Goal: Task Accomplishment & Management: Complete application form

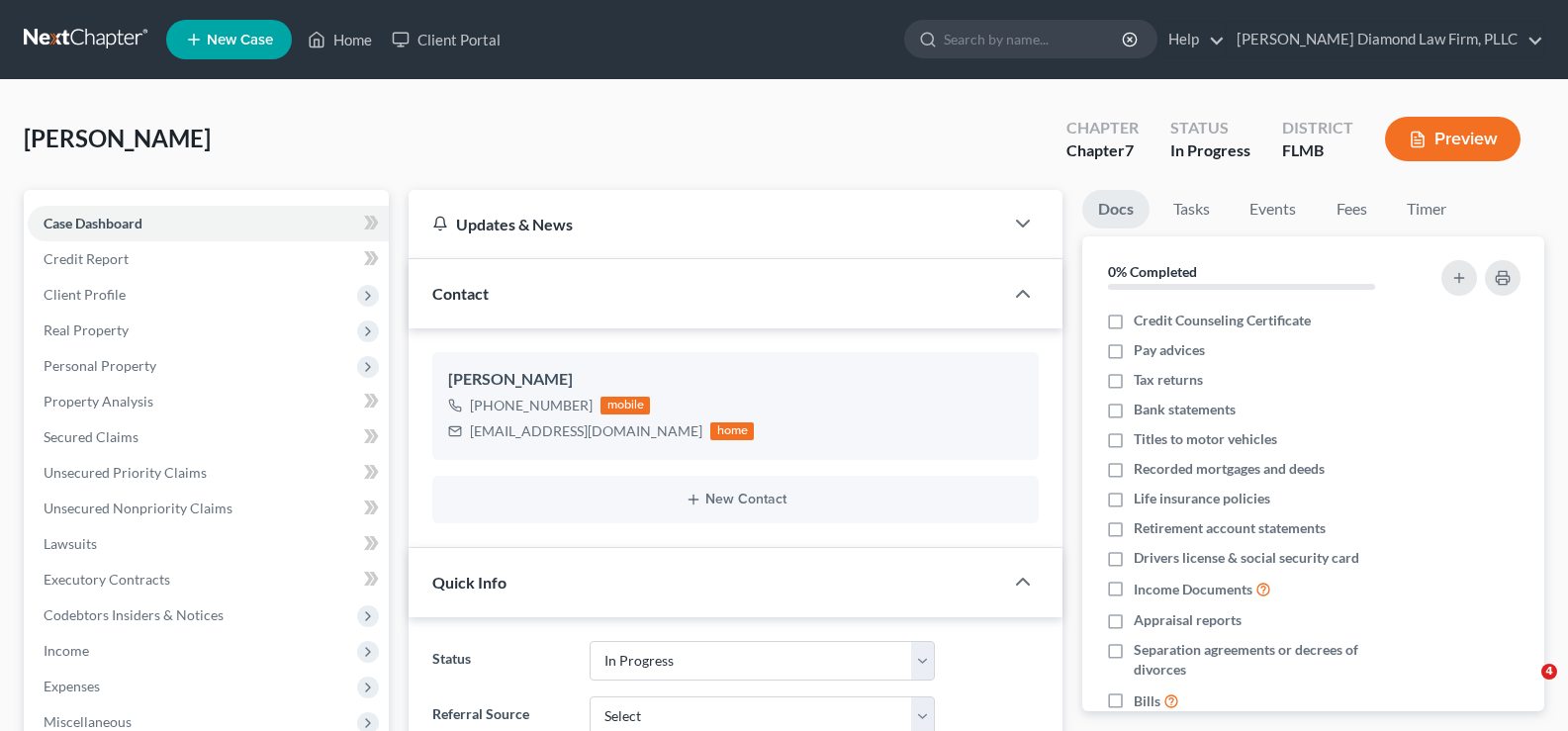
select select "7"
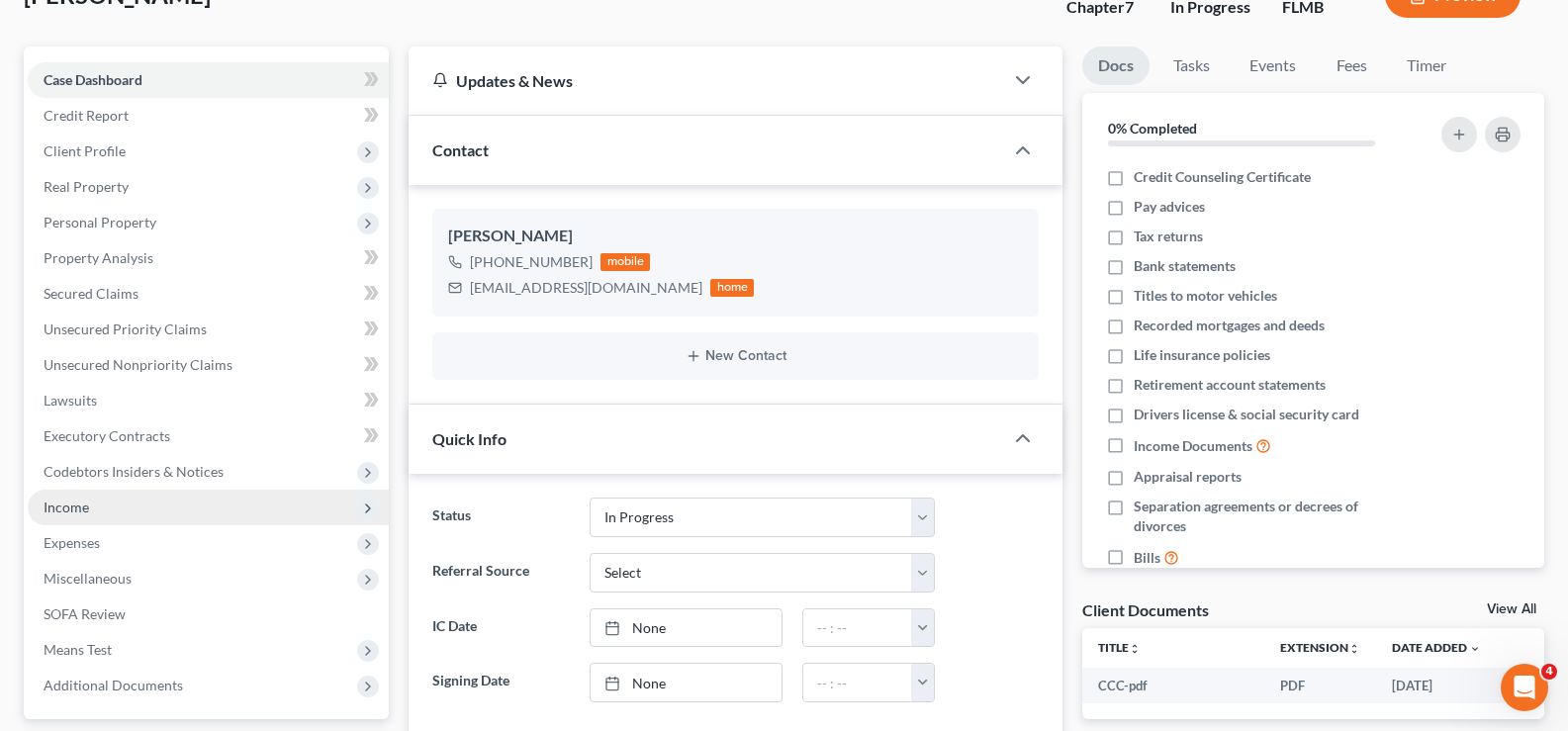
scroll to position [297, 0]
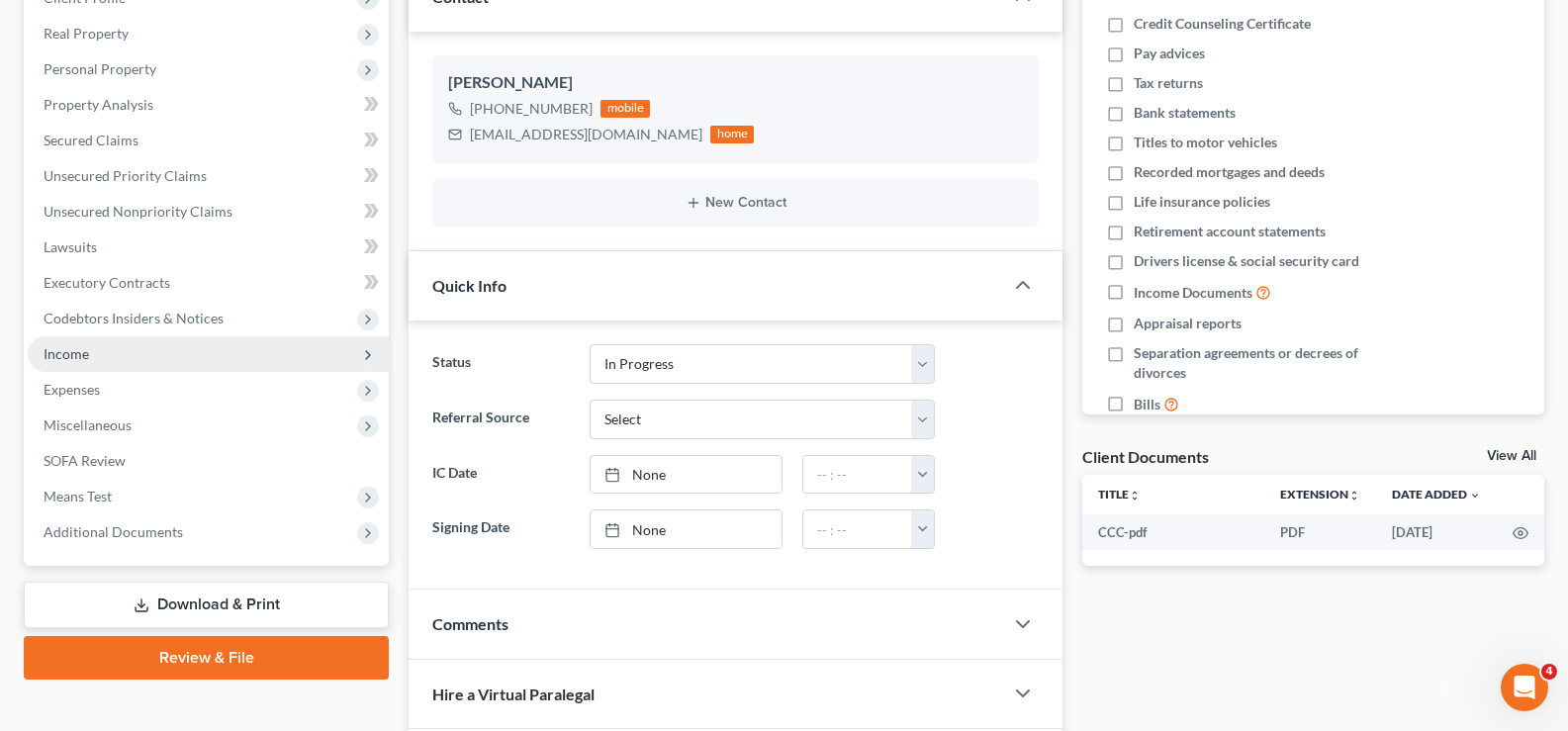
click at [109, 366] on span "Income" at bounding box center [208, 355] width 361 height 36
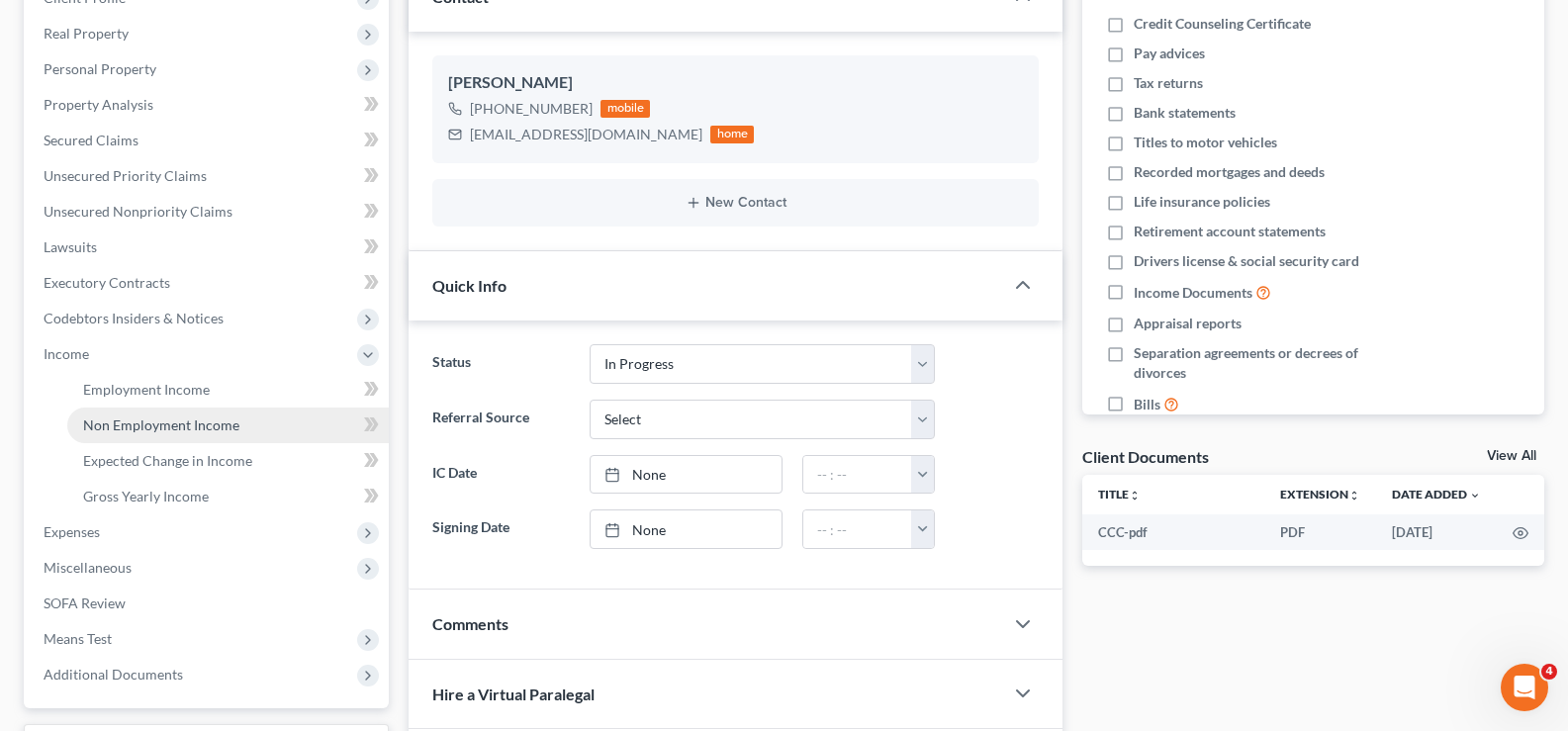
click at [142, 425] on span "Non Employment Income" at bounding box center [160, 424] width 156 height 17
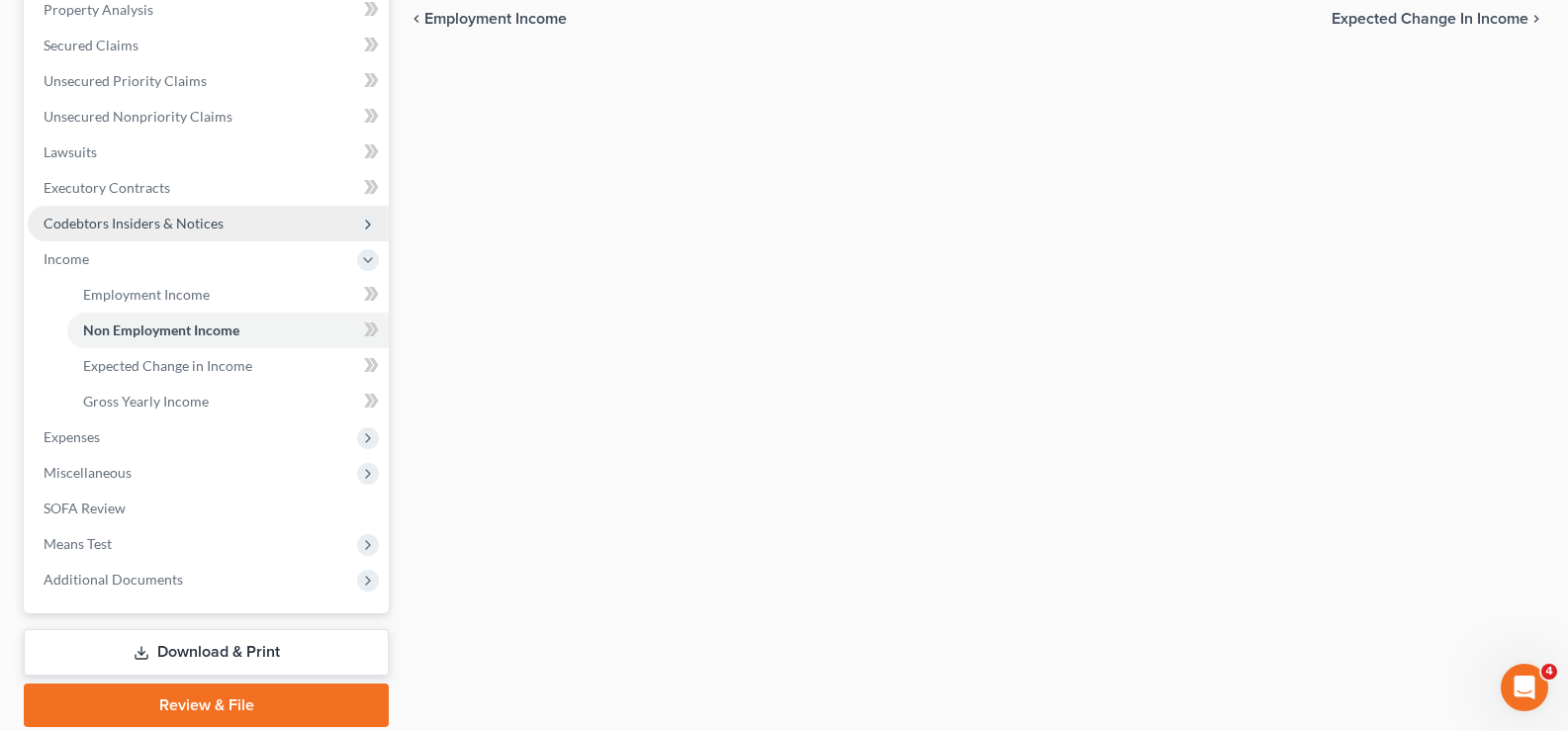
scroll to position [396, 0]
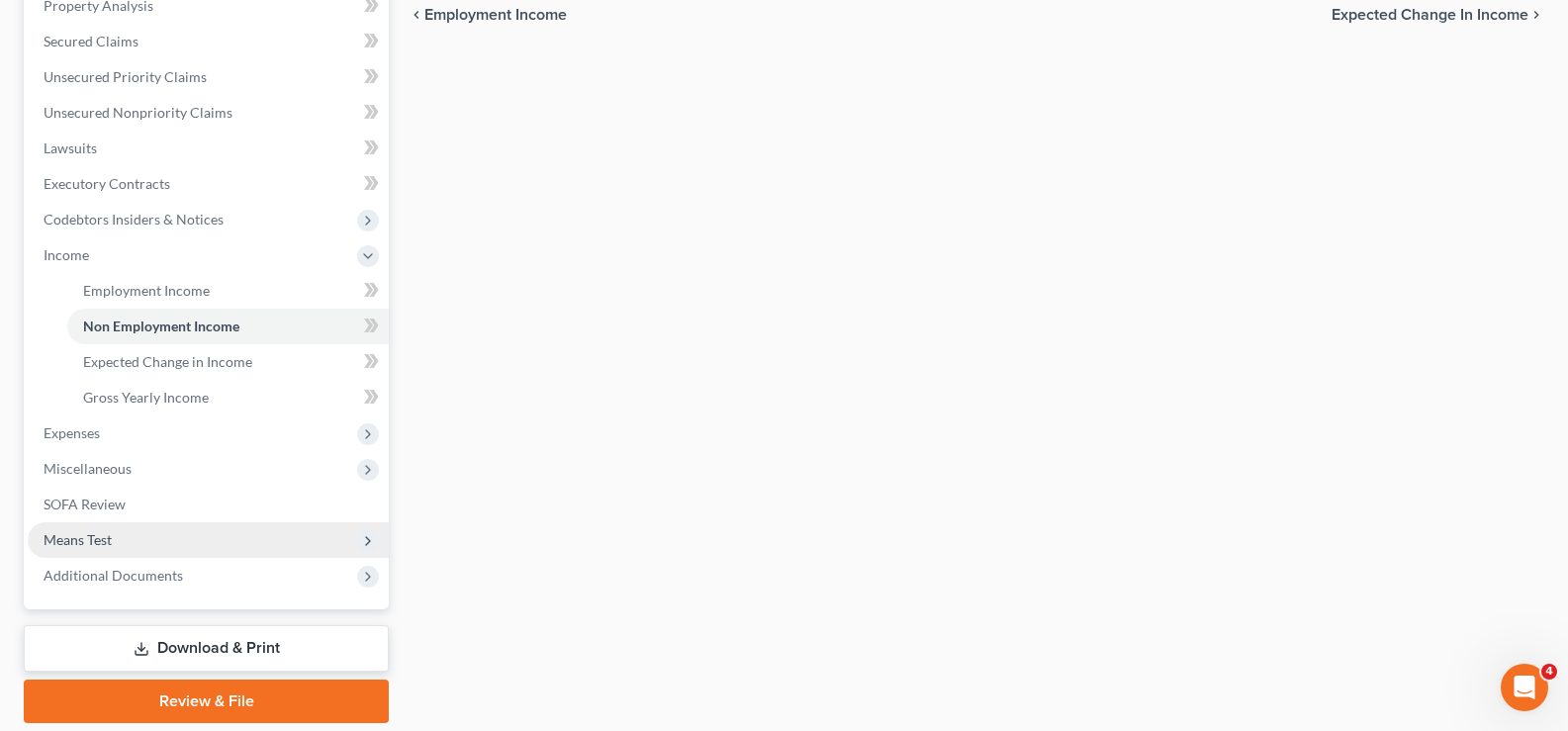
click at [131, 533] on span "Means Test" at bounding box center [208, 541] width 361 height 36
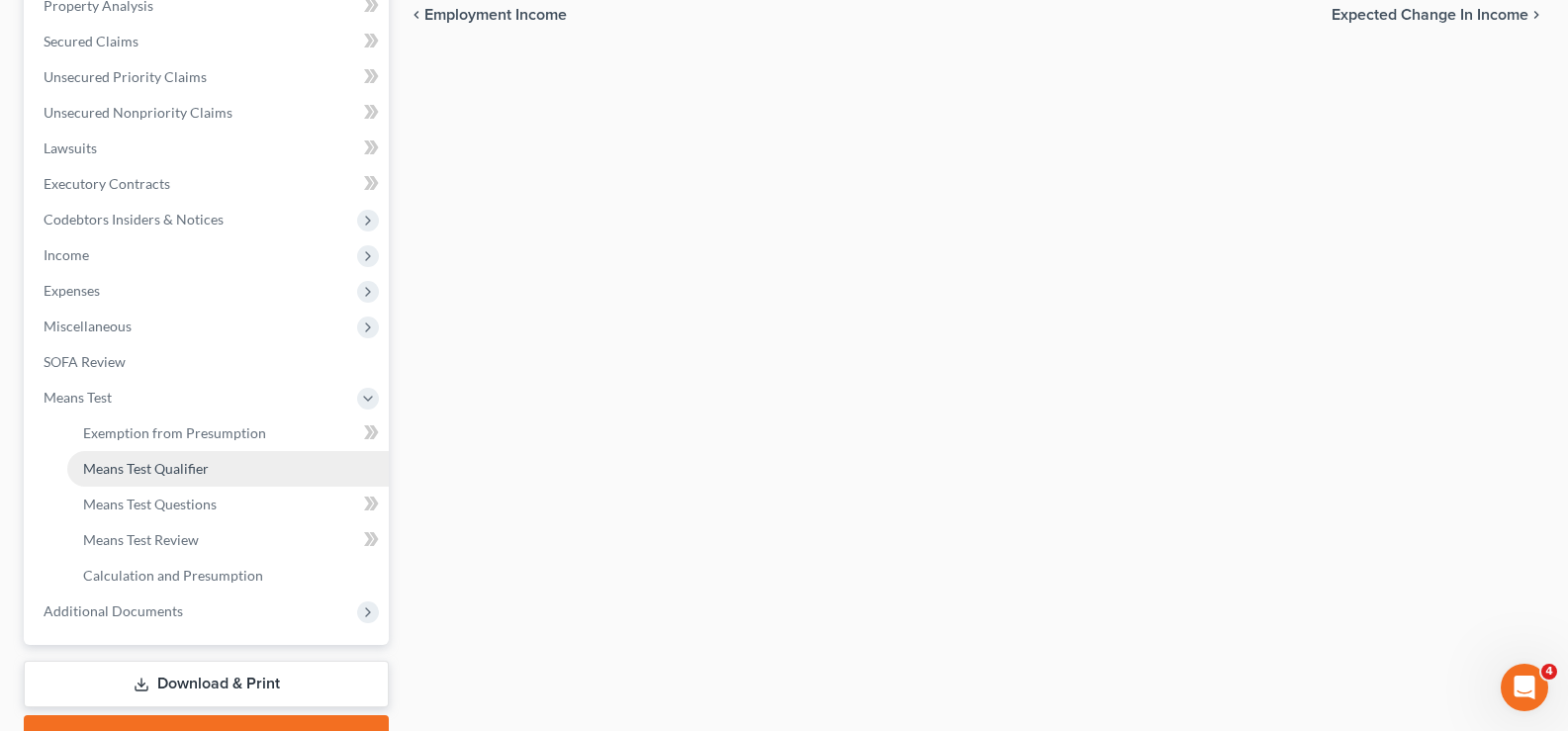
click at [202, 466] on span "Means Test Qualifier" at bounding box center [145, 468] width 125 height 17
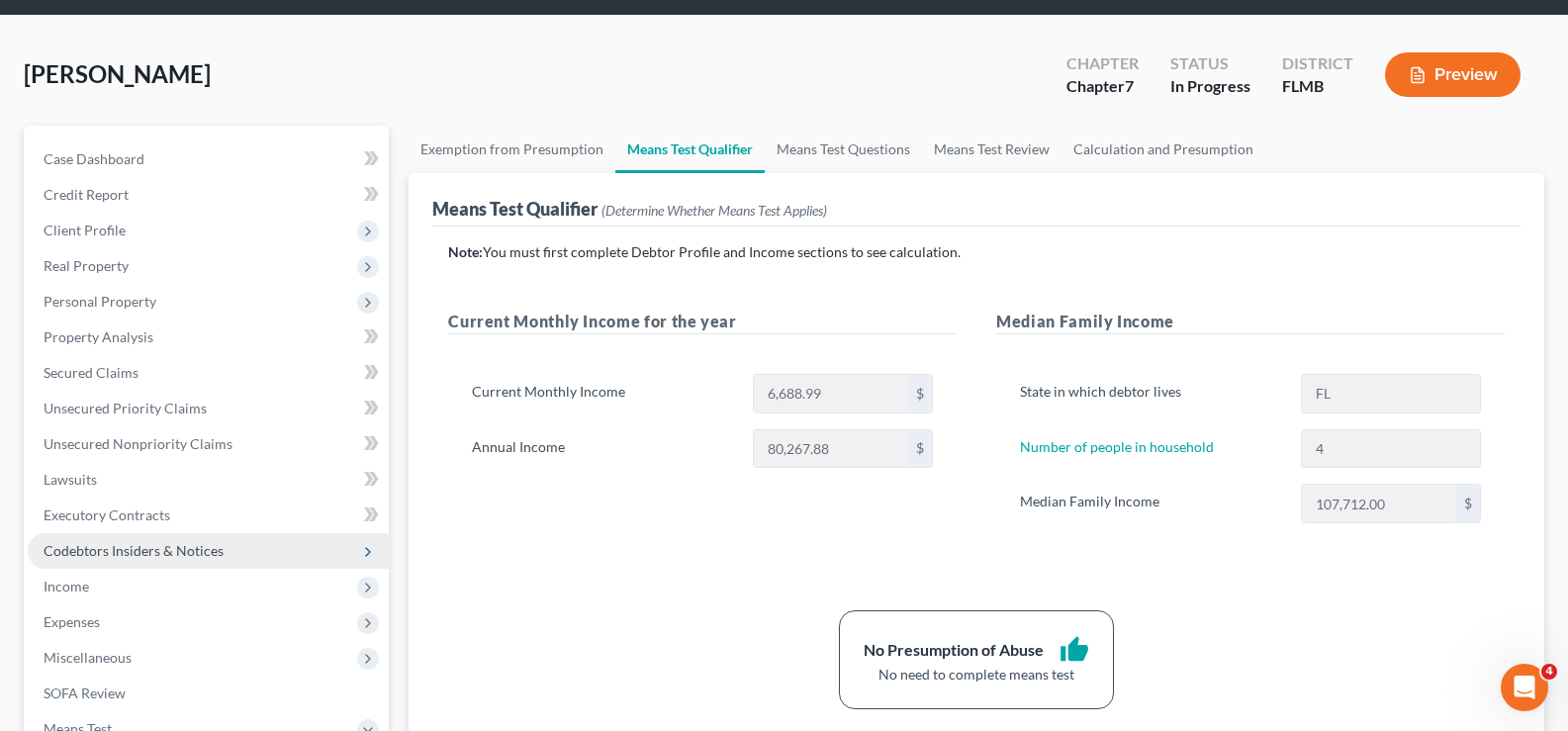
scroll to position [99, 0]
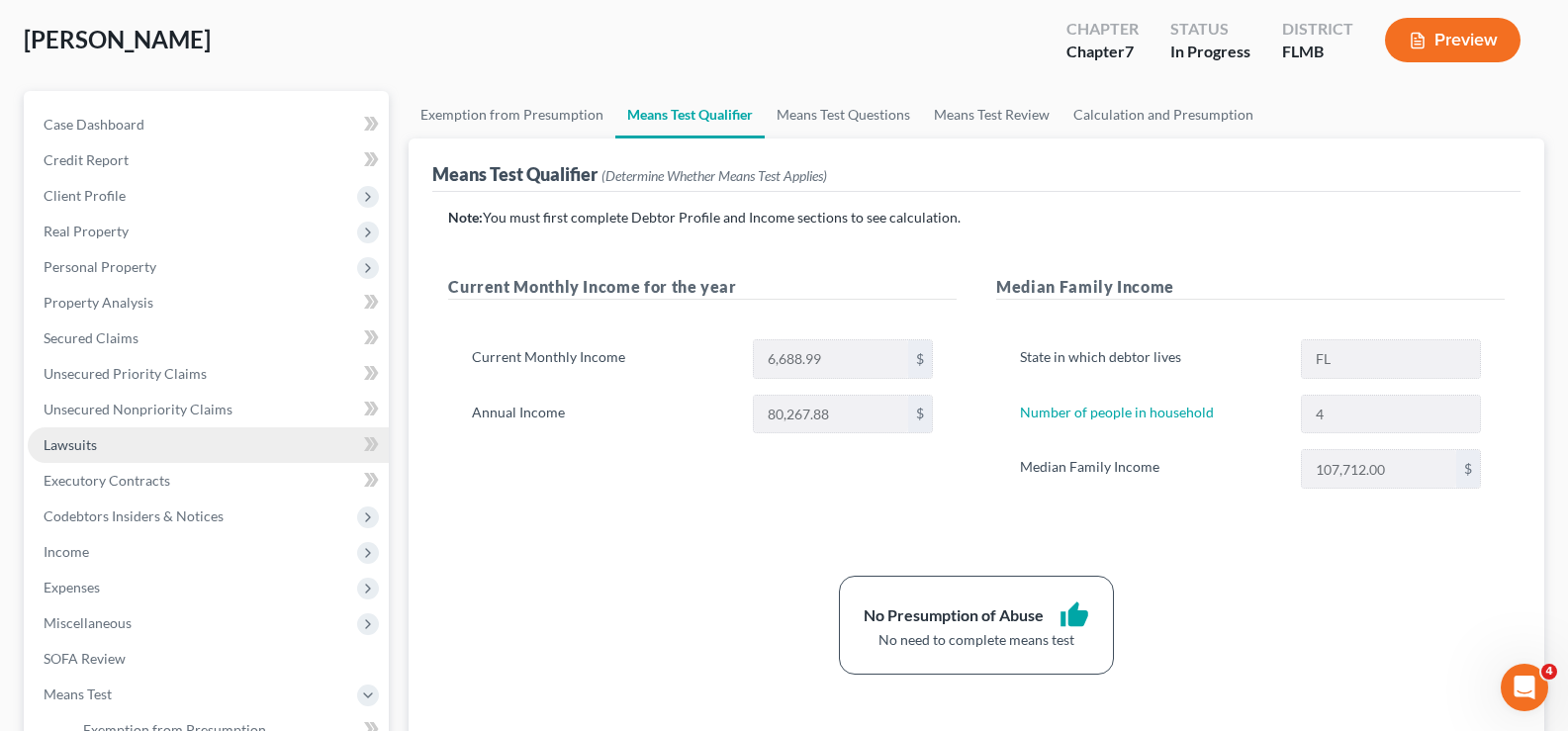
click at [88, 440] on span "Lawsuits" at bounding box center [71, 444] width 54 height 17
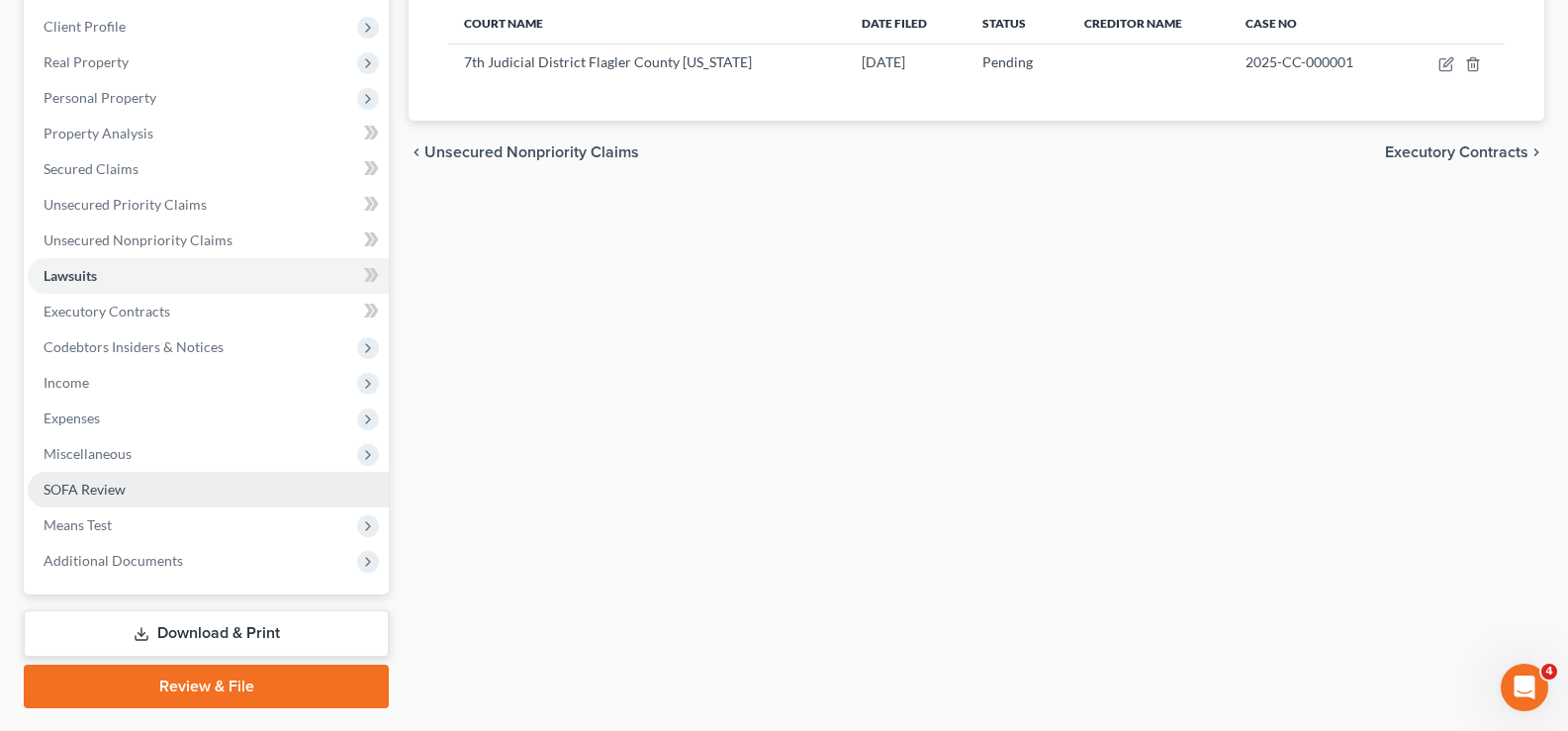
scroll to position [297, 0]
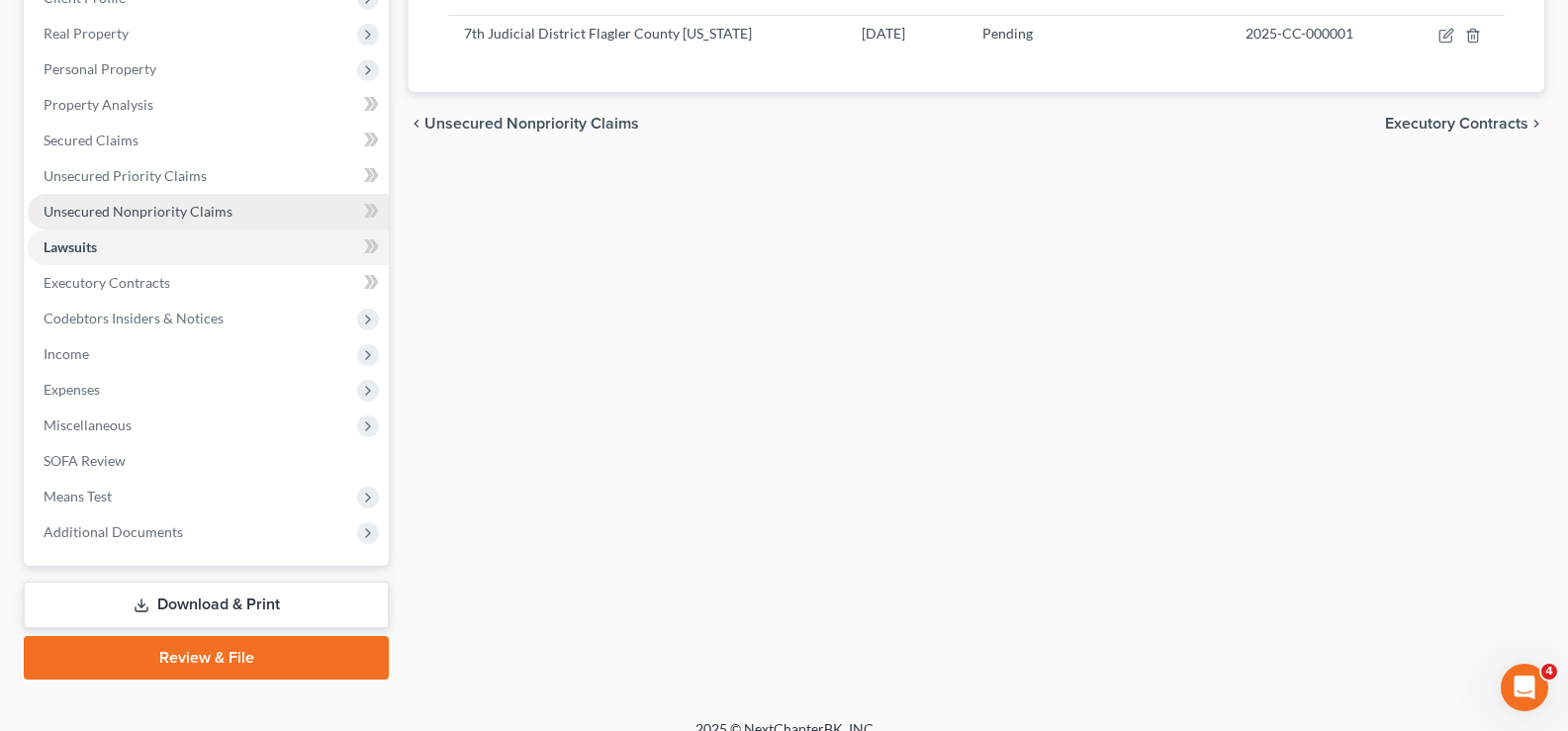
click at [205, 213] on span "Unsecured Nonpriority Claims" at bounding box center [138, 211] width 189 height 17
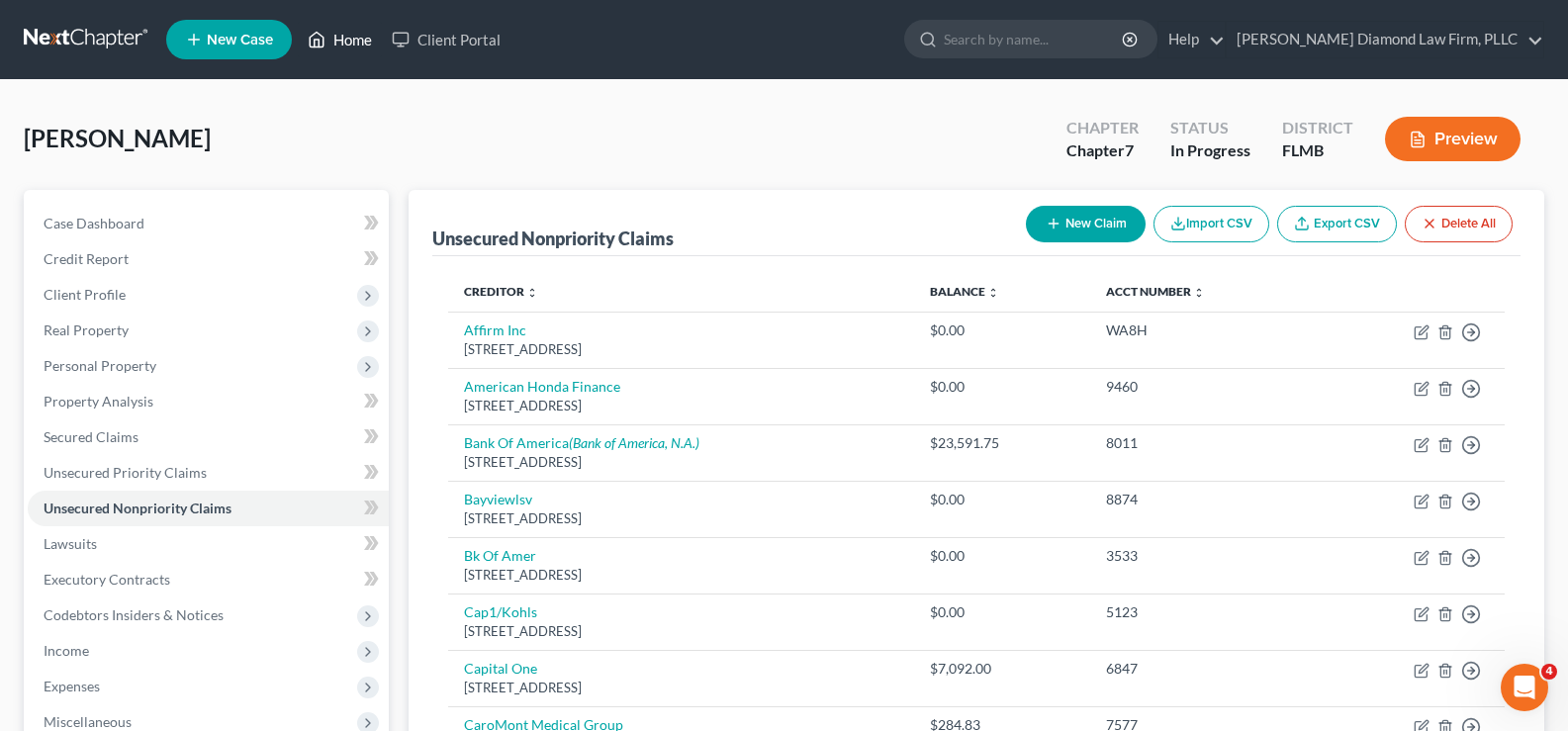
click at [363, 33] on link "Home" at bounding box center [339, 40] width 84 height 36
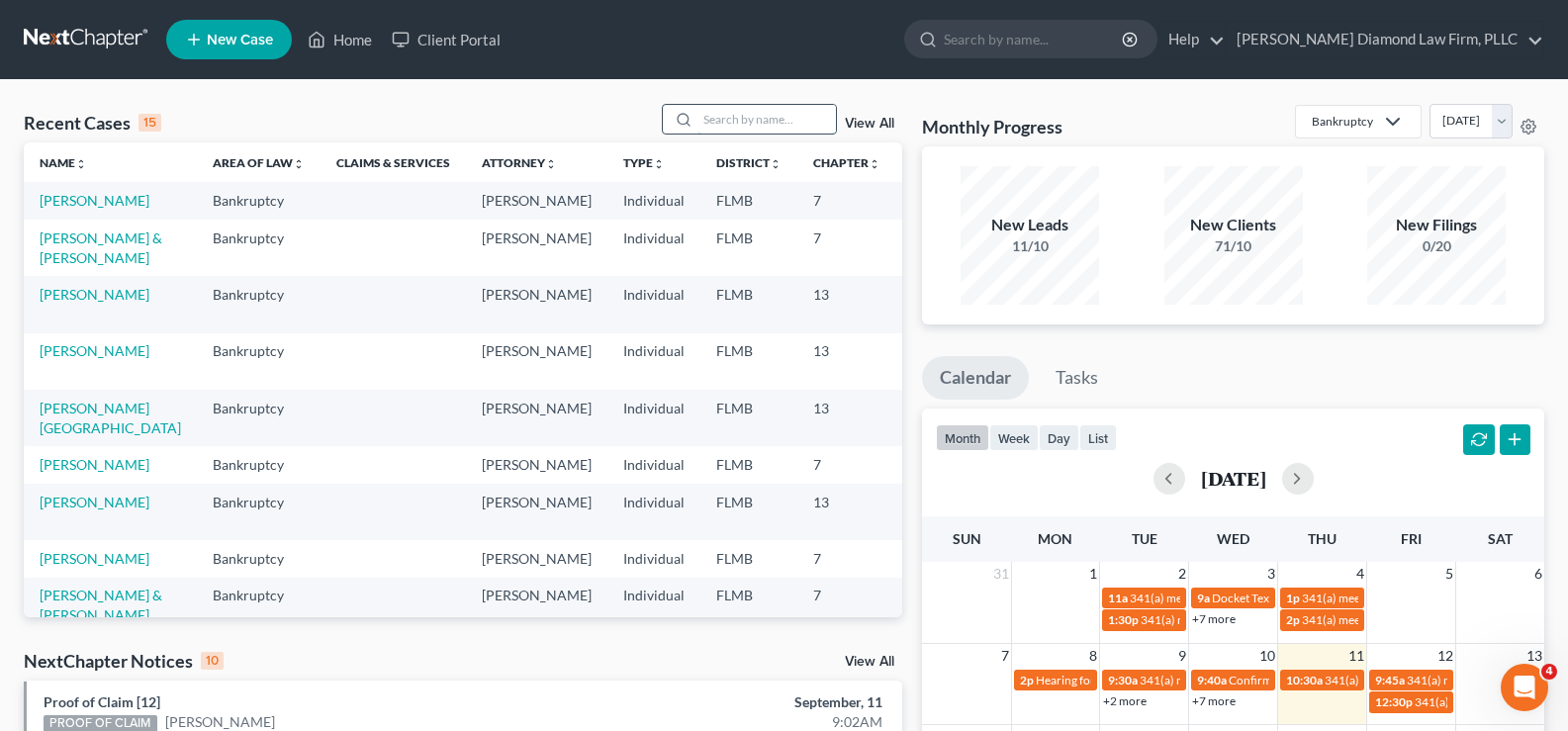
click at [718, 123] on input "search" at bounding box center [767, 119] width 138 height 29
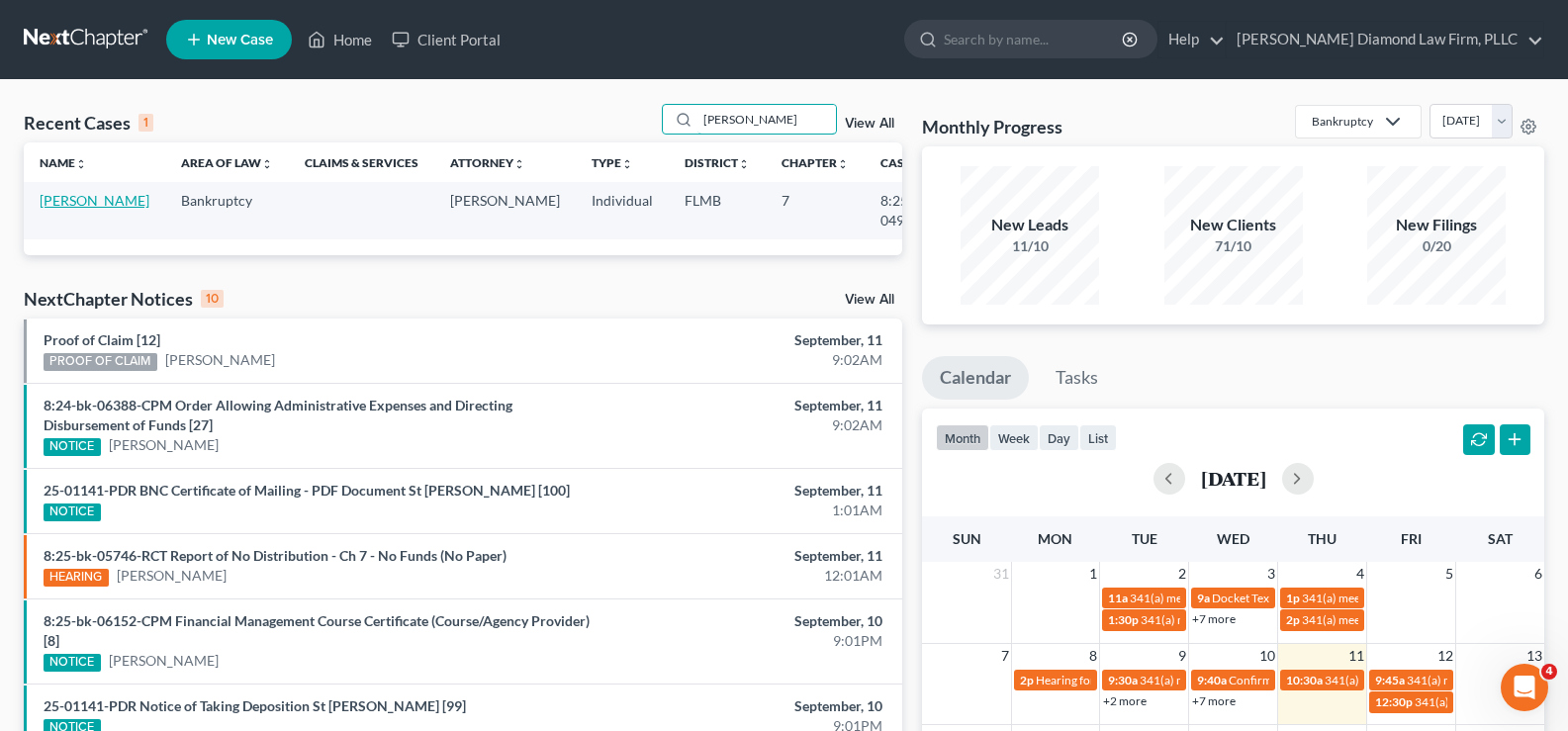
type input "[PERSON_NAME]"
click at [51, 209] on link "[PERSON_NAME]" at bounding box center [95, 200] width 110 height 17
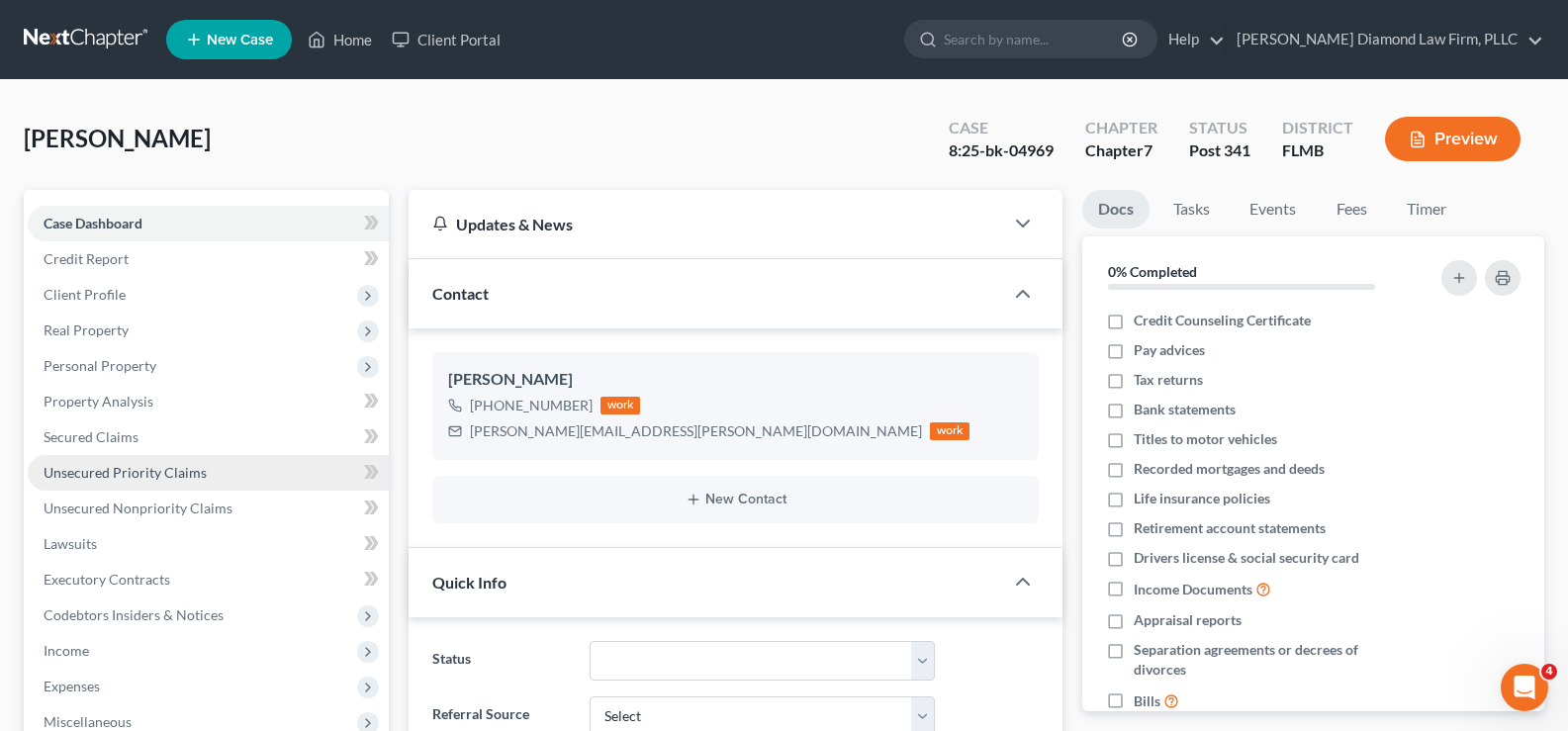
click at [140, 480] on span "Unsecured Priority Claims" at bounding box center [125, 472] width 163 height 17
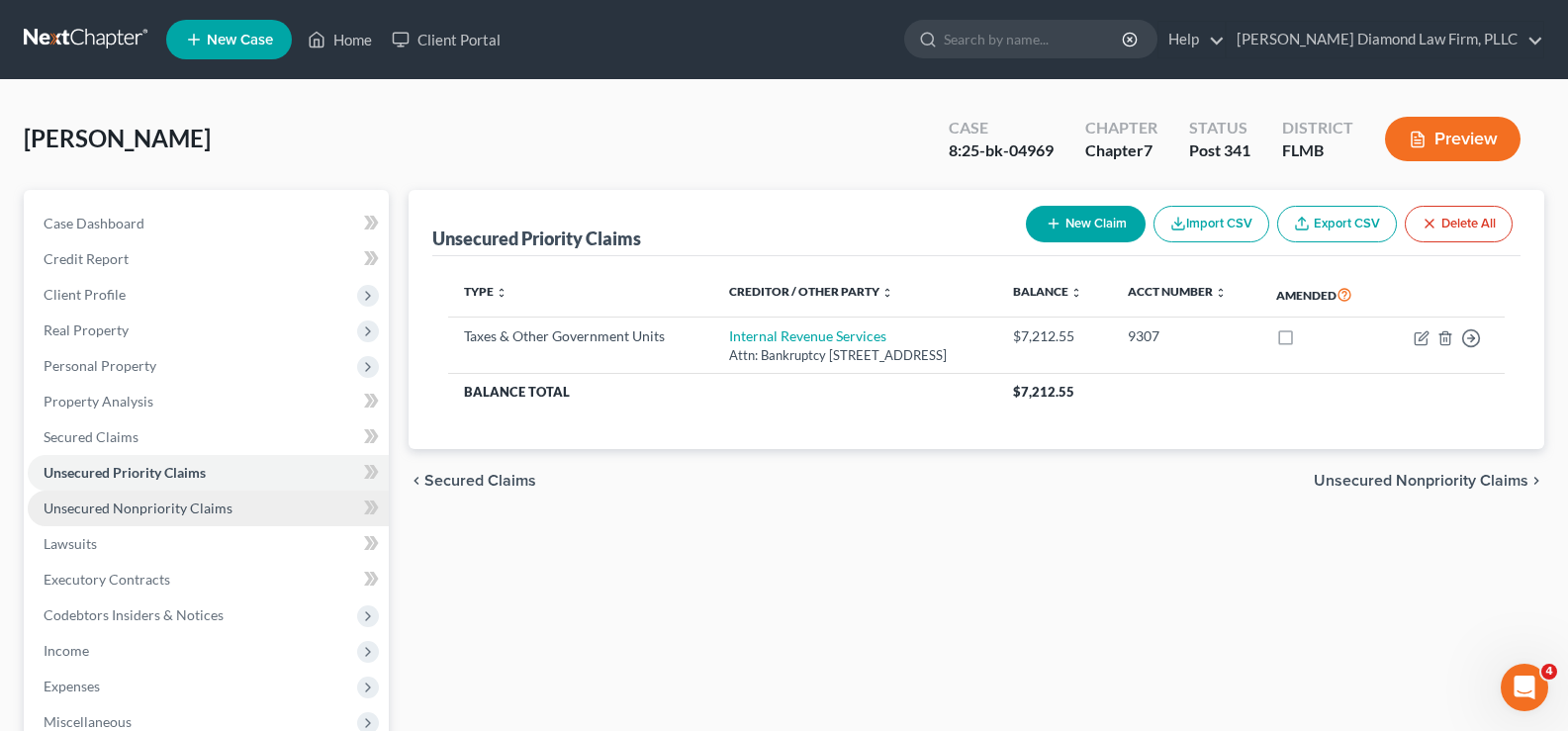
click at [144, 520] on link "Unsecured Nonpriority Claims" at bounding box center [208, 509] width 361 height 36
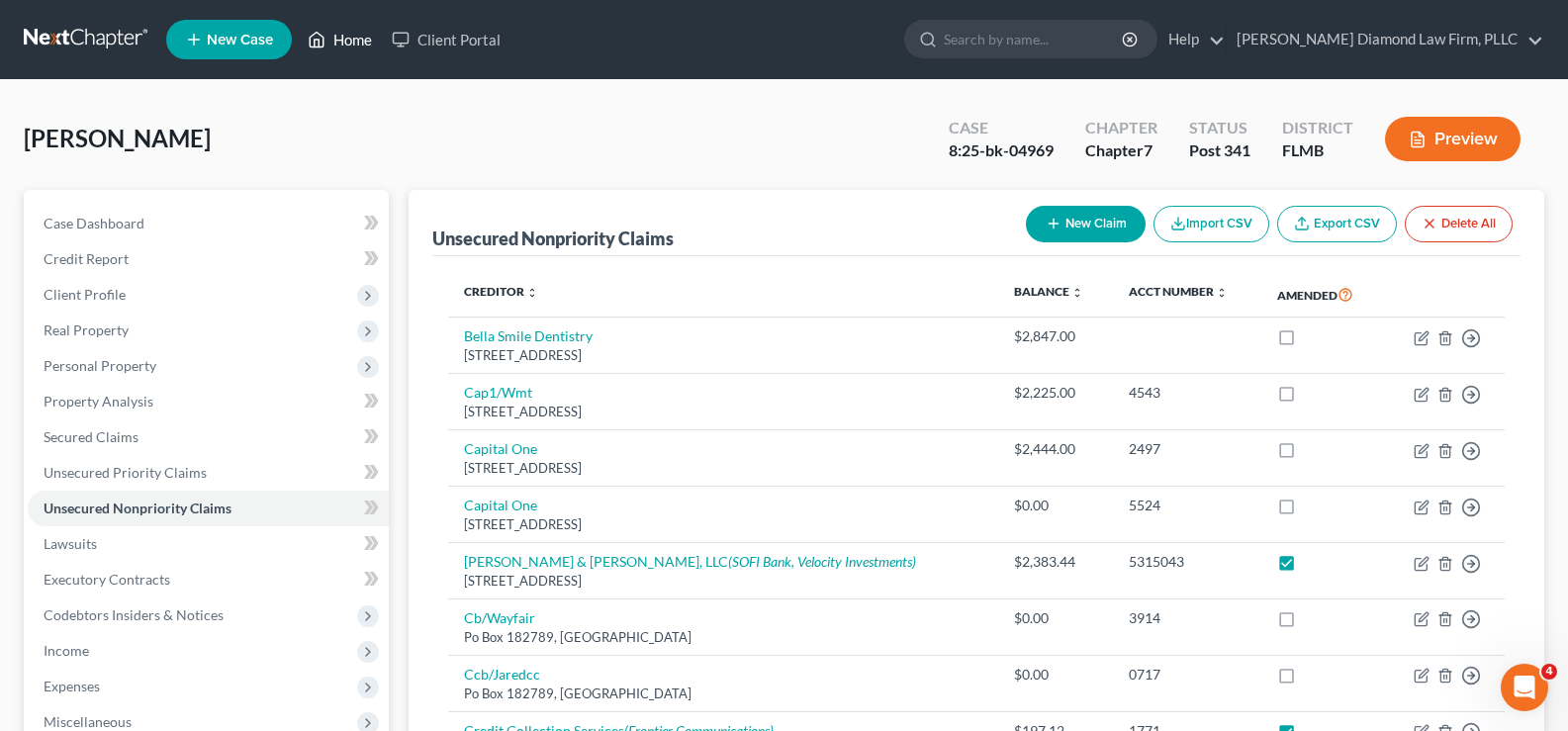
click at [350, 36] on link "Home" at bounding box center [339, 40] width 84 height 36
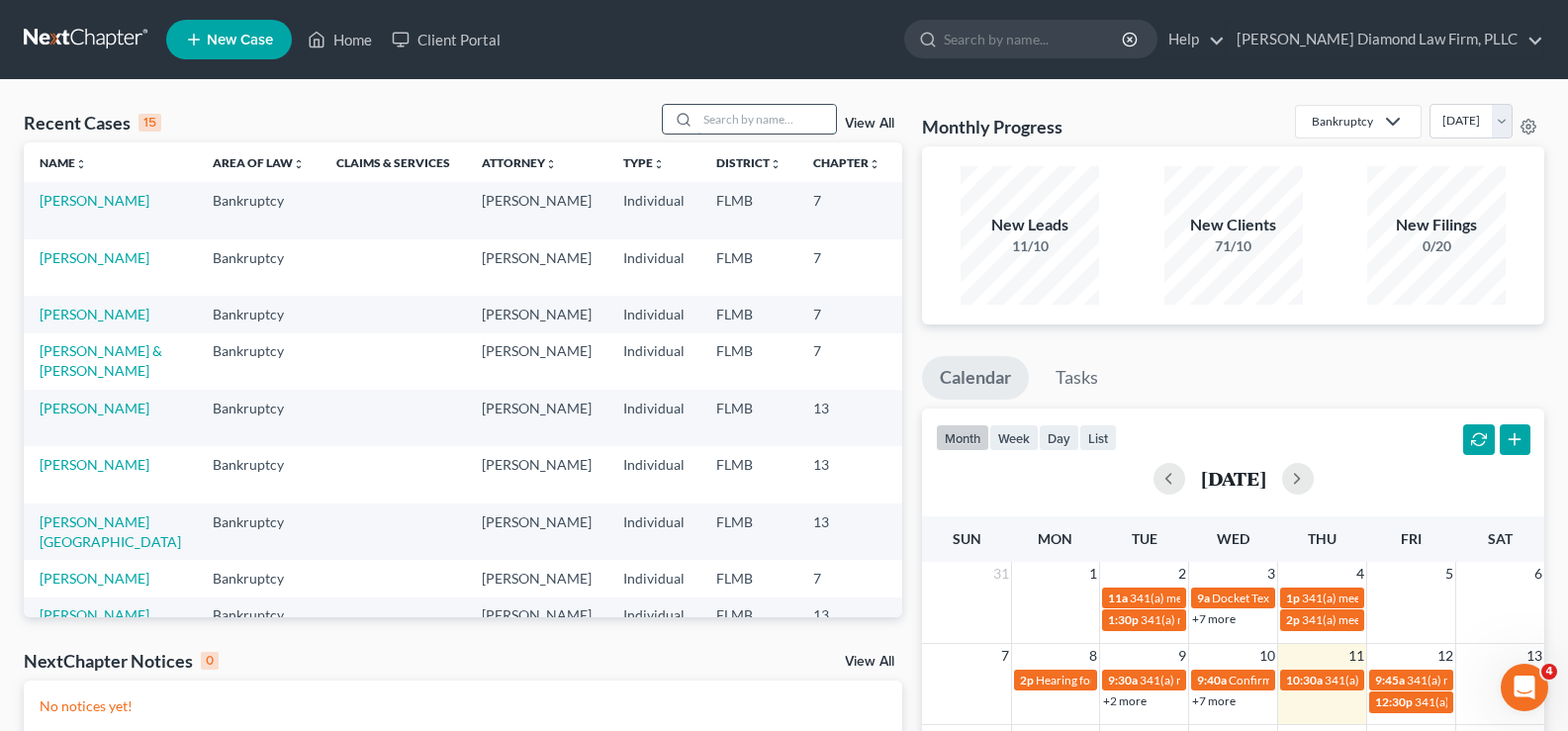
click at [767, 116] on input "search" at bounding box center [767, 119] width 138 height 29
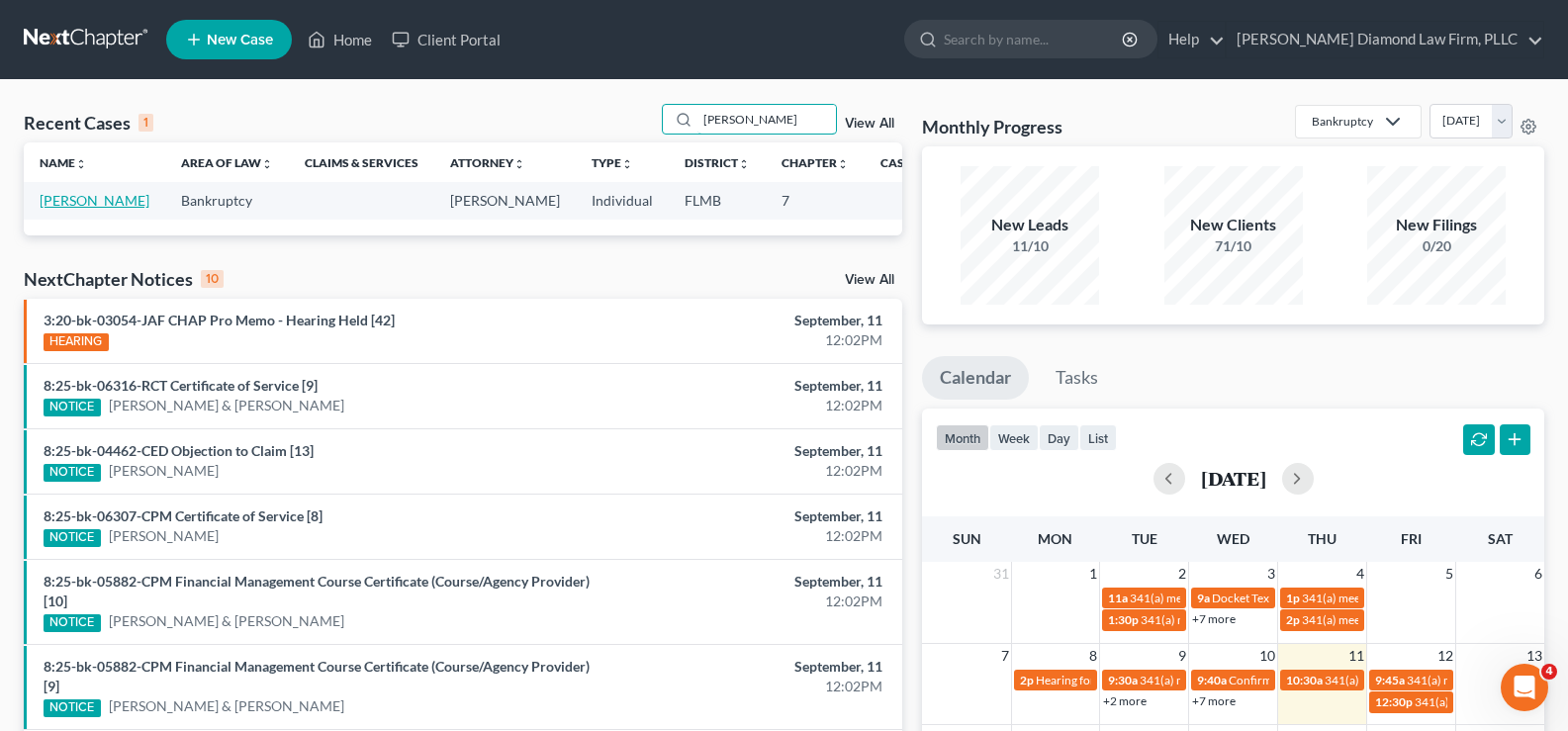
type input "[PERSON_NAME]"
click at [52, 209] on link "[PERSON_NAME]" at bounding box center [95, 200] width 110 height 17
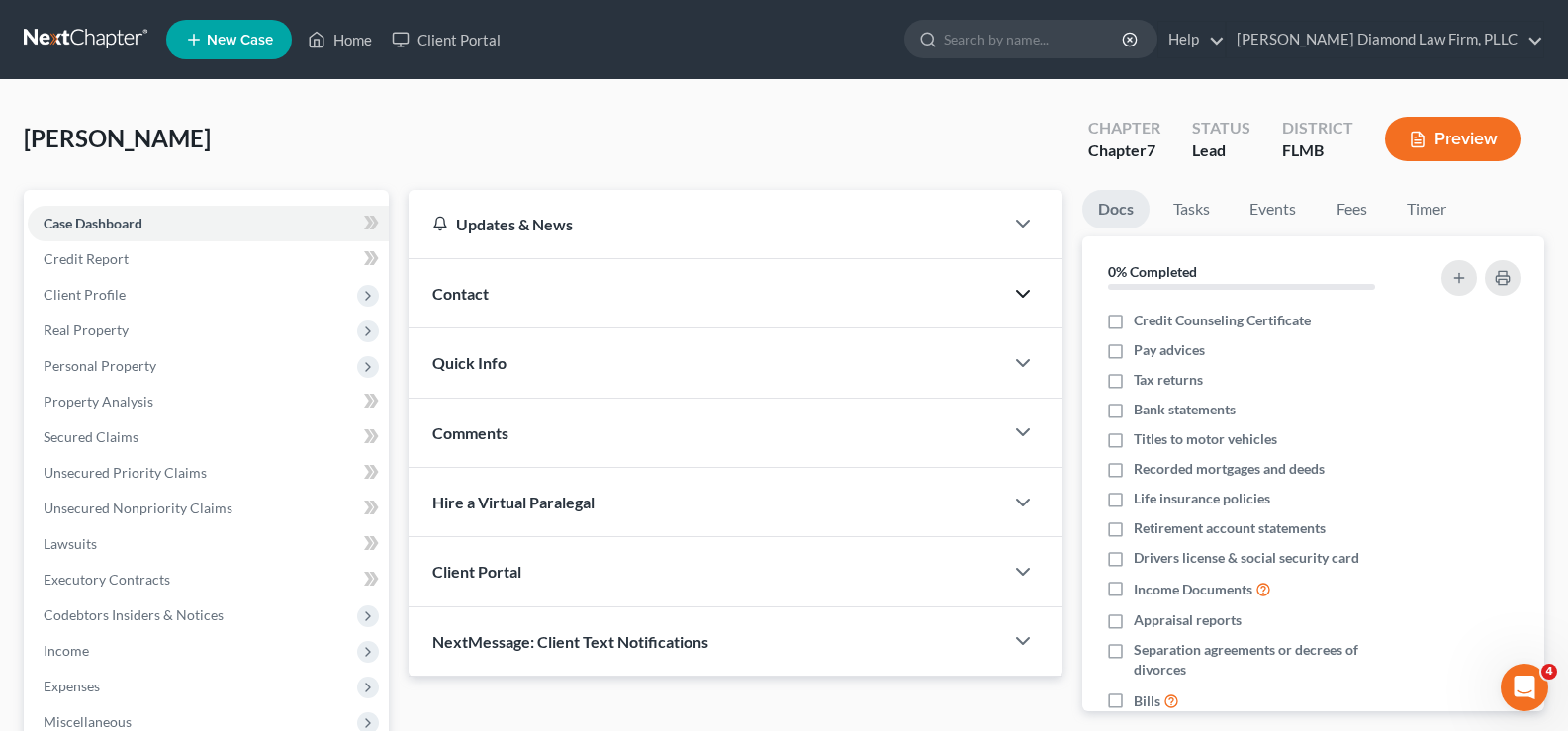
click at [1023, 287] on icon "button" at bounding box center [1023, 294] width 24 height 24
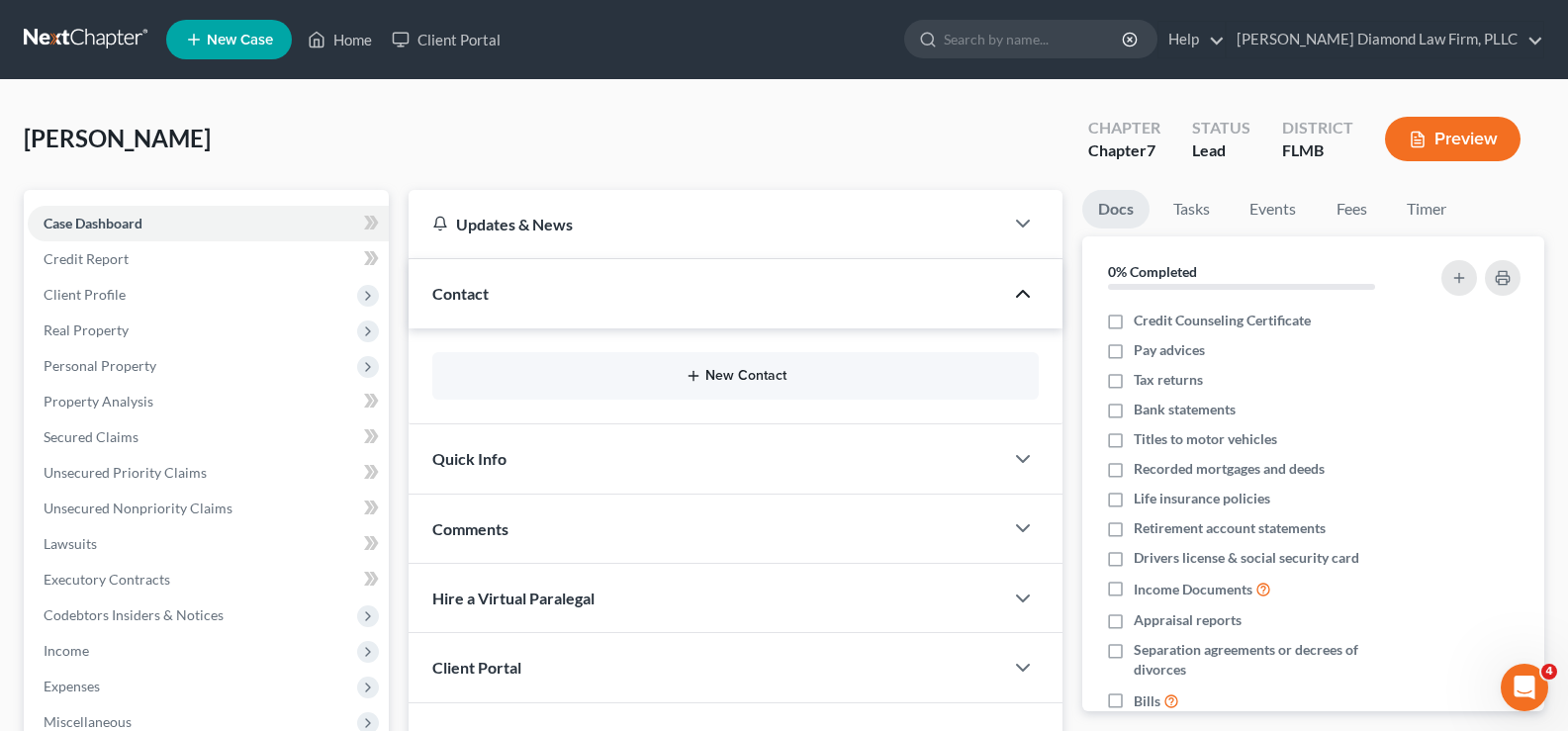
click at [760, 374] on button "New Contact" at bounding box center [735, 376] width 574 height 16
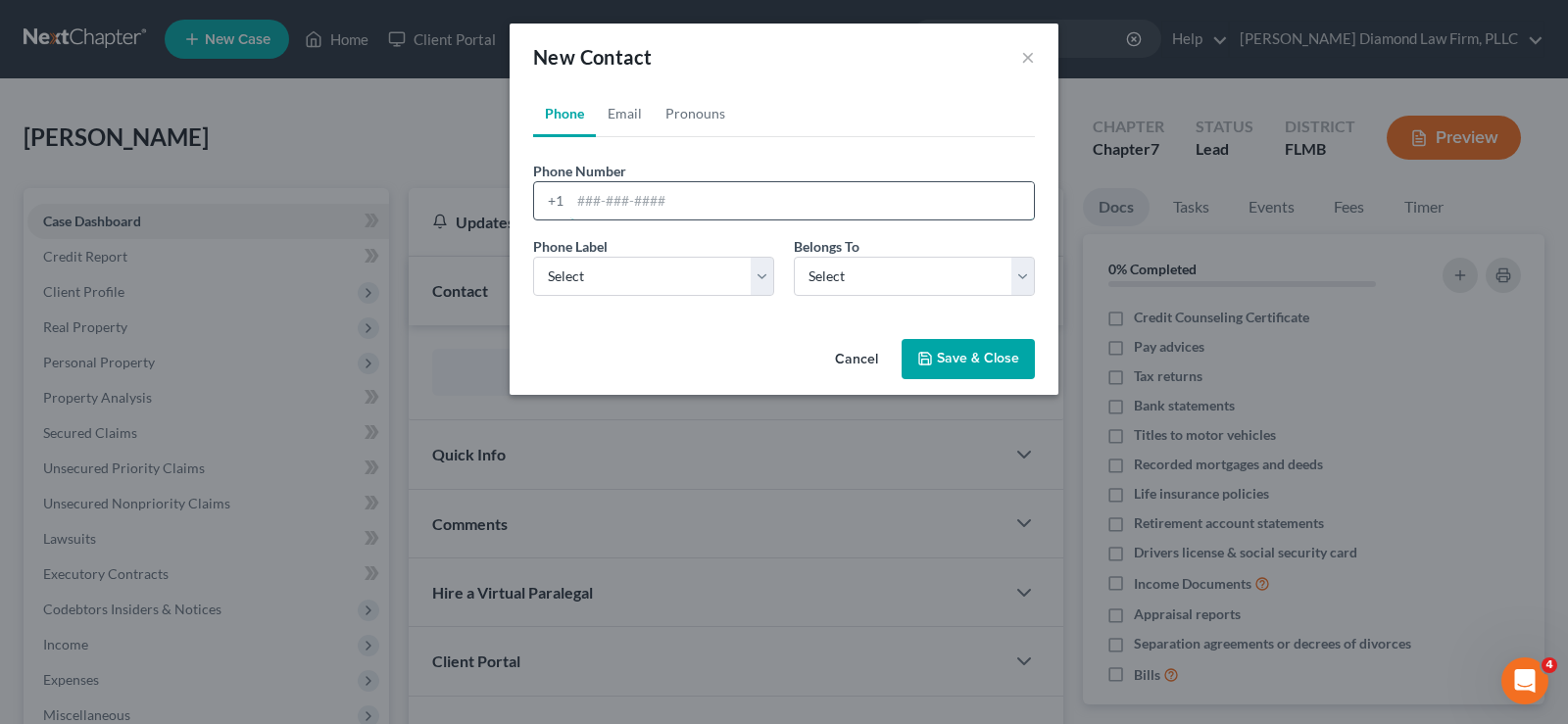
click at [621, 184] on input "tel" at bounding box center [802, 201] width 463 height 37
paste input "[PHONE_NUMBER]"
type input "[PHONE_NUMBER]"
click at [656, 267] on select "Select Mobile Home Work Other" at bounding box center [654, 276] width 241 height 39
select select "0"
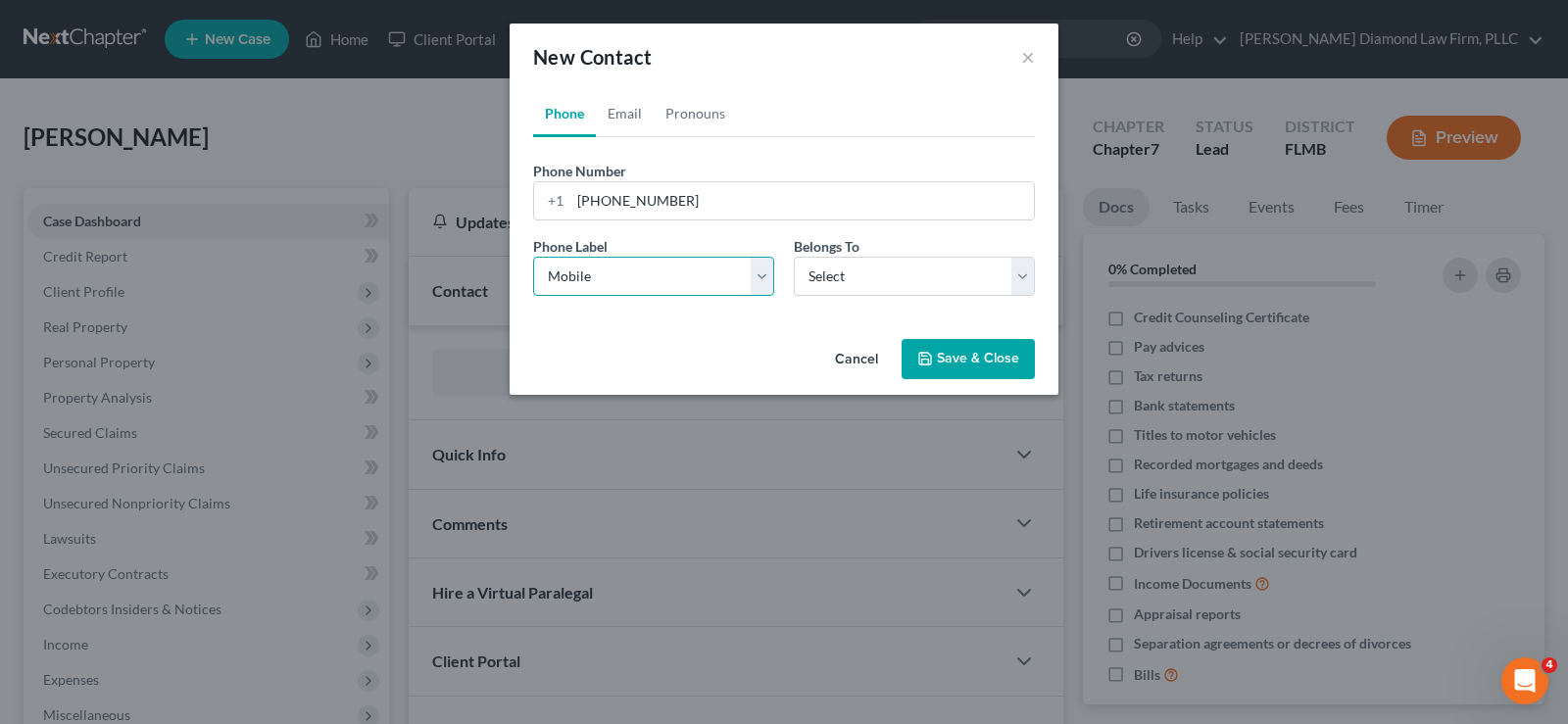
click at [534, 256] on select "Select Mobile Home Work Other" at bounding box center [654, 276] width 241 height 39
drag, startPoint x: 869, startPoint y: 275, endPoint x: 861, endPoint y: 295, distance: 21.5
click at [869, 275] on select "Select Client Other" at bounding box center [914, 276] width 241 height 39
select select "0"
click at [794, 256] on select "Select Client Other" at bounding box center [914, 276] width 241 height 39
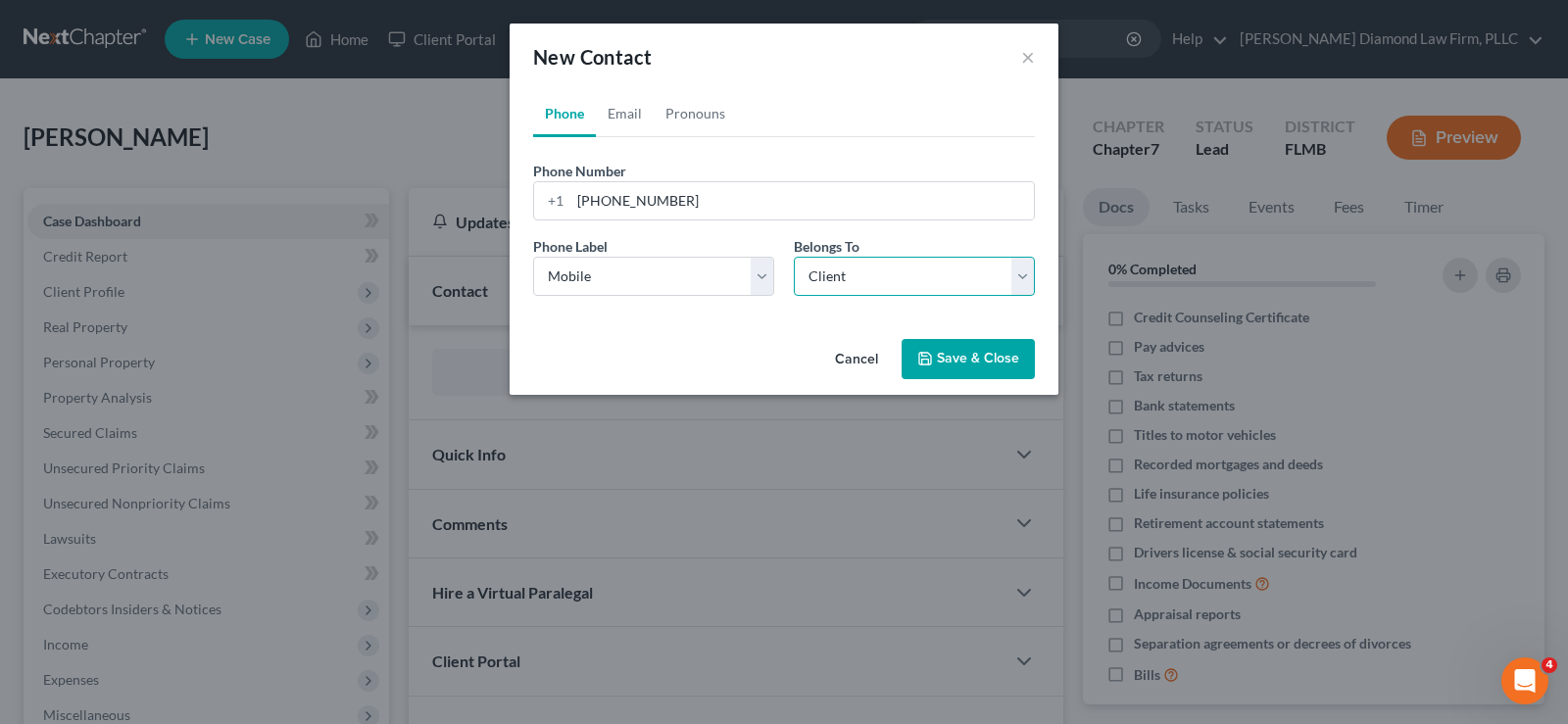
select select "0"
click at [621, 112] on link "Email" at bounding box center [624, 113] width 58 height 47
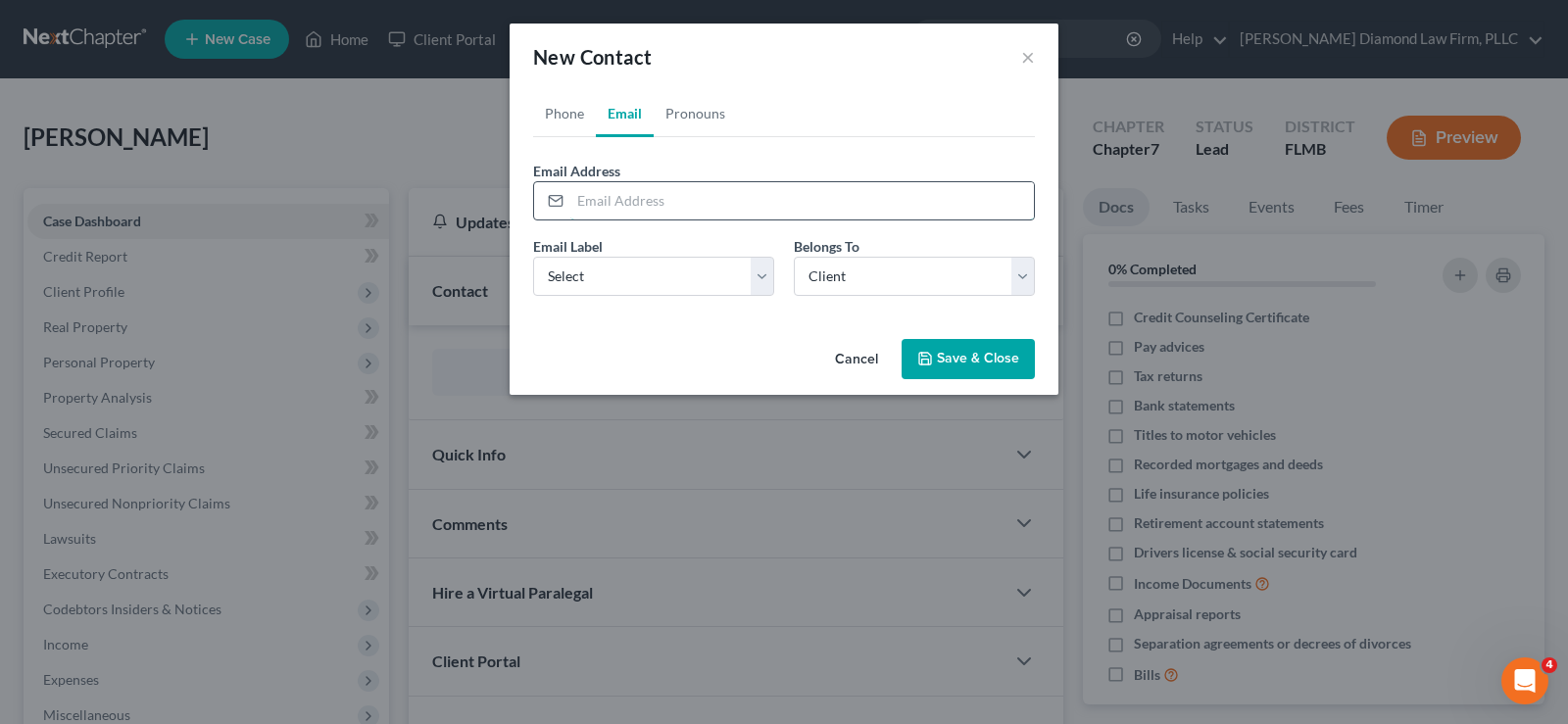
click at [650, 195] on input "email" at bounding box center [802, 201] width 463 height 37
paste input "[EMAIL_ADDRESS][DOMAIN_NAME]"
type input "[EMAIL_ADDRESS][DOMAIN_NAME]"
click at [663, 269] on select "Select Home Work Other" at bounding box center [654, 276] width 241 height 39
select select "0"
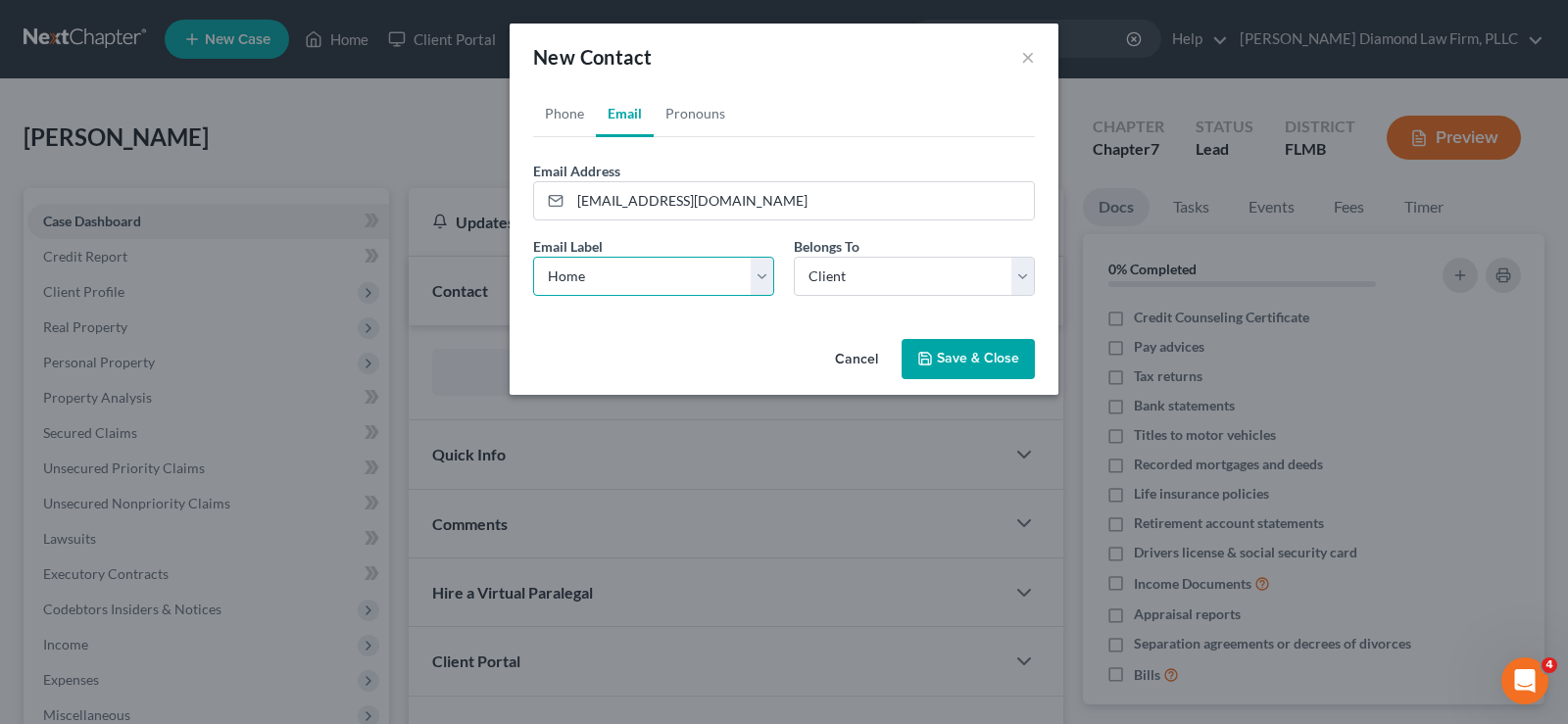
click at [534, 256] on select "Select Home Work Other" at bounding box center [654, 276] width 241 height 39
click at [967, 361] on button "Save & Close" at bounding box center [967, 360] width 133 height 41
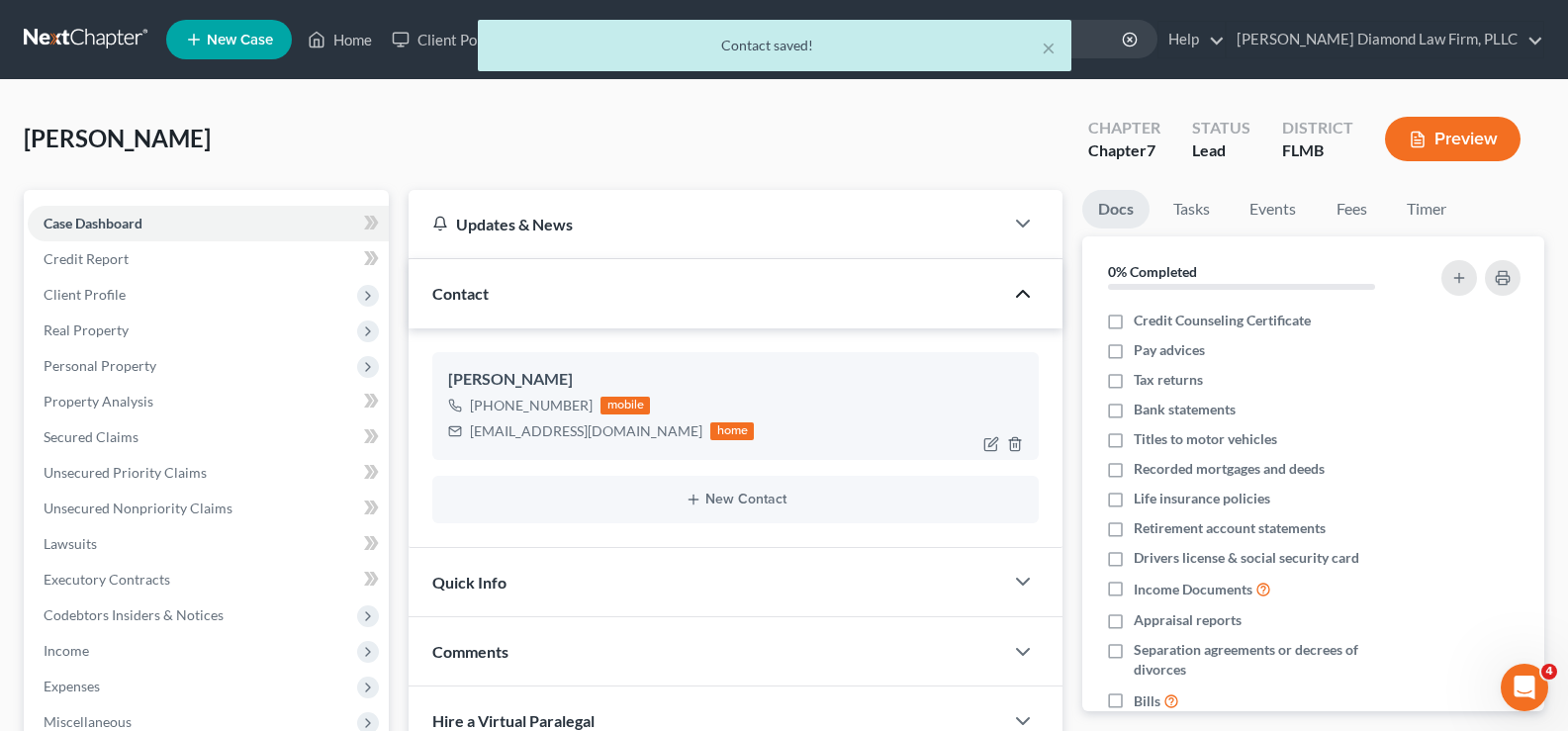
scroll to position [198, 0]
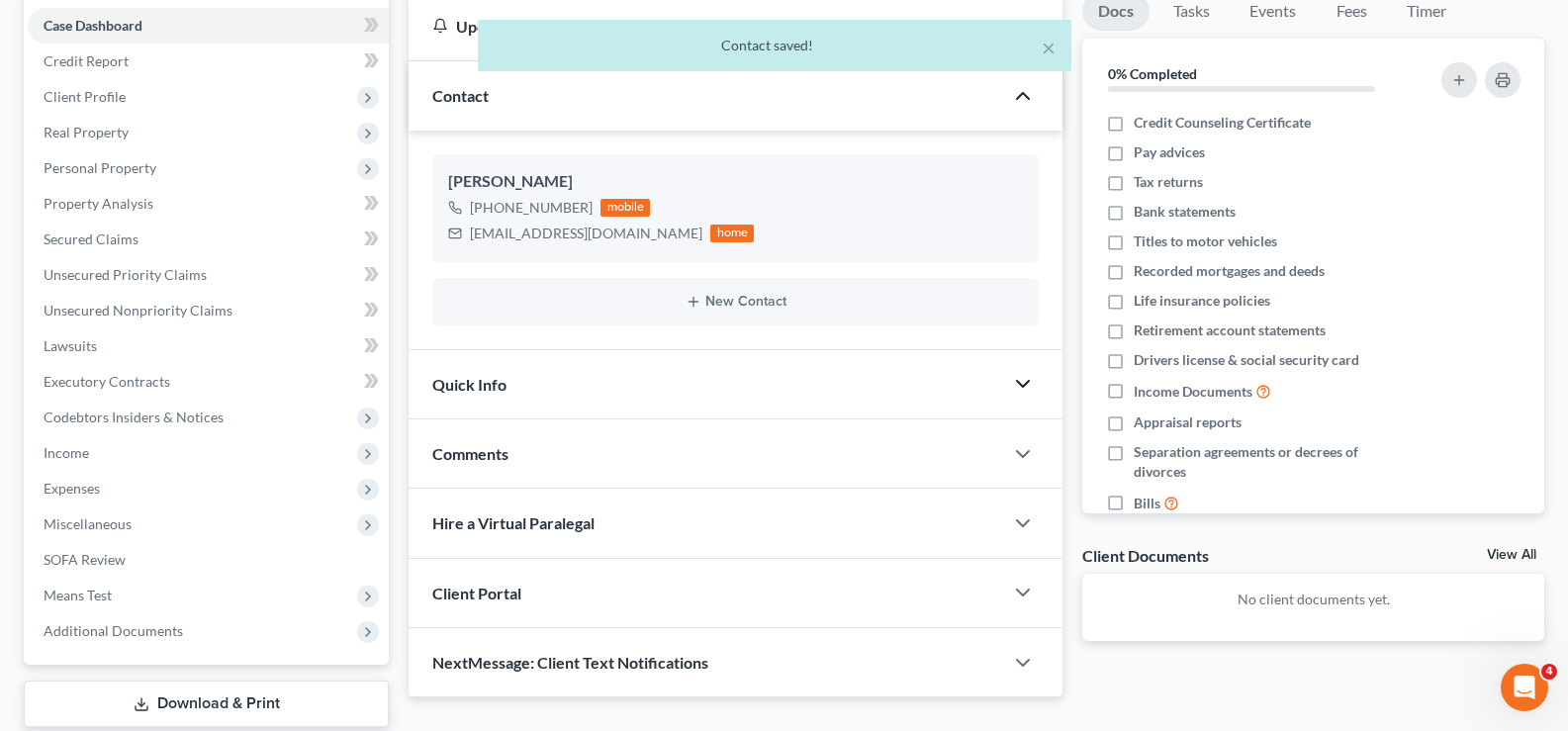
click at [1026, 389] on icon "button" at bounding box center [1023, 384] width 24 height 24
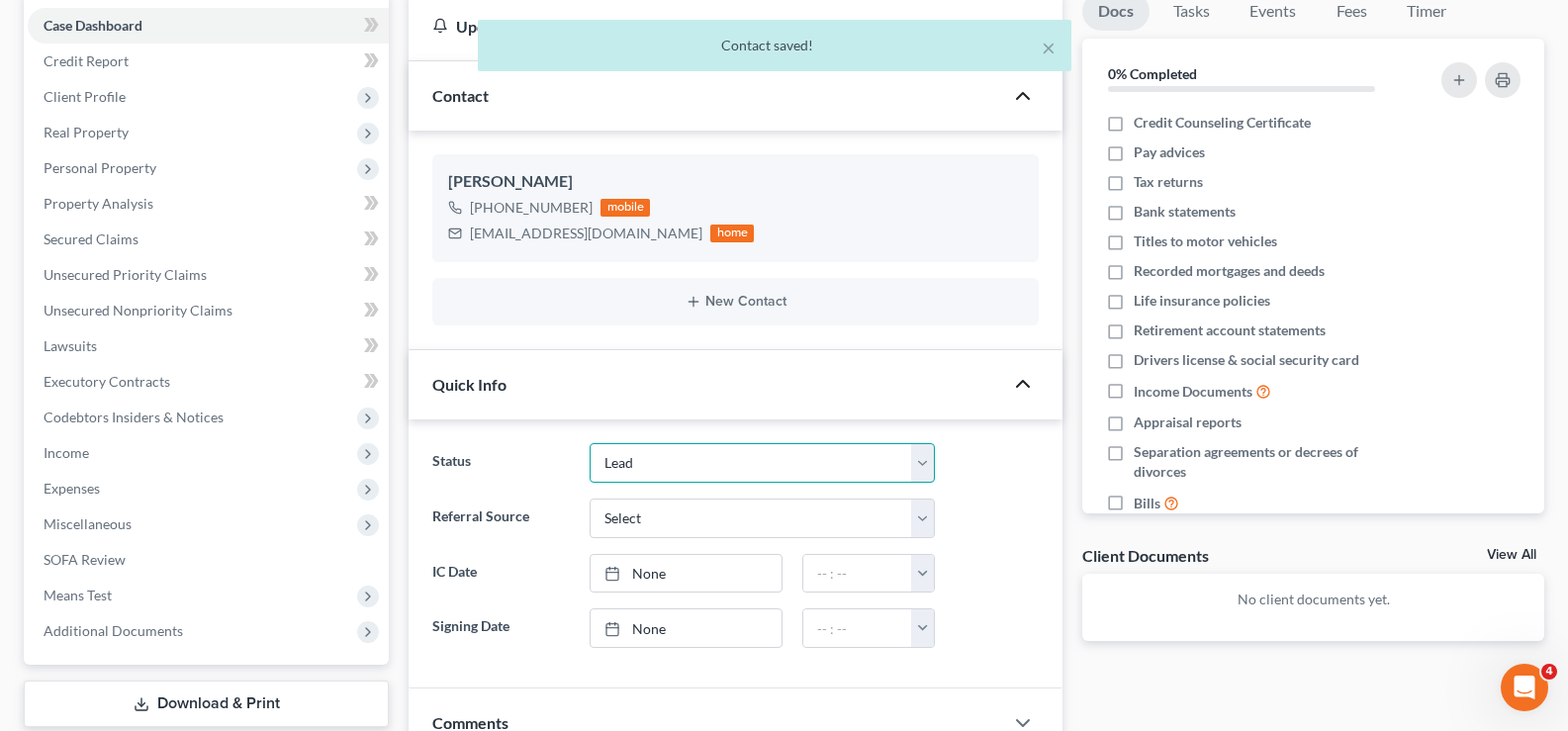
click at [720, 467] on select "Discharged Discharge Litigation Dismissal Notice Dismissed Filed Filed / Pre 34…" at bounding box center [762, 463] width 345 height 40
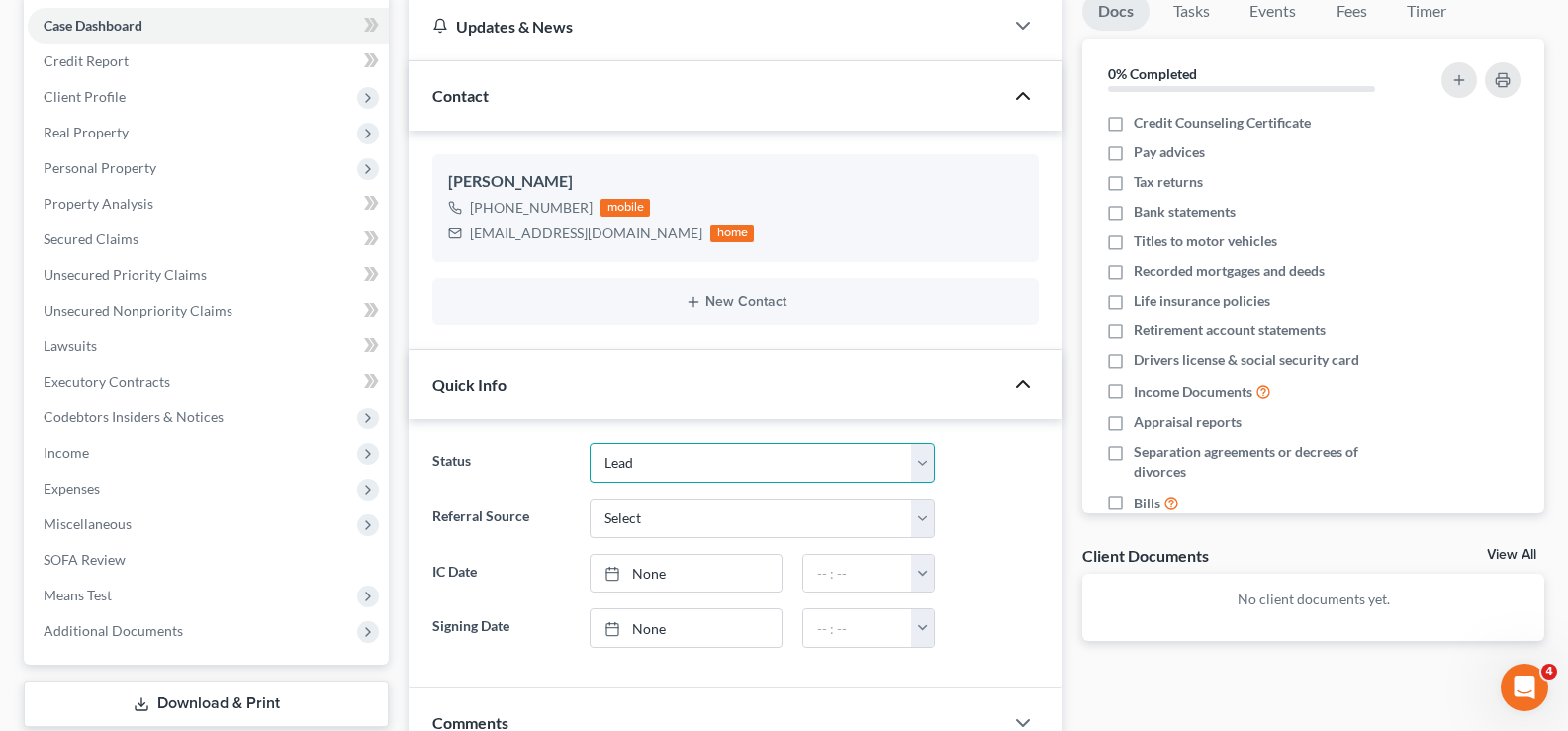
select select "7"
click at [589, 443] on select "Discharged Discharge Litigation Dismissal Notice Dismissed Filed Filed / Pre 34…" at bounding box center [762, 463] width 345 height 40
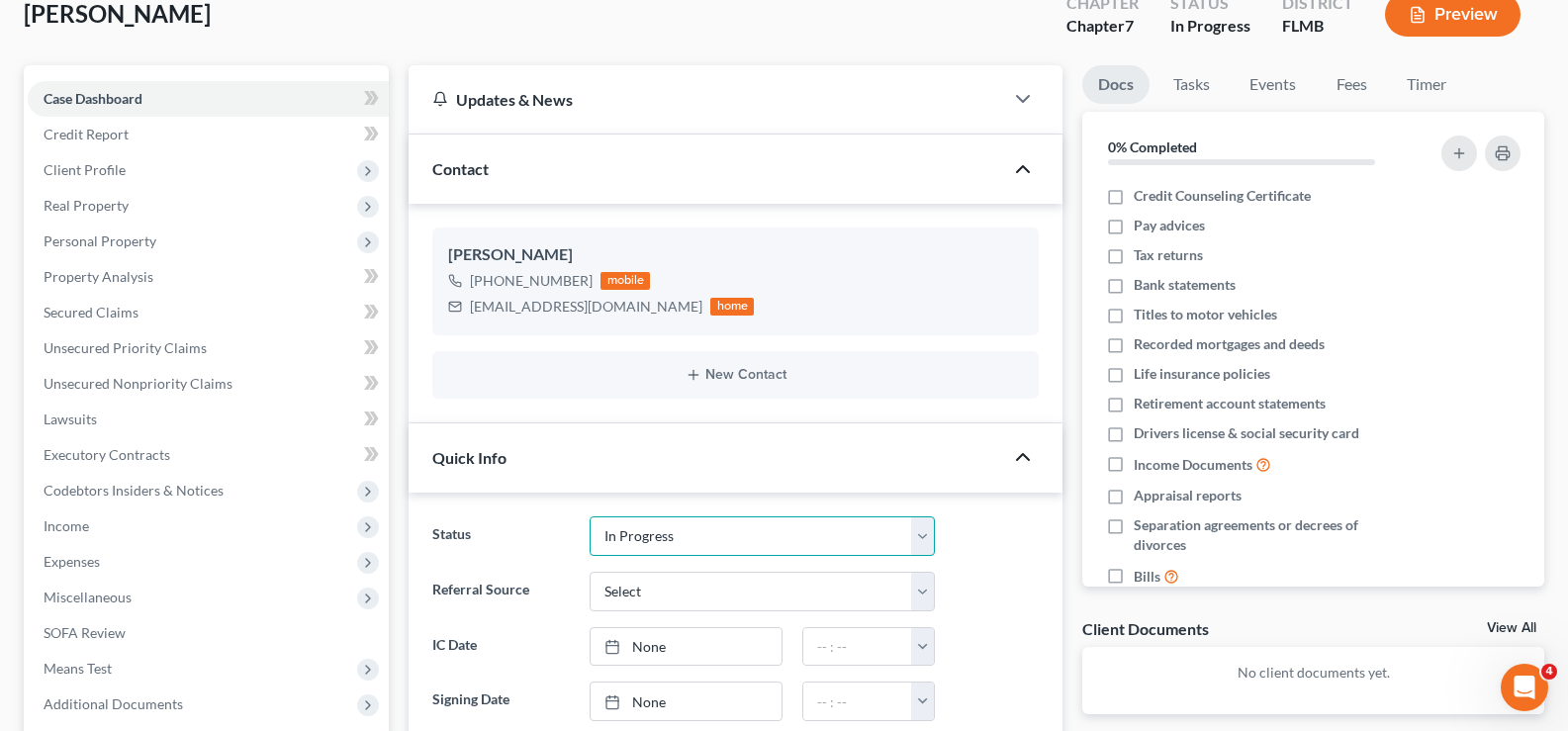
scroll to position [0, 0]
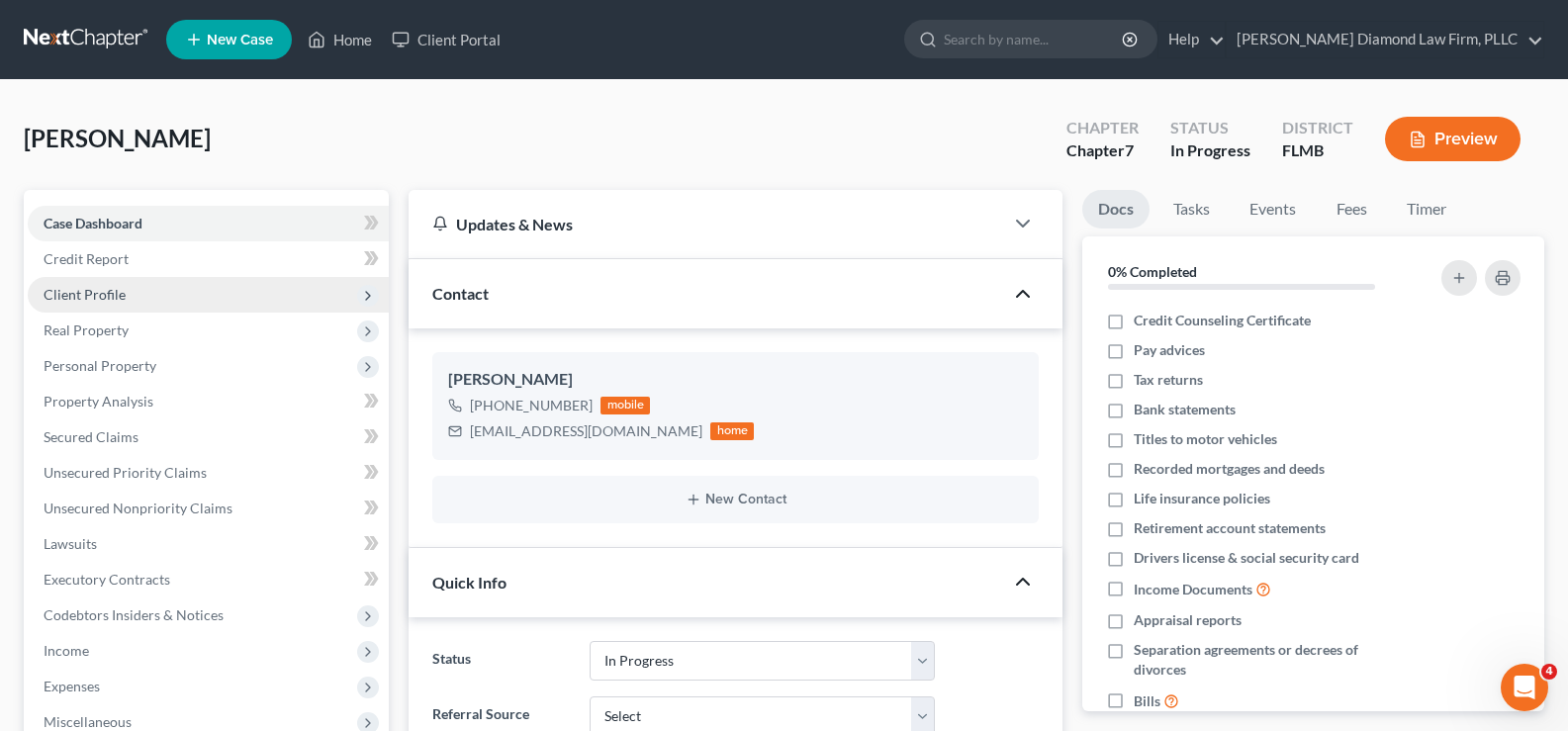
click at [111, 293] on span "Client Profile" at bounding box center [85, 294] width 82 height 17
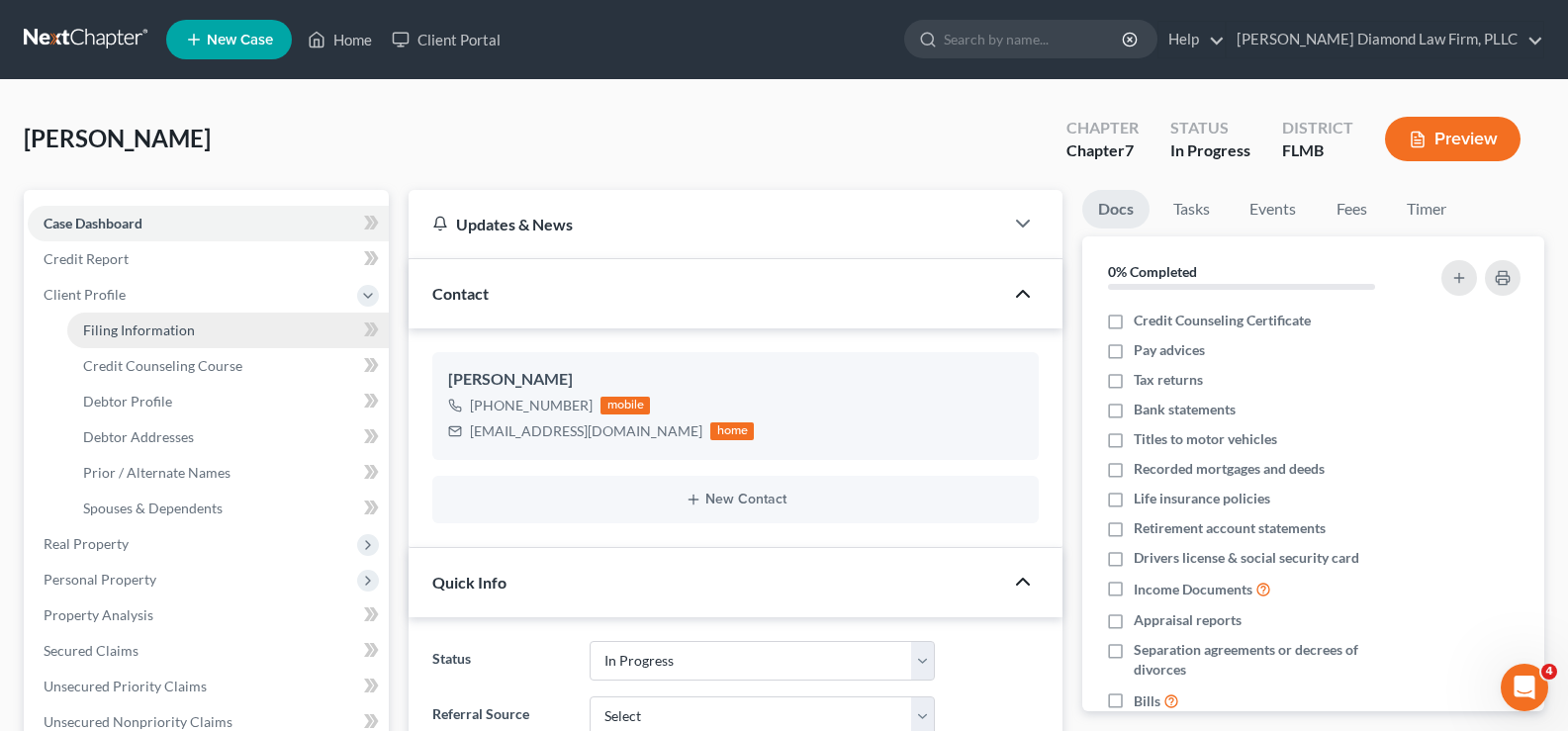
click at [179, 333] on span "Filing Information" at bounding box center [138, 330] width 112 height 17
select select "1"
select select "0"
select select "9"
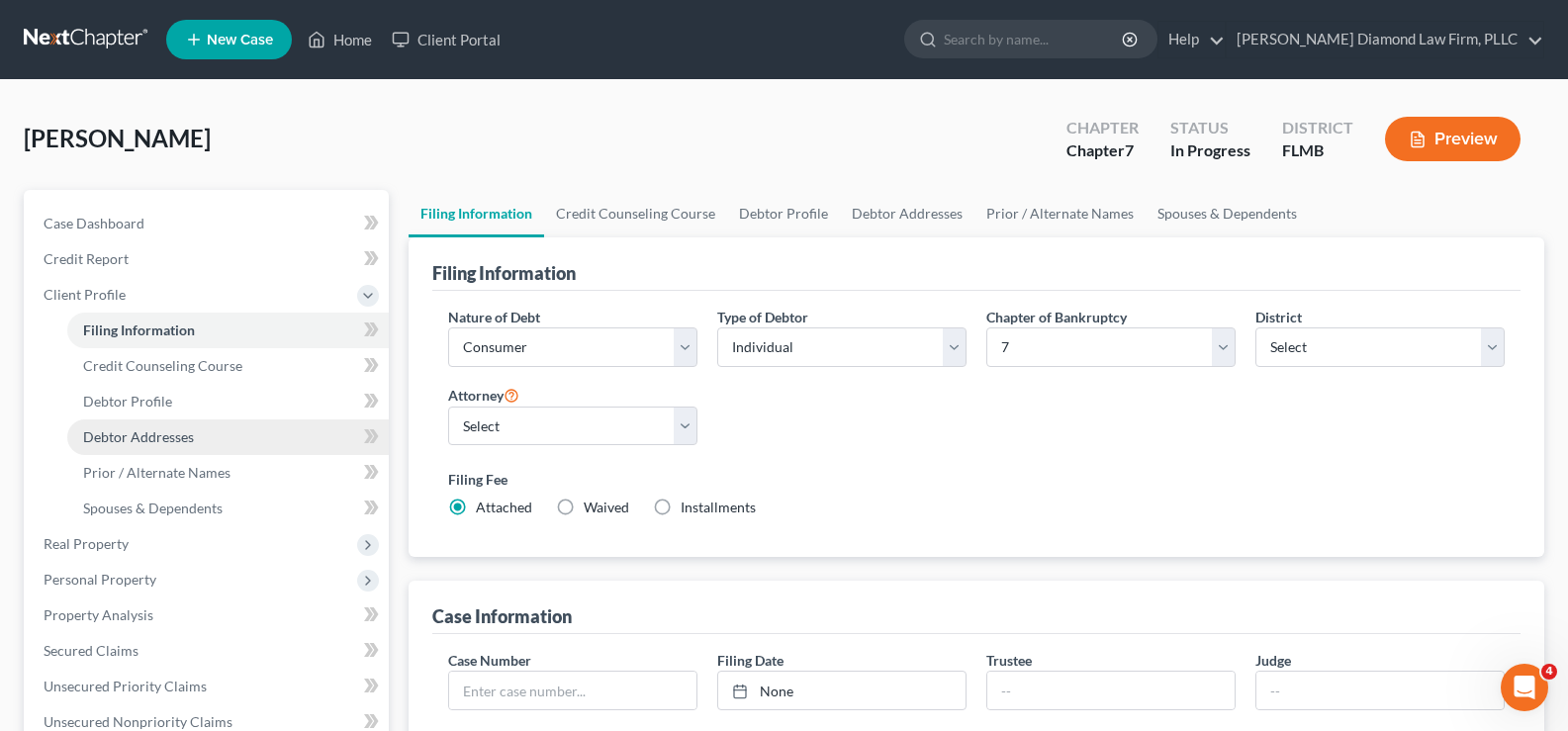
click at [161, 433] on span "Debtor Addresses" at bounding box center [137, 436] width 111 height 17
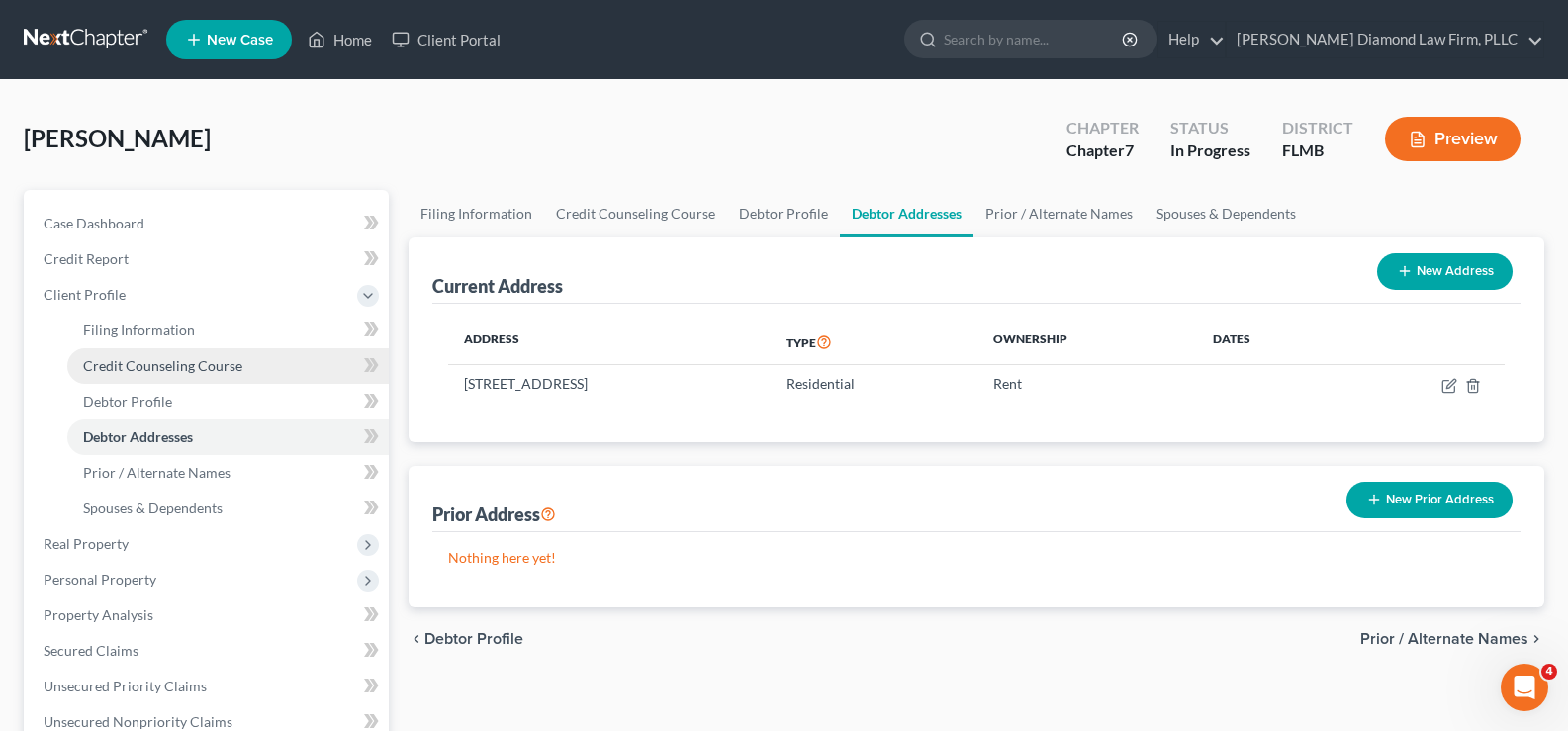
click at [163, 359] on span "Credit Counseling Course" at bounding box center [162, 366] width 159 height 17
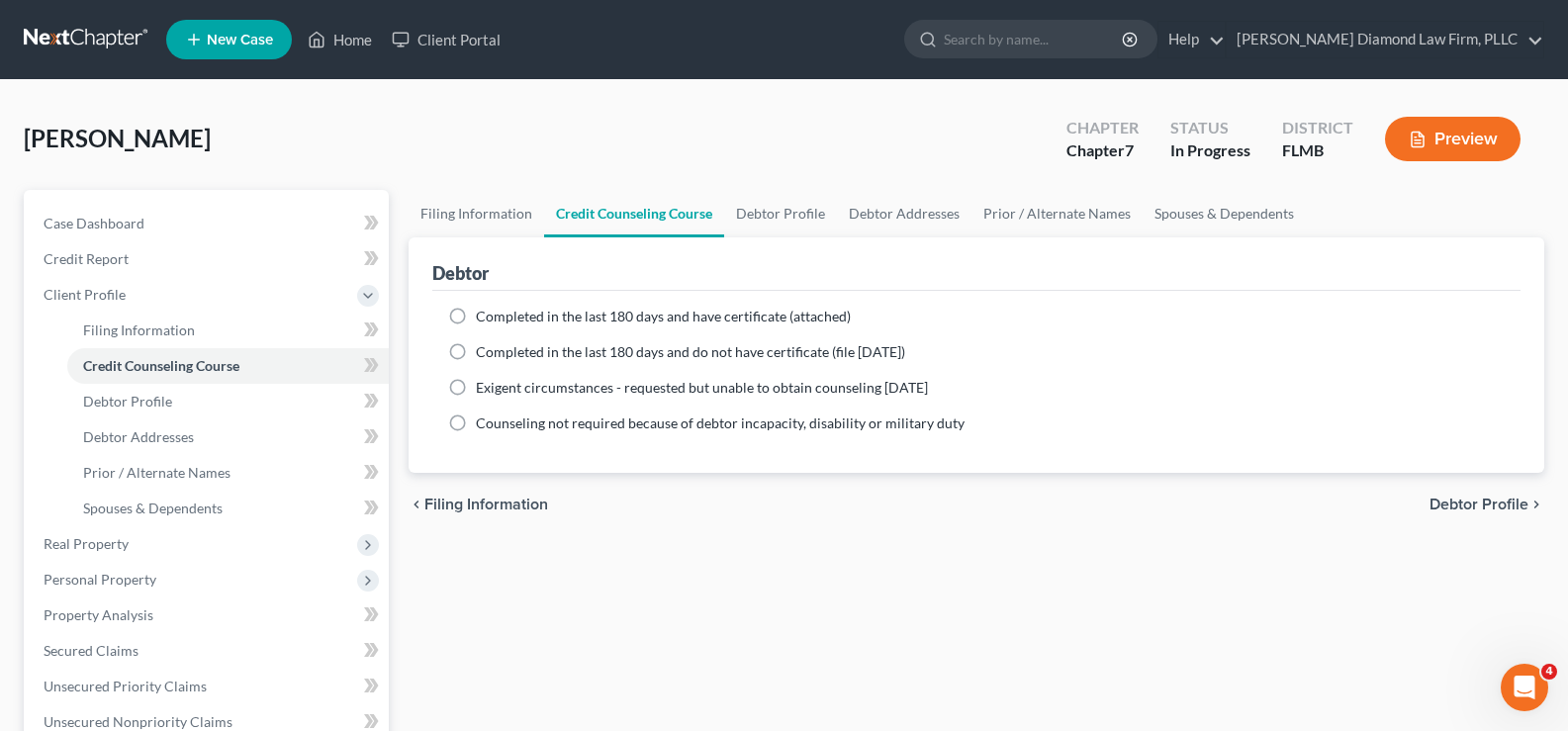
click at [653, 317] on span "Completed in the last 180 days and have certificate (attached)" at bounding box center [663, 316] width 375 height 17
click at [497, 317] on input "Completed in the last 180 days and have certificate (attached)" at bounding box center [490, 313] width 13 height 13
radio input "true"
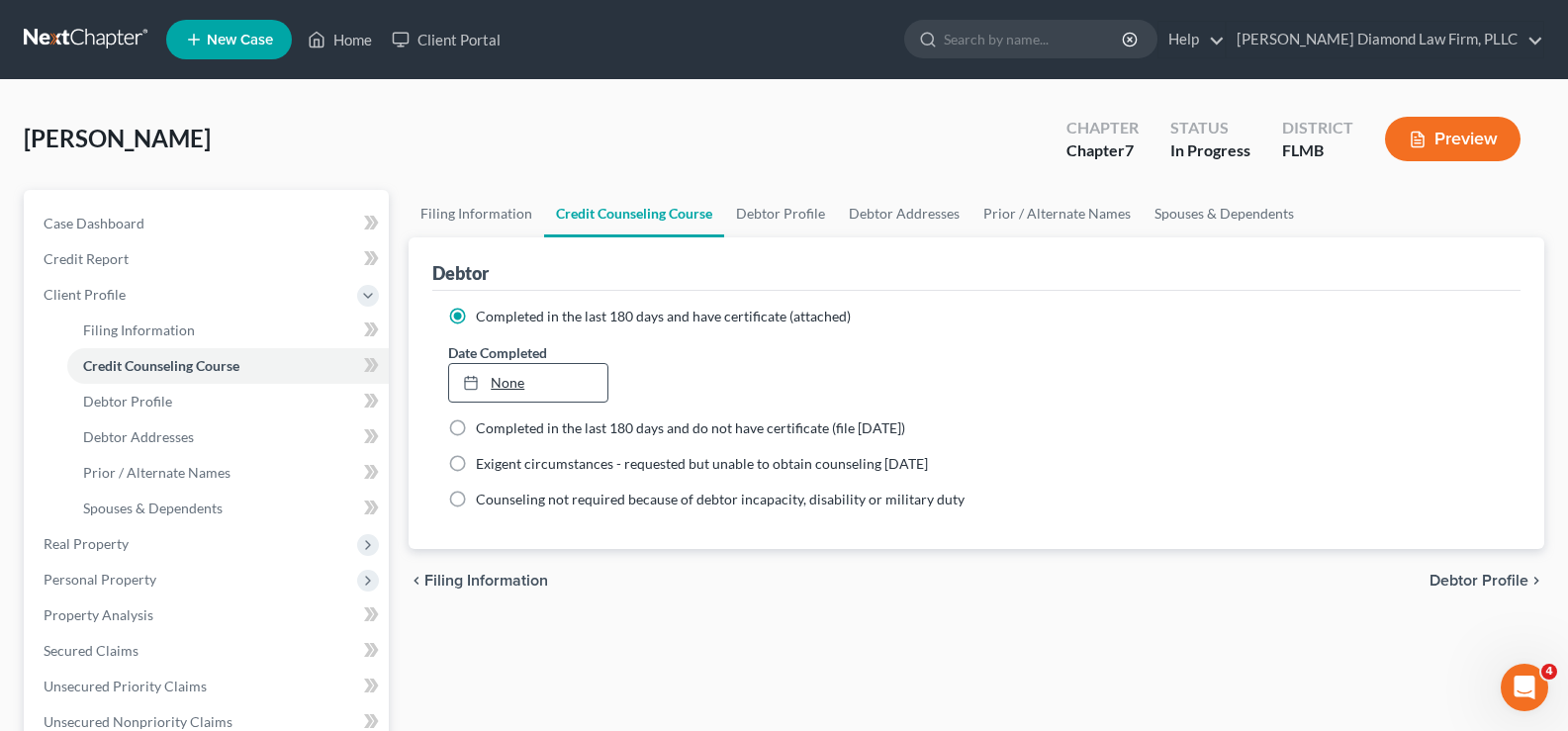
click at [596, 385] on link "None" at bounding box center [528, 383] width 157 height 38
type input "[DATE]"
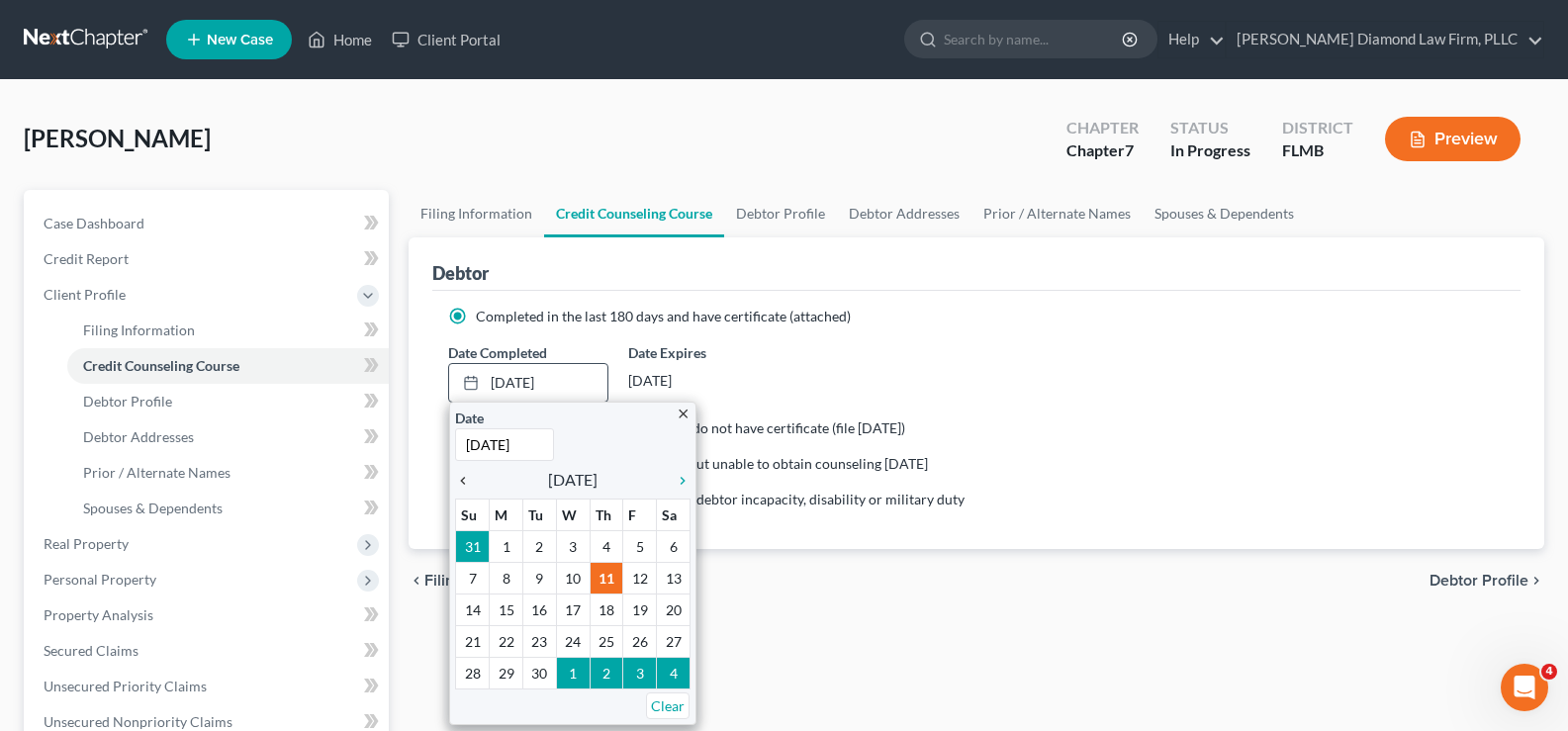
click at [460, 482] on icon "chevron_left" at bounding box center [468, 481] width 26 height 16
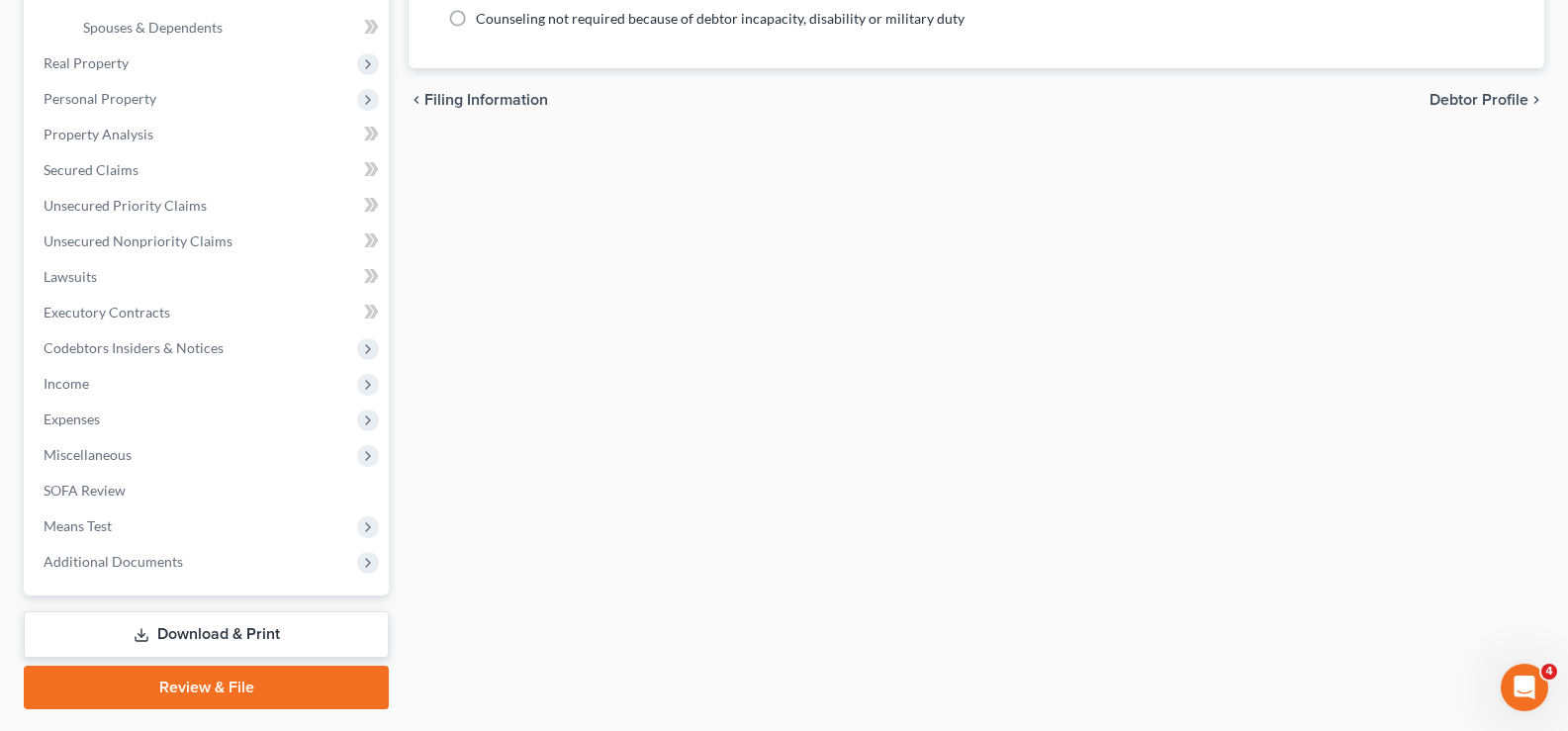
scroll to position [495, 0]
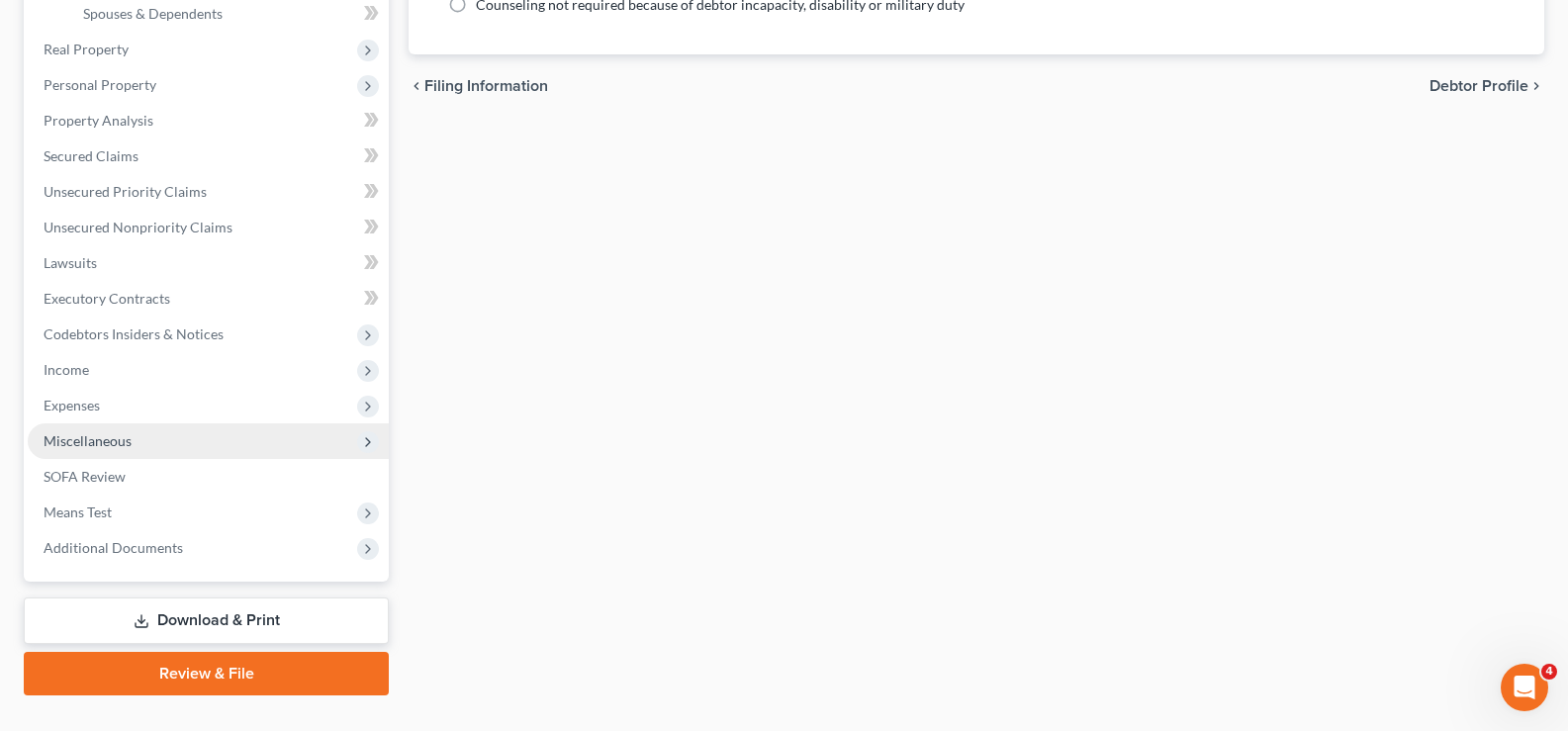
click at [163, 448] on span "Miscellaneous" at bounding box center [208, 441] width 361 height 36
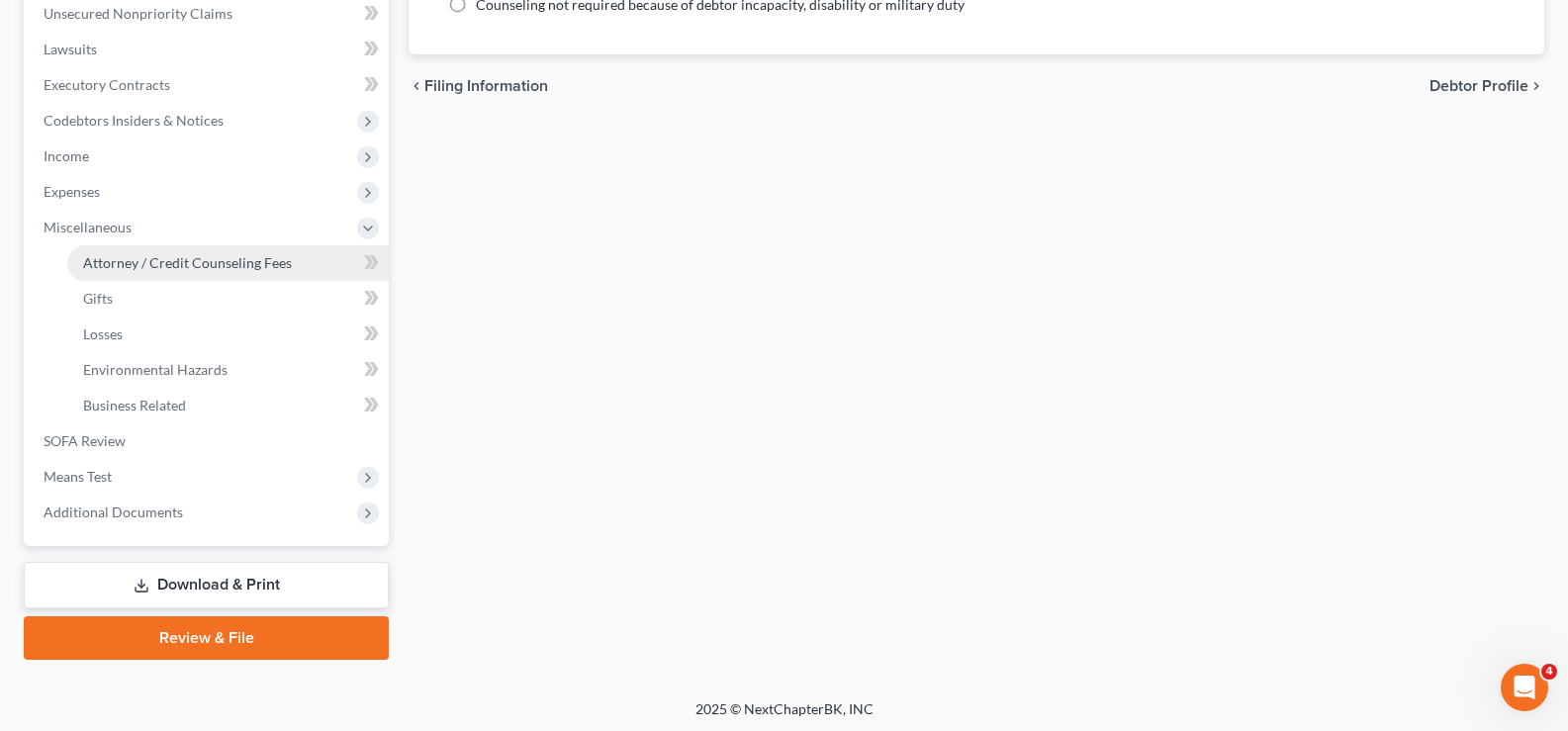
click at [260, 259] on span "Attorney / Credit Counseling Fees" at bounding box center [187, 262] width 209 height 17
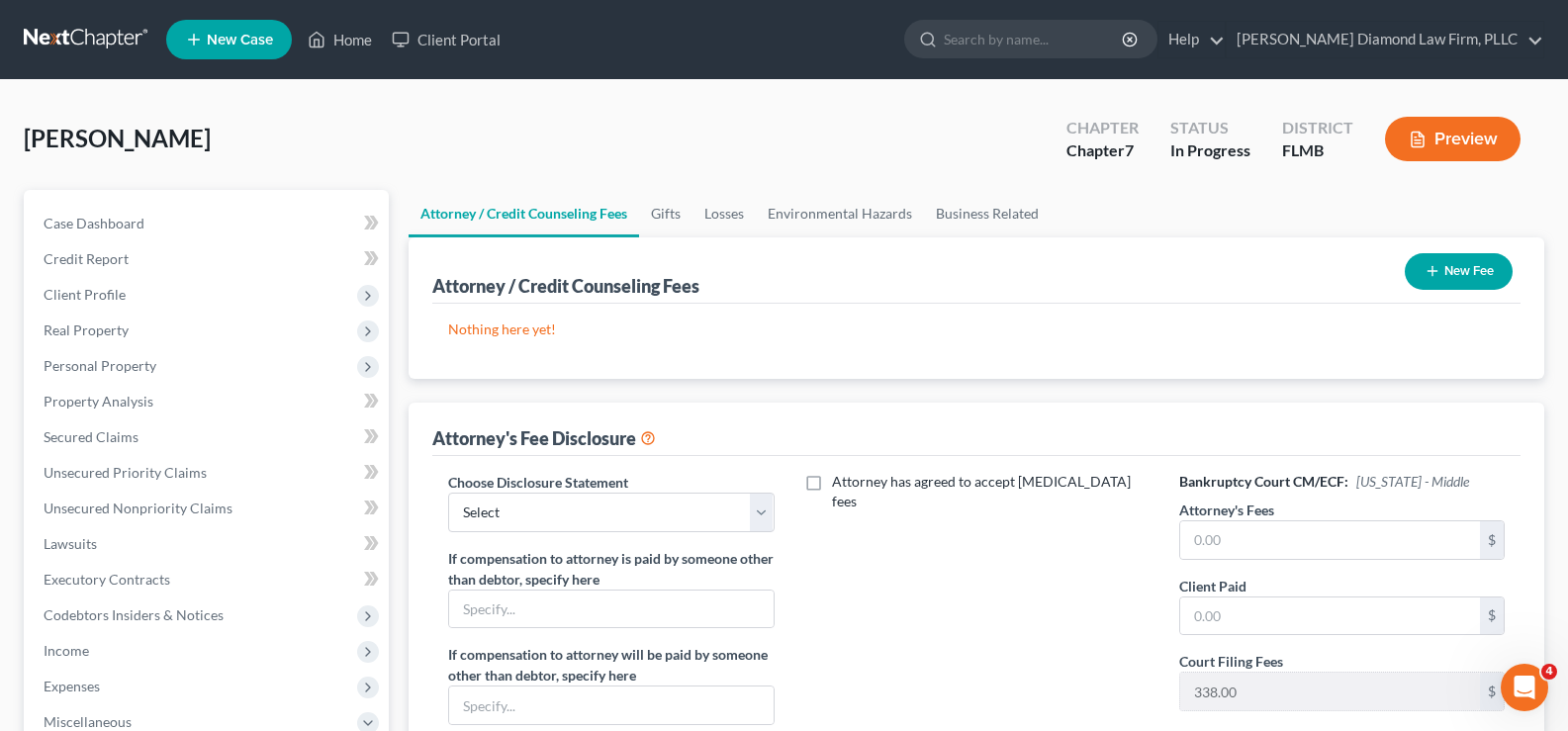
click at [1469, 275] on button "New Fee" at bounding box center [1458, 271] width 108 height 37
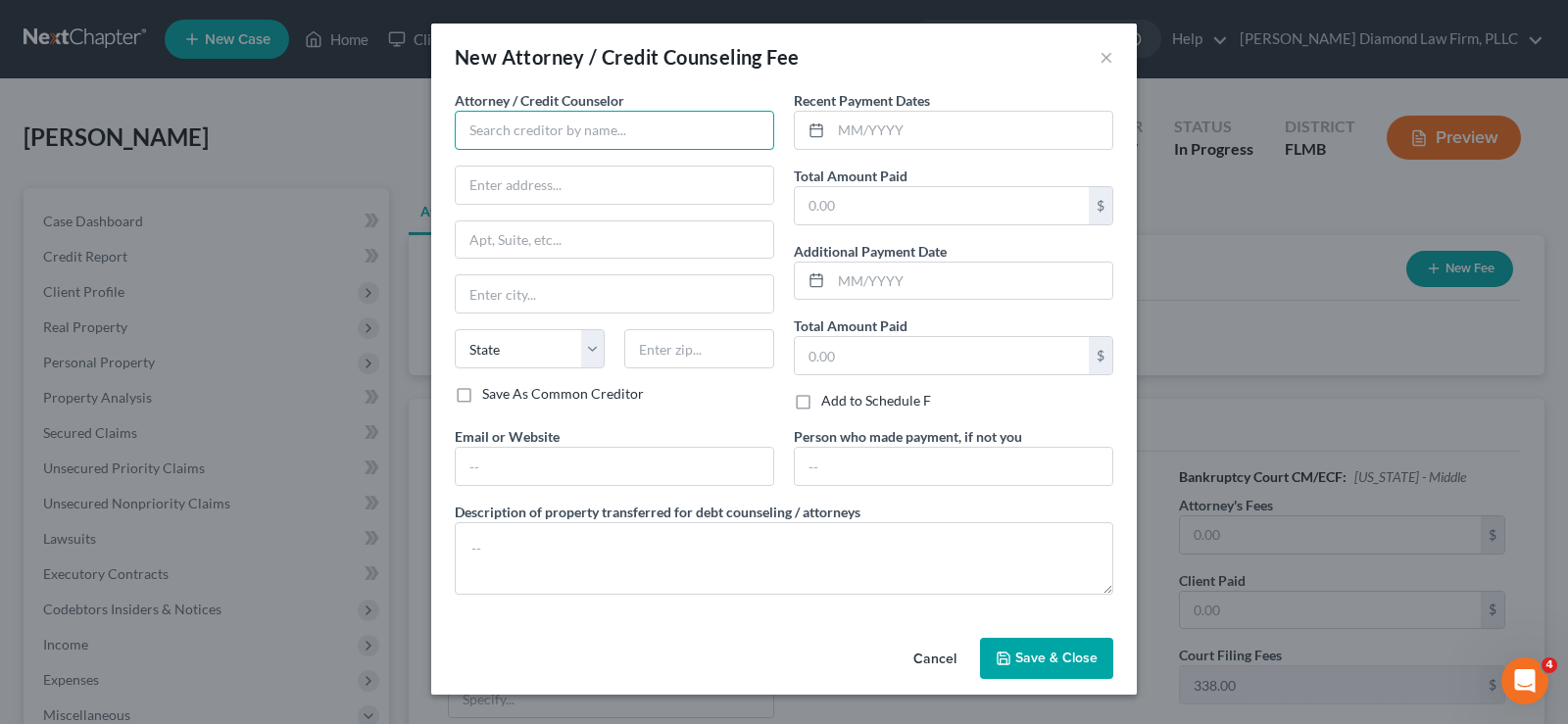
click at [549, 129] on input "text" at bounding box center [614, 130] width 320 height 39
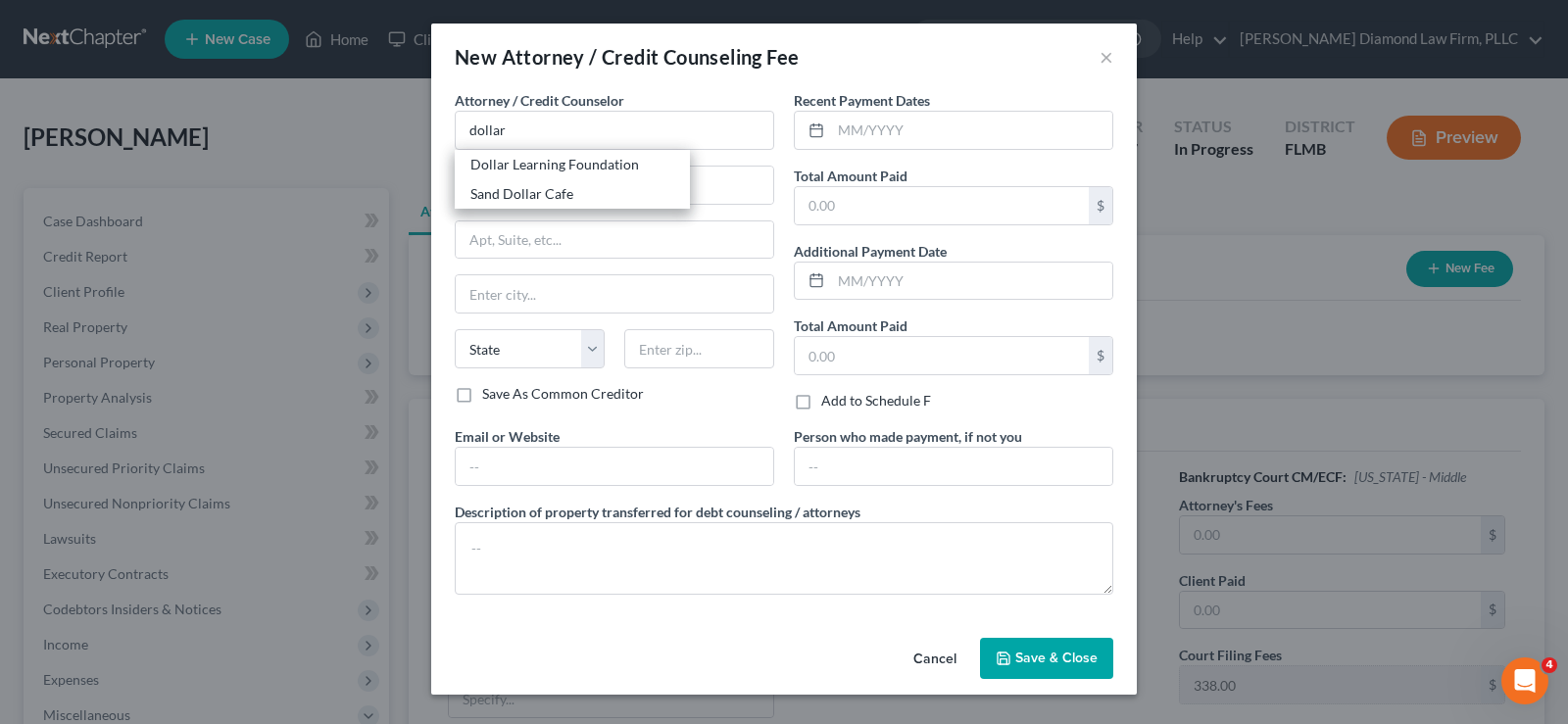
click at [627, 158] on div "Dollar Learning Foundation" at bounding box center [572, 165] width 204 height 20
type input "Dollar Learning Foundation"
type input "[STREET_ADDRESS]"
type input "PMB #001"
type input "[GEOGRAPHIC_DATA]"
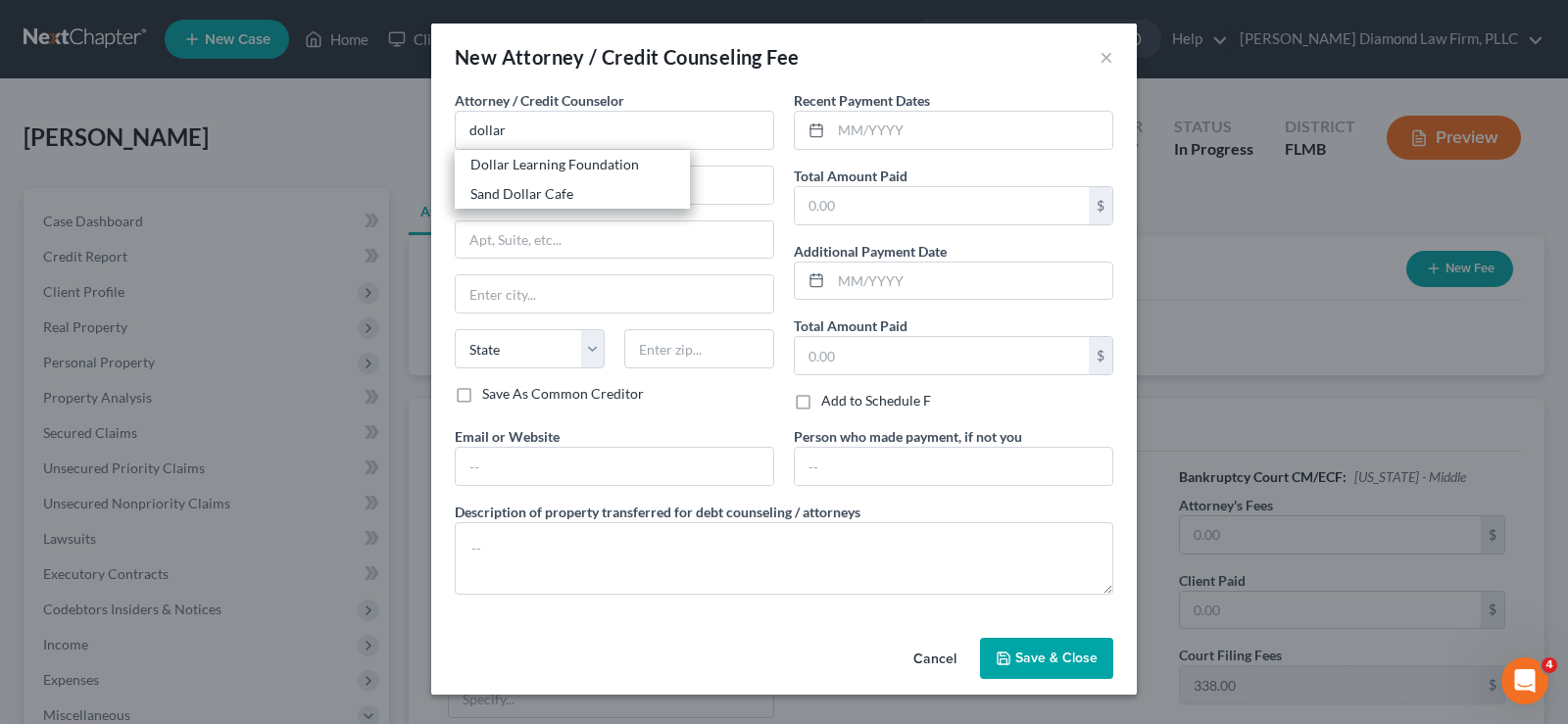
select select "4"
type input "91367"
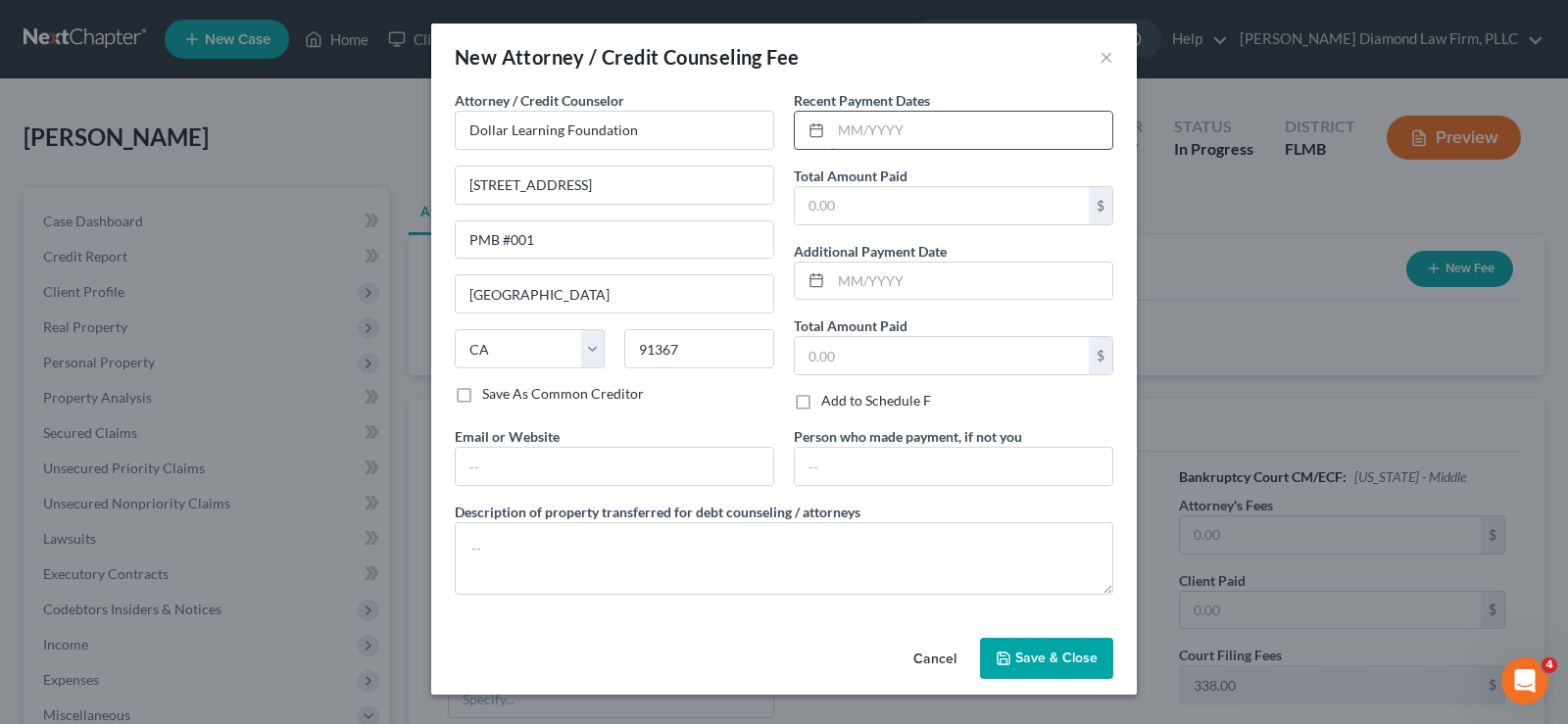
click at [899, 138] on input "text" at bounding box center [971, 130] width 281 height 37
type input "08/2025"
type input "36.95"
click at [597, 459] on input "text" at bounding box center [614, 467] width 318 height 37
type input "[DOMAIN_NAME]"
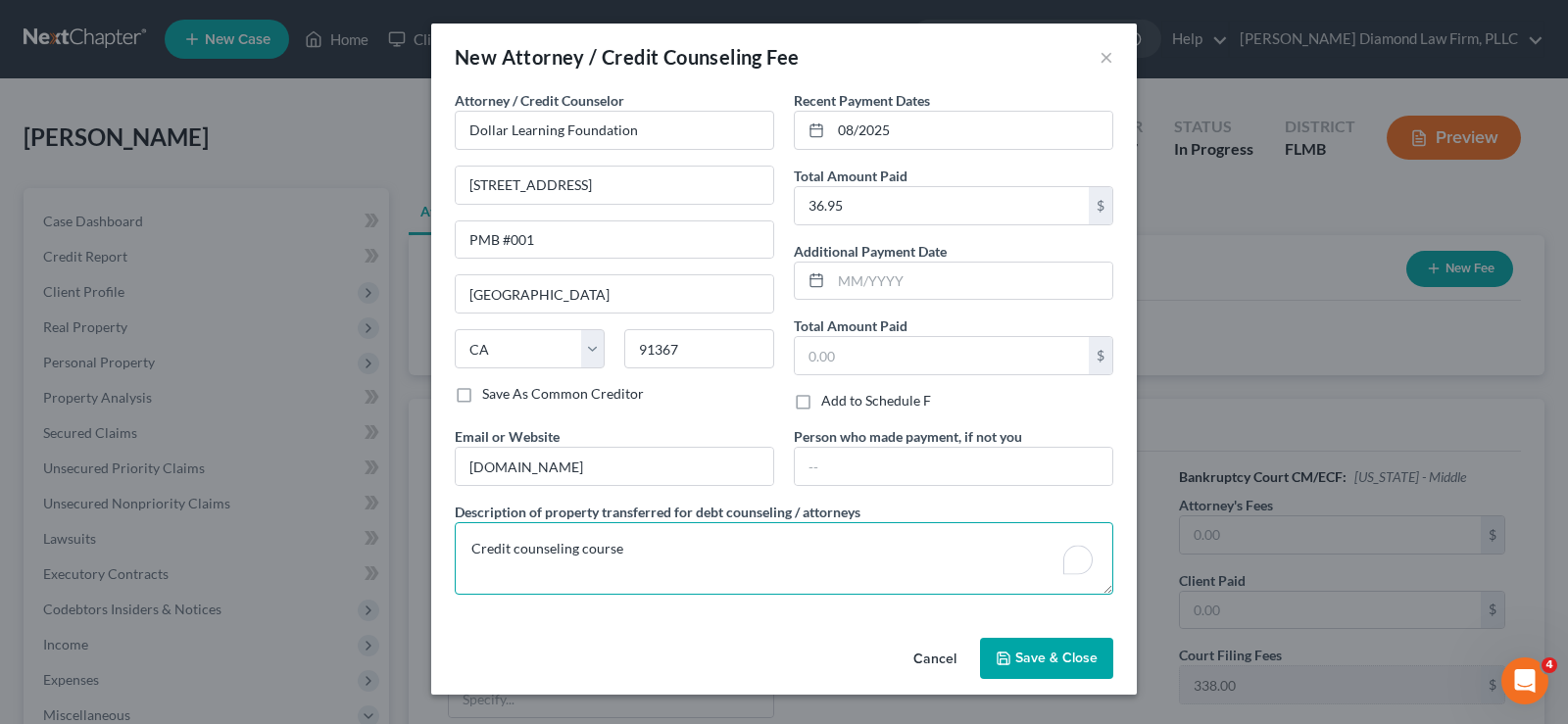
type textarea "Credit counseling course"
click at [1079, 656] on span "Save & Close" at bounding box center [1056, 658] width 82 height 17
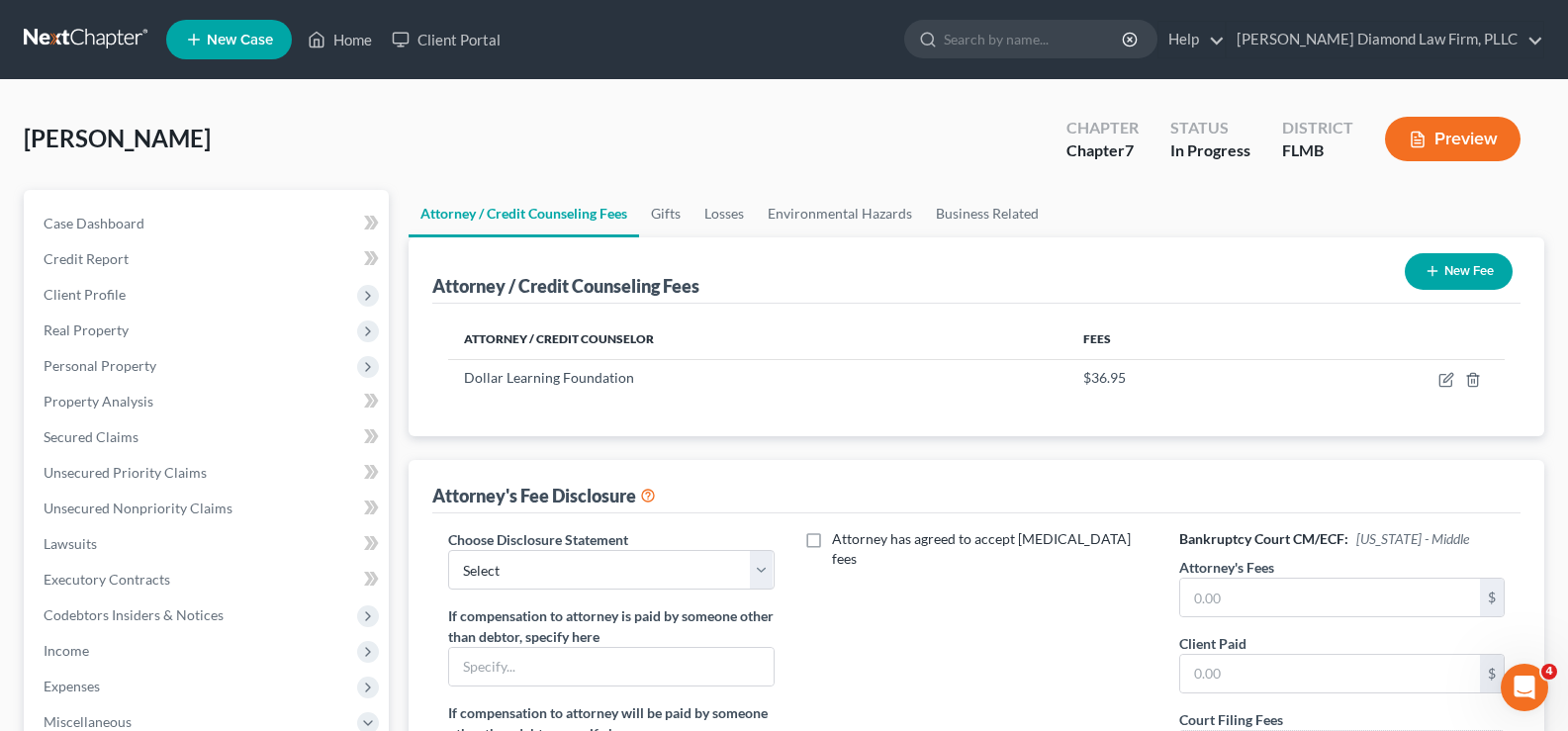
click at [1480, 266] on button "New Fee" at bounding box center [1458, 271] width 108 height 37
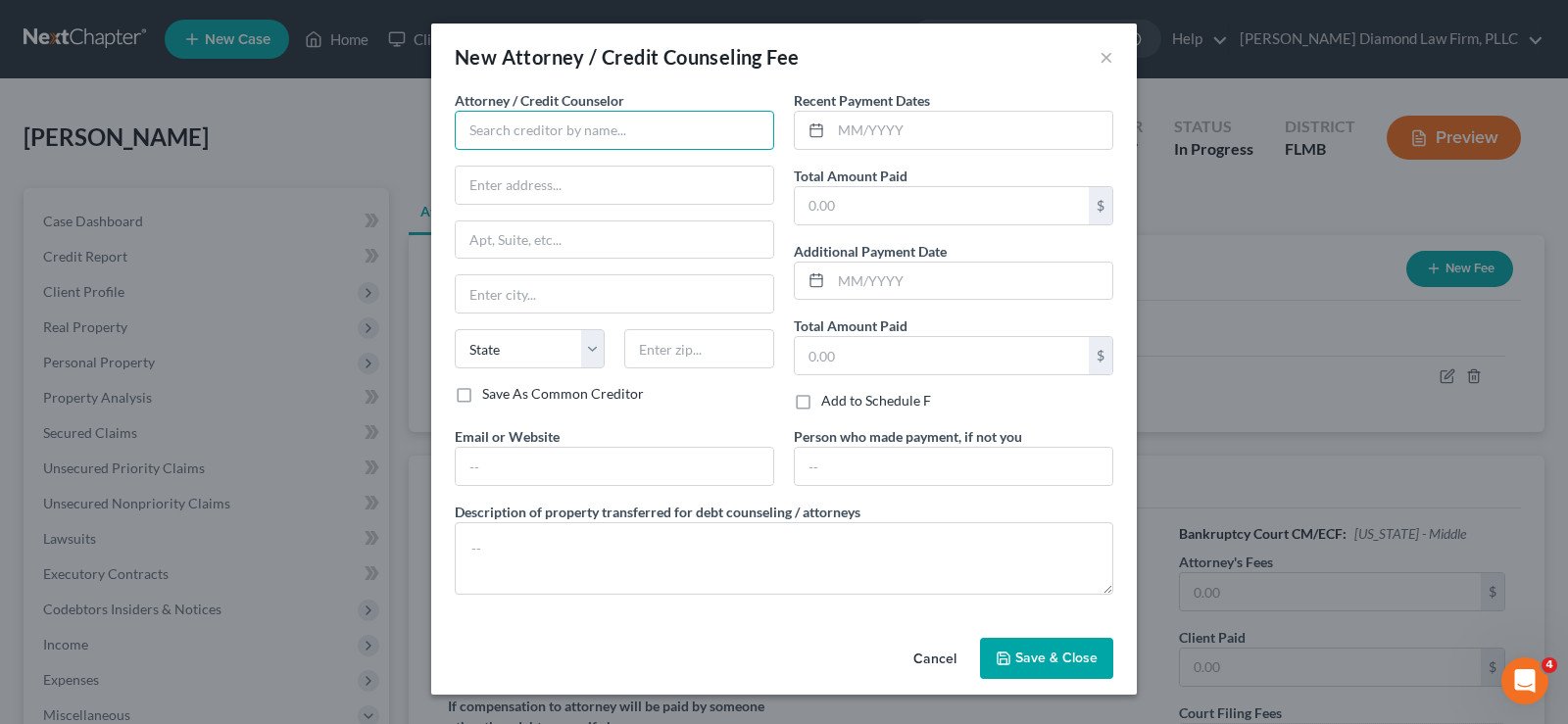
click at [634, 140] on input "text" at bounding box center [614, 130] width 320 height 39
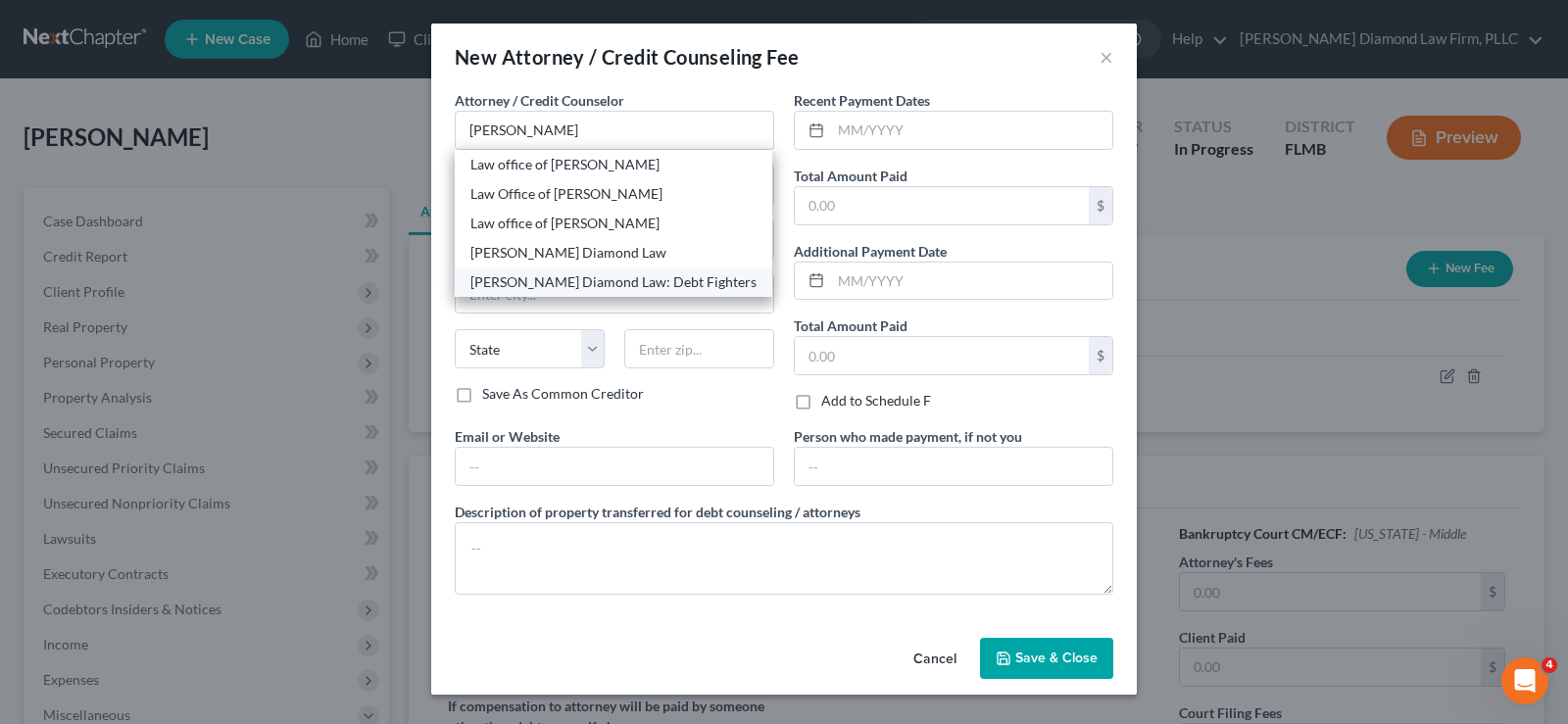
click at [647, 279] on div "[PERSON_NAME] Diamond Law: Debt Fighters" at bounding box center [613, 282] width 286 height 20
type input "[PERSON_NAME] Diamond Law: Debt Fighters"
type input "[STREET_ADDRESS]"
type input "Unit 108"
type input "Clearwater"
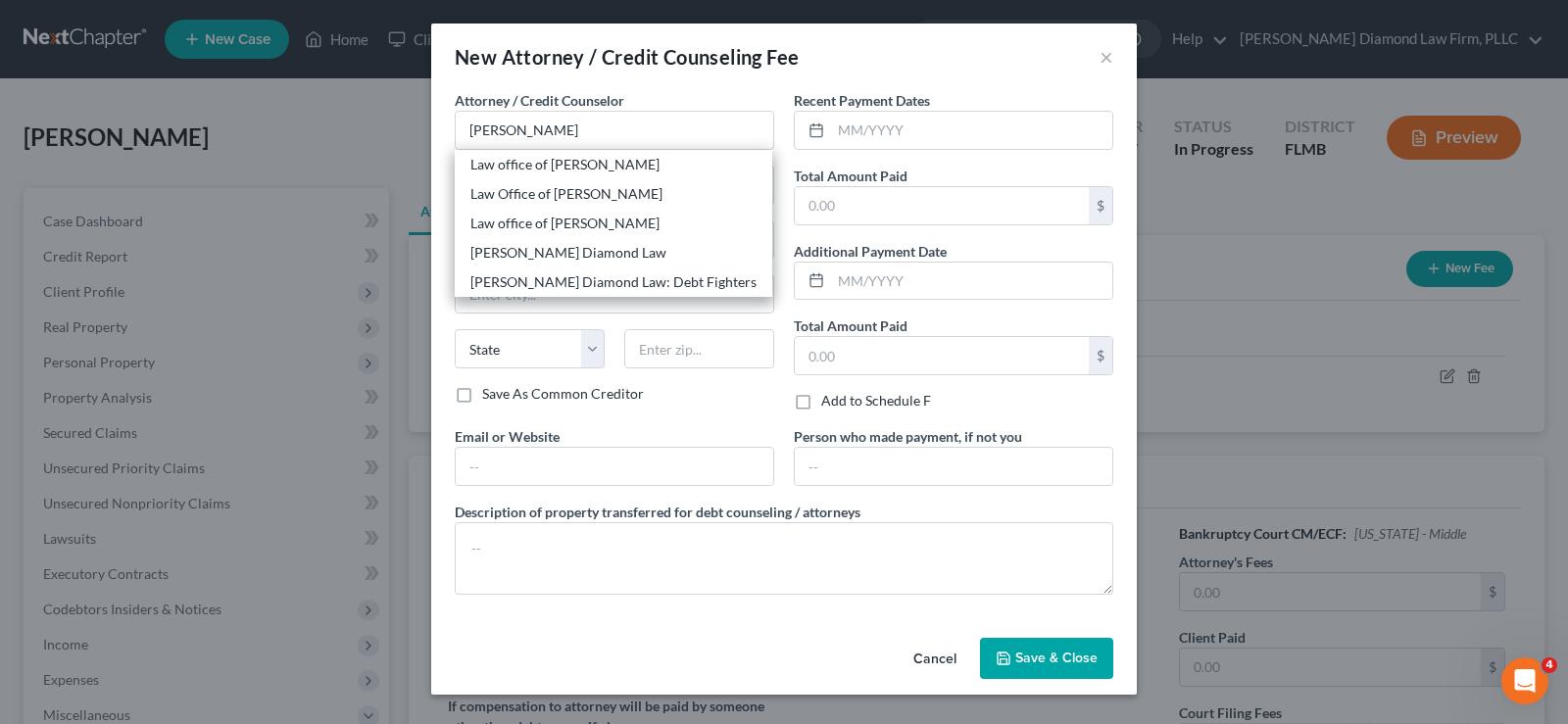
select select "9"
type input "33761"
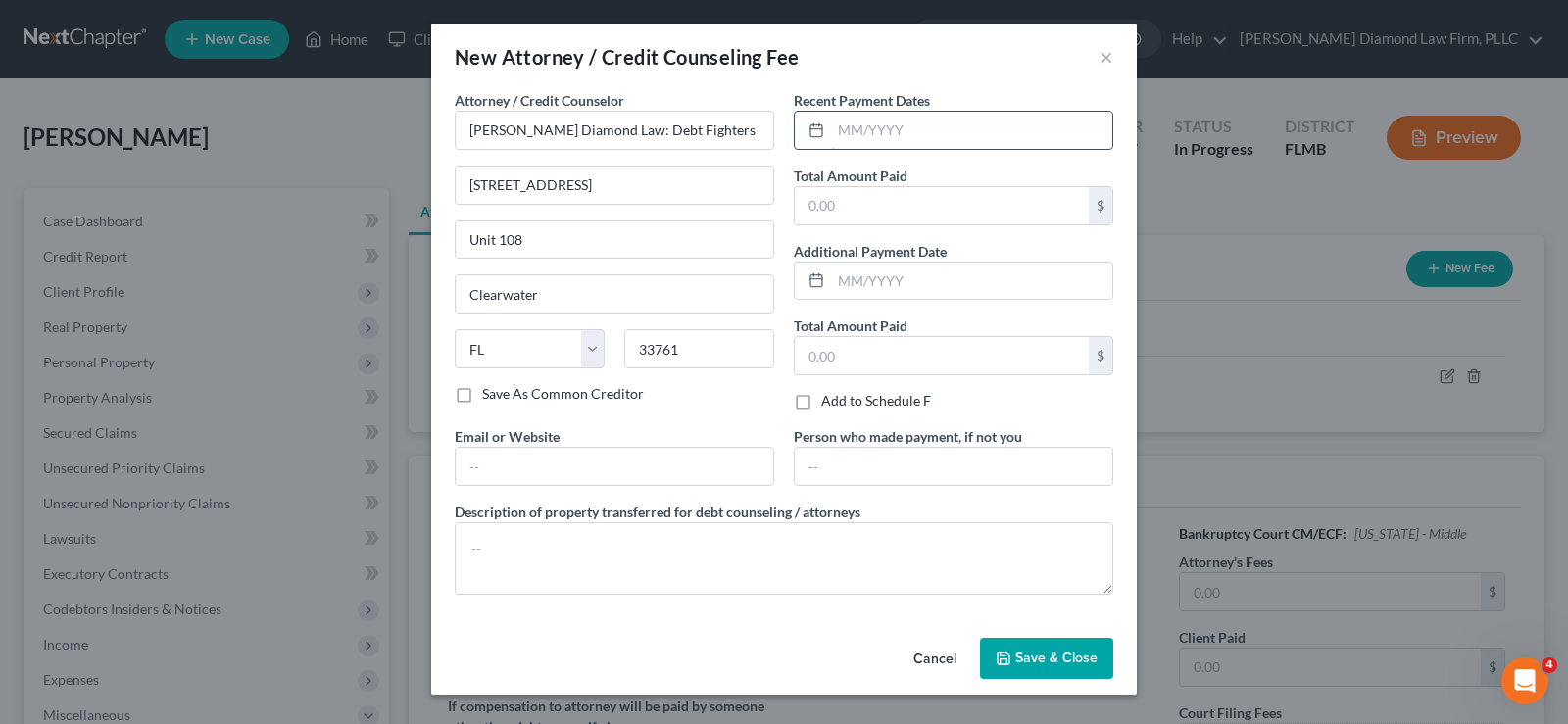
click at [935, 117] on input "text" at bounding box center [971, 130] width 281 height 37
type input "08/2025"
type input "2,195"
click at [673, 473] on input "text" at bounding box center [614, 467] width 318 height 37
type input "[DOMAIN_NAME]"
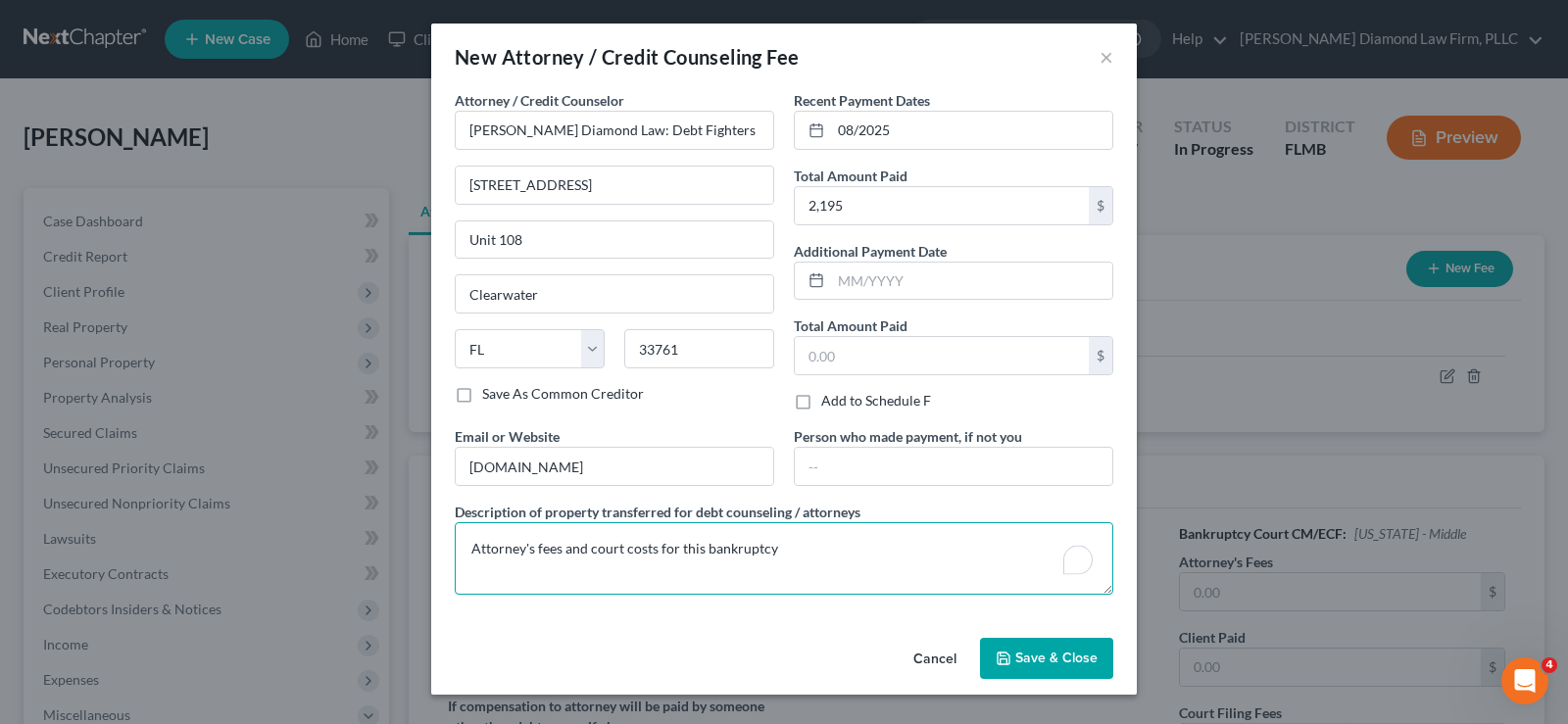
type textarea "Attorney's fees and court costs for this bankruptcy"
click at [1074, 650] on span "Save & Close" at bounding box center [1056, 658] width 82 height 17
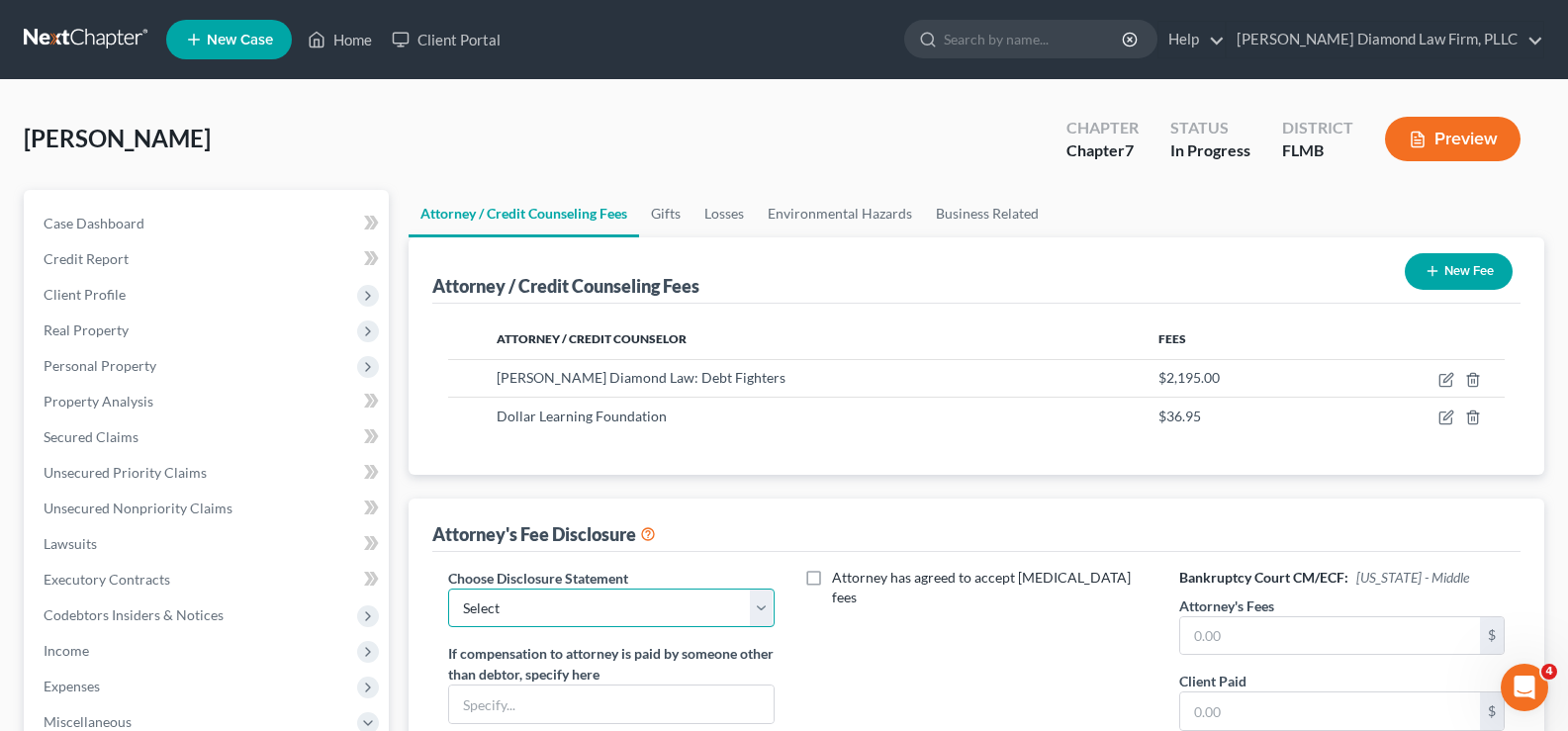
click at [700, 609] on select "Select [PERSON_NAME] Chapter 13 monitoring fees Attorney Fee" at bounding box center [610, 609] width 326 height 40
select select "2"
click at [448, 589] on select "Select [PERSON_NAME] Chapter 13 monitoring fees Attorney Fee" at bounding box center [610, 609] width 326 height 40
click at [1342, 629] on input "text" at bounding box center [1330, 636] width 300 height 38
type input "1,857"
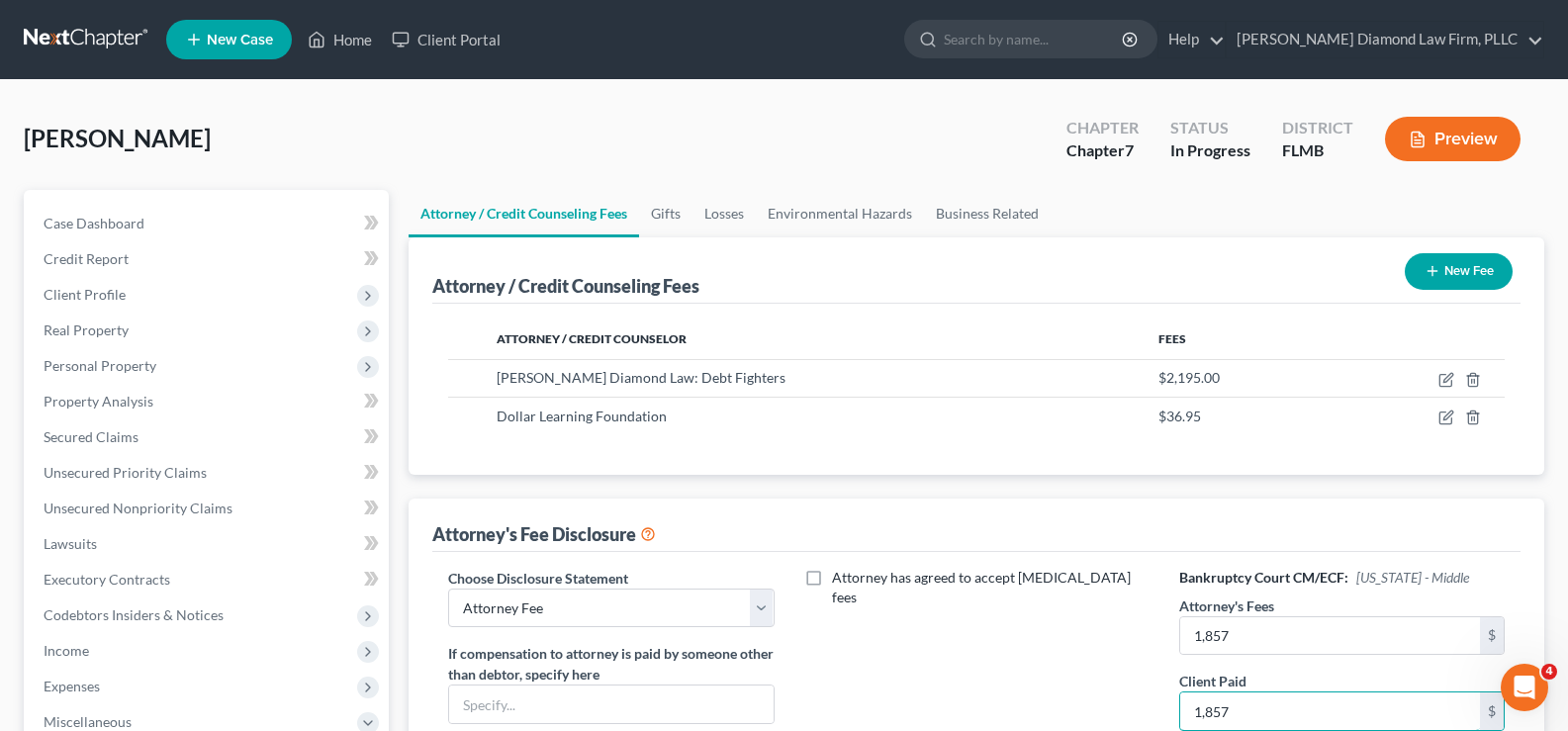
type input "1,857"
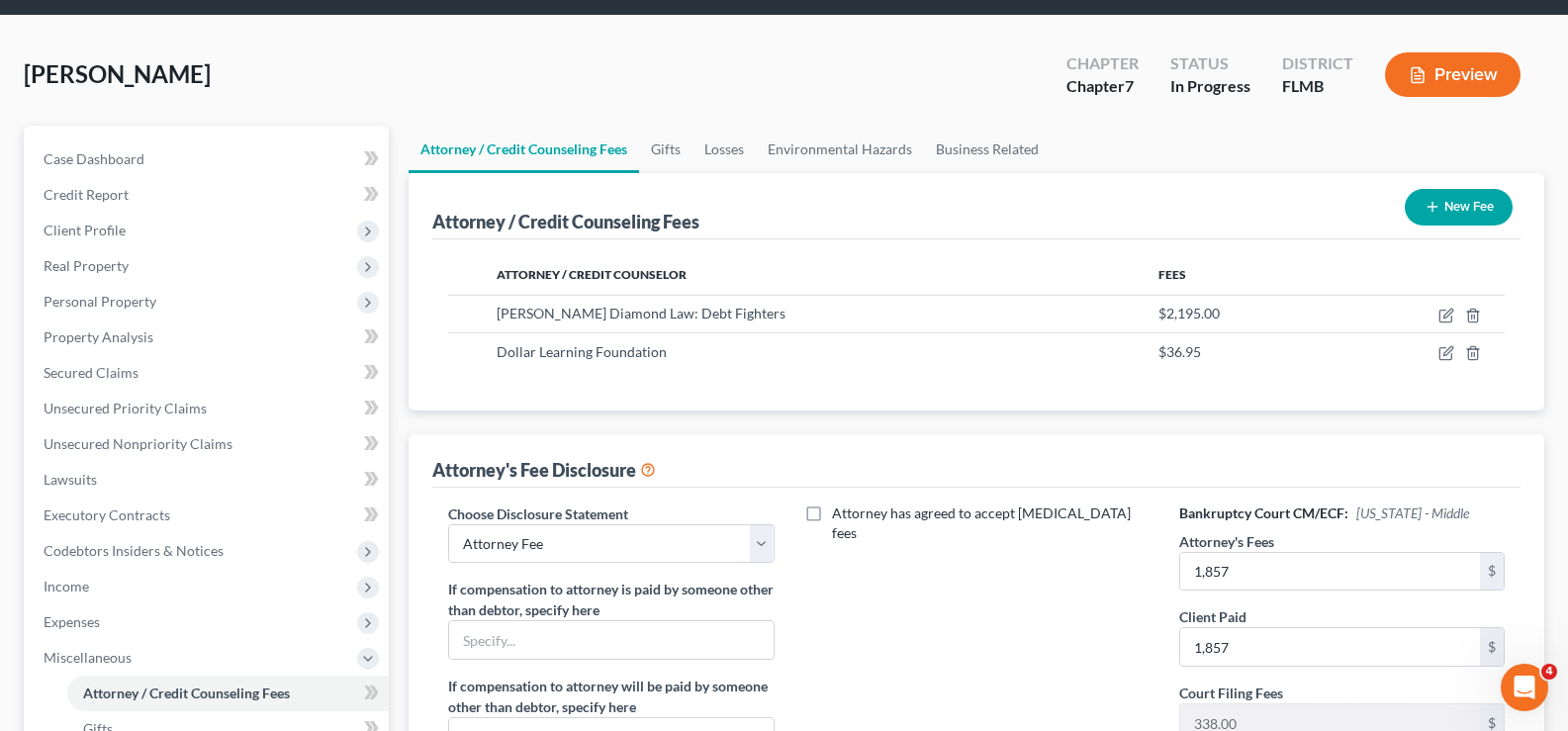
scroll to position [99, 0]
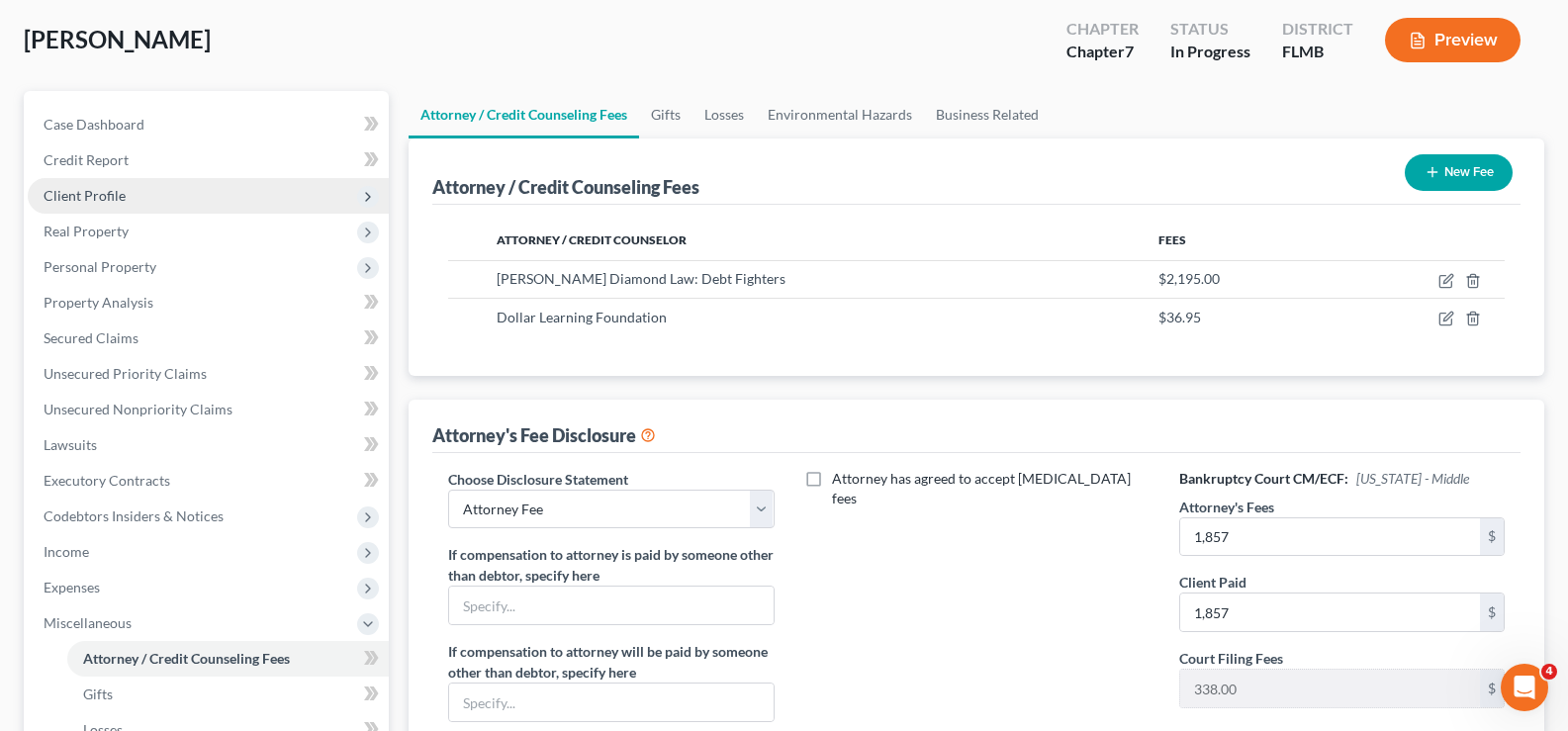
click at [120, 202] on span "Client Profile" at bounding box center [85, 195] width 82 height 17
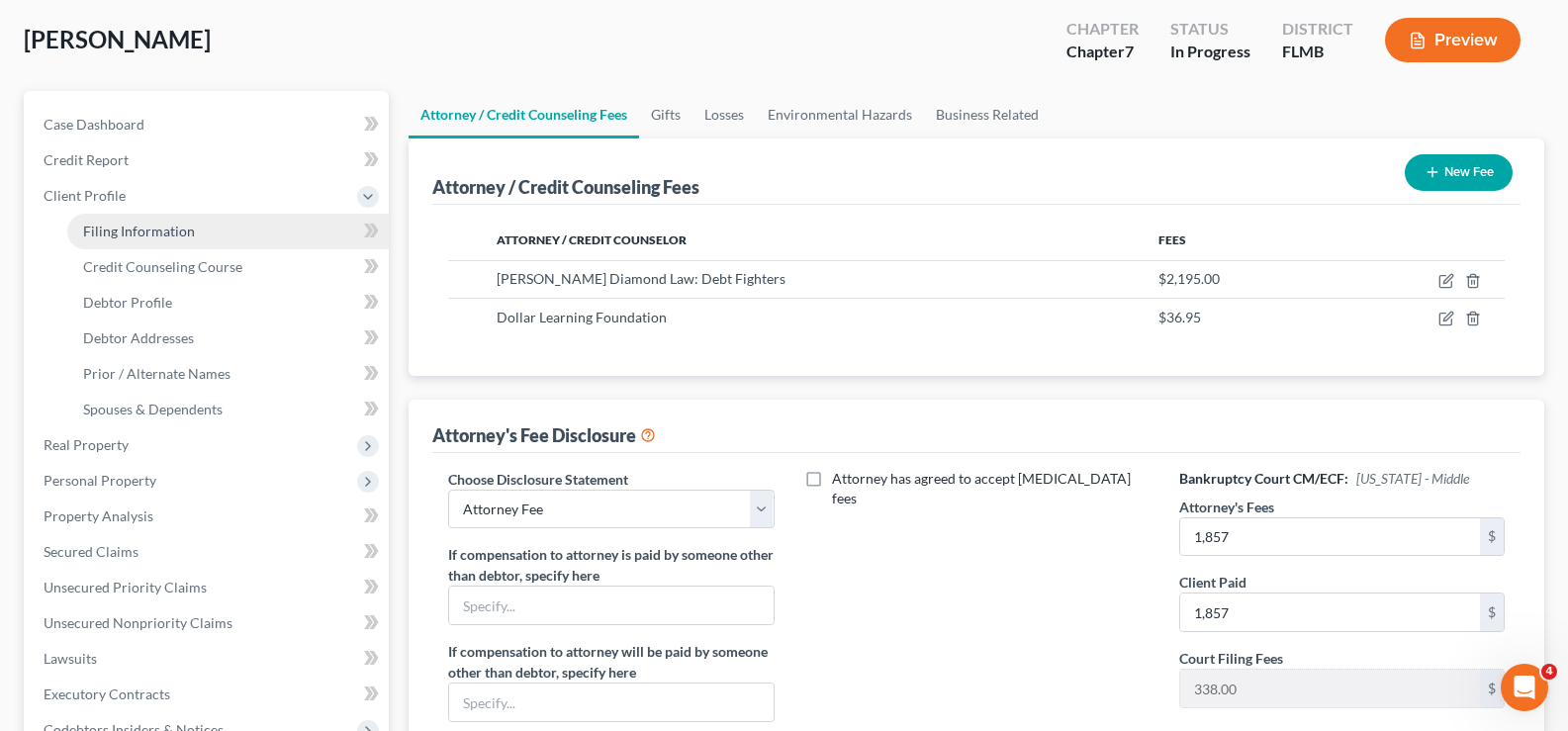
click at [178, 238] on span "Filing Information" at bounding box center [138, 231] width 112 height 17
select select "1"
select select "0"
select select "15"
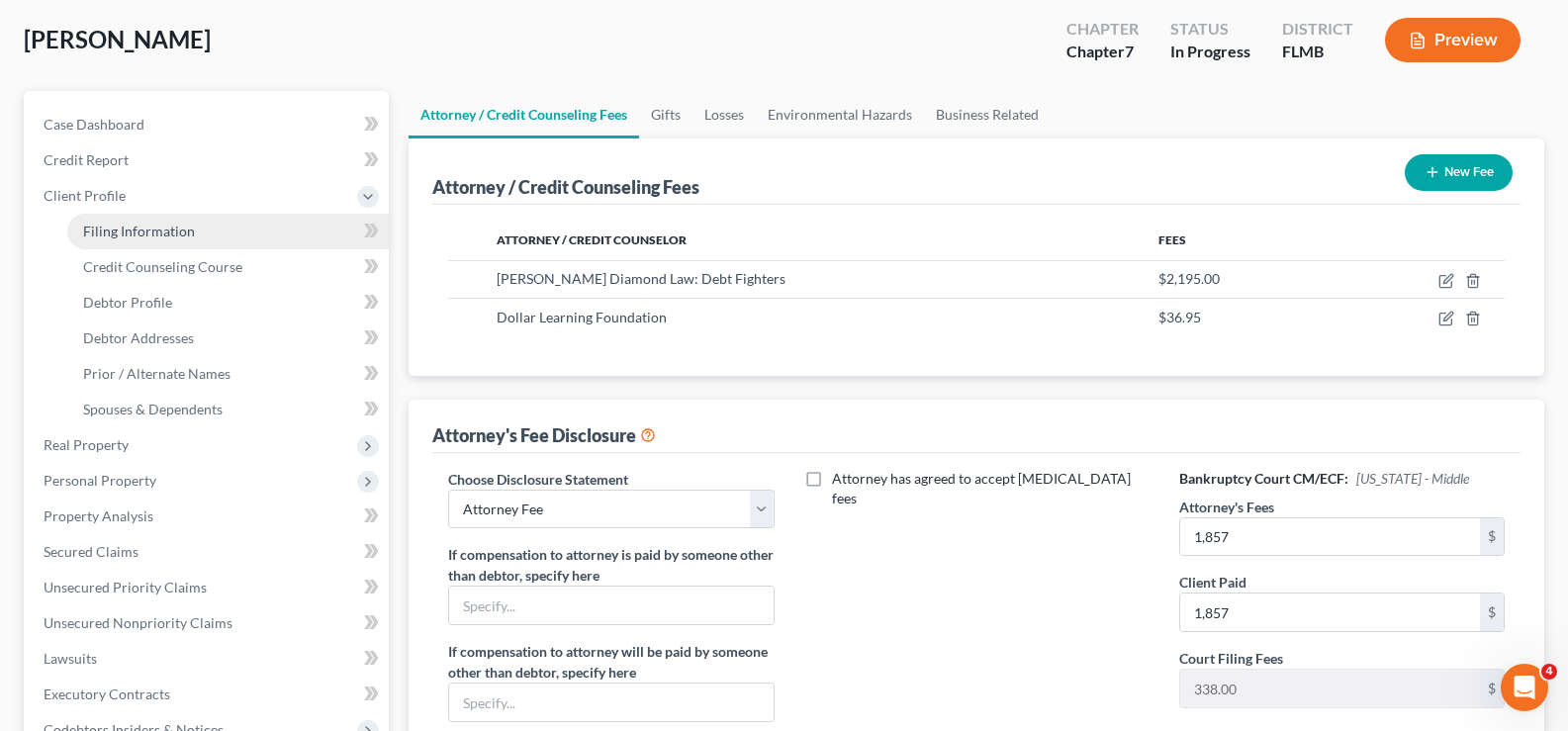
select select "0"
select select "9"
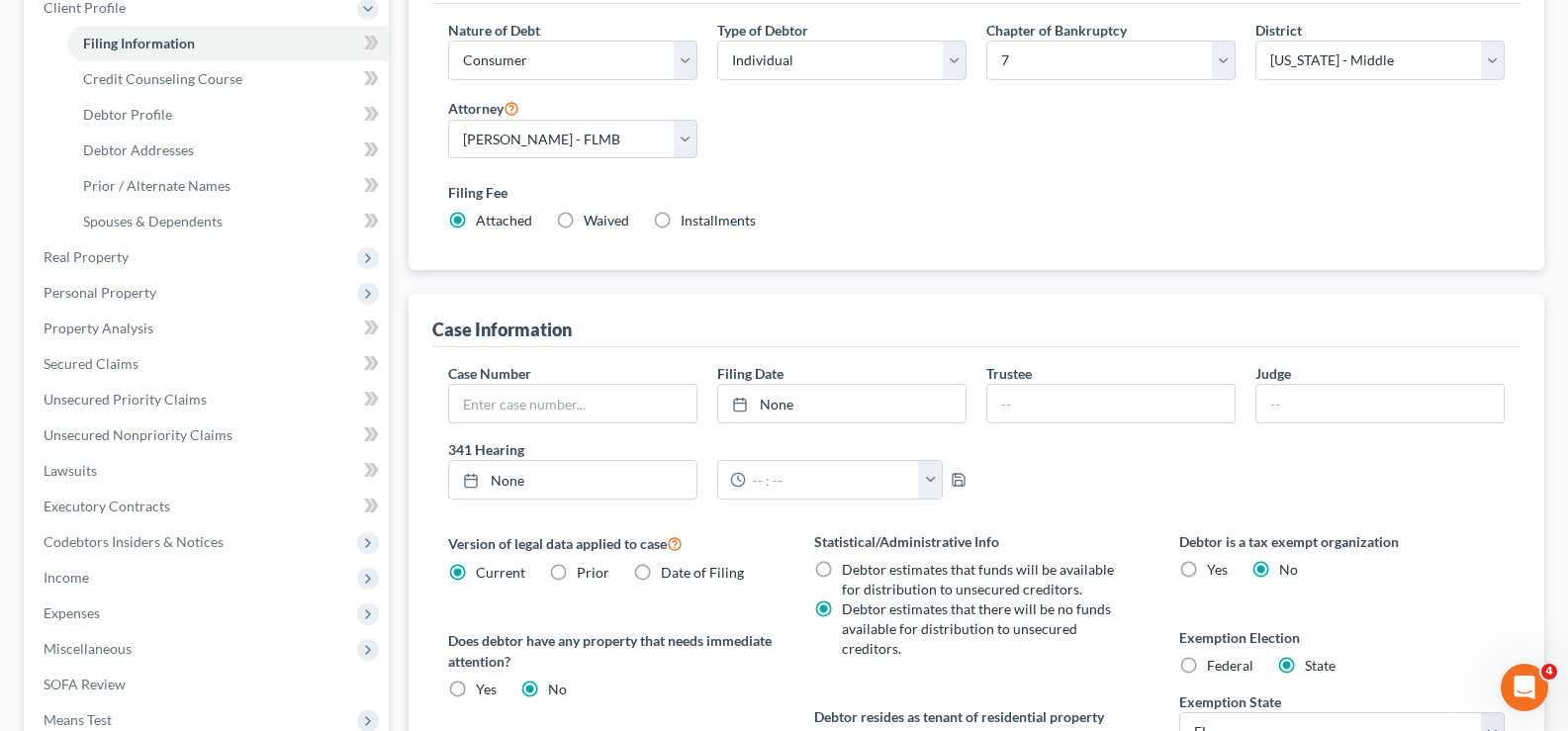
scroll to position [297, 0]
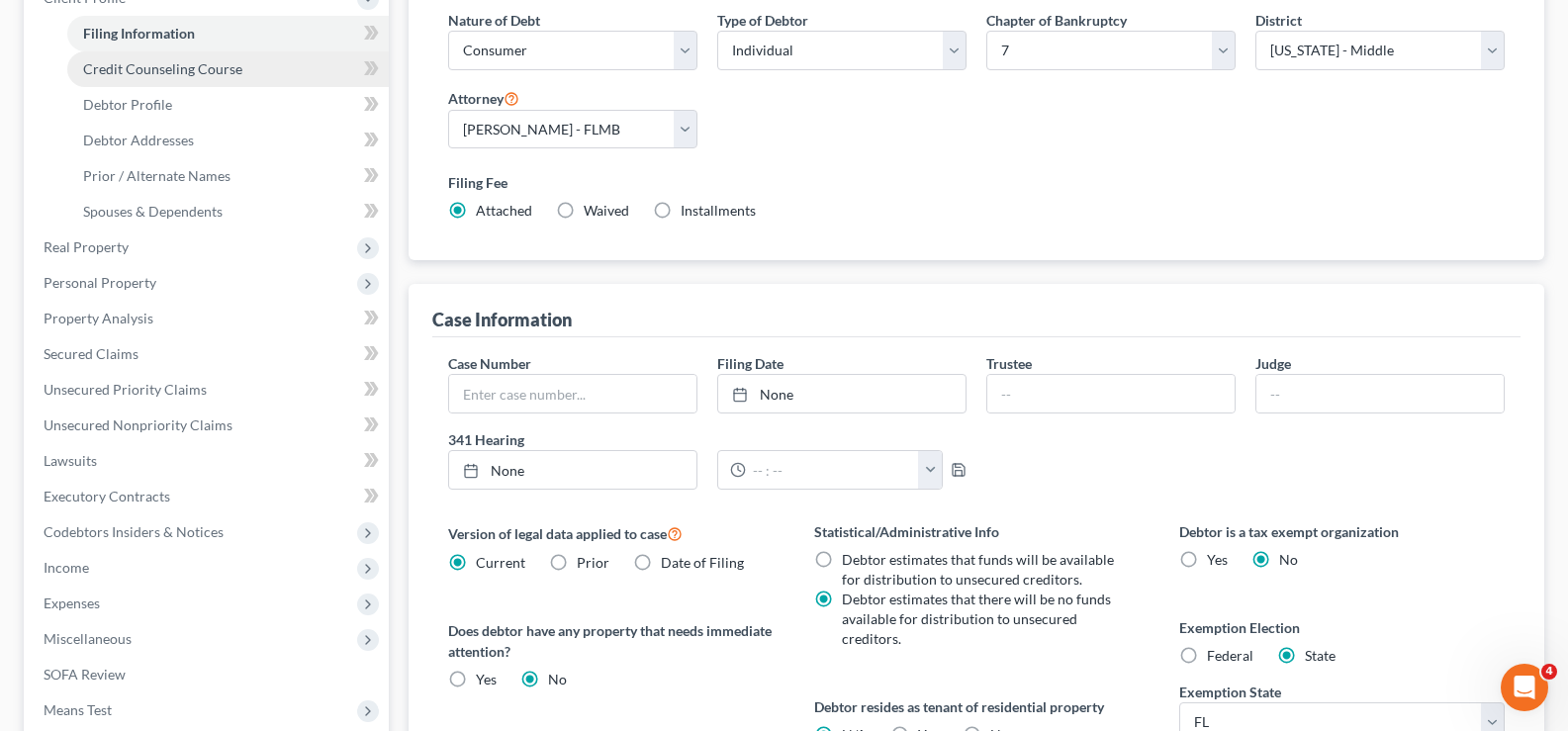
click at [182, 72] on span "Credit Counseling Course" at bounding box center [162, 69] width 159 height 17
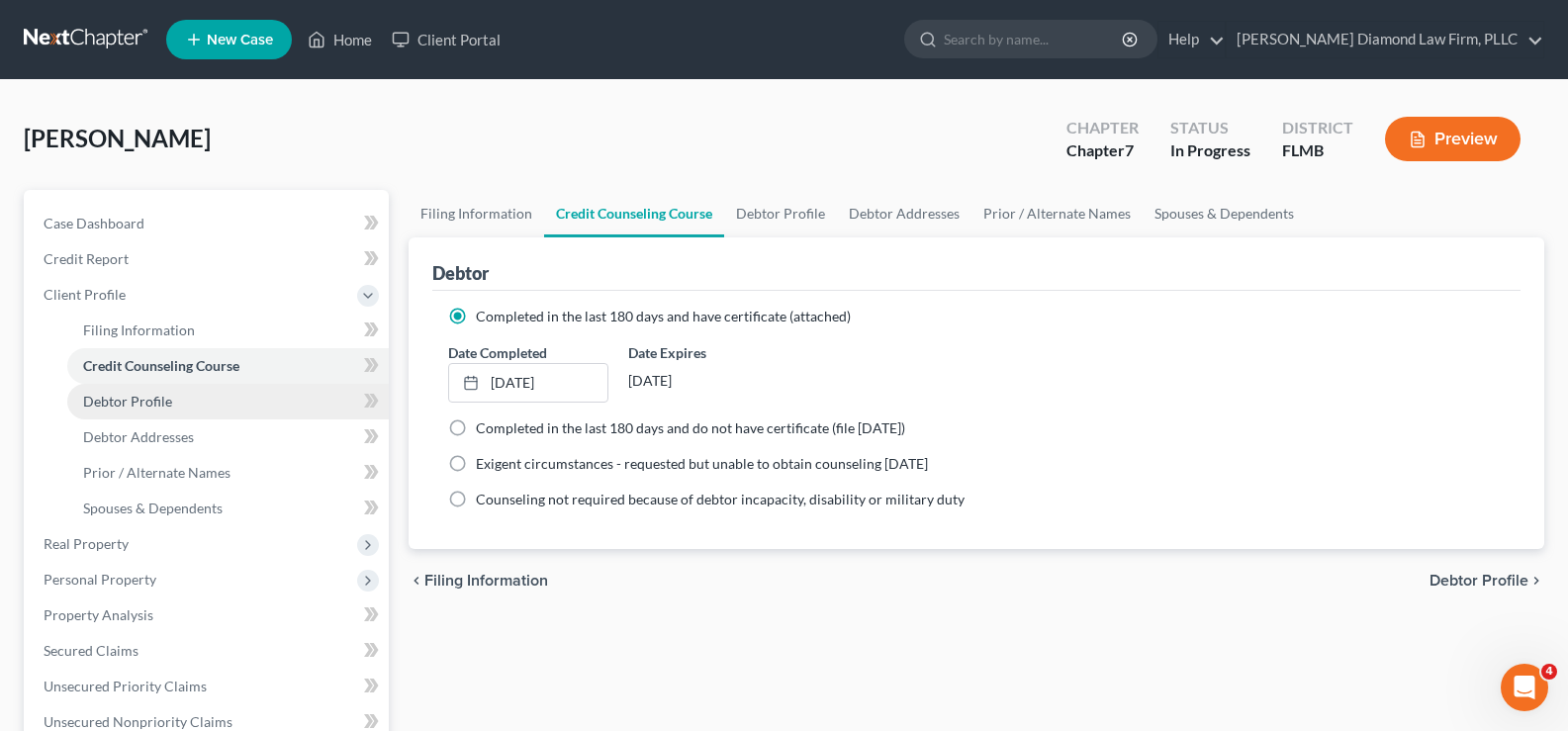
click at [138, 396] on span "Debtor Profile" at bounding box center [126, 401] width 89 height 17
select select "0"
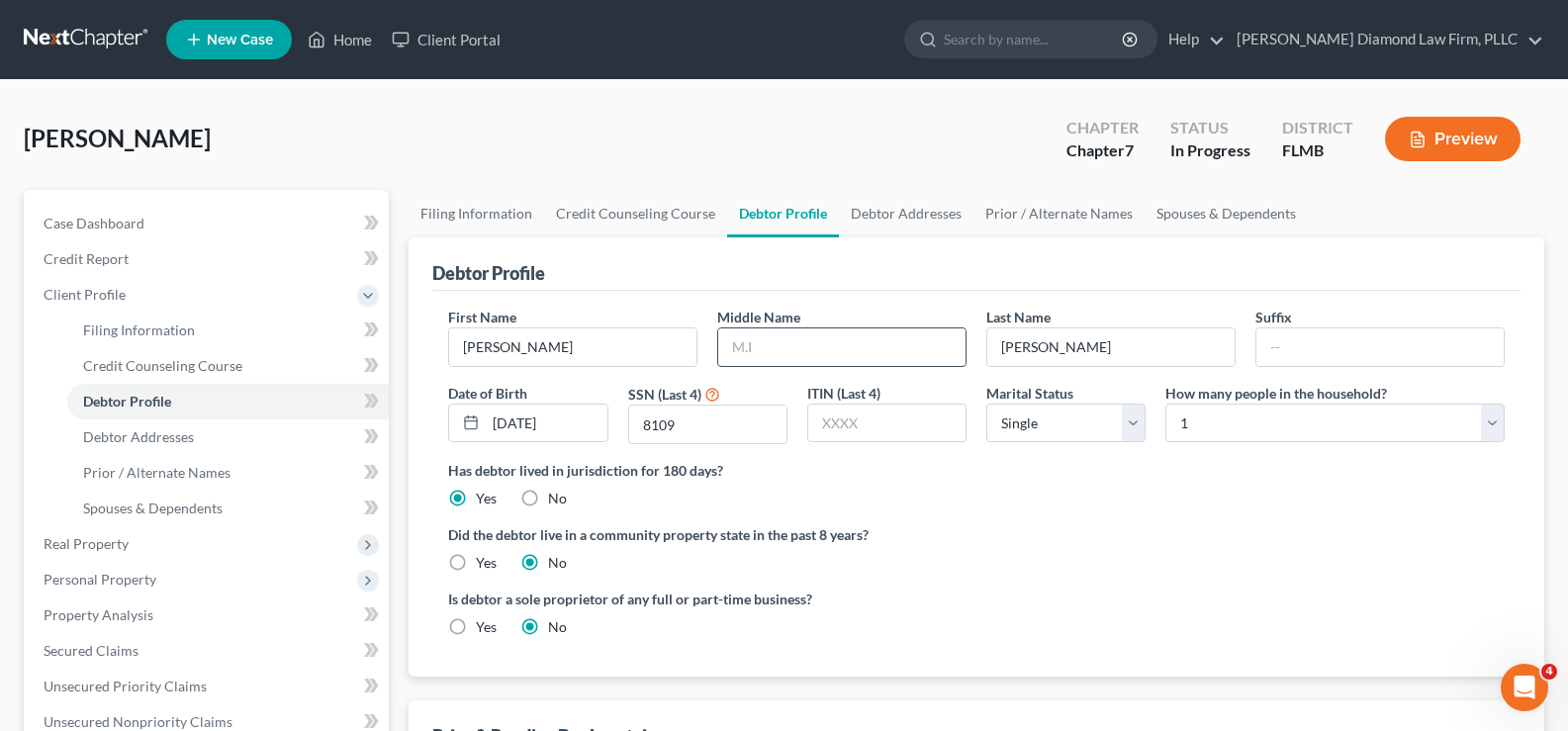
click at [817, 340] on input "text" at bounding box center [842, 348] width 247 height 38
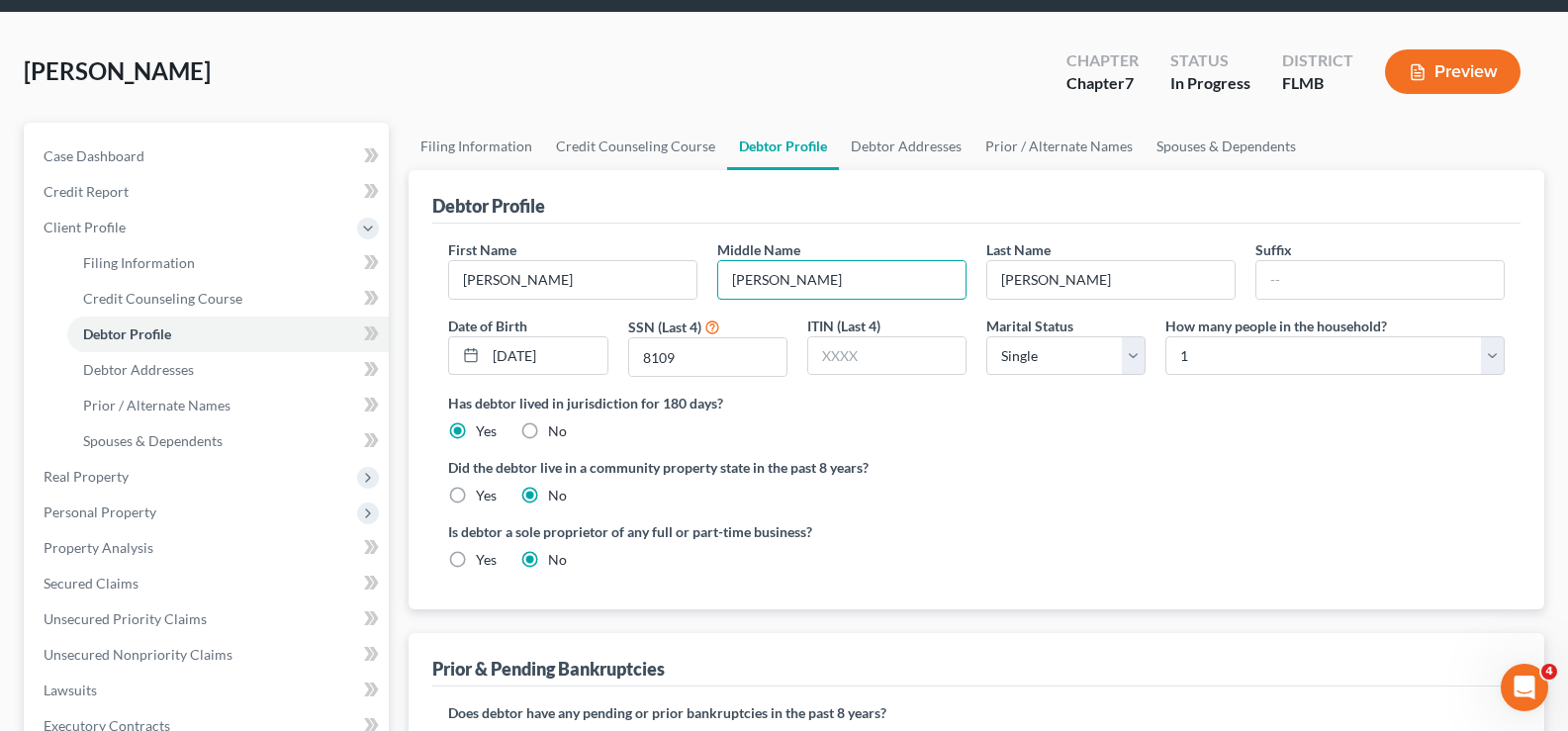
scroll to position [99, 0]
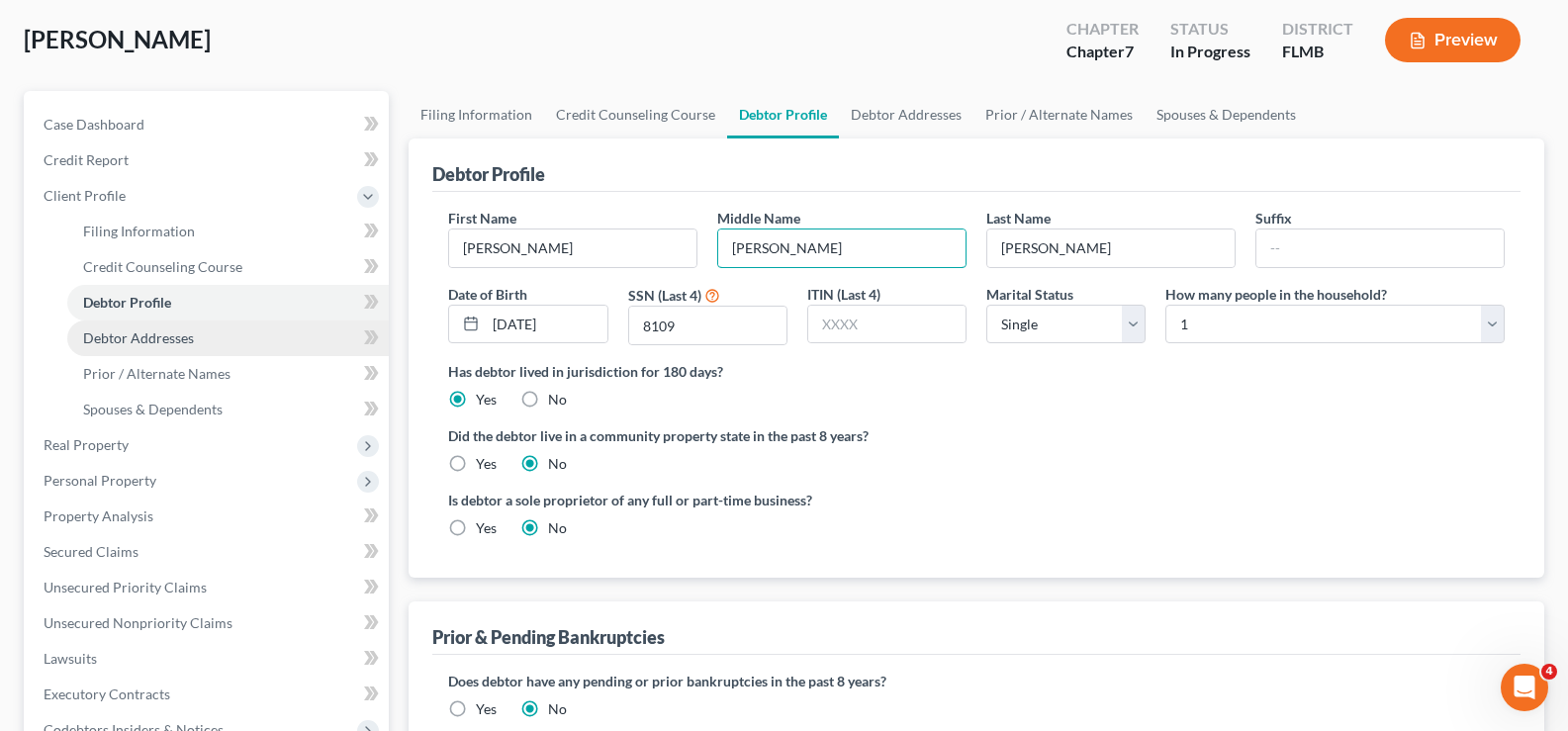
type input "[PERSON_NAME]"
click at [195, 342] on link "Debtor Addresses" at bounding box center [228, 339] width 322 height 36
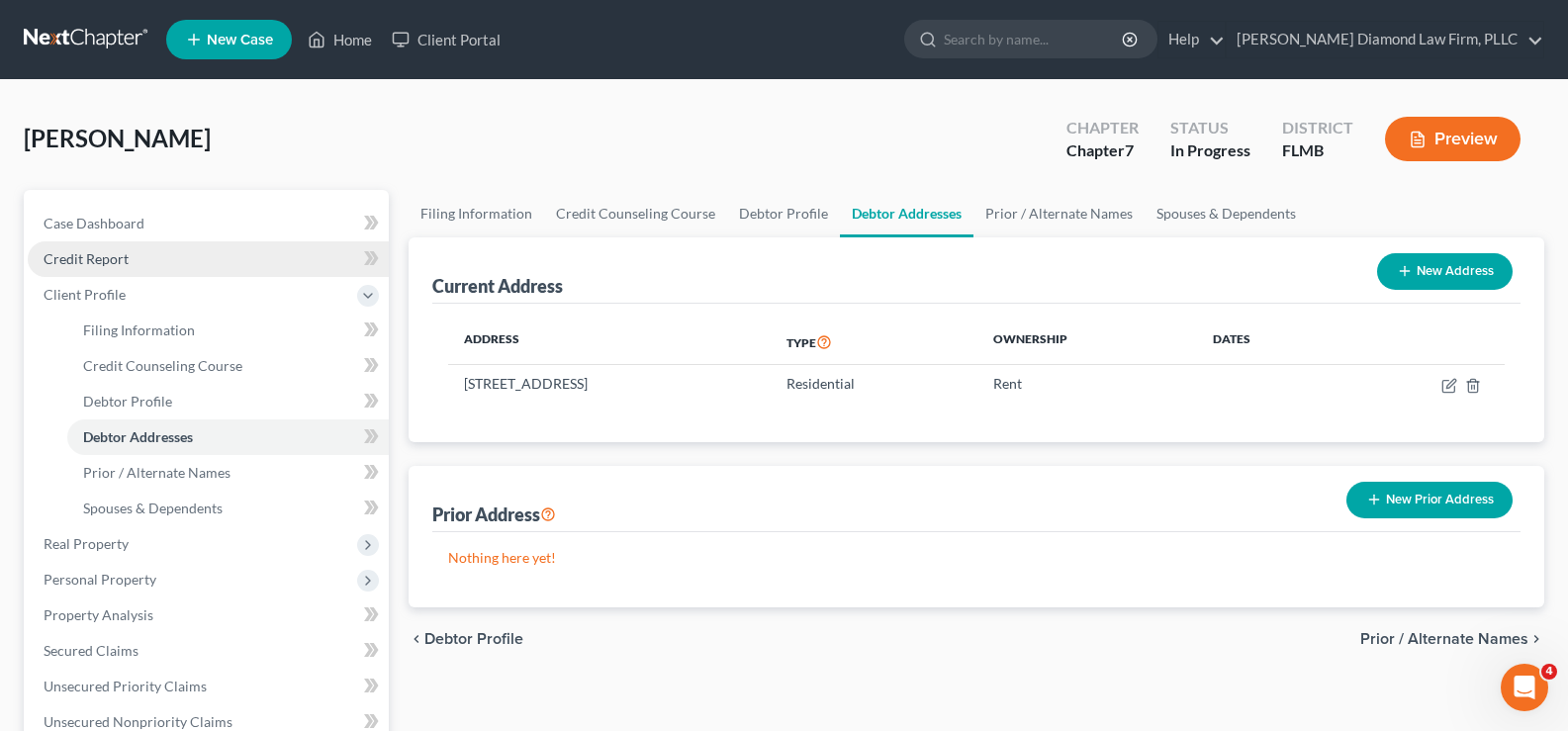
click at [94, 262] on span "Credit Report" at bounding box center [86, 258] width 85 height 17
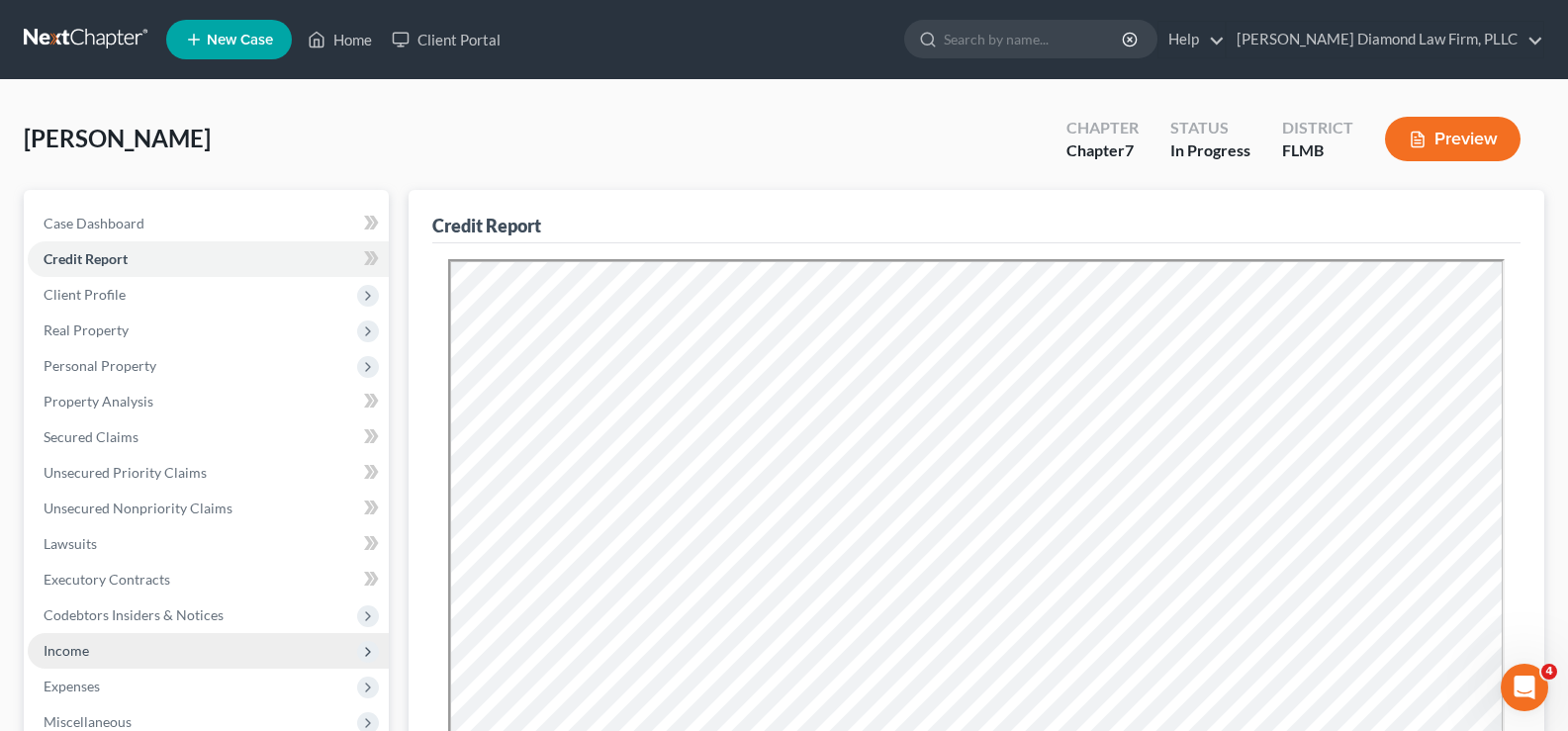
click at [112, 649] on span "Income" at bounding box center [208, 651] width 361 height 36
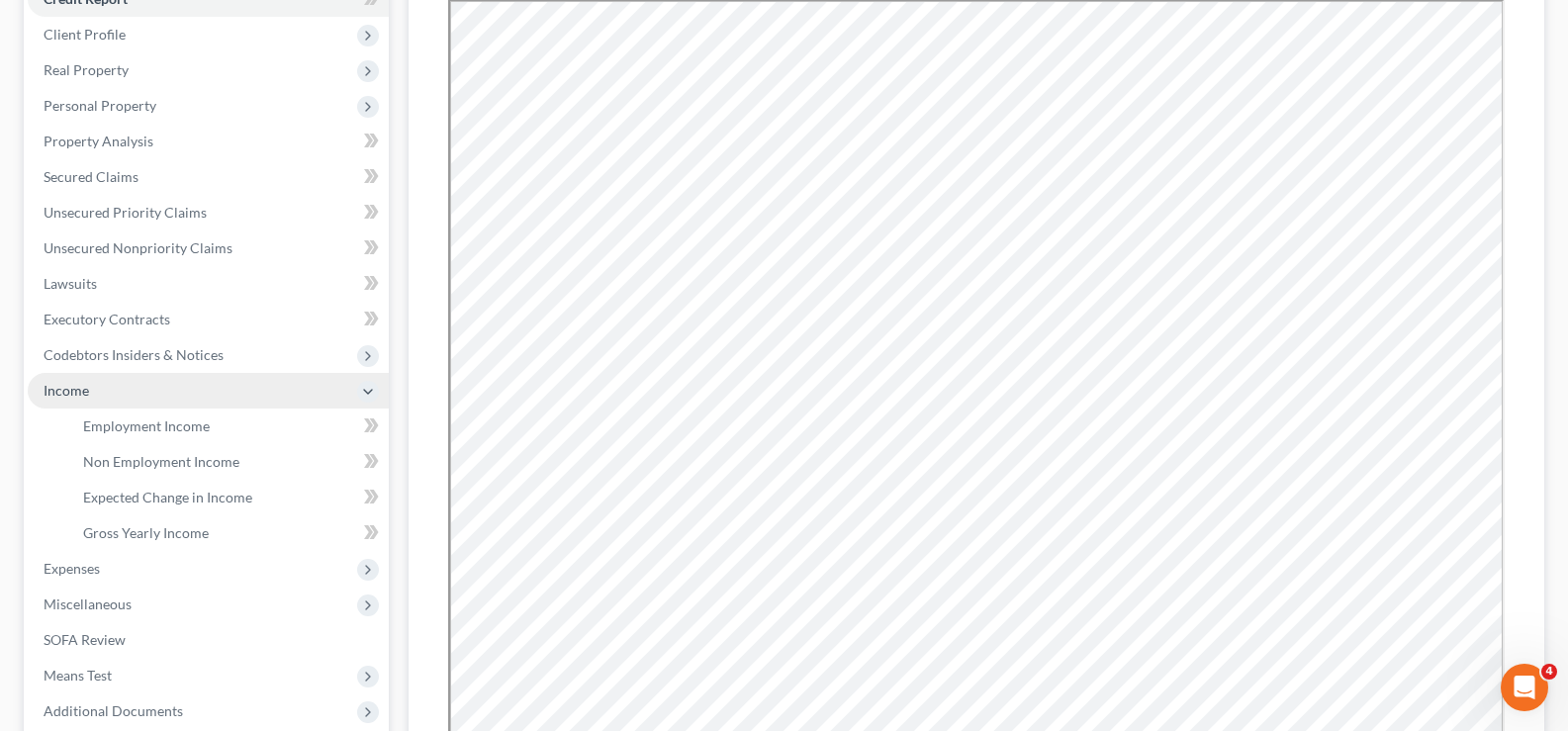
scroll to position [297, 0]
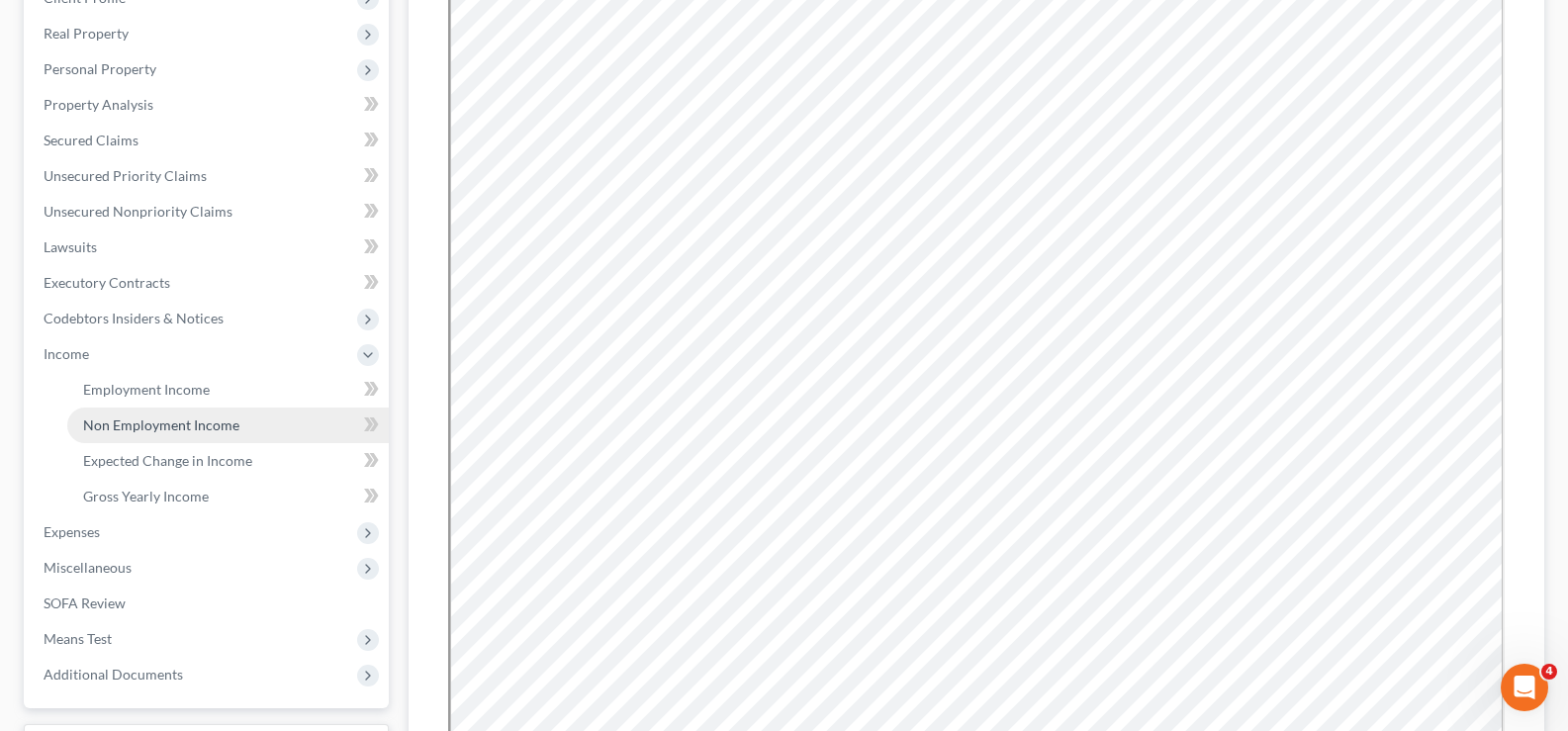
click at [206, 423] on span "Non Employment Income" at bounding box center [160, 424] width 156 height 17
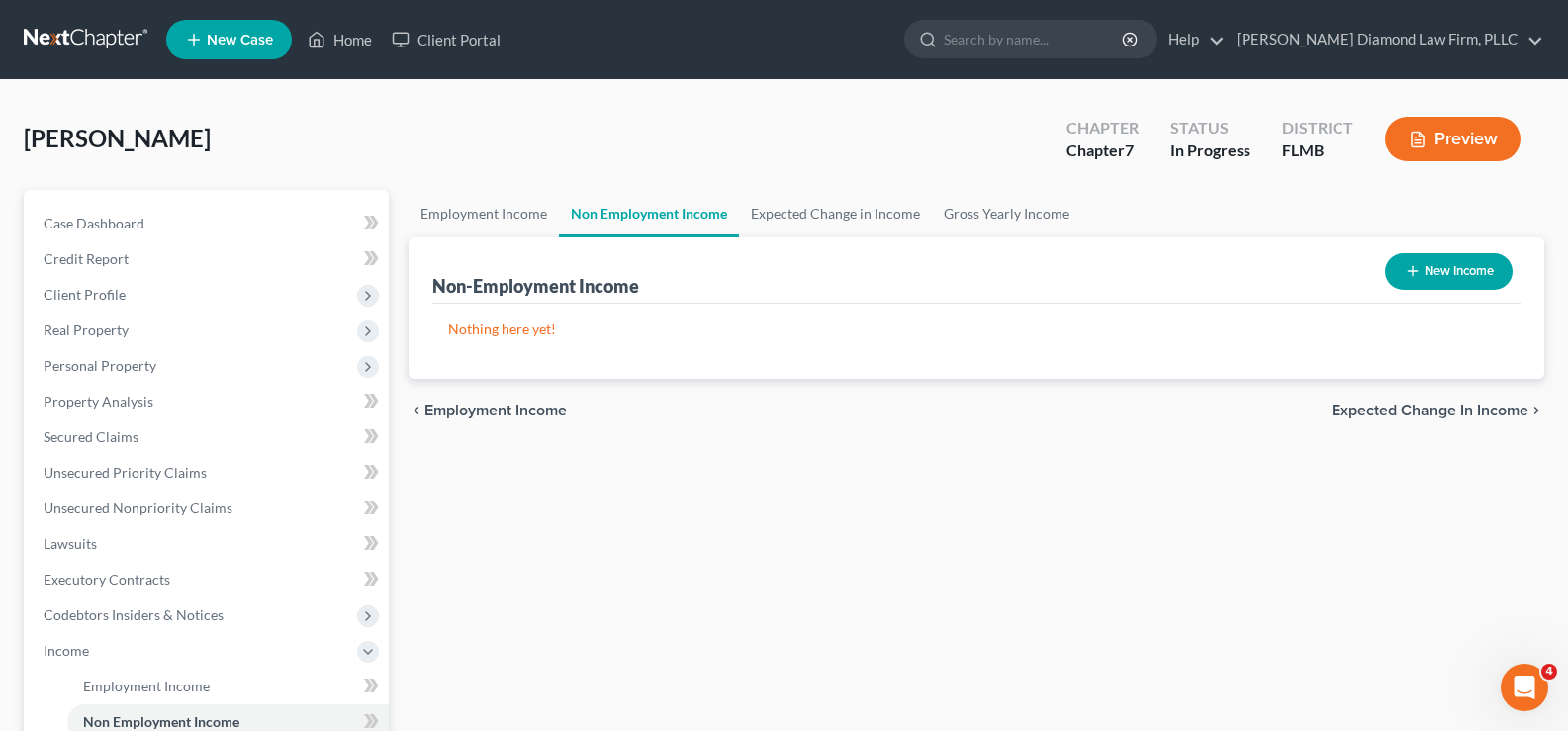
click at [1444, 272] on button "New Income" at bounding box center [1449, 271] width 127 height 37
select select "0"
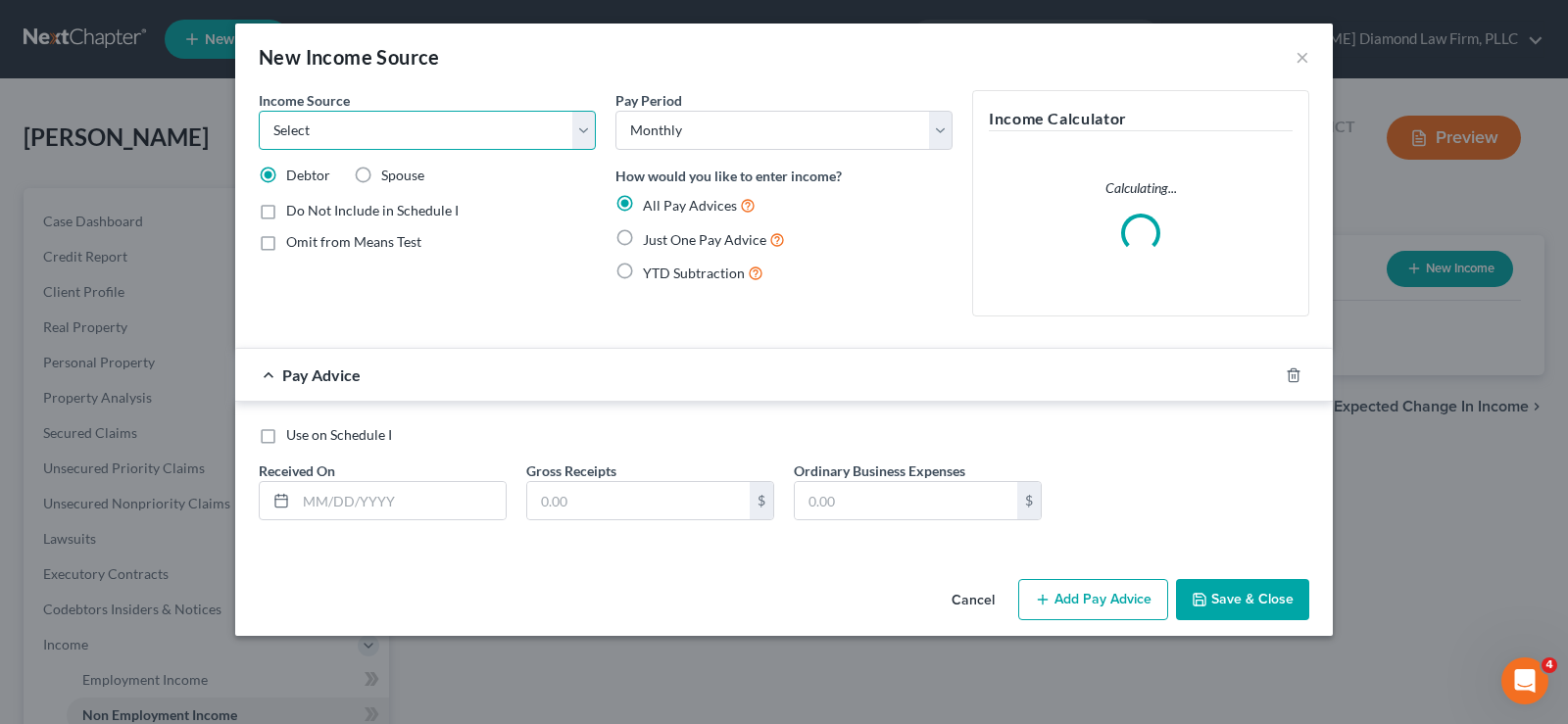
click at [530, 118] on select "Select Unemployment Disability (from employer) Pension Retirement Social Securi…" at bounding box center [427, 130] width 337 height 39
select select "4"
click at [258, 110] on select "Select Unemployment Disability (from employer) Pension Retirement Social Securi…" at bounding box center [427, 130] width 337 height 39
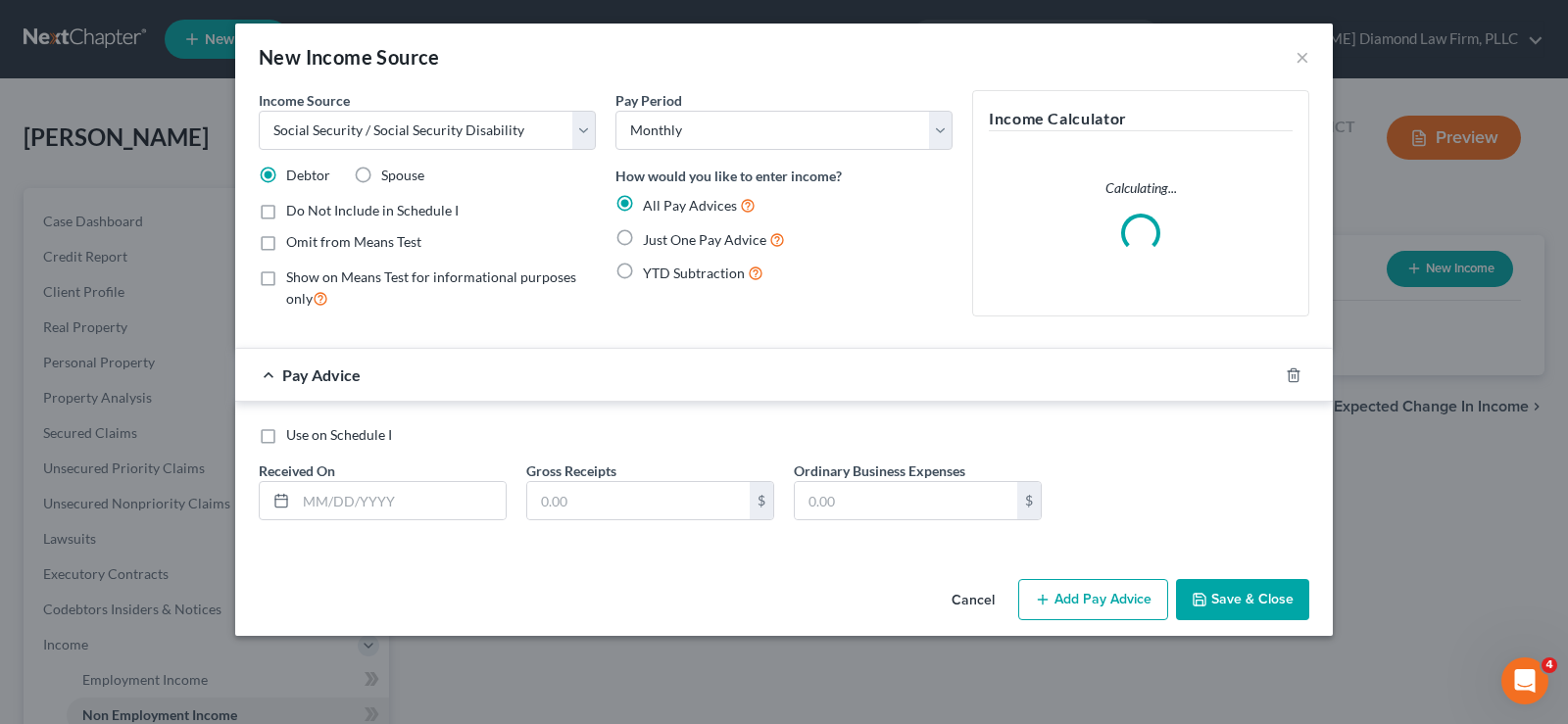
click at [708, 229] on label "Just One Pay Advice" at bounding box center [714, 240] width 142 height 23
click at [664, 229] on input "Just One Pay Advice" at bounding box center [657, 235] width 13 height 13
radio input "true"
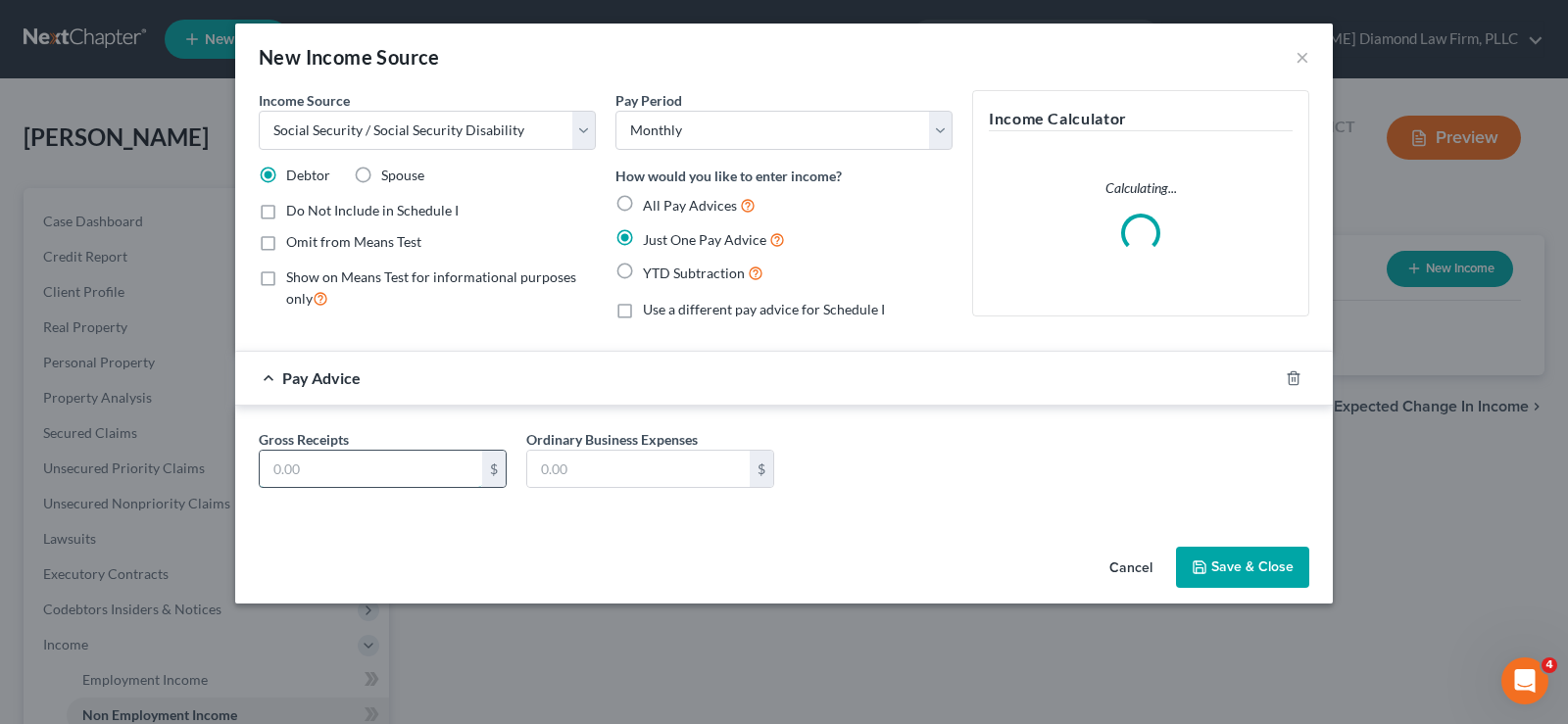
click at [352, 462] on input "text" at bounding box center [371, 470] width 223 height 37
type input "1,845.30"
type input "10.30"
click at [1251, 563] on button "Save & Close" at bounding box center [1243, 568] width 133 height 41
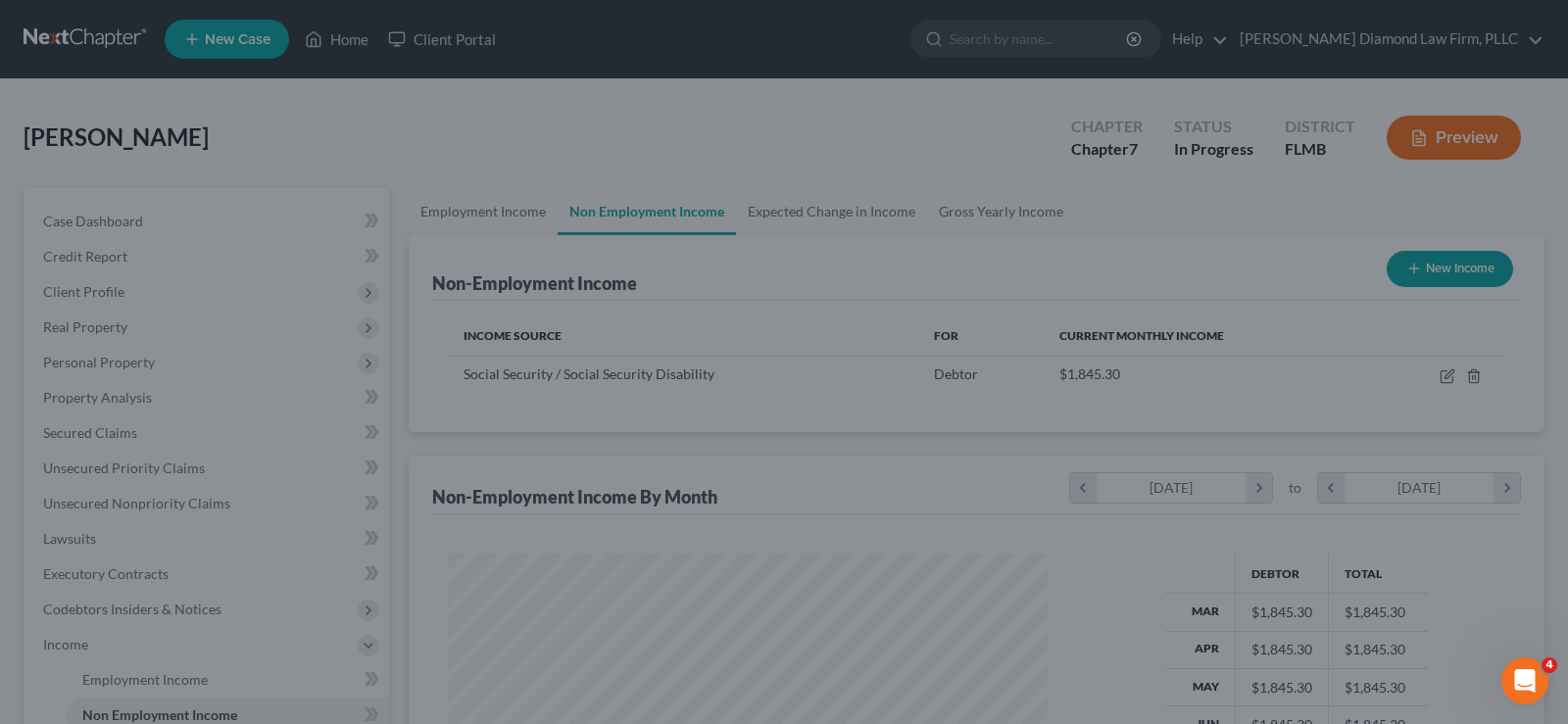
scroll to position [352, 633]
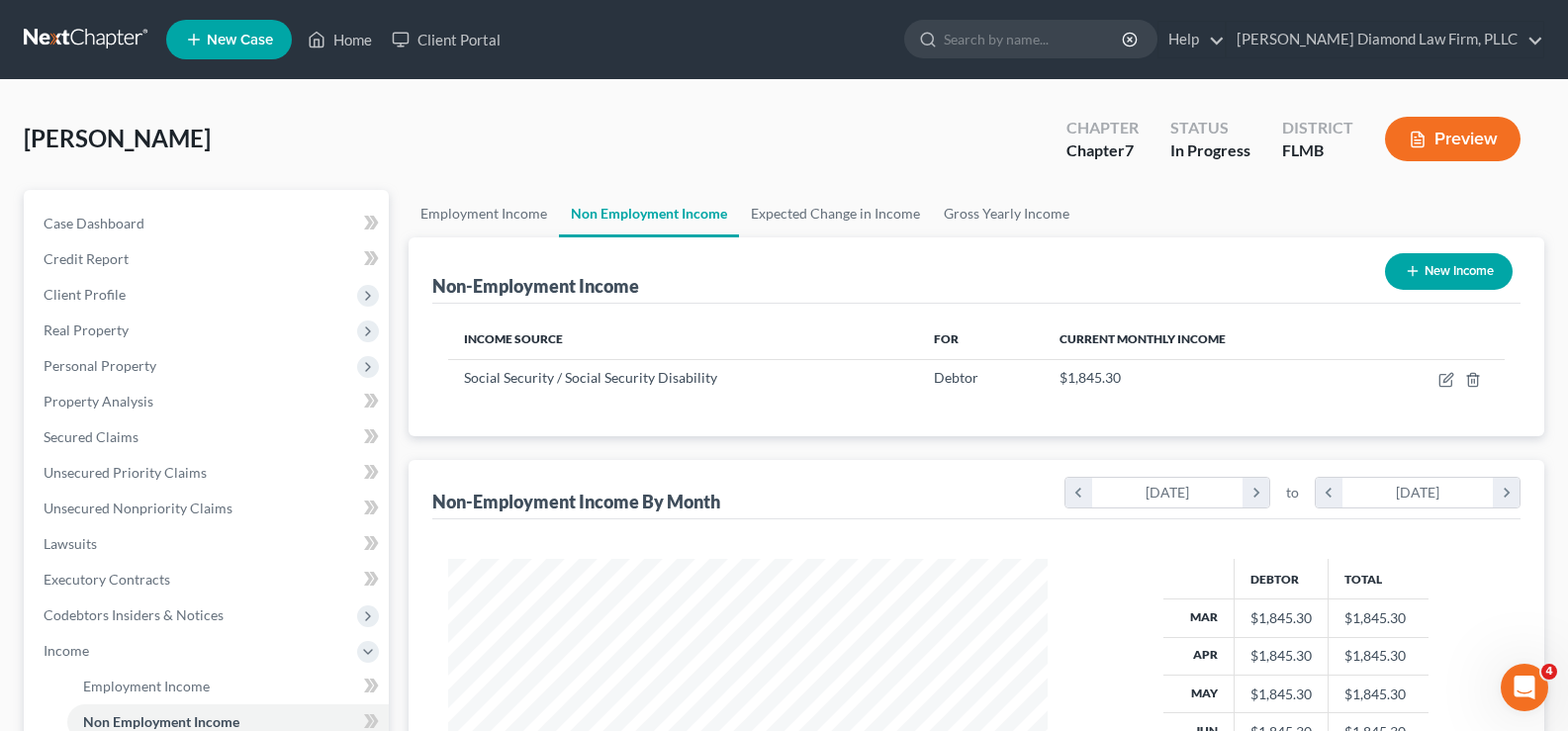
click at [1457, 264] on button "New Income" at bounding box center [1449, 271] width 127 height 37
select select "0"
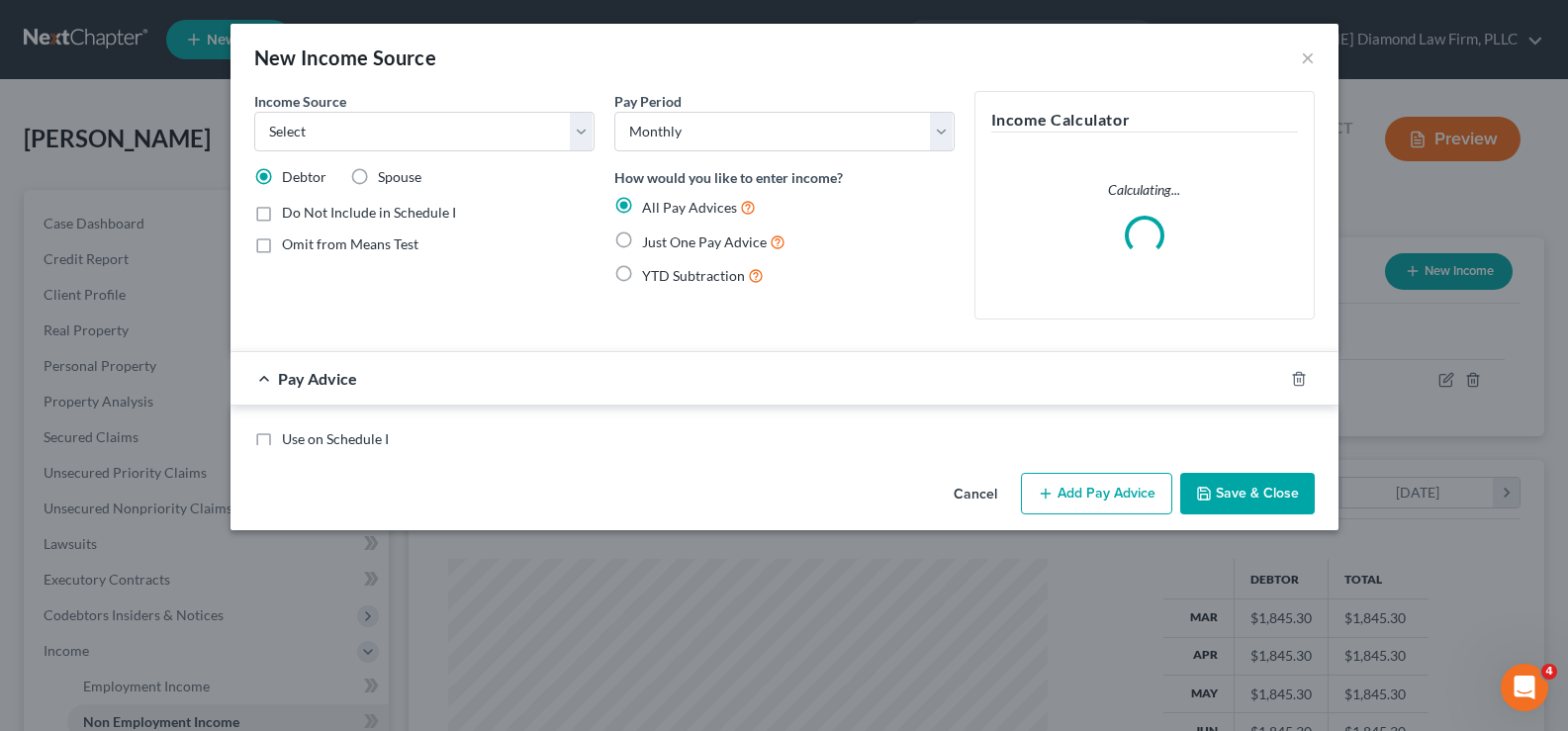
scroll to position [356, 646]
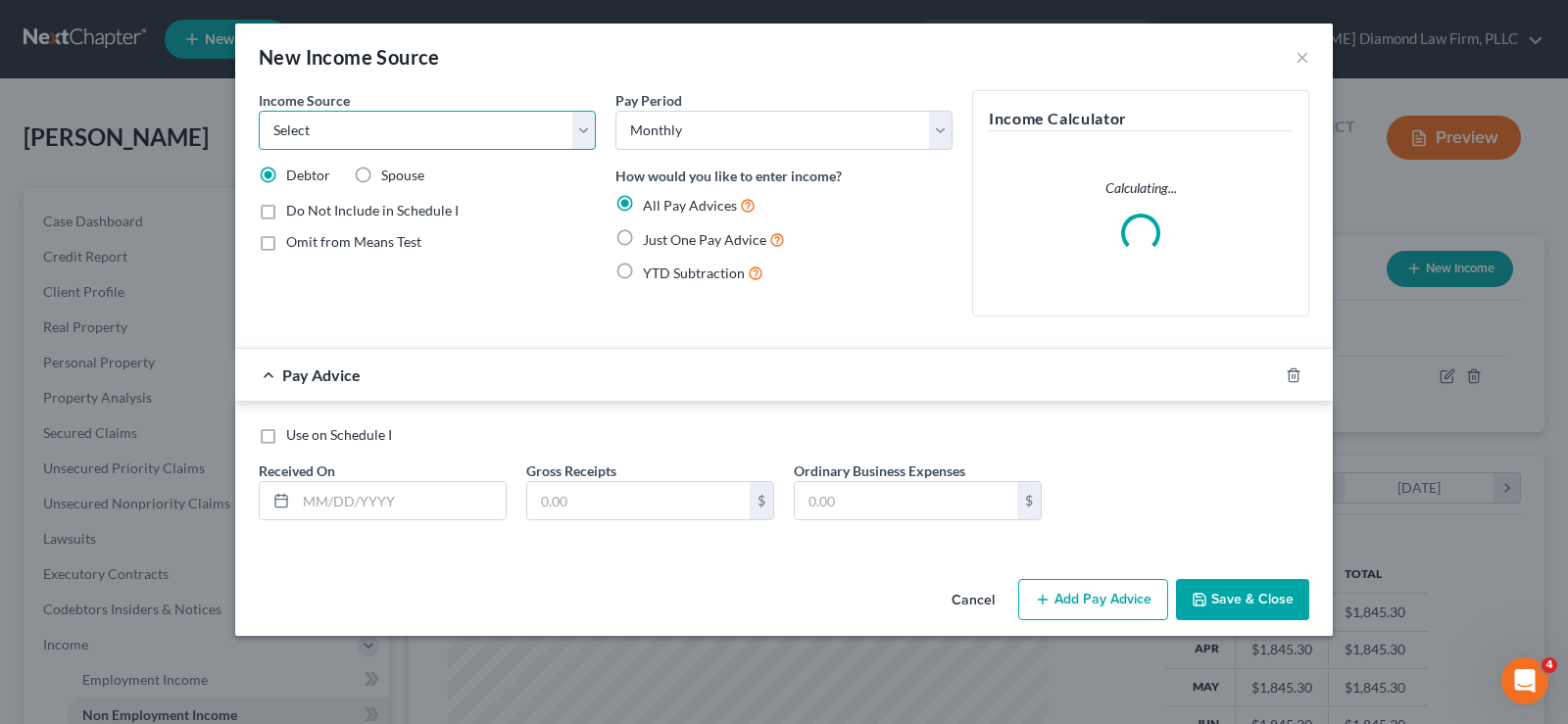
click at [475, 132] on select "Select Unemployment Disability (from employer) Pension Retirement Social Securi…" at bounding box center [427, 130] width 337 height 39
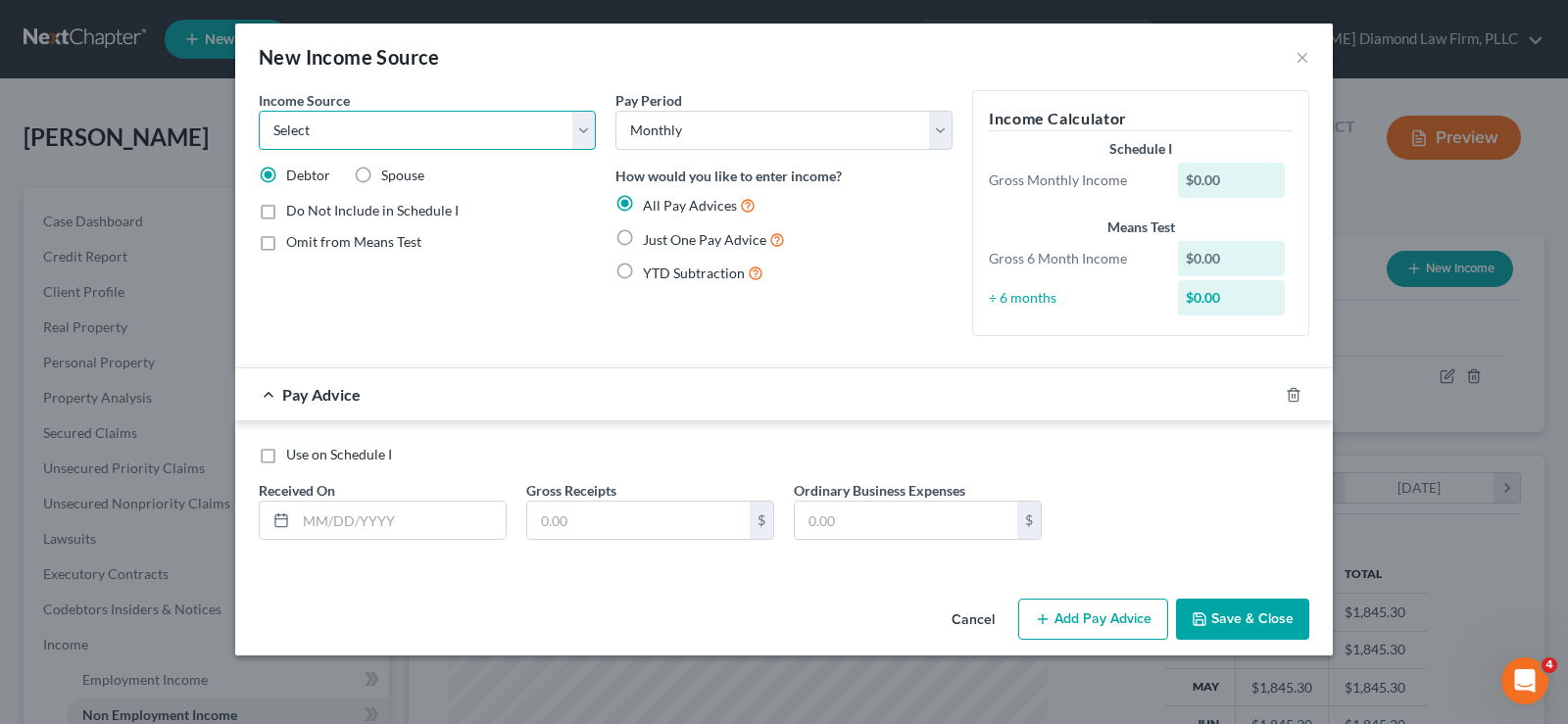
select select "12"
click at [258, 110] on select "Select Unemployment Disability (from employer) Pension Retirement Social Securi…" at bounding box center [427, 130] width 337 height 39
click at [713, 236] on span "Just One Pay Advice" at bounding box center [704, 240] width 123 height 17
click at [664, 236] on input "Just One Pay Advice" at bounding box center [657, 235] width 13 height 13
radio input "true"
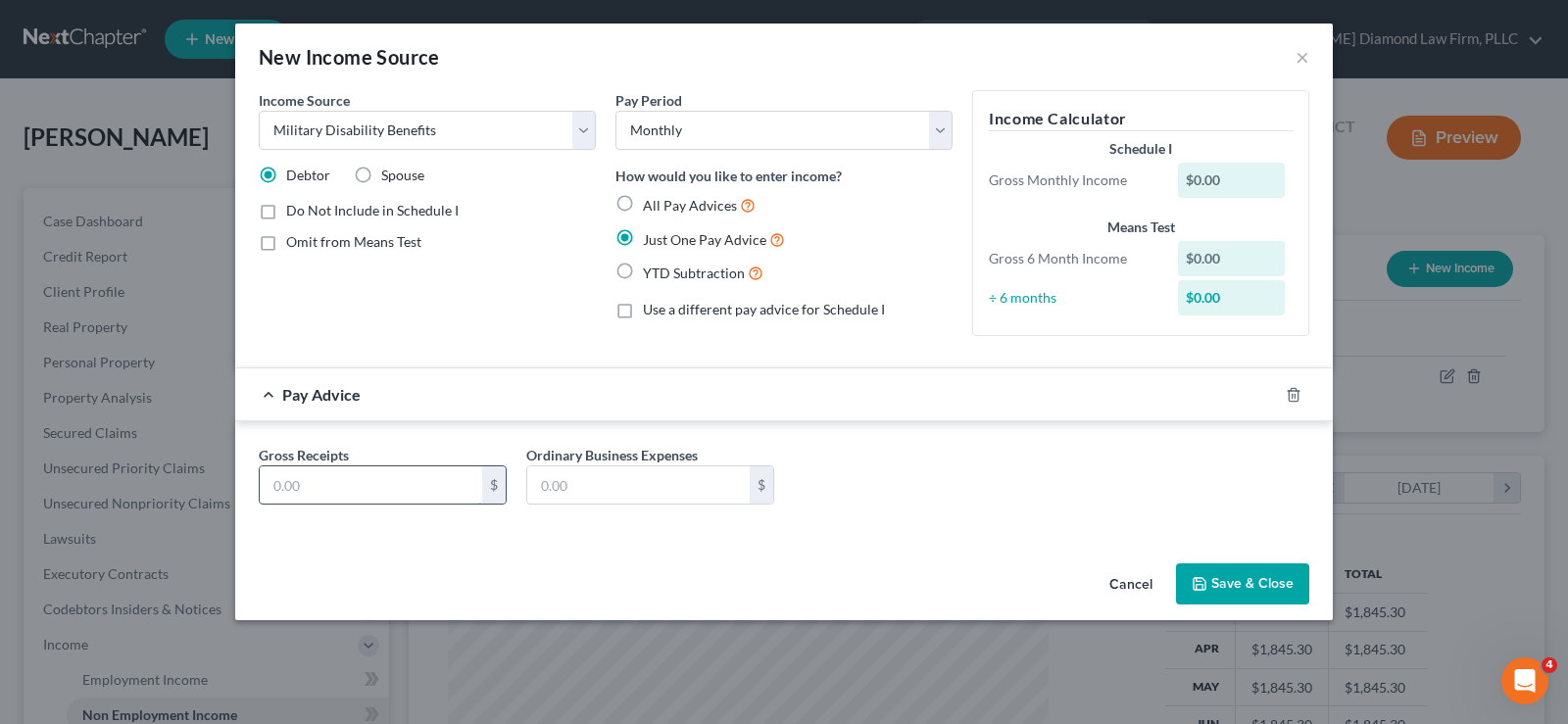
click at [370, 477] on input "text" at bounding box center [371, 485] width 223 height 37
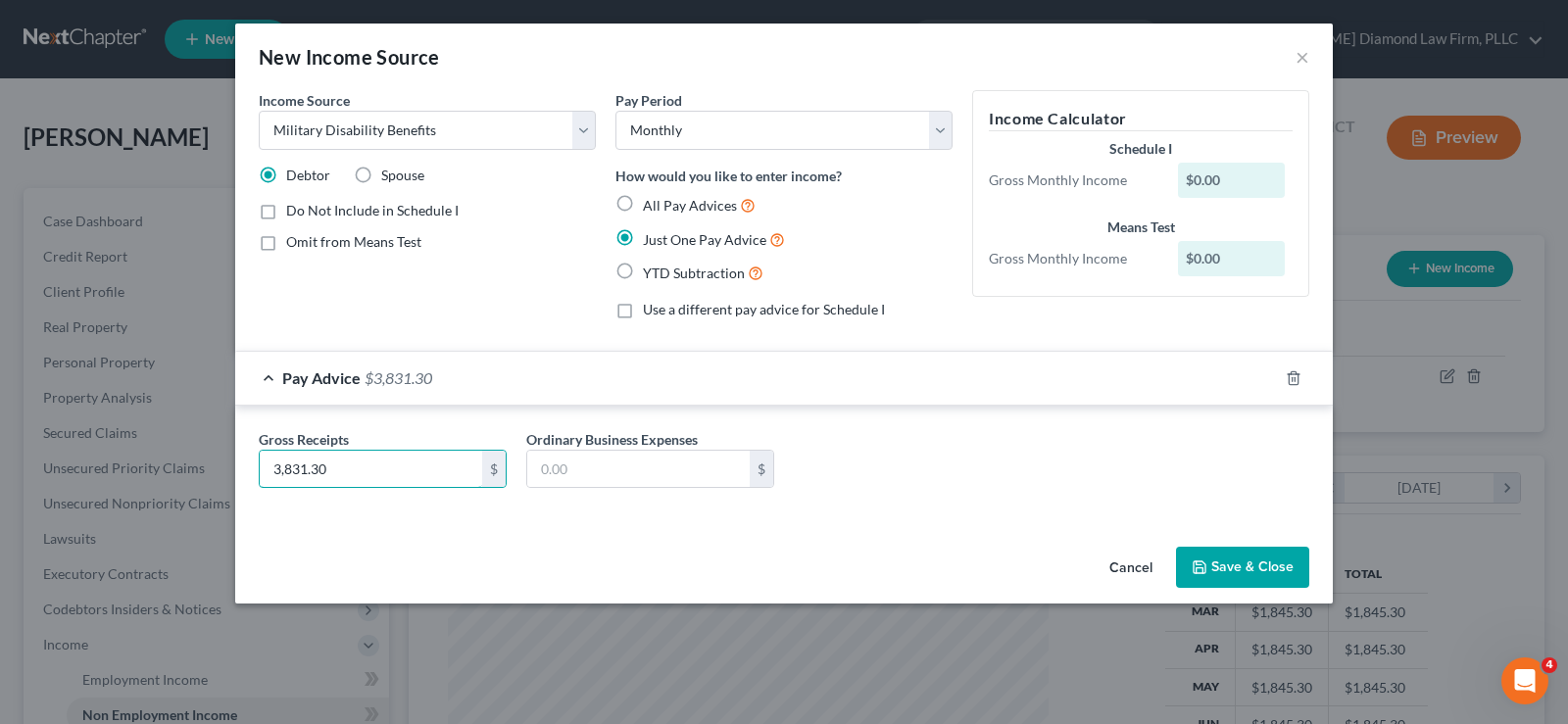
type input "3,831.30"
click at [1257, 564] on button "Save & Close" at bounding box center [1243, 568] width 133 height 41
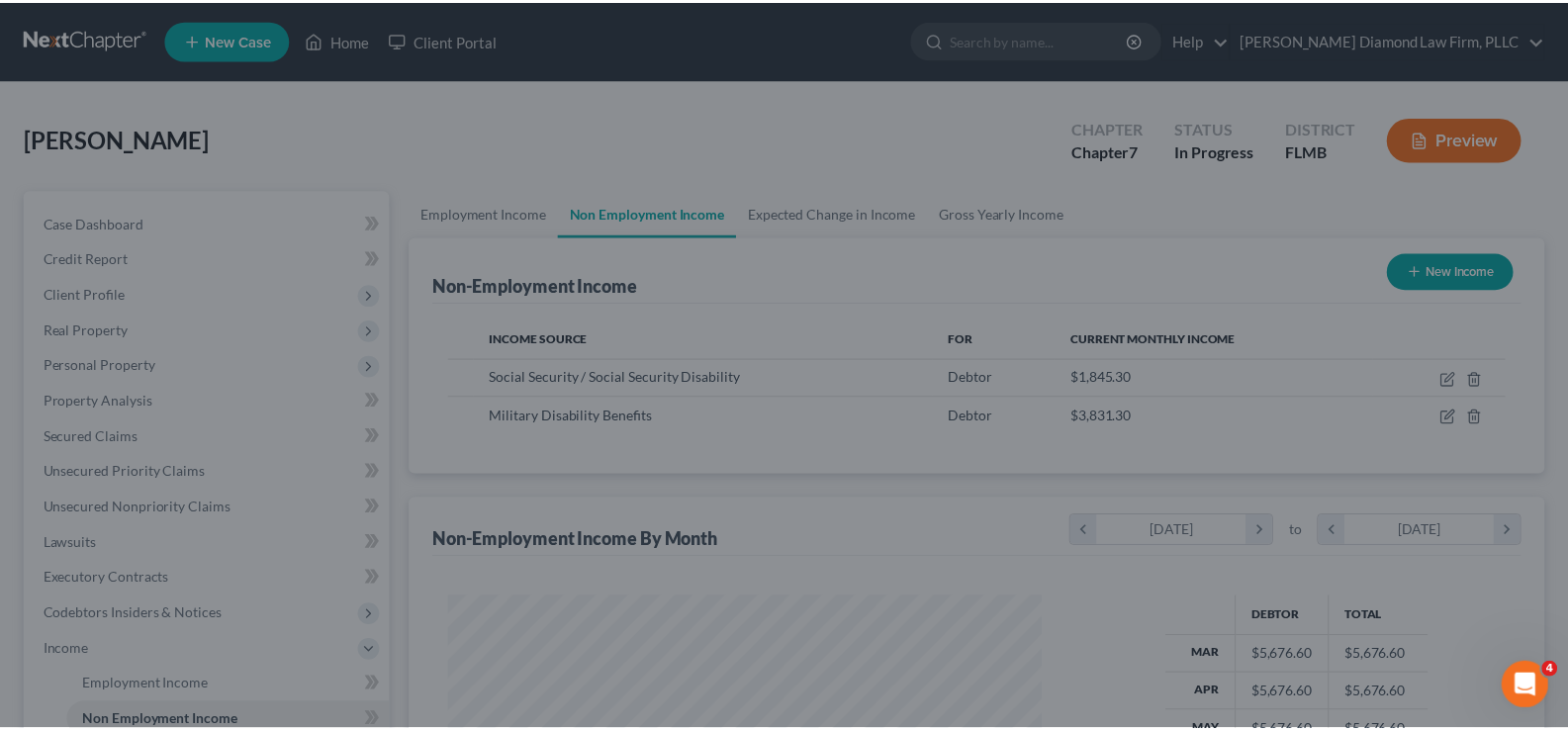
scroll to position [989394, 988753]
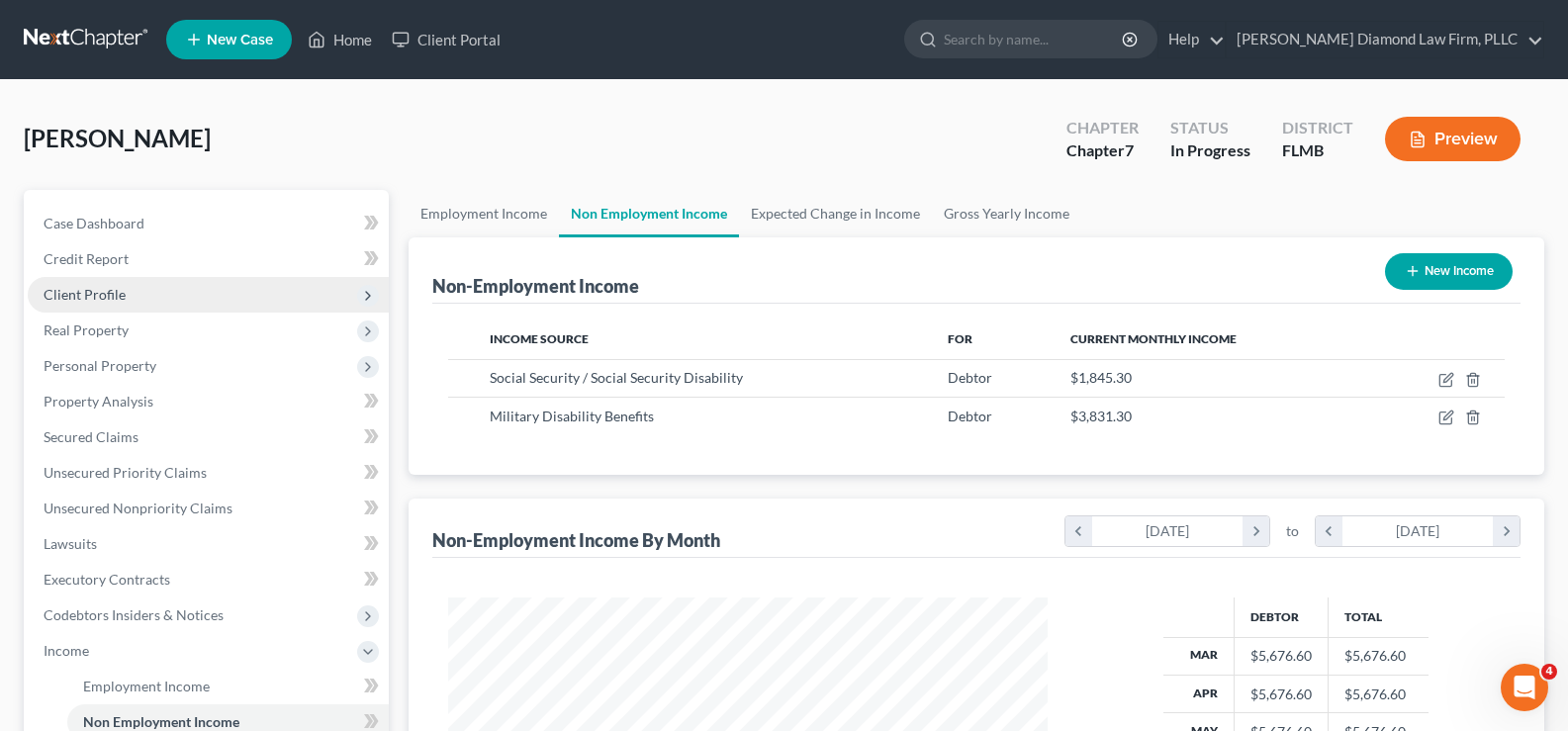
click at [130, 301] on span "Client Profile" at bounding box center [208, 295] width 361 height 36
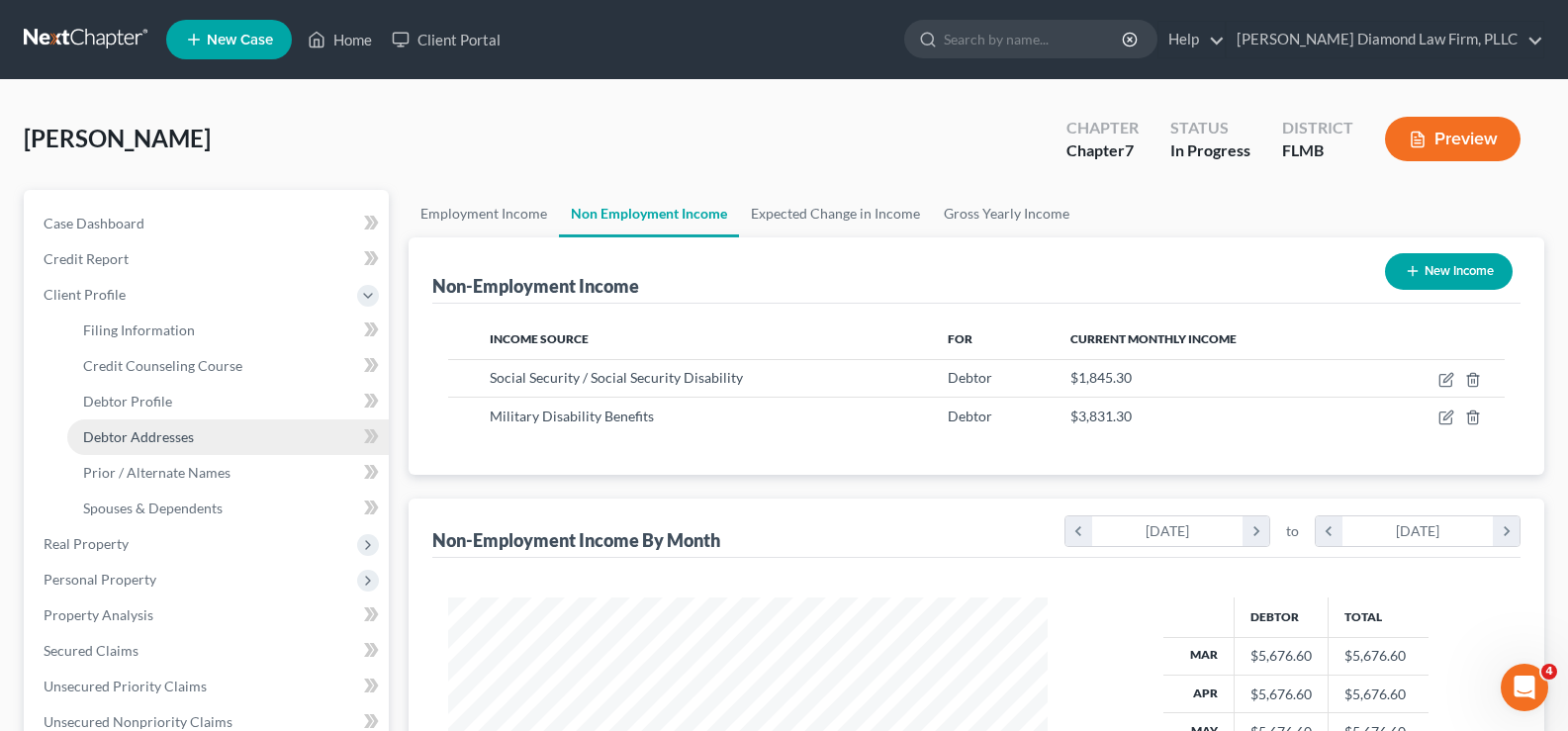
click at [186, 436] on span "Debtor Addresses" at bounding box center [137, 436] width 111 height 17
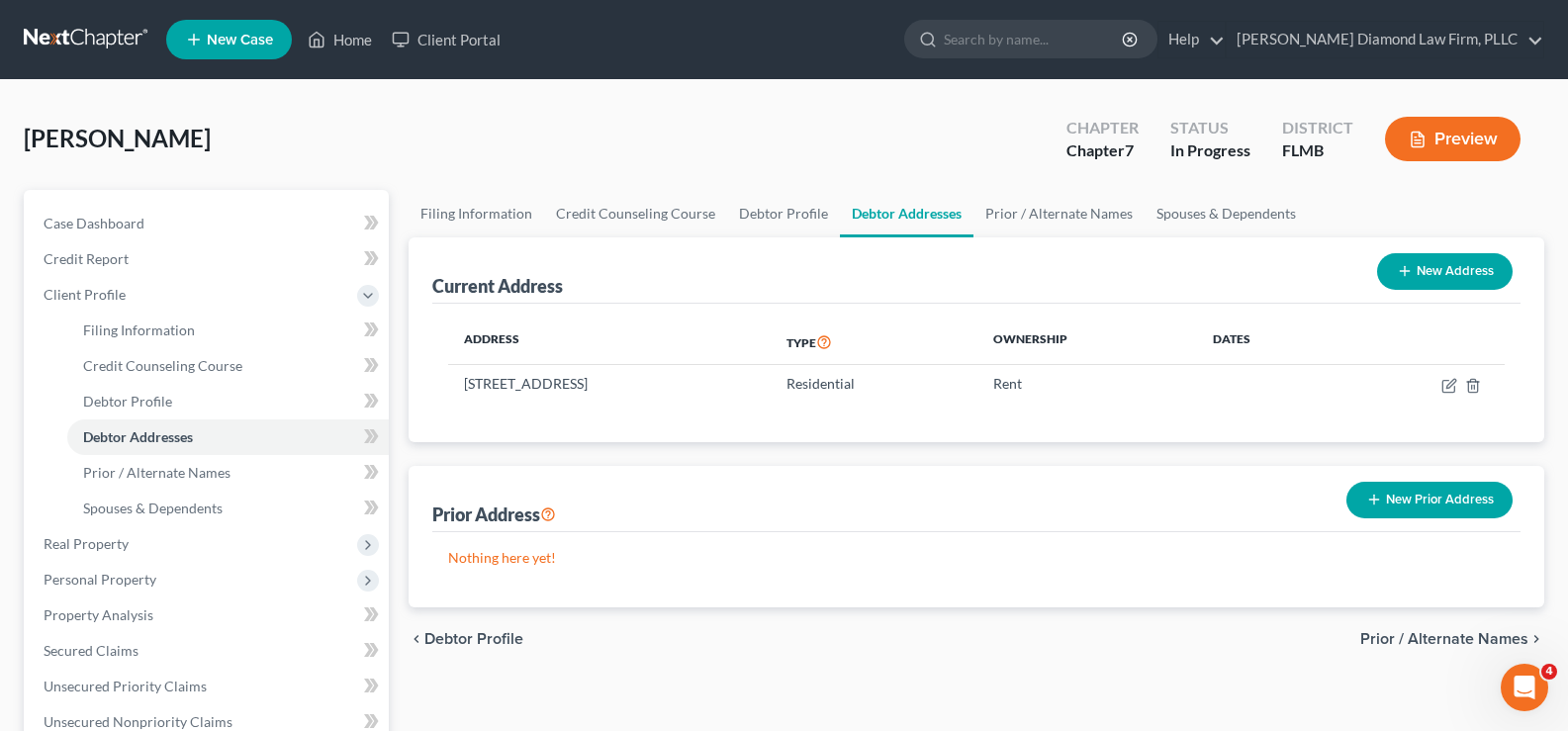
click at [1405, 489] on button "New Prior Address" at bounding box center [1430, 500] width 166 height 37
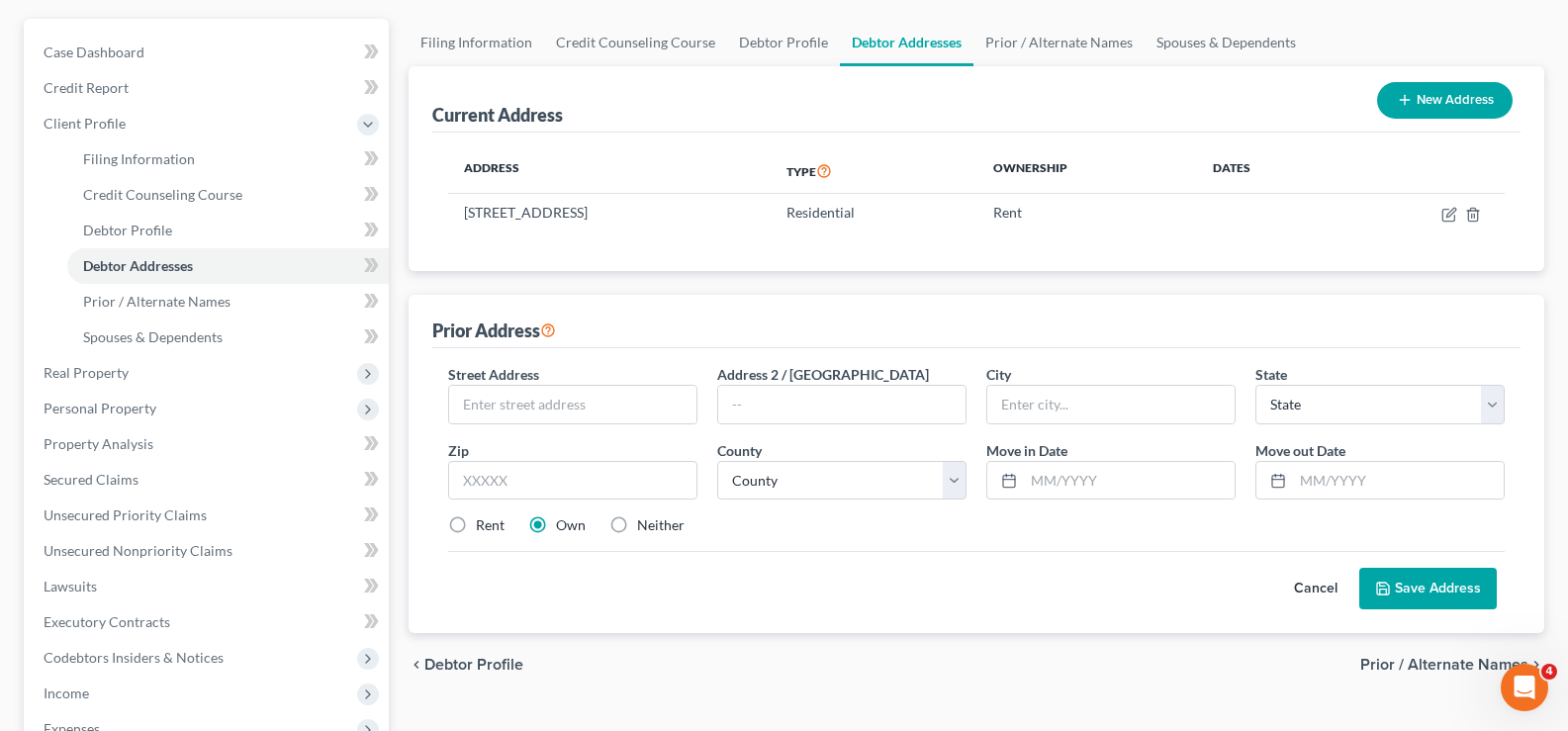
scroll to position [198, 0]
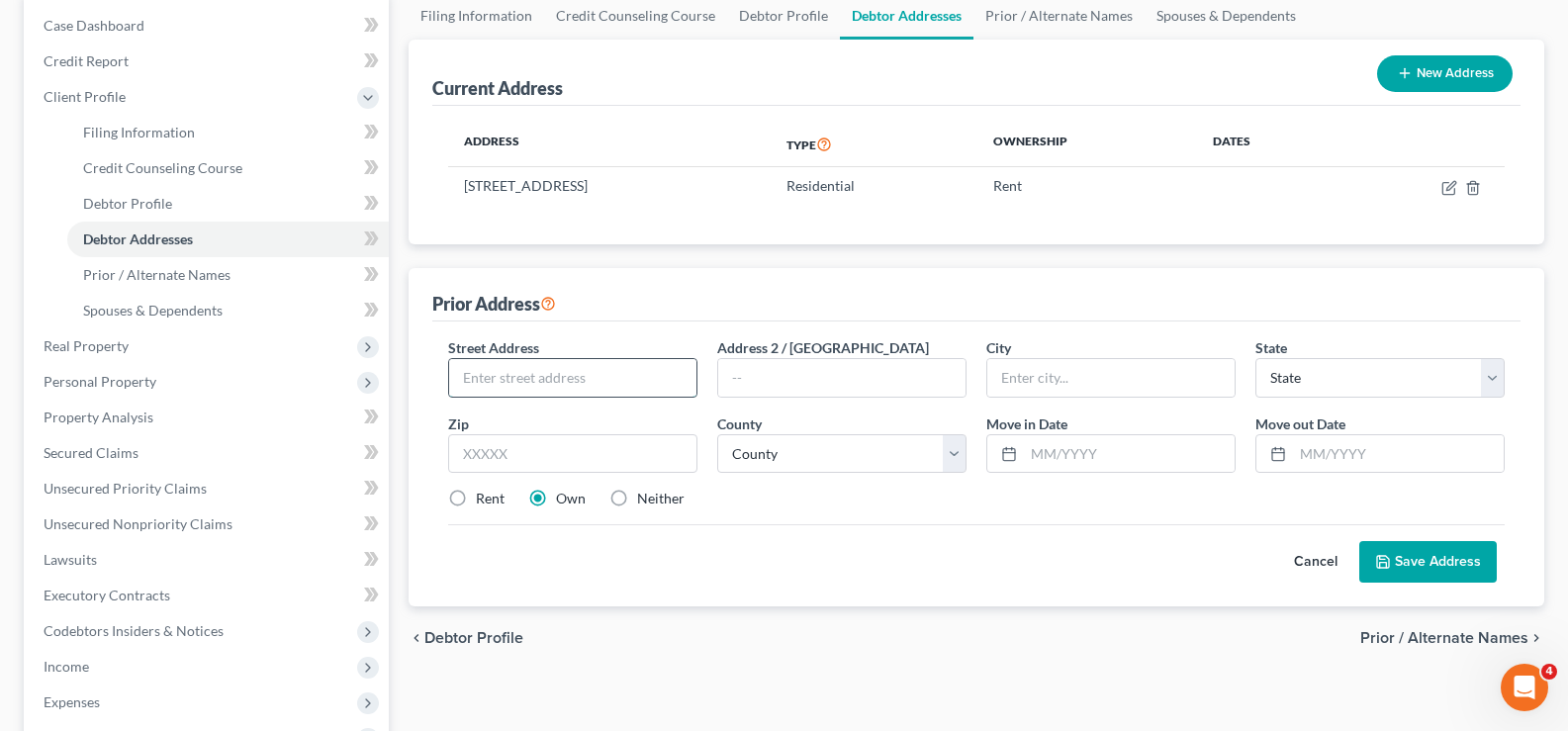
click at [601, 382] on input "text" at bounding box center [572, 378] width 247 height 38
type input "[STREET_ADDRESS]"
type input "34785"
type input "Wildwood"
select select "9"
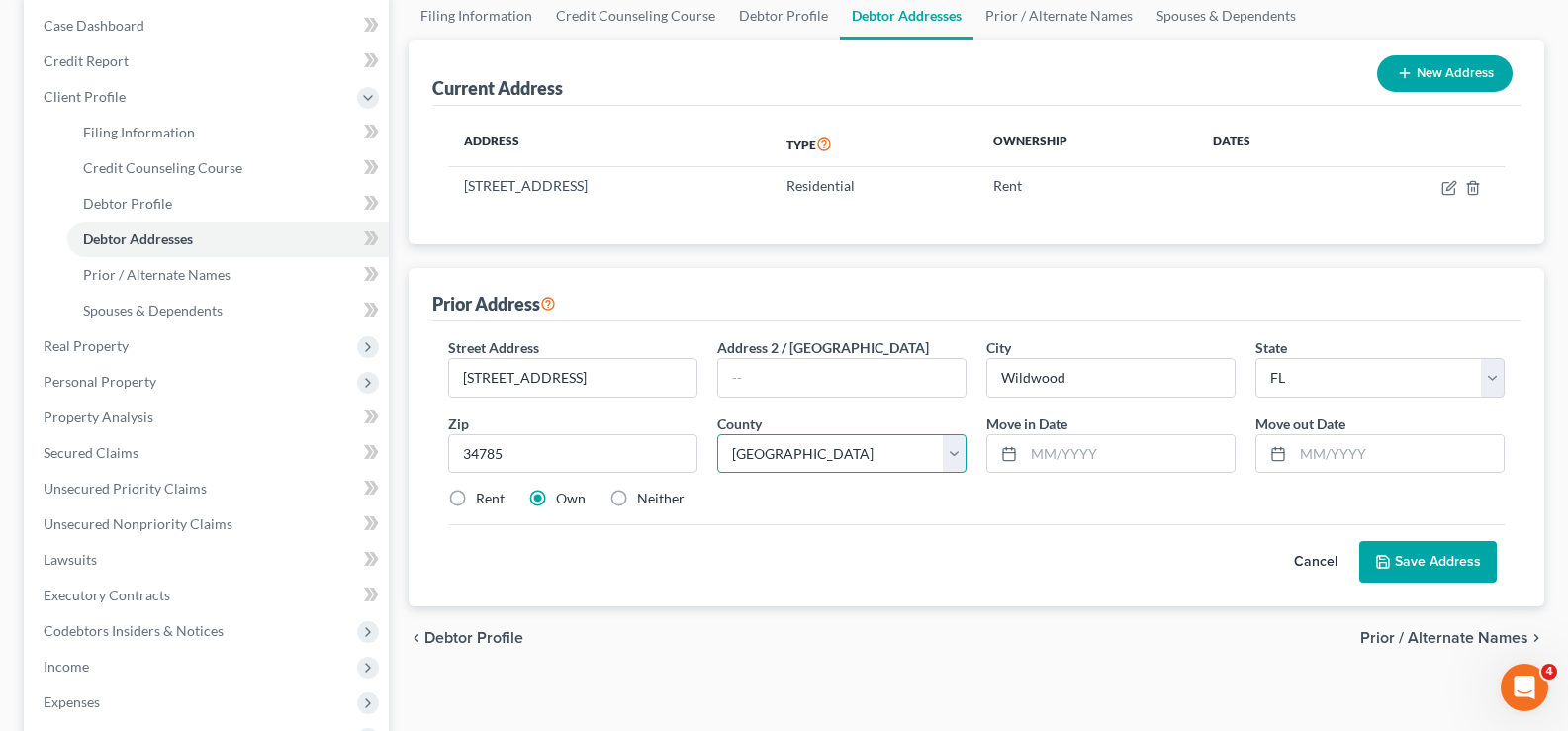
select select "59"
type input "05/2020"
type input "12/2023"
click at [476, 497] on label "Rent" at bounding box center [490, 499] width 29 height 20
click at [484, 497] on input "Rent" at bounding box center [490, 495] width 13 height 13
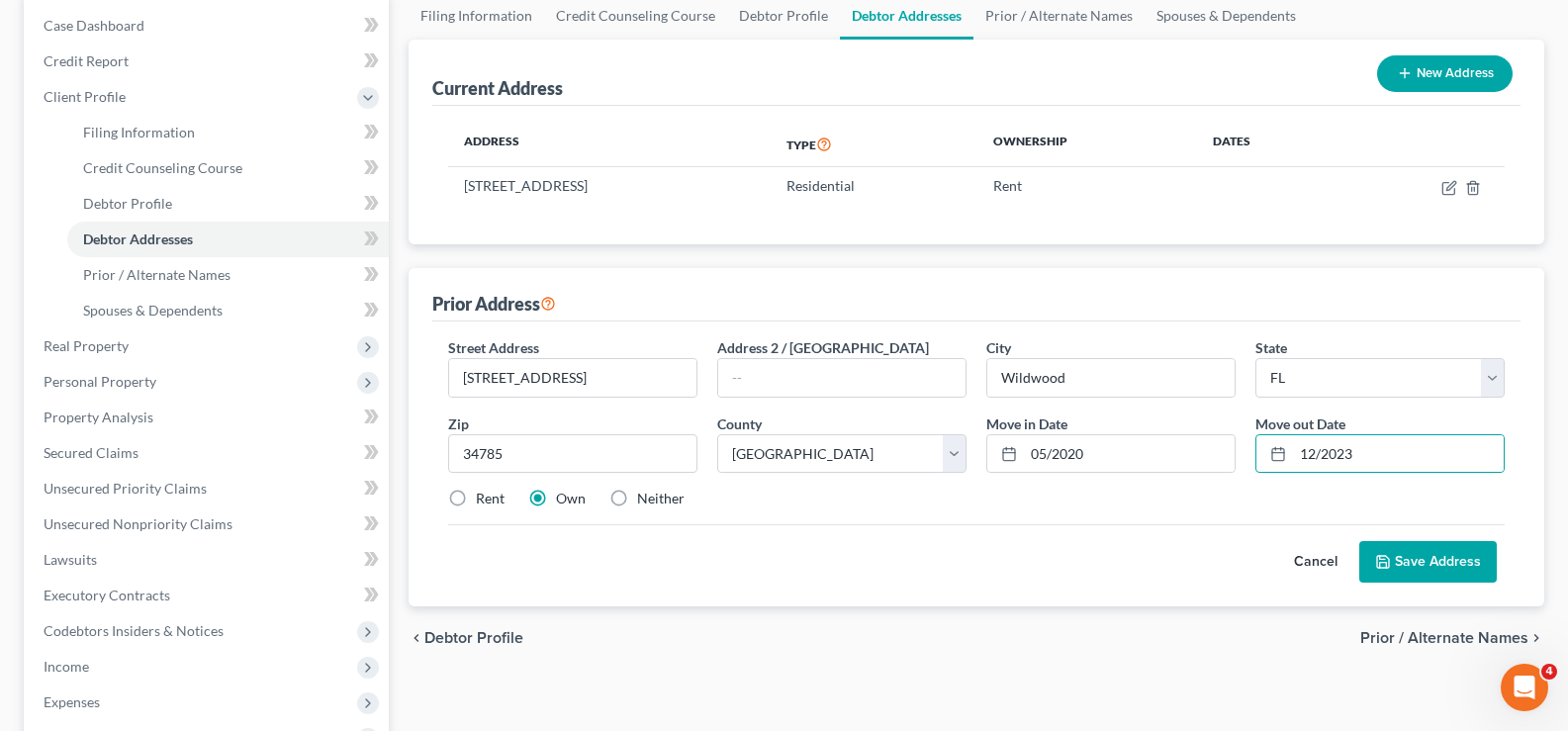
radio input "true"
click at [1435, 577] on button "Save Address" at bounding box center [1428, 563] width 137 height 42
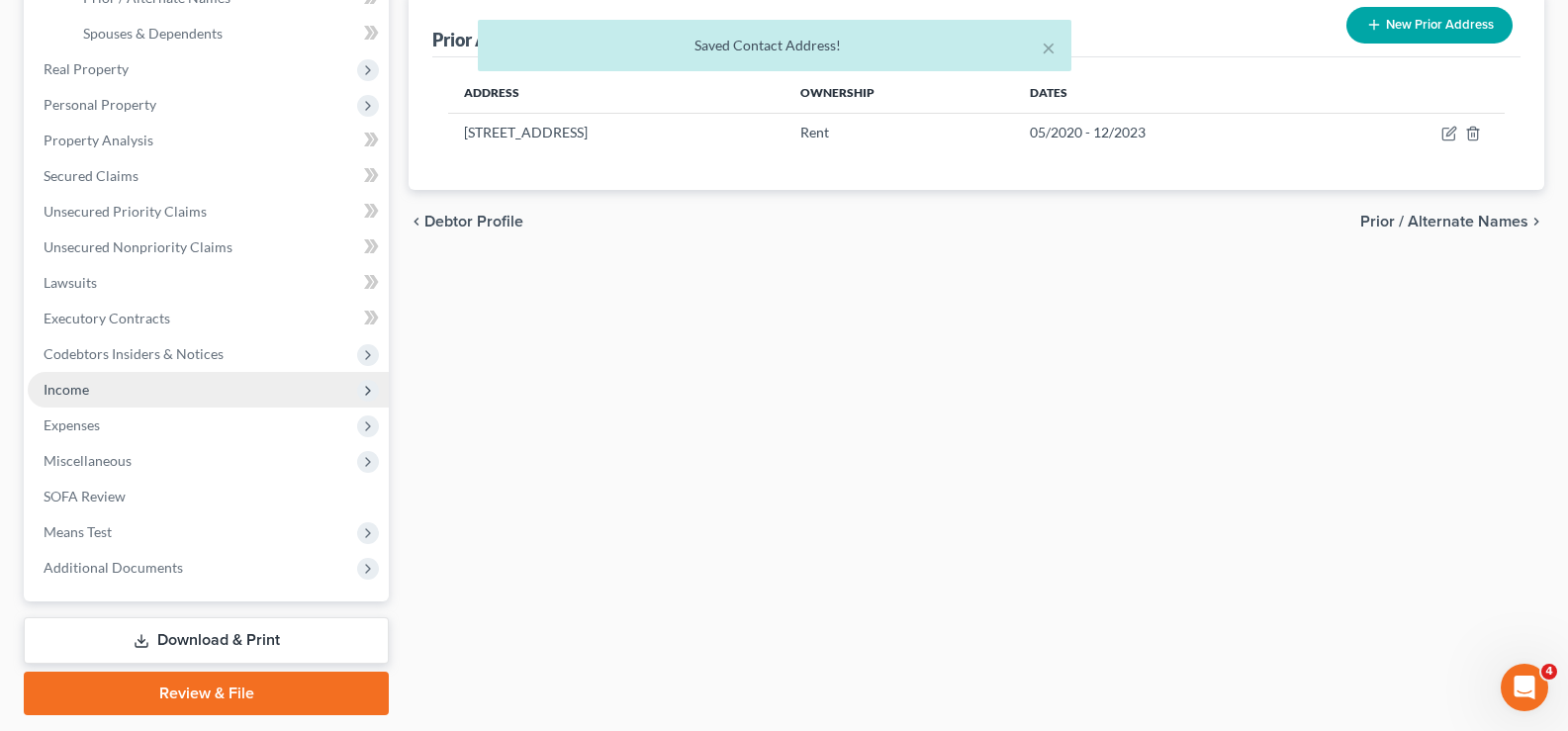
scroll to position [495, 0]
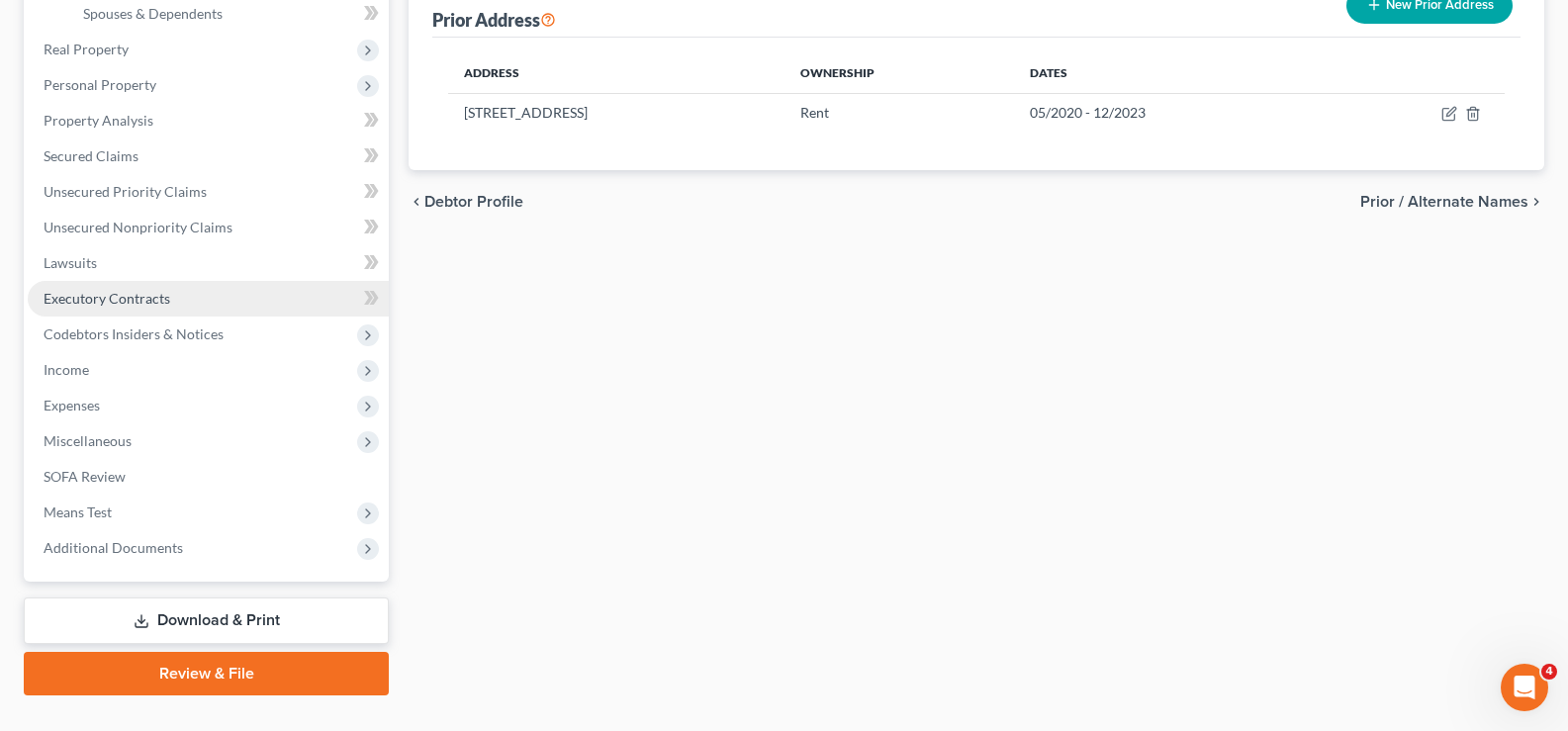
click at [180, 308] on link "Executory Contracts" at bounding box center [208, 299] width 361 height 36
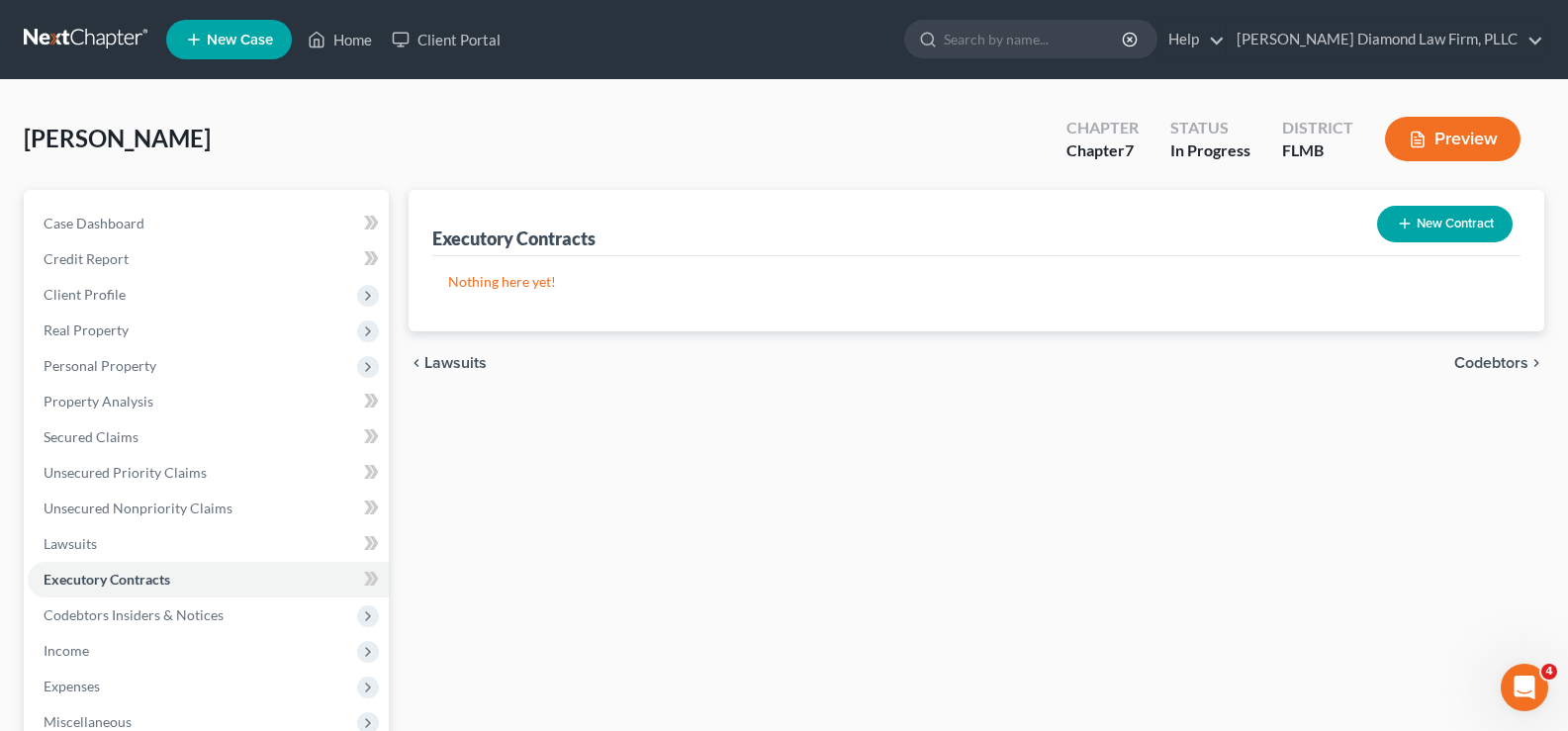
click at [1417, 219] on button "New Contract" at bounding box center [1445, 224] width 135 height 37
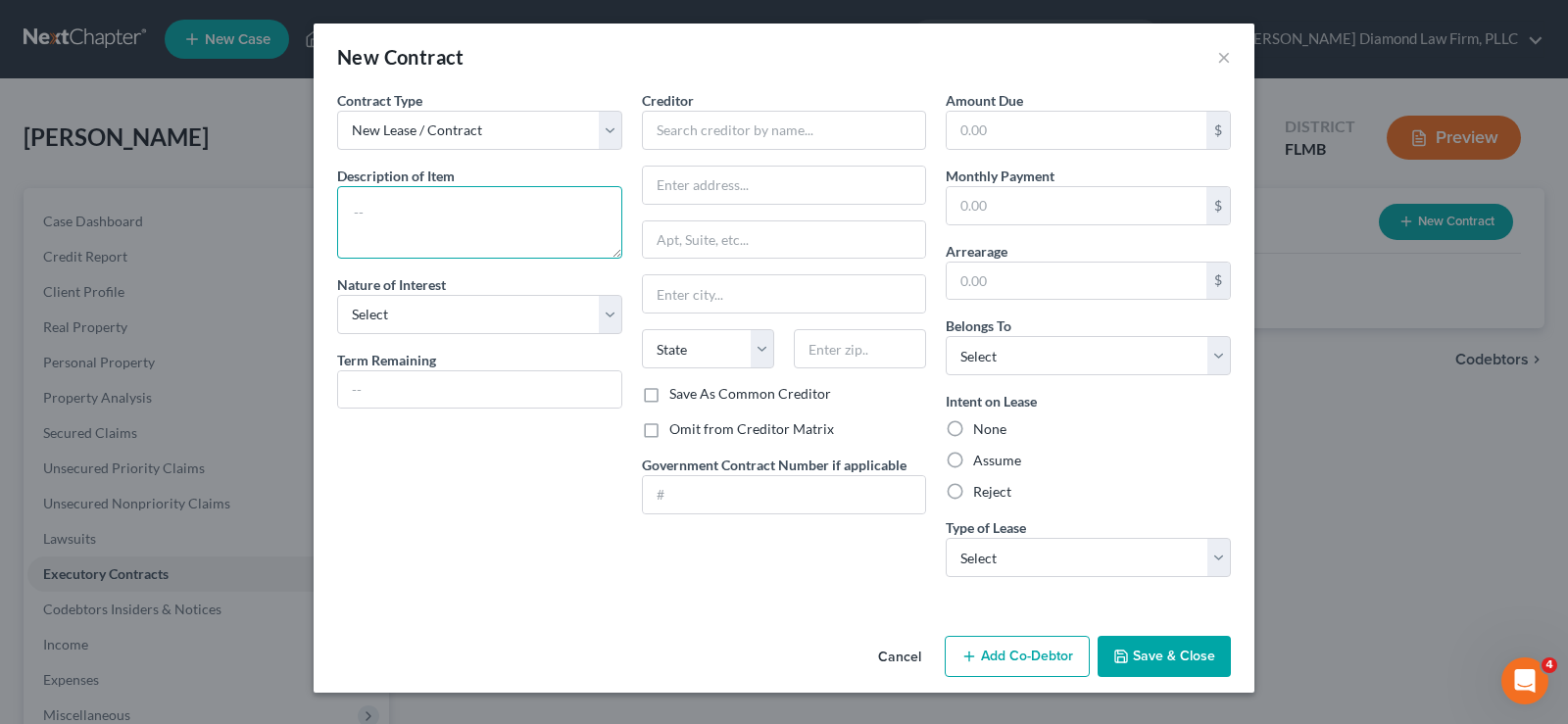
click at [462, 204] on textarea at bounding box center [479, 223] width 285 height 73
type textarea "Residential lease"
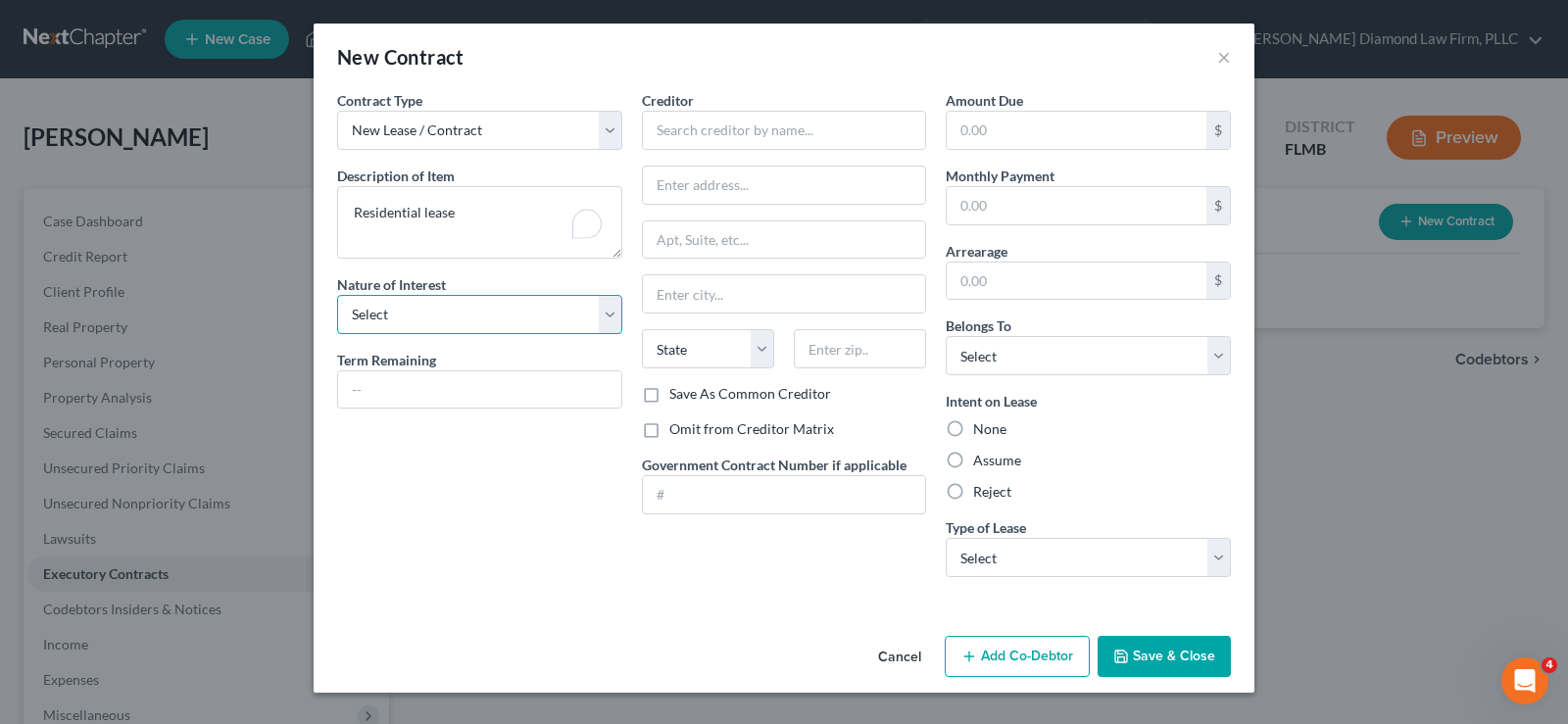
click at [475, 317] on select "Select Purchaser Agent Lessor Lessee" at bounding box center [479, 315] width 285 height 39
select select "3"
click at [337, 295] on select "Select Purchaser Agent Lessor Lessee" at bounding box center [479, 315] width 285 height 39
click at [433, 398] on input "text" at bounding box center [479, 391] width 283 height 37
type input "Monthlly"
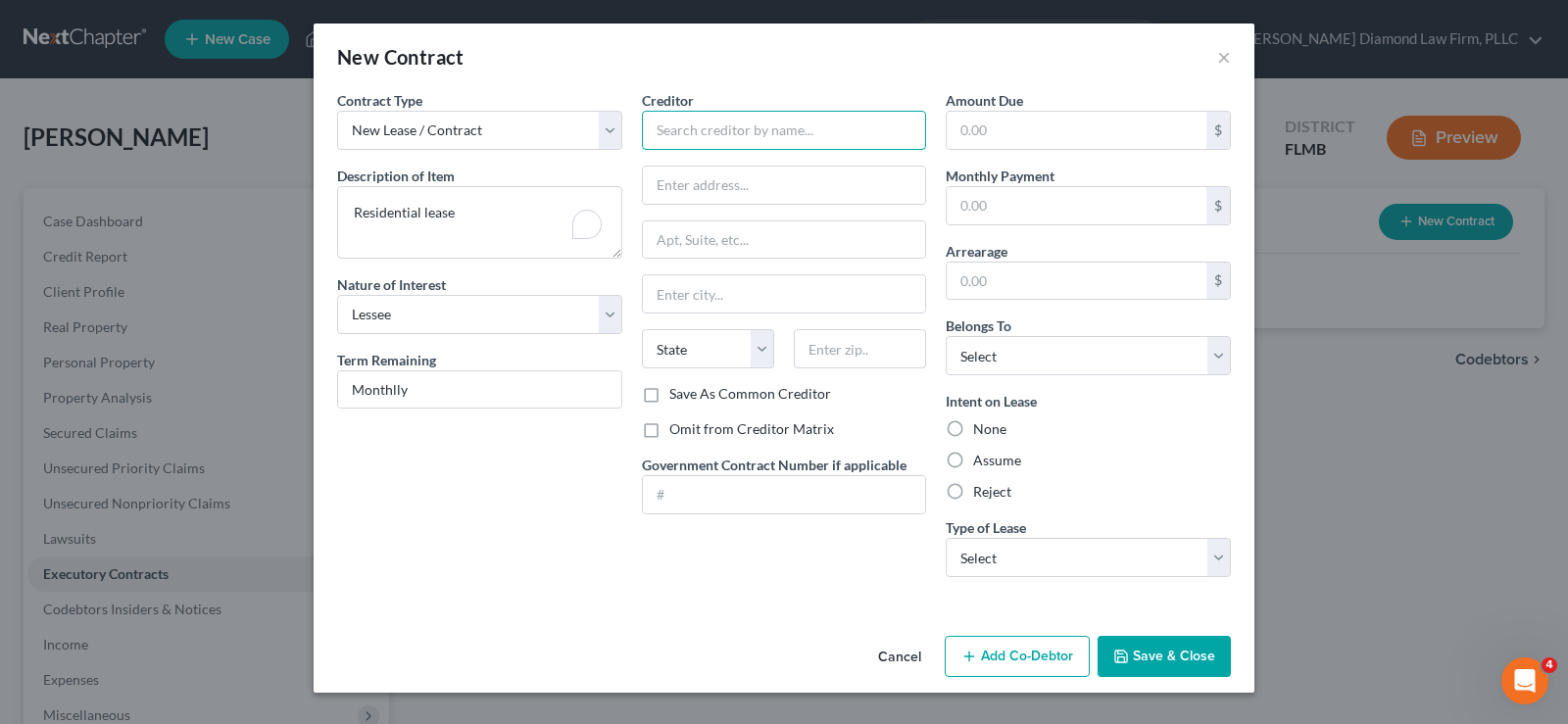
click at [747, 138] on input "text" at bounding box center [784, 130] width 285 height 39
type input "[PERSON_NAME]"
click at [707, 197] on input "text" at bounding box center [784, 185] width 283 height 37
type input "PO Box 1694"
type input "34785"
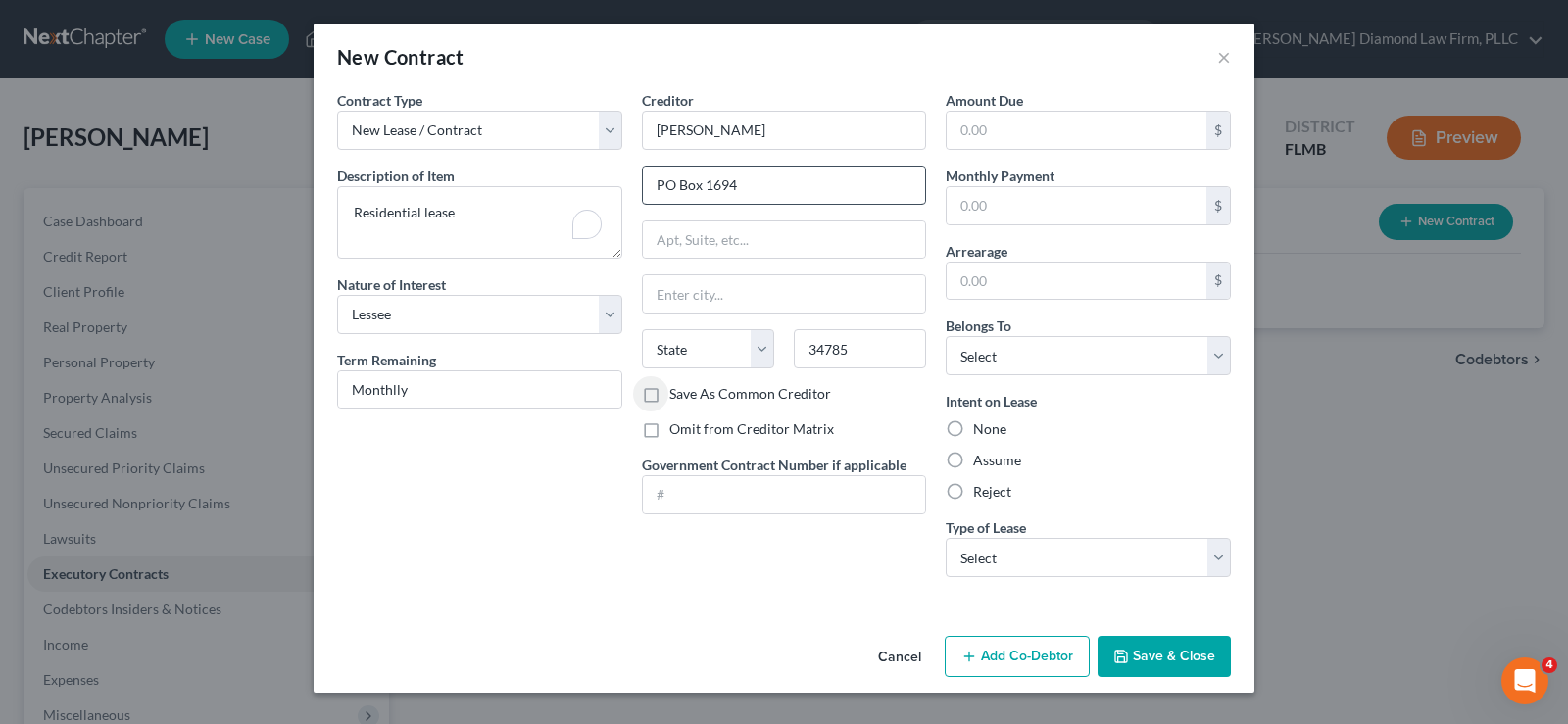
type input "Wildwood"
select select "9"
drag, startPoint x: 652, startPoint y: 428, endPoint x: 666, endPoint y: 435, distance: 15.7
click at [670, 429] on label "Omit from Creditor Matrix" at bounding box center [751, 429] width 165 height 20
click at [677, 429] on input "Omit from Creditor Matrix" at bounding box center [683, 425] width 13 height 13
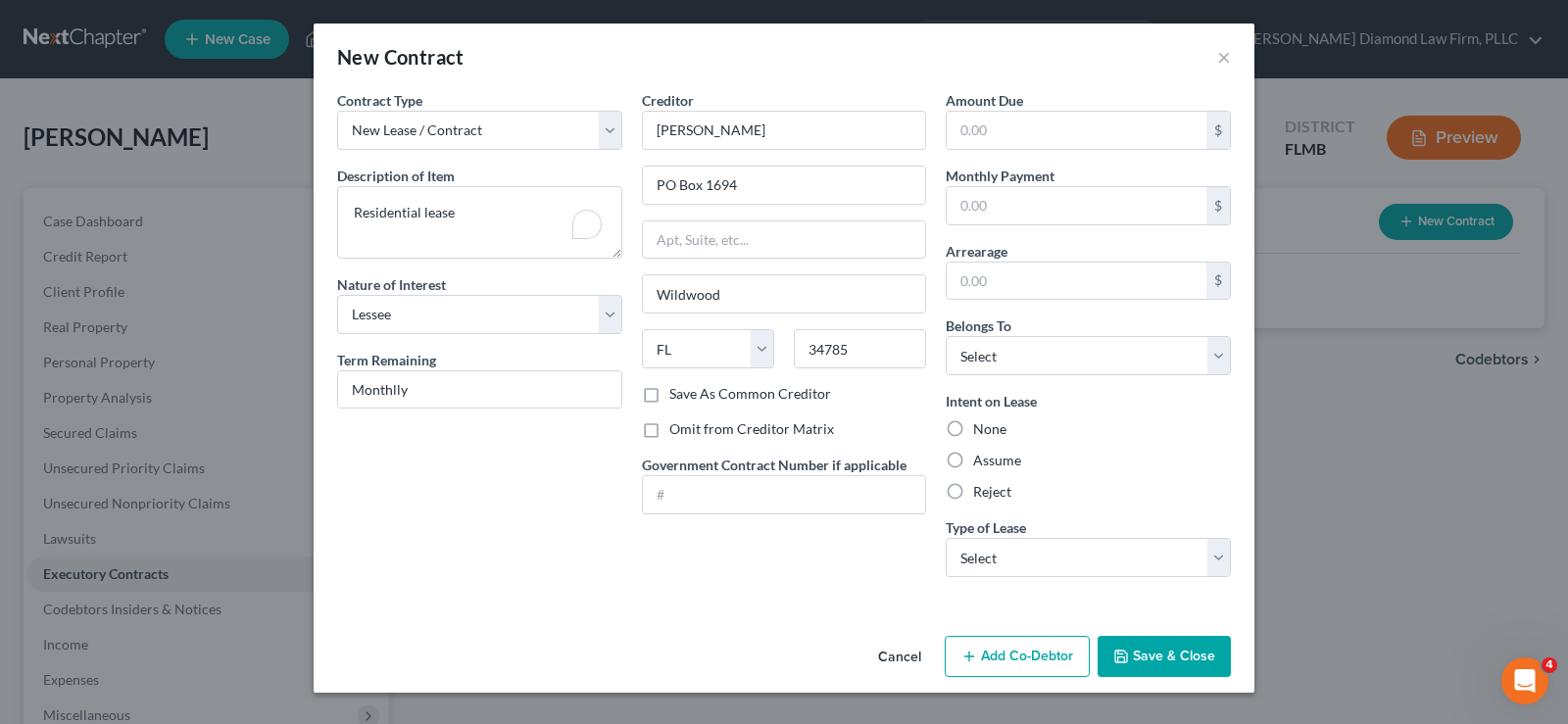
checkbox input "true"
click at [1039, 339] on select "Select Debtor 1 Only Debtor 2 Only Debtor 1 And Debtor 2 Only At Least One Of T…" at bounding box center [1088, 356] width 285 height 39
select select "0"
click at [946, 336] on select "Select Debtor 1 Only Debtor 2 Only Debtor 1 And Debtor 2 Only At Least One Of T…" at bounding box center [1088, 356] width 285 height 39
click at [993, 467] on label "Assume" at bounding box center [997, 461] width 48 height 20
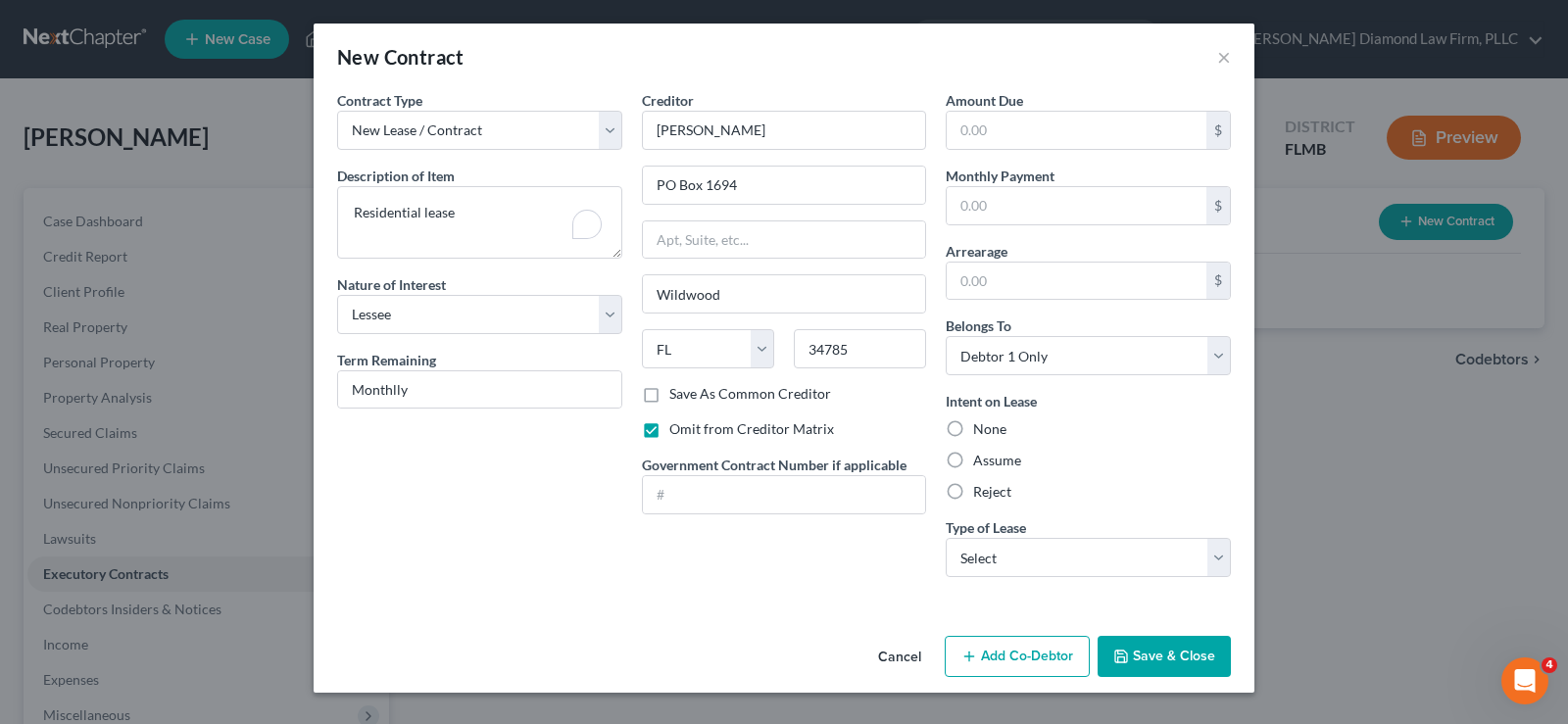
click at [993, 464] on input "Assume" at bounding box center [987, 457] width 13 height 13
radio input "true"
click at [1063, 546] on select "Select Real Estate Car Other" at bounding box center [1088, 558] width 285 height 39
select select "0"
click at [946, 539] on select "Select Real Estate Car Other" at bounding box center [1088, 558] width 285 height 39
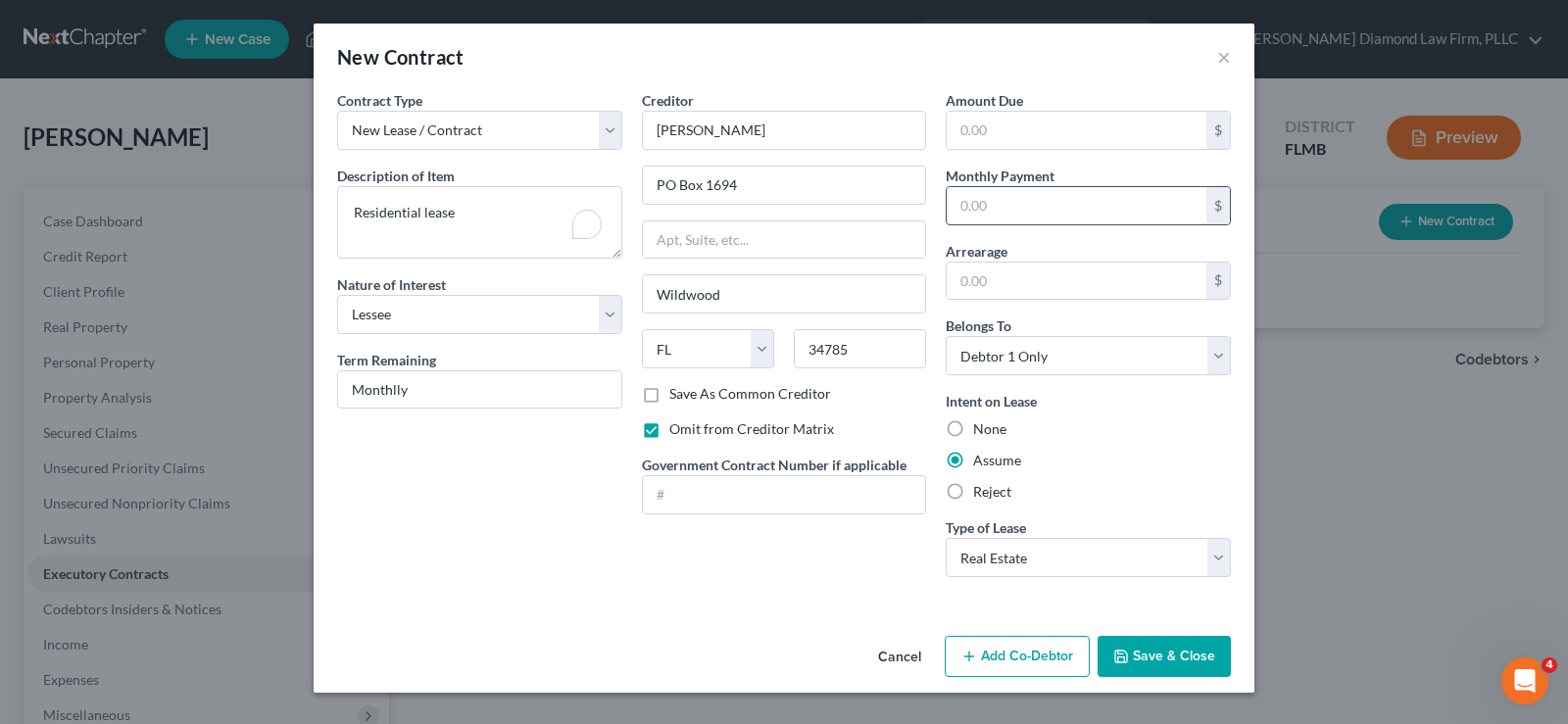
click at [1015, 195] on input "text" at bounding box center [1076, 206] width 259 height 37
click at [1022, 207] on input "text" at bounding box center [1076, 206] width 259 height 37
type input "1,150"
click at [1178, 654] on button "Save & Close" at bounding box center [1164, 657] width 133 height 41
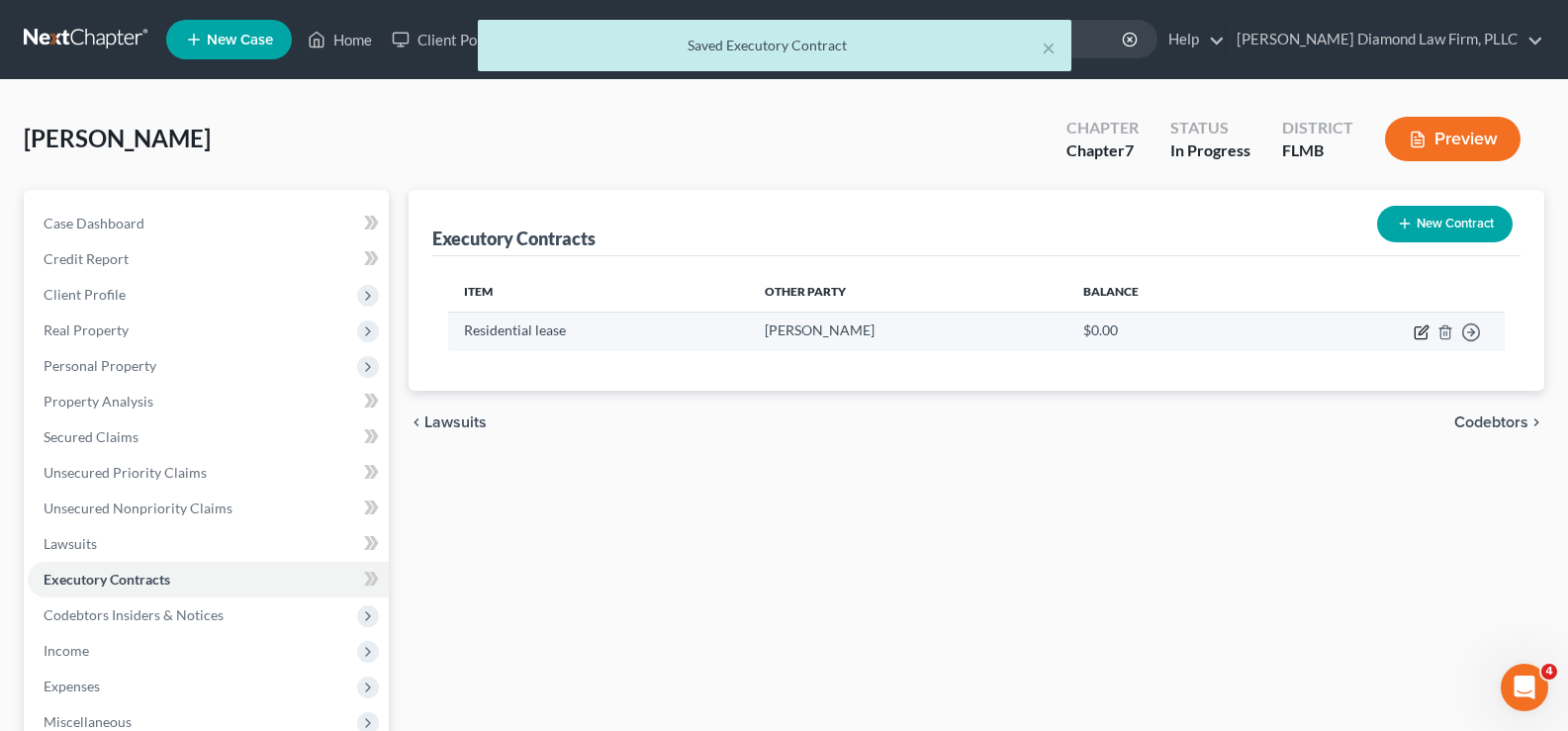
click at [1423, 332] on icon "button" at bounding box center [1422, 333] width 16 height 16
select select "3"
select select "9"
select select "0"
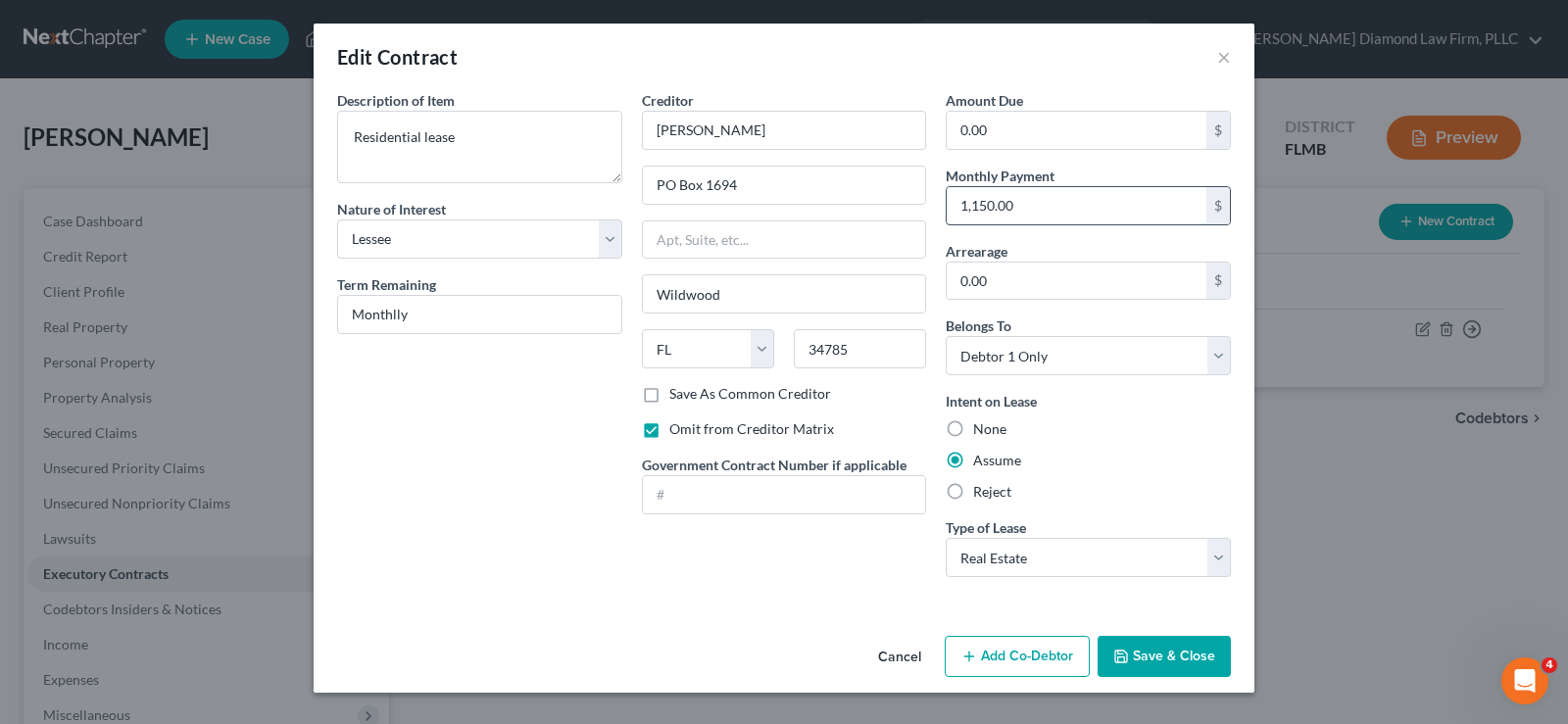
click at [1025, 213] on input "1,150.00" at bounding box center [1076, 206] width 259 height 37
type input "1,000"
click at [1157, 644] on button "Save & Close" at bounding box center [1164, 657] width 133 height 41
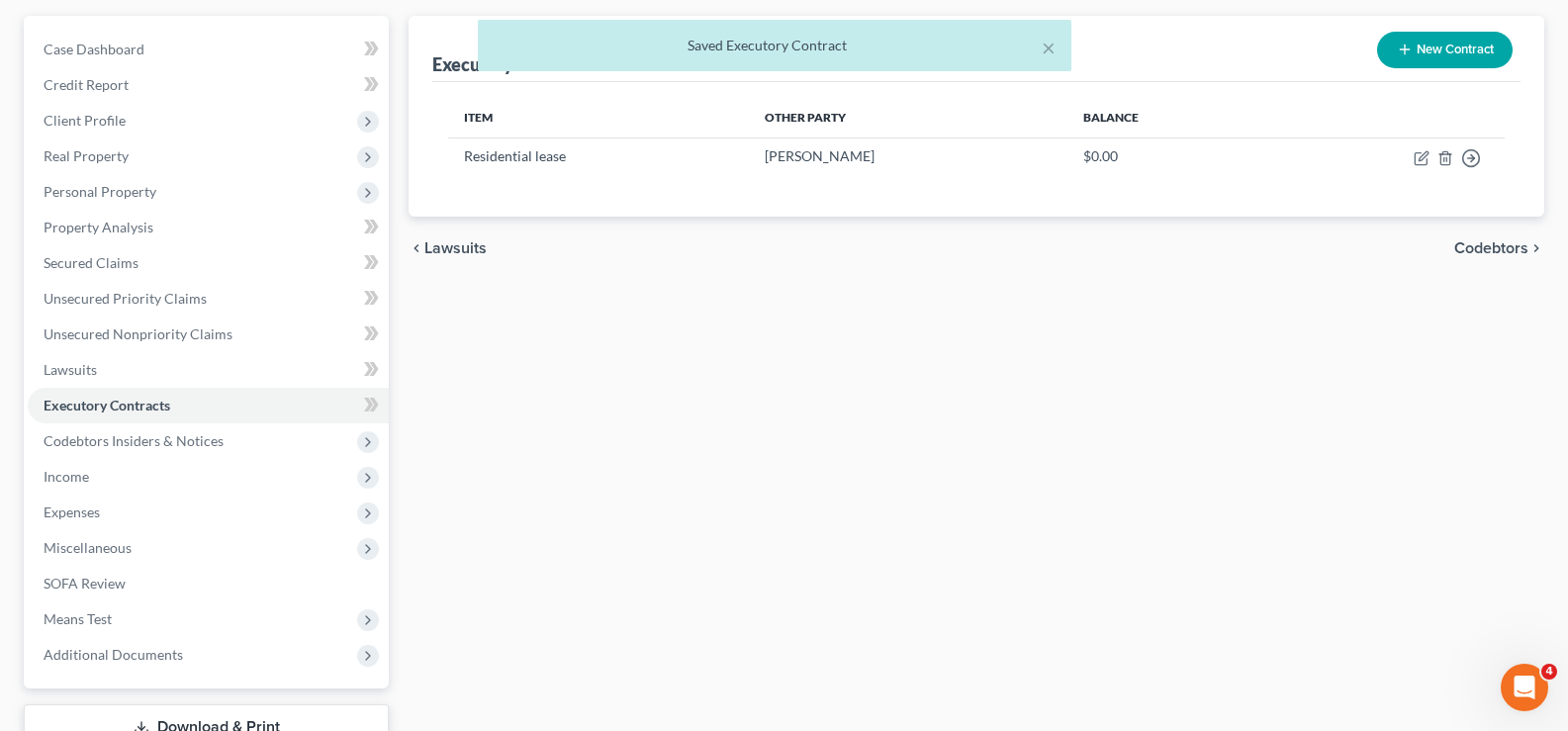
scroll to position [198, 0]
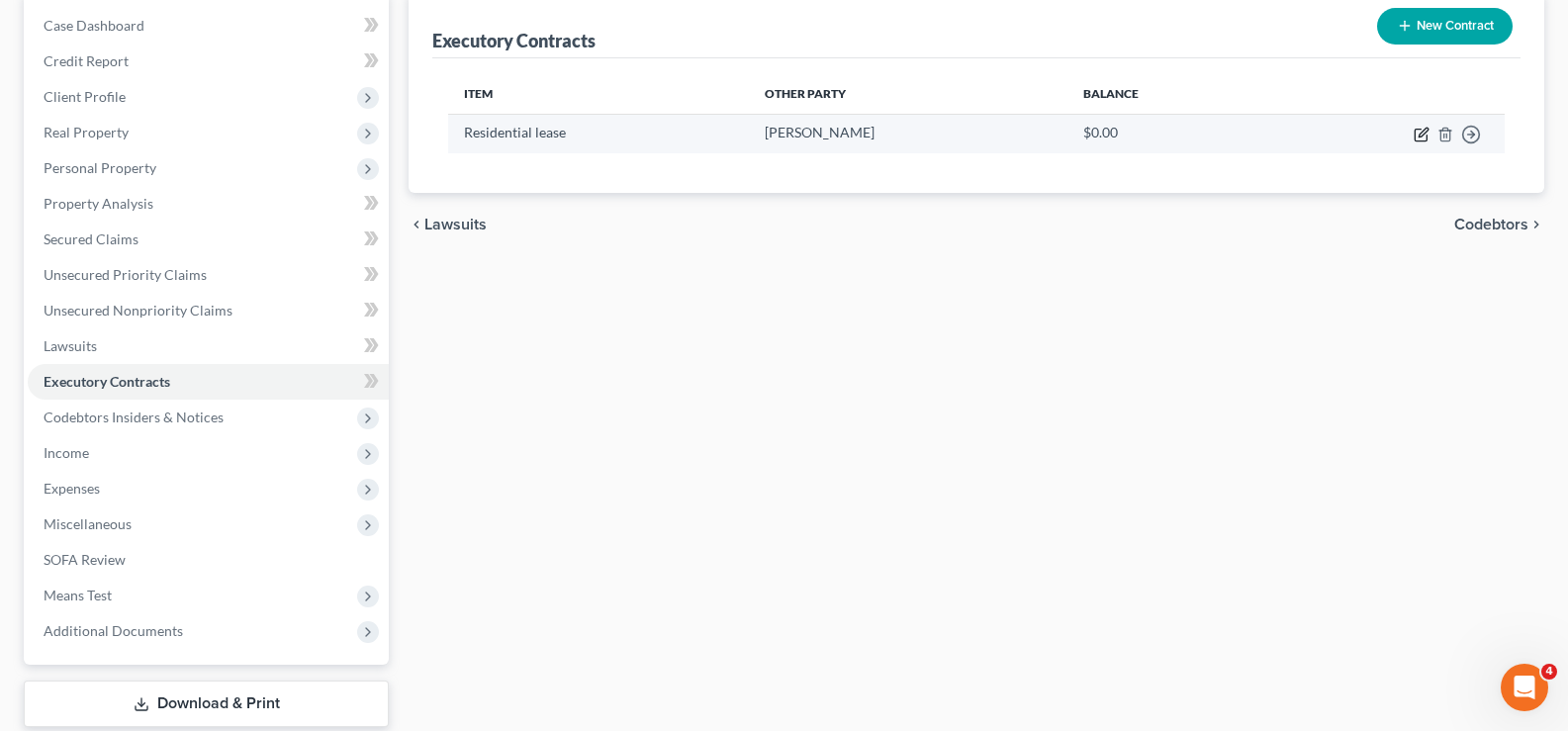
click at [1427, 138] on icon "button" at bounding box center [1421, 135] width 12 height 12
select select "3"
select select "9"
select select "0"
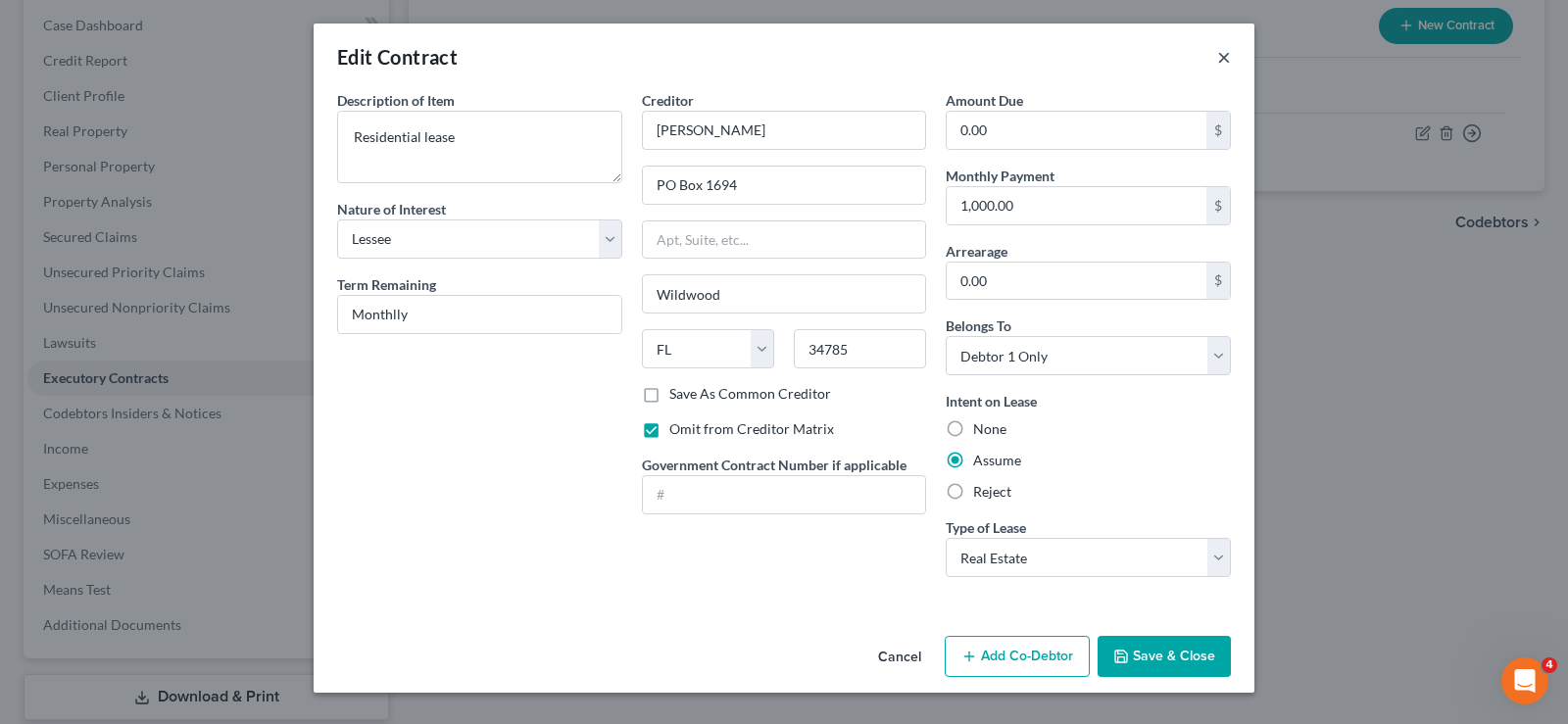
click at [1224, 63] on button "×" at bounding box center [1224, 57] width 14 height 24
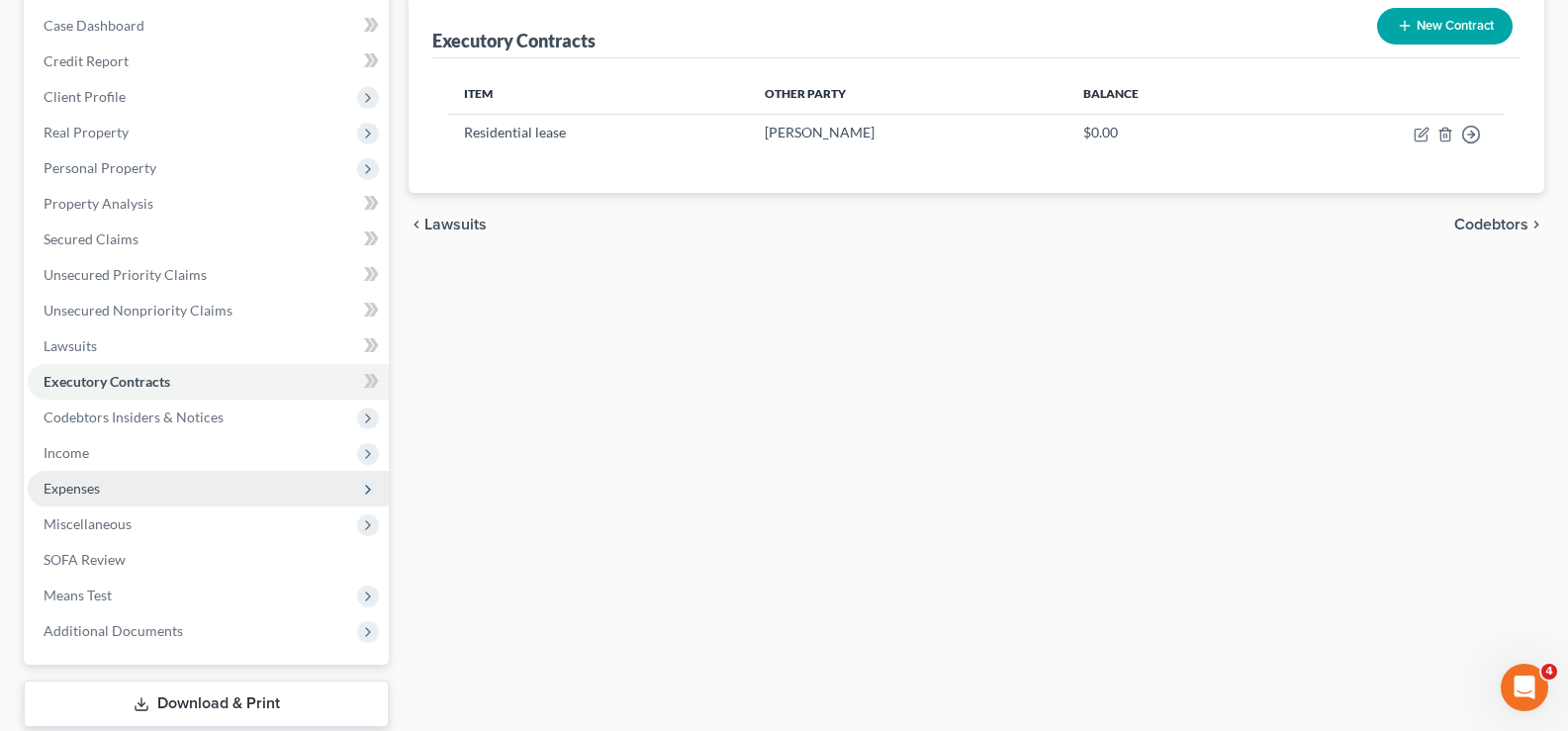
click at [146, 498] on span "Expenses" at bounding box center [208, 489] width 361 height 36
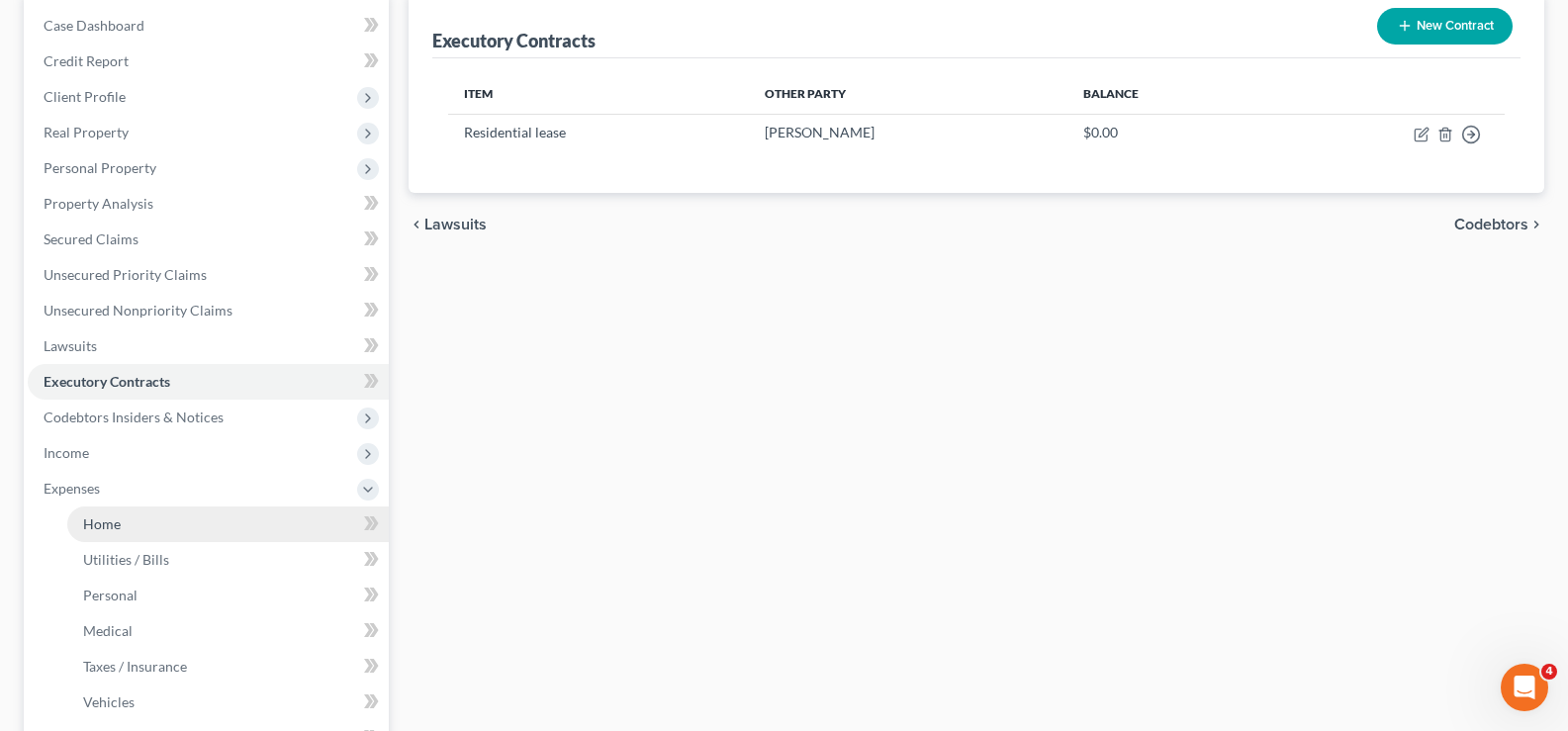
click at [190, 533] on link "Home" at bounding box center [228, 525] width 322 height 36
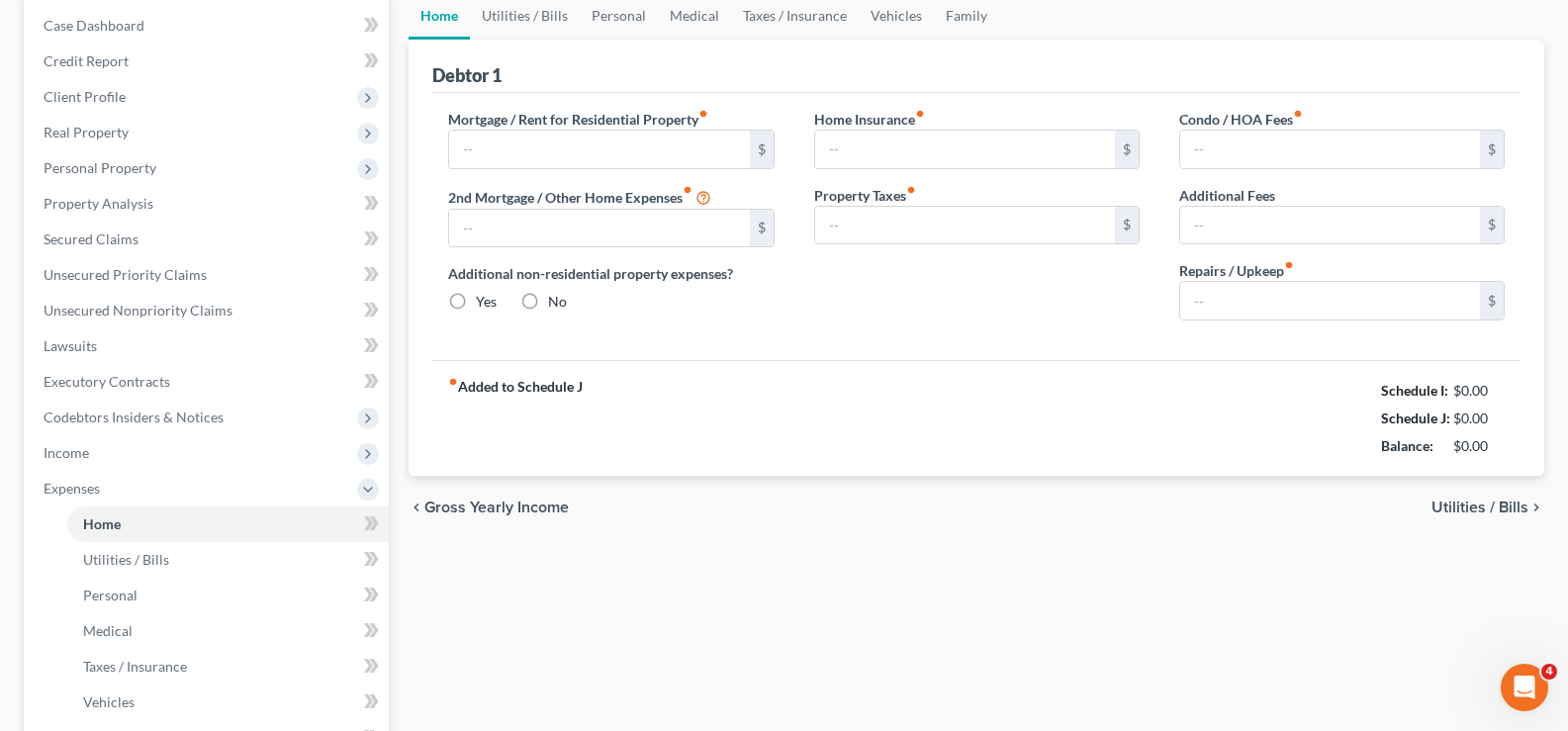
scroll to position [29, 0]
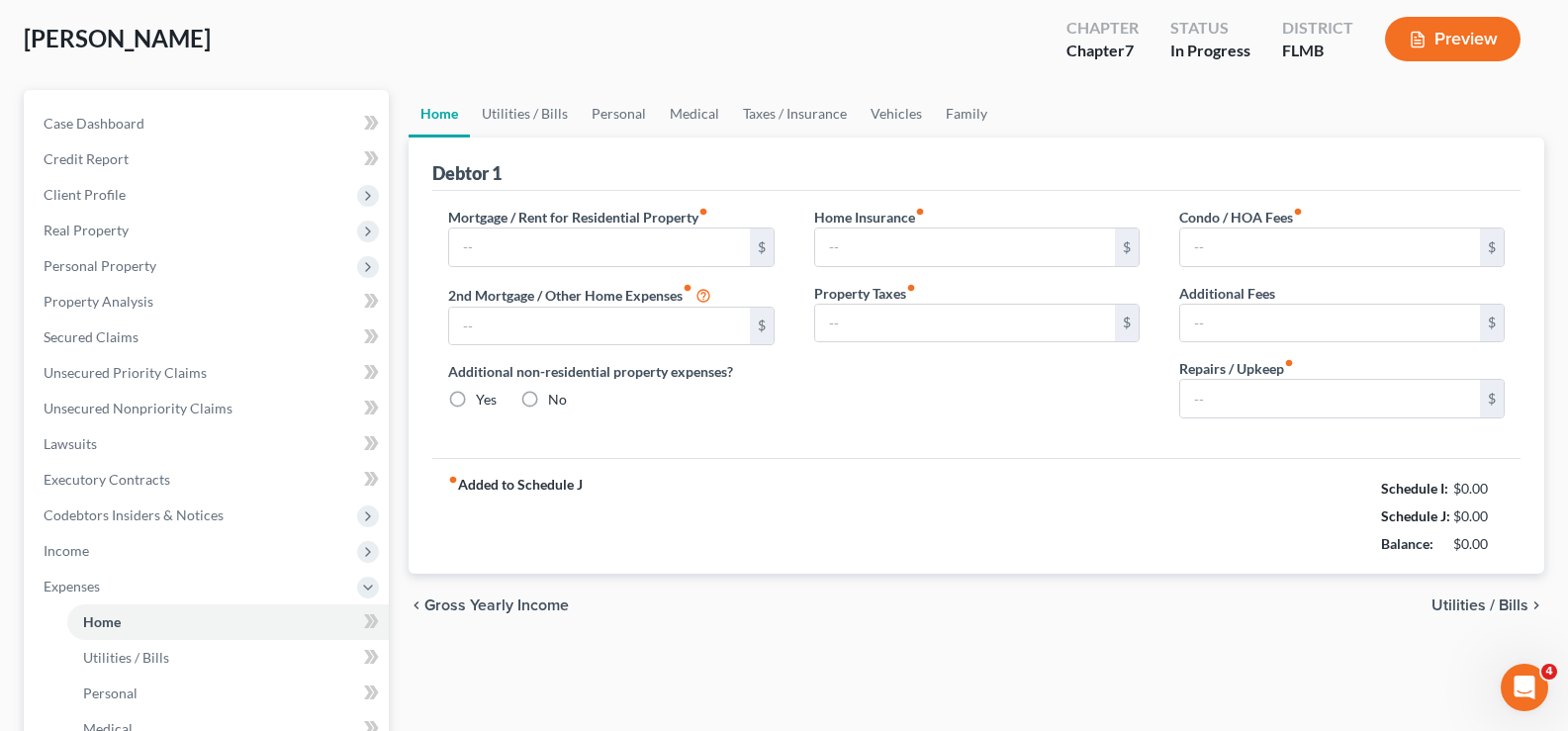
type input "0.00"
radio input "true"
type input "0.00"
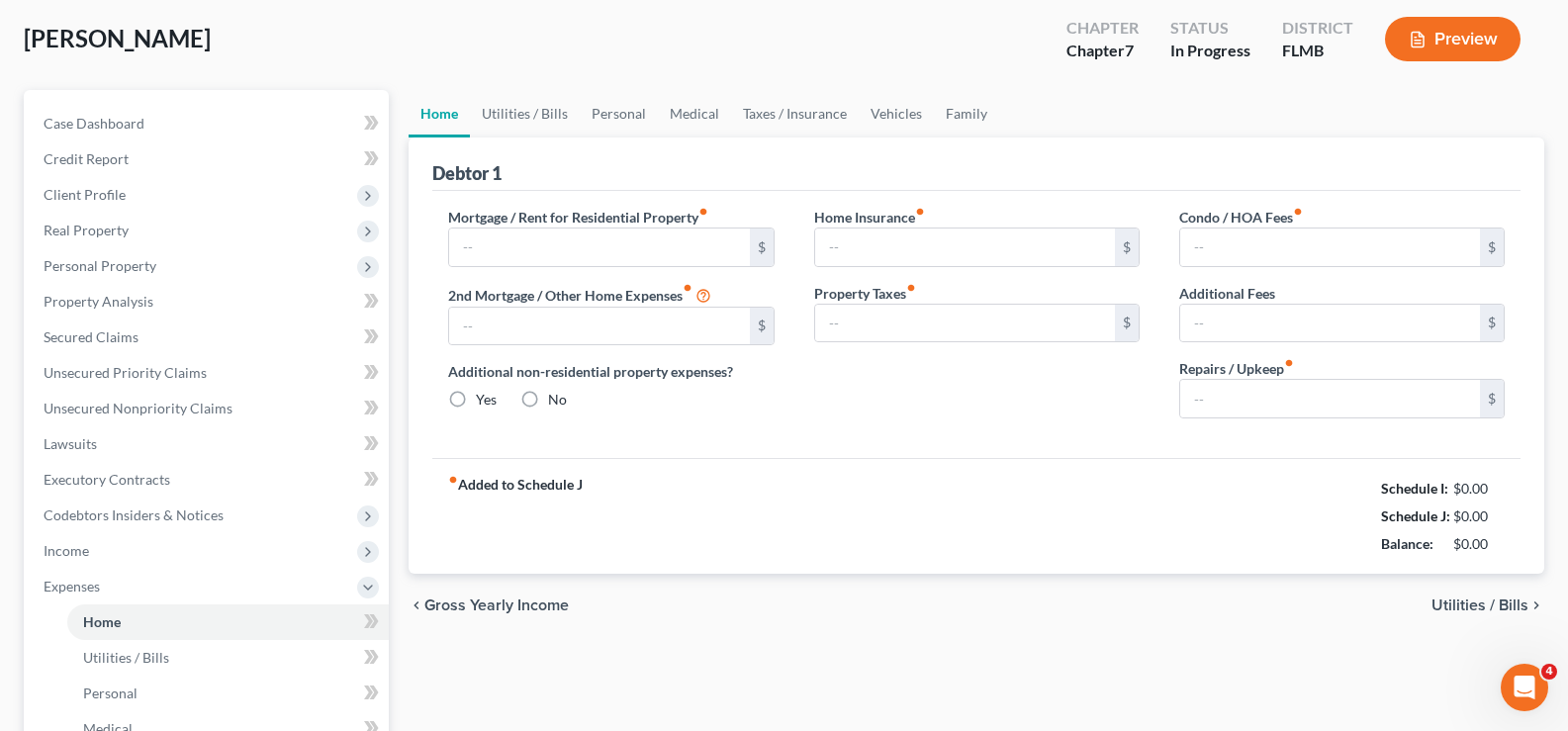
type input "0.00"
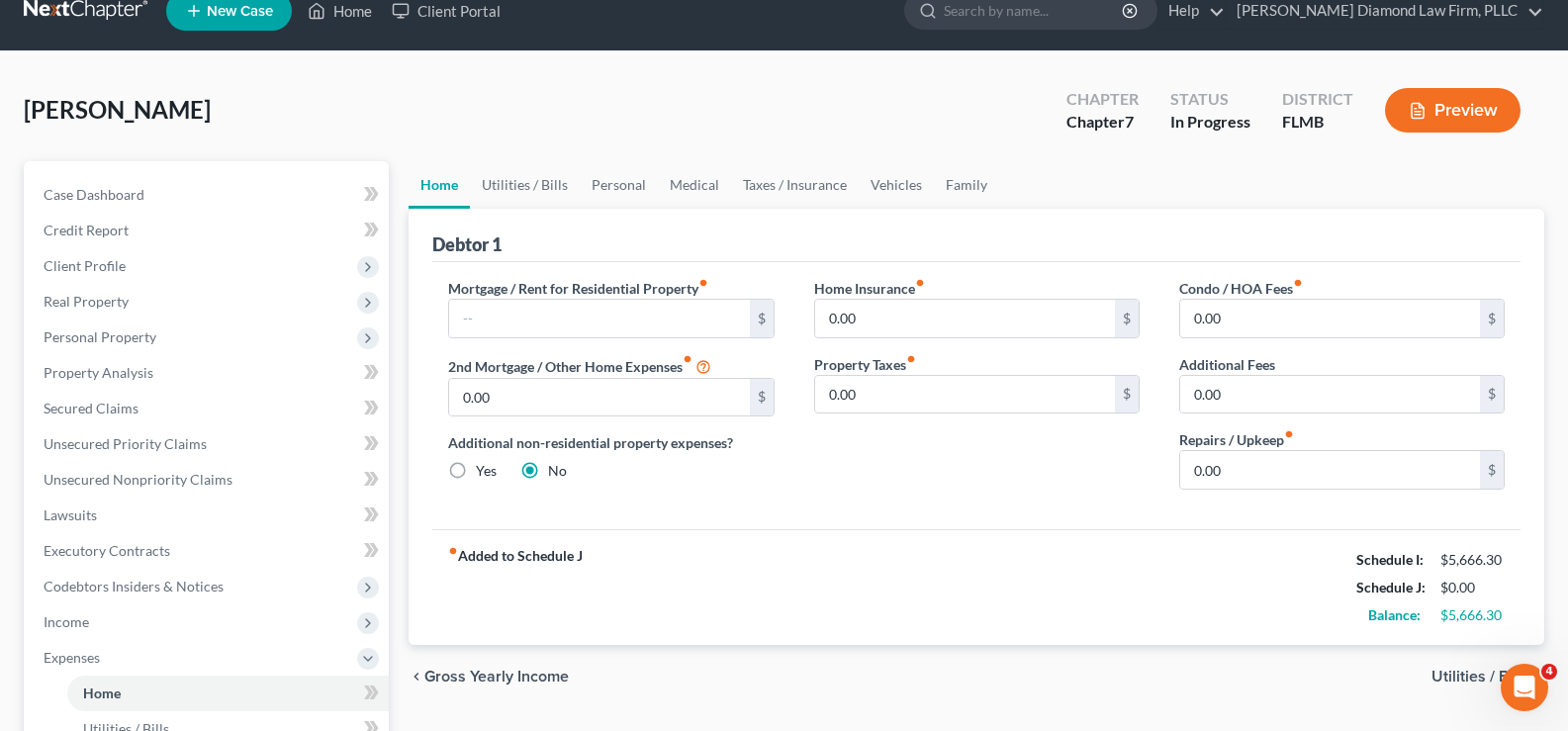
scroll to position [0, 0]
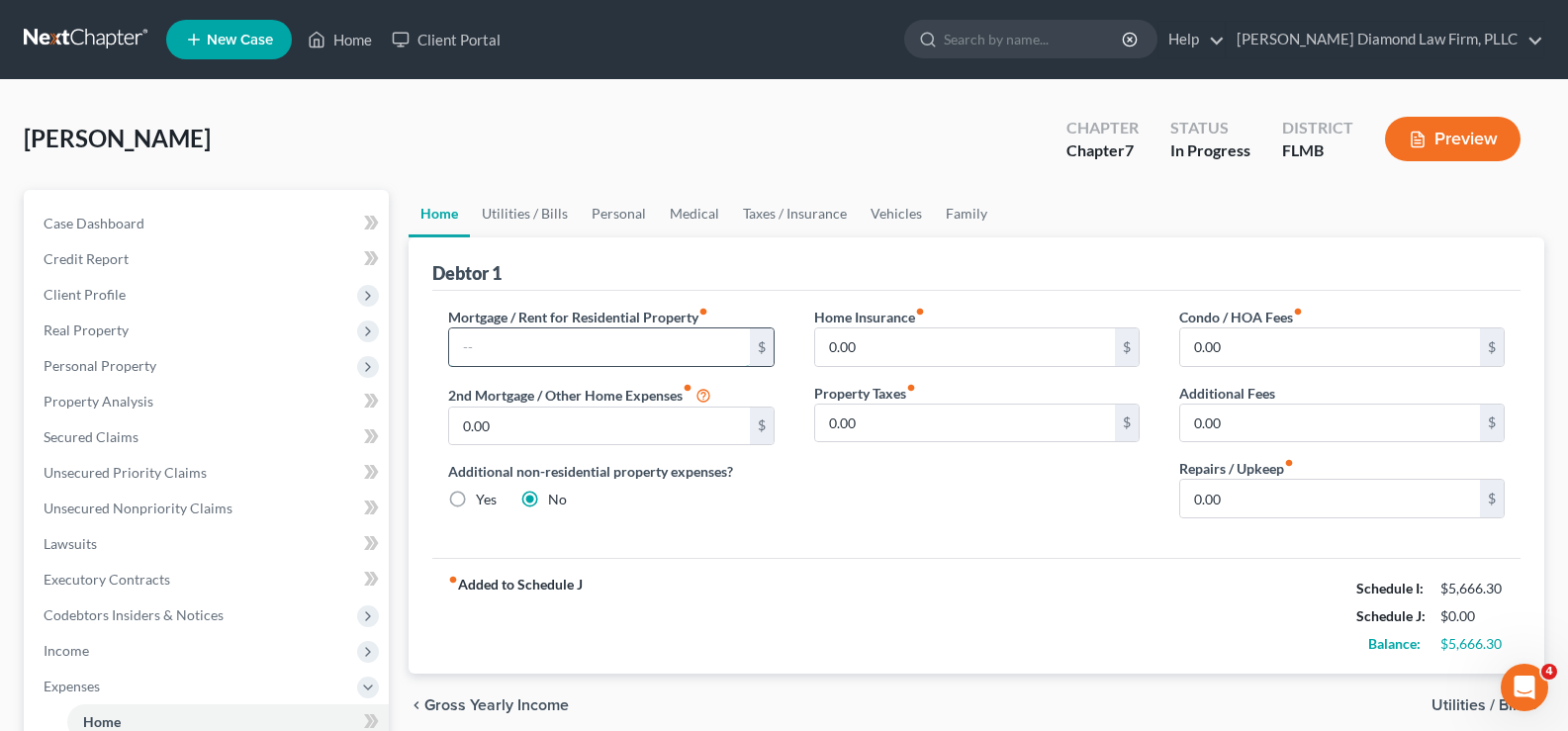
click at [557, 349] on input "text" at bounding box center [598, 348] width 300 height 38
type input "1,000"
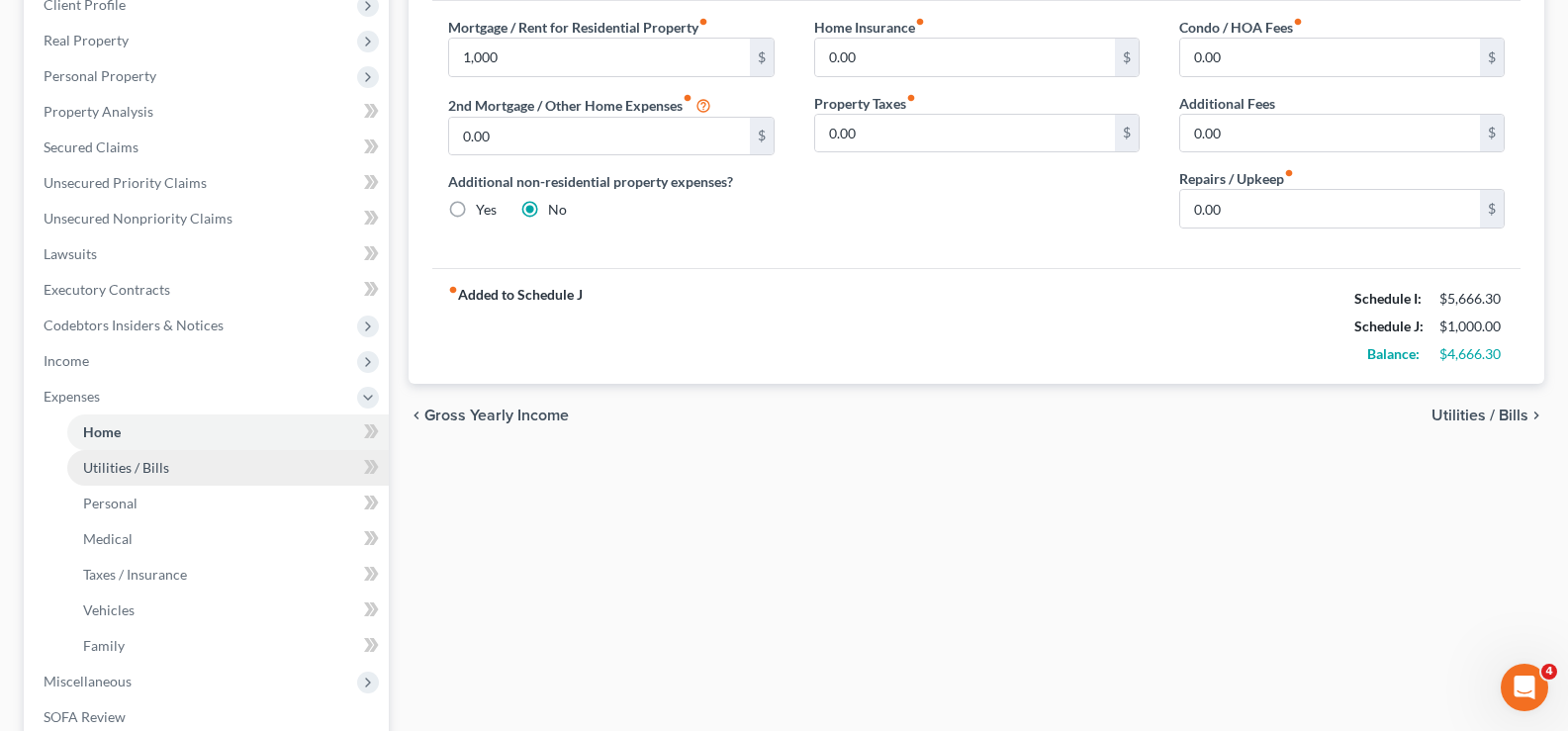
scroll to position [297, 0]
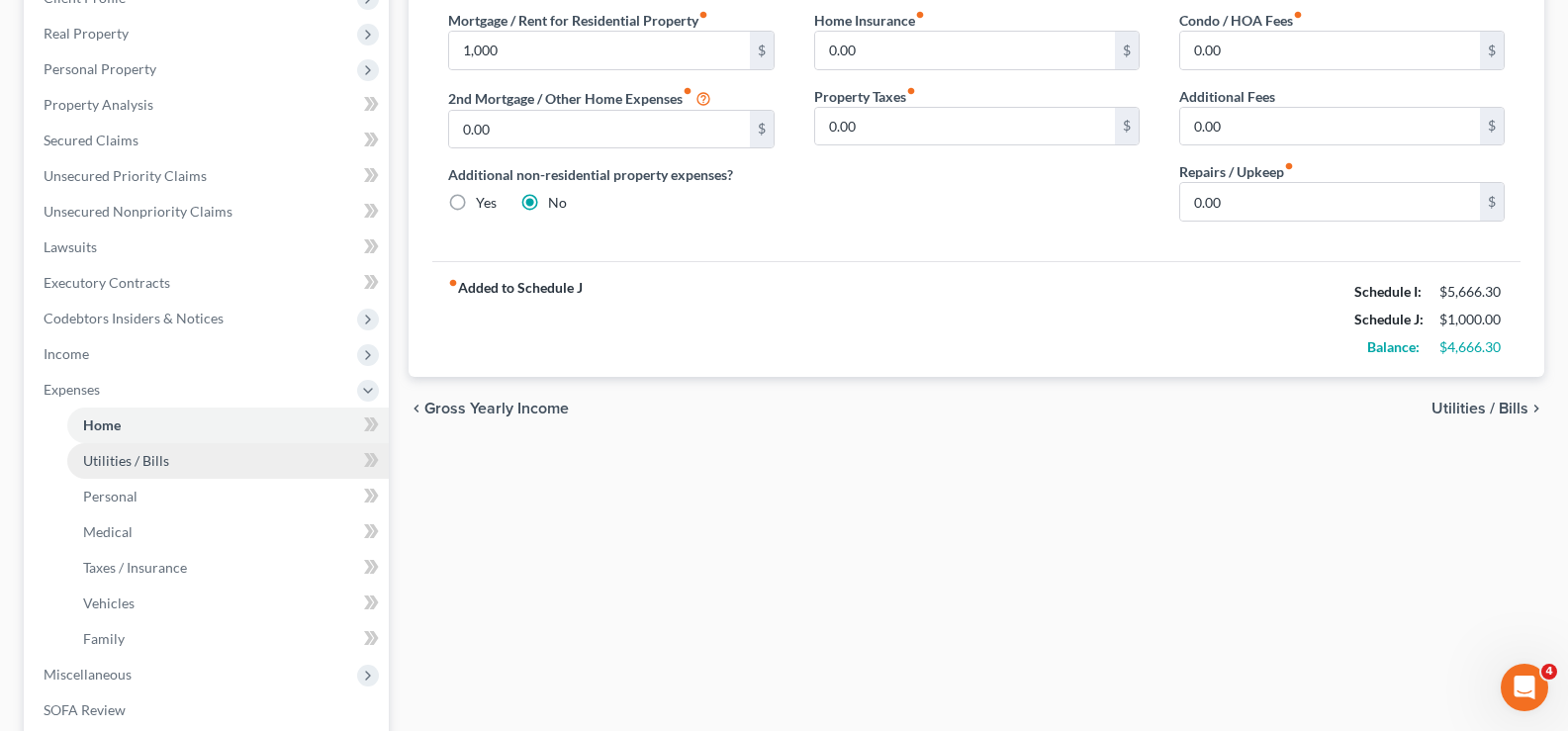
drag, startPoint x: 197, startPoint y: 450, endPoint x: 210, endPoint y: 476, distance: 29.1
click at [197, 451] on link "Utilities / Bills" at bounding box center [228, 461] width 322 height 36
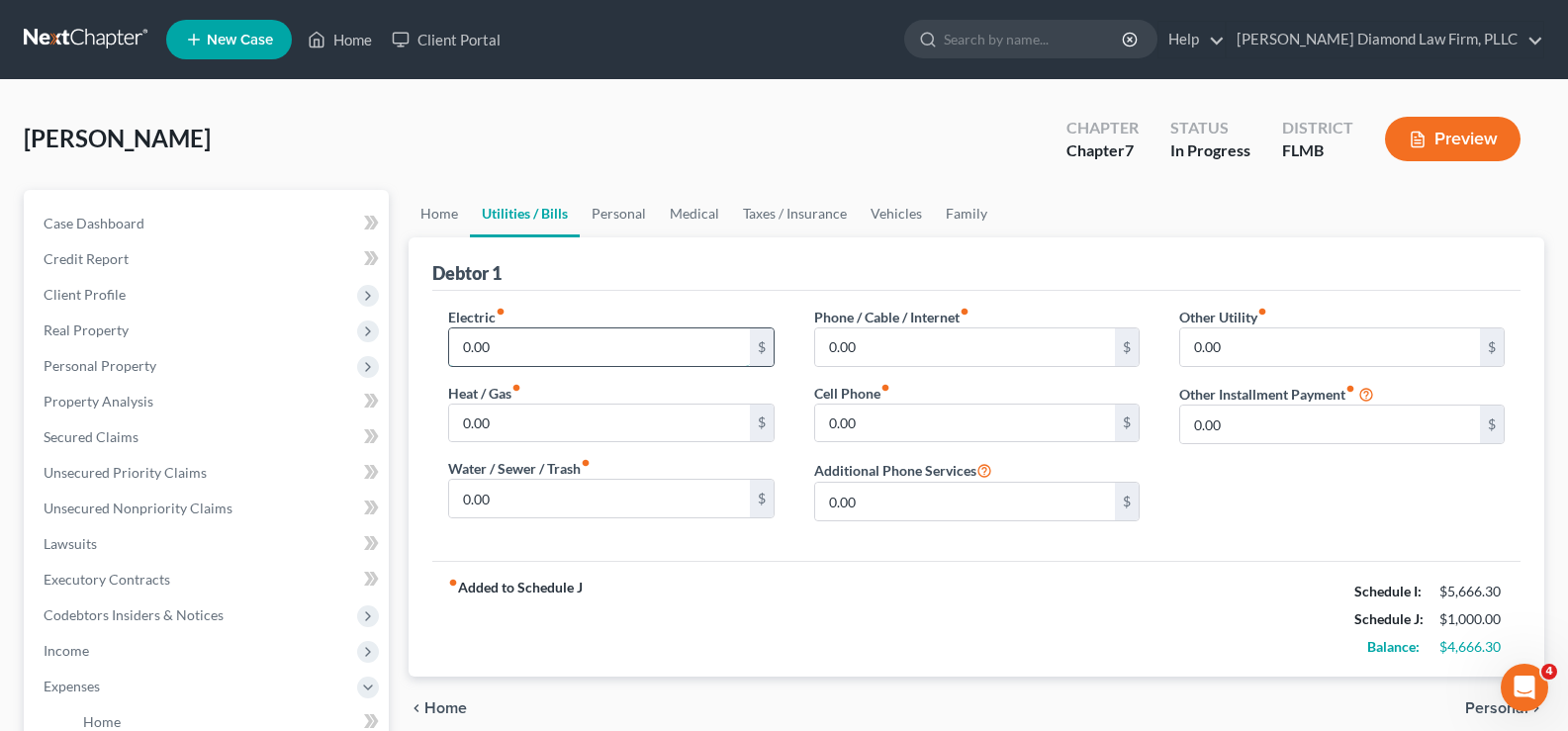
click at [567, 341] on input "0.00" at bounding box center [598, 348] width 300 height 38
type input "315"
type input "70"
type input "200"
type input "315"
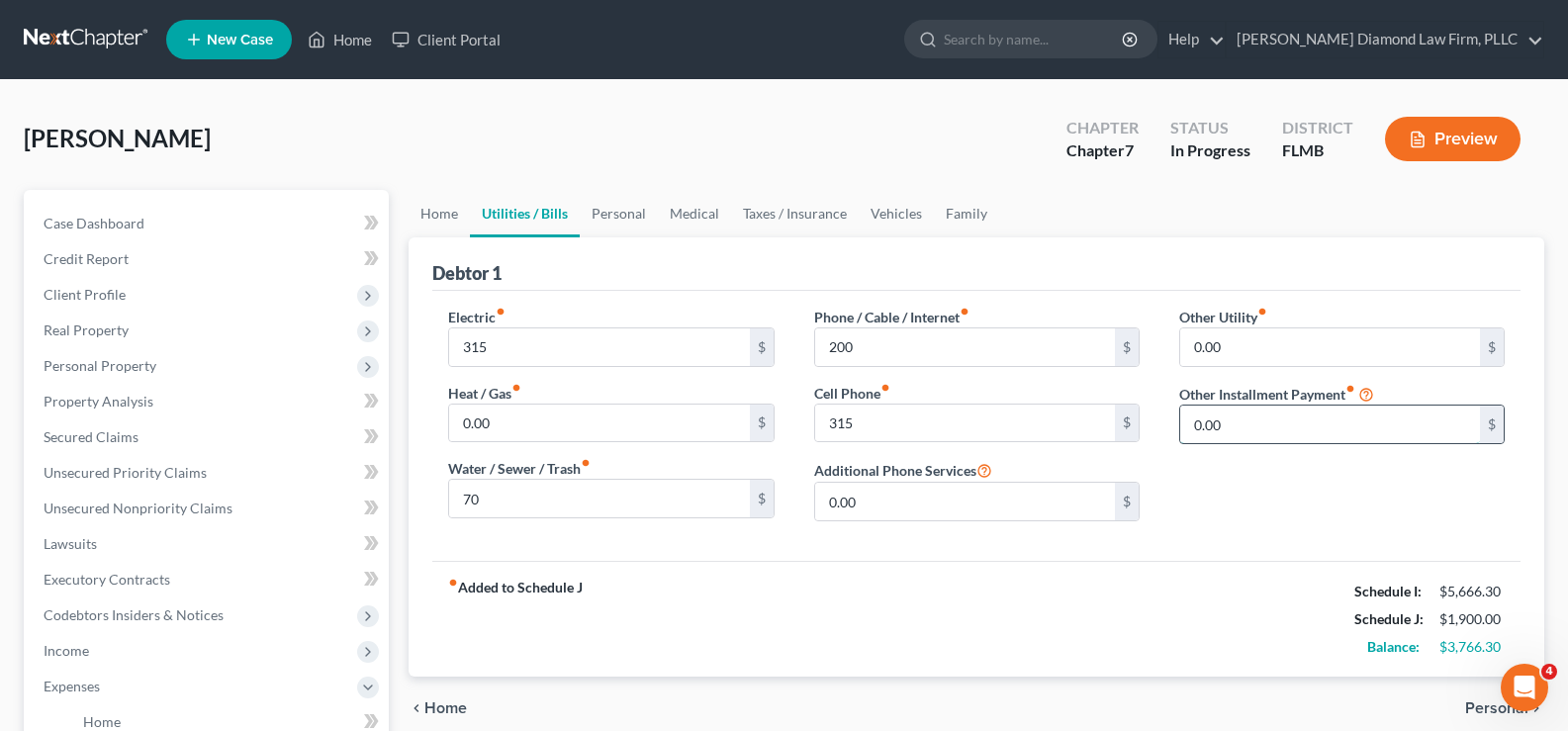
click at [1251, 439] on input "0.00" at bounding box center [1330, 424] width 300 height 38
type input "40"
click at [1218, 481] on input "text" at bounding box center [1342, 480] width 324 height 38
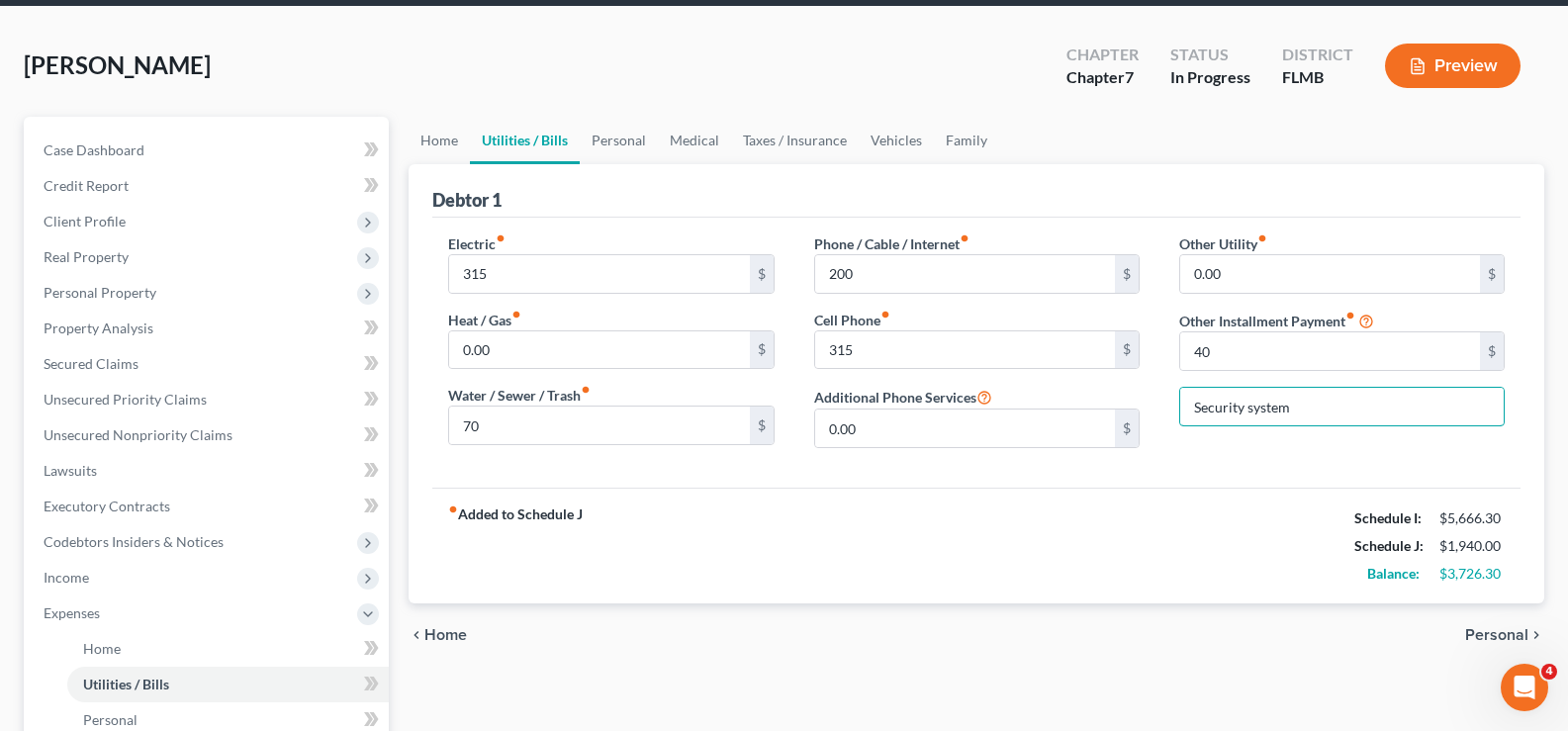
scroll to position [198, 0]
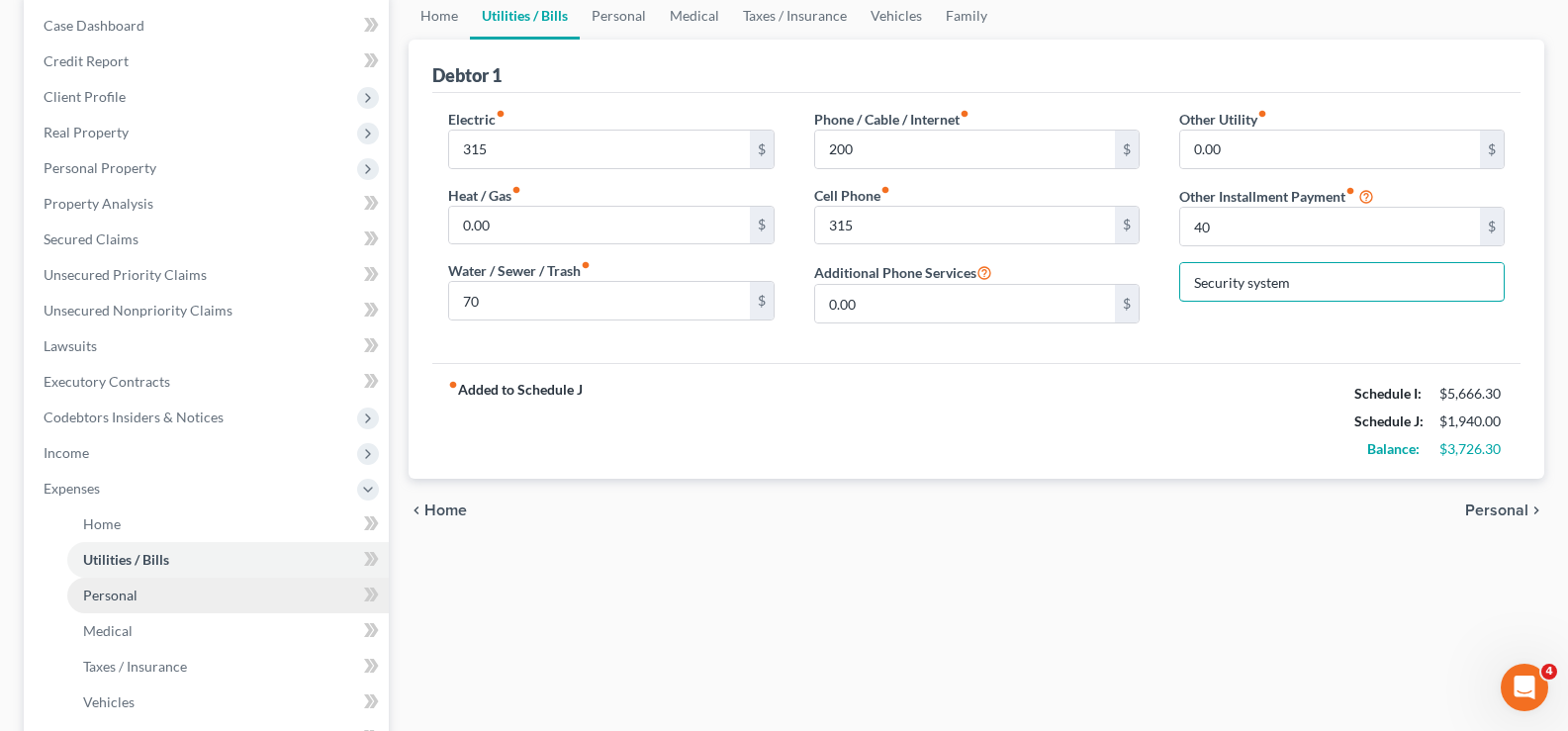
type input "Security system"
click at [150, 599] on link "Personal" at bounding box center [228, 596] width 322 height 36
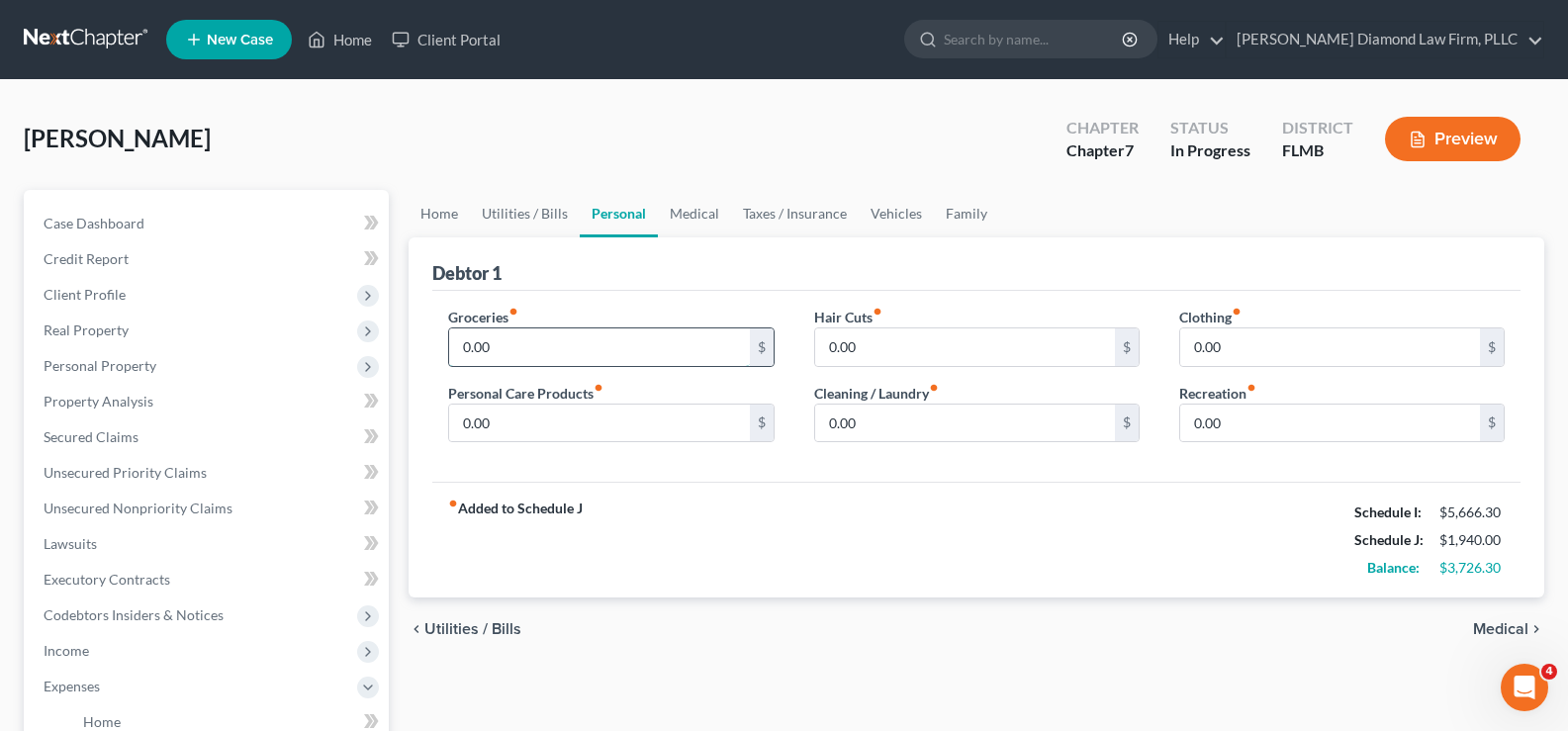
click at [512, 349] on input "0.00" at bounding box center [598, 348] width 300 height 38
type input "400"
type input "150"
type input "25"
type input "30"
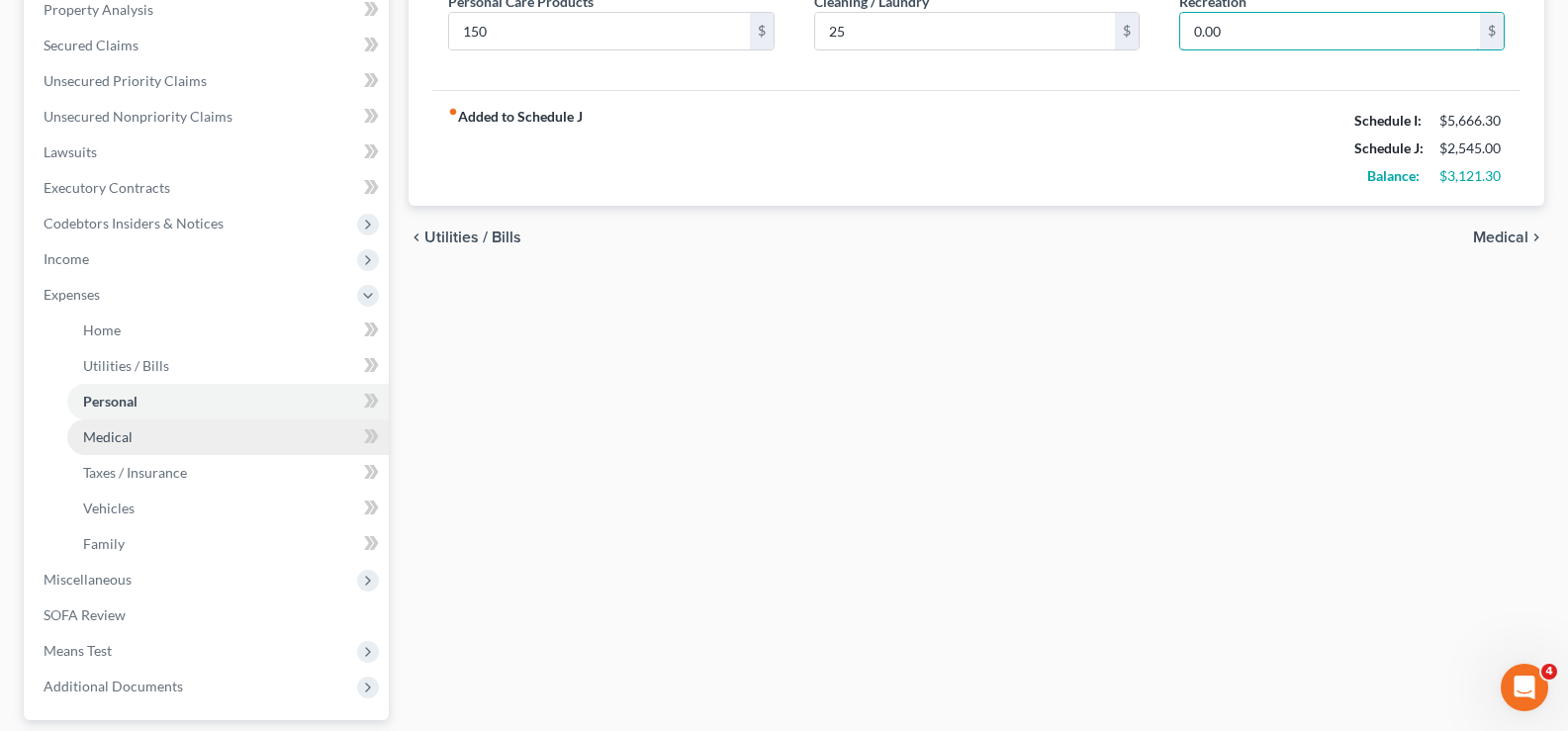
scroll to position [396, 0]
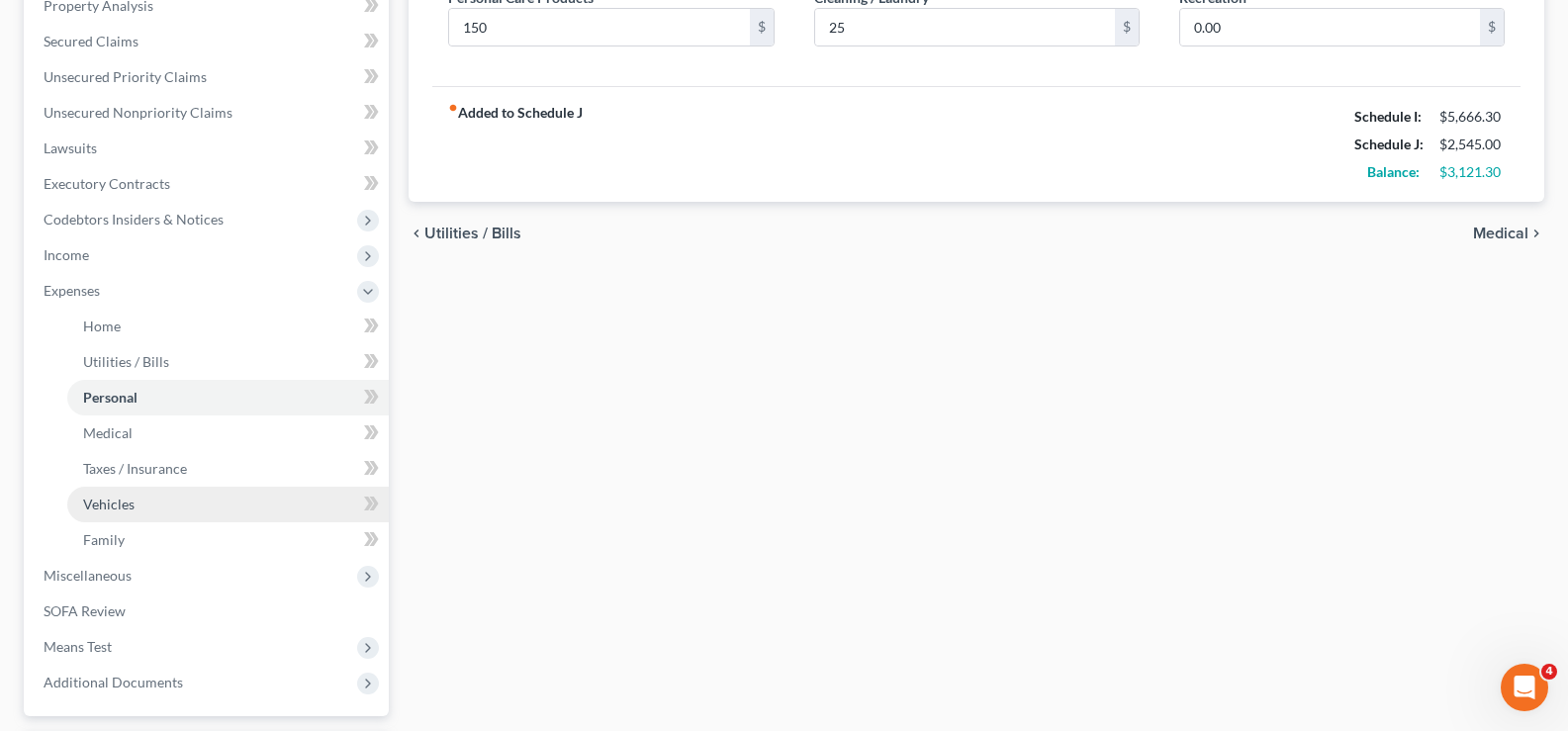
click at [156, 507] on link "Vehicles" at bounding box center [228, 505] width 322 height 36
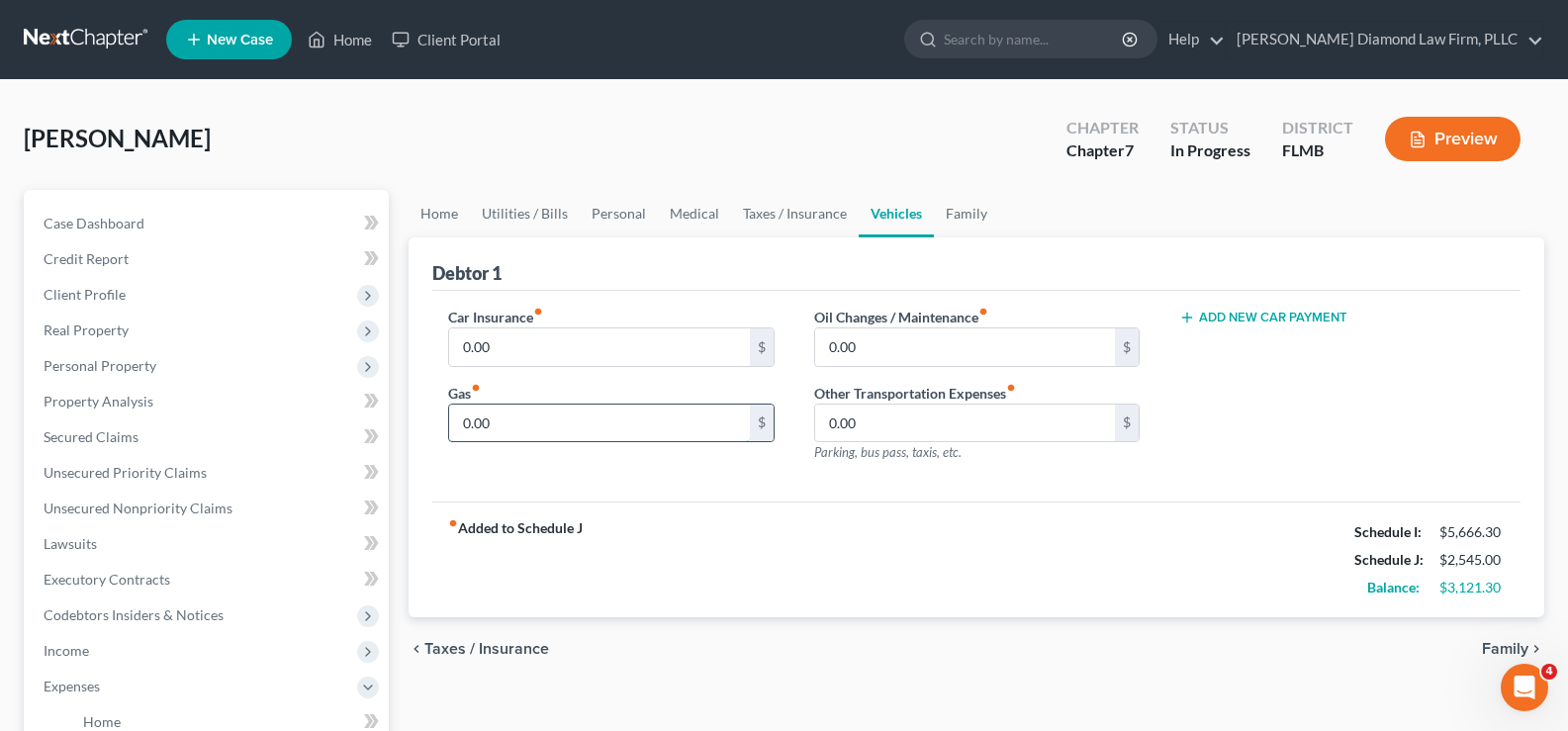
click at [533, 432] on input "0.00" at bounding box center [598, 423] width 300 height 38
type input "150"
type input "50"
click at [501, 352] on input "0.00" at bounding box center [598, 348] width 300 height 38
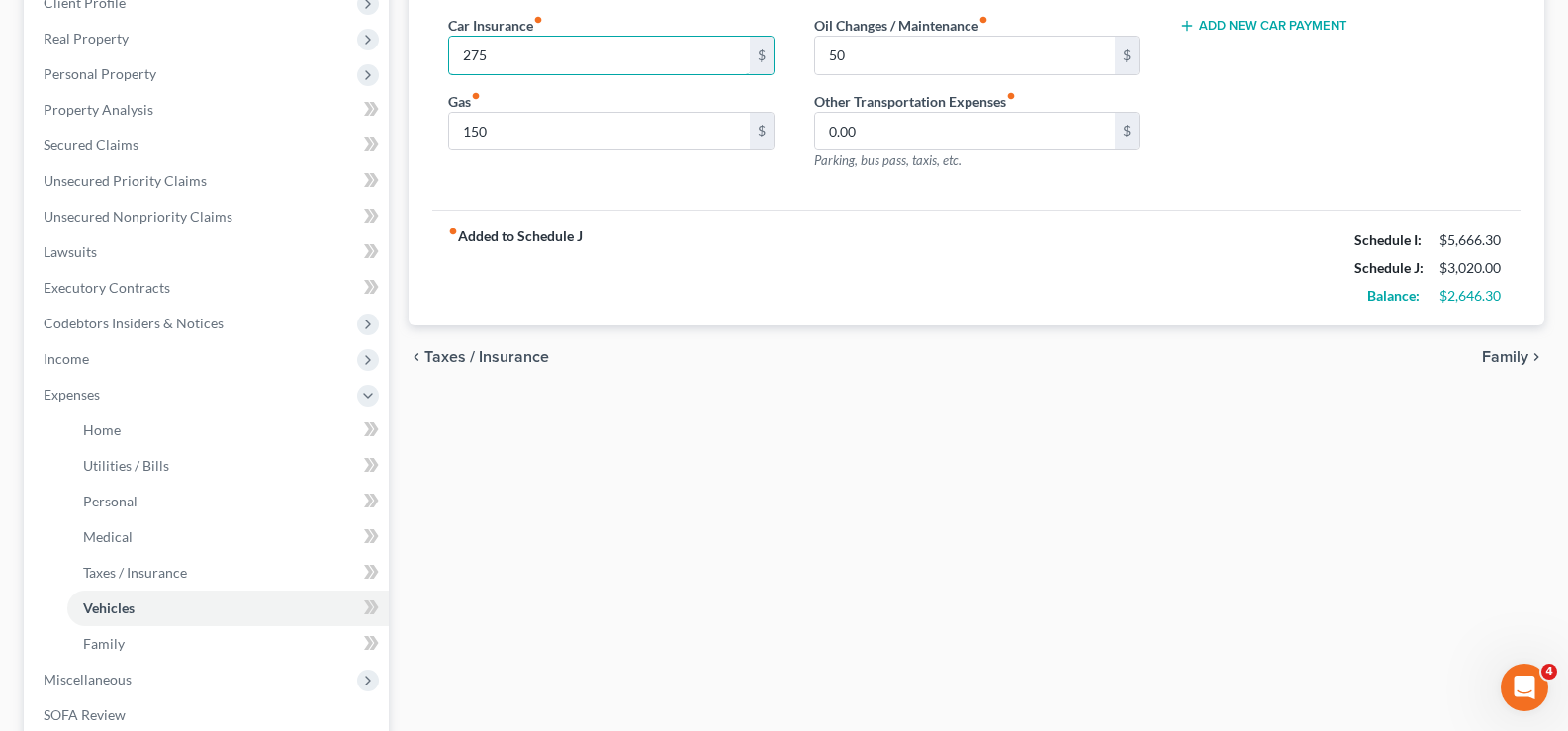
scroll to position [297, 0]
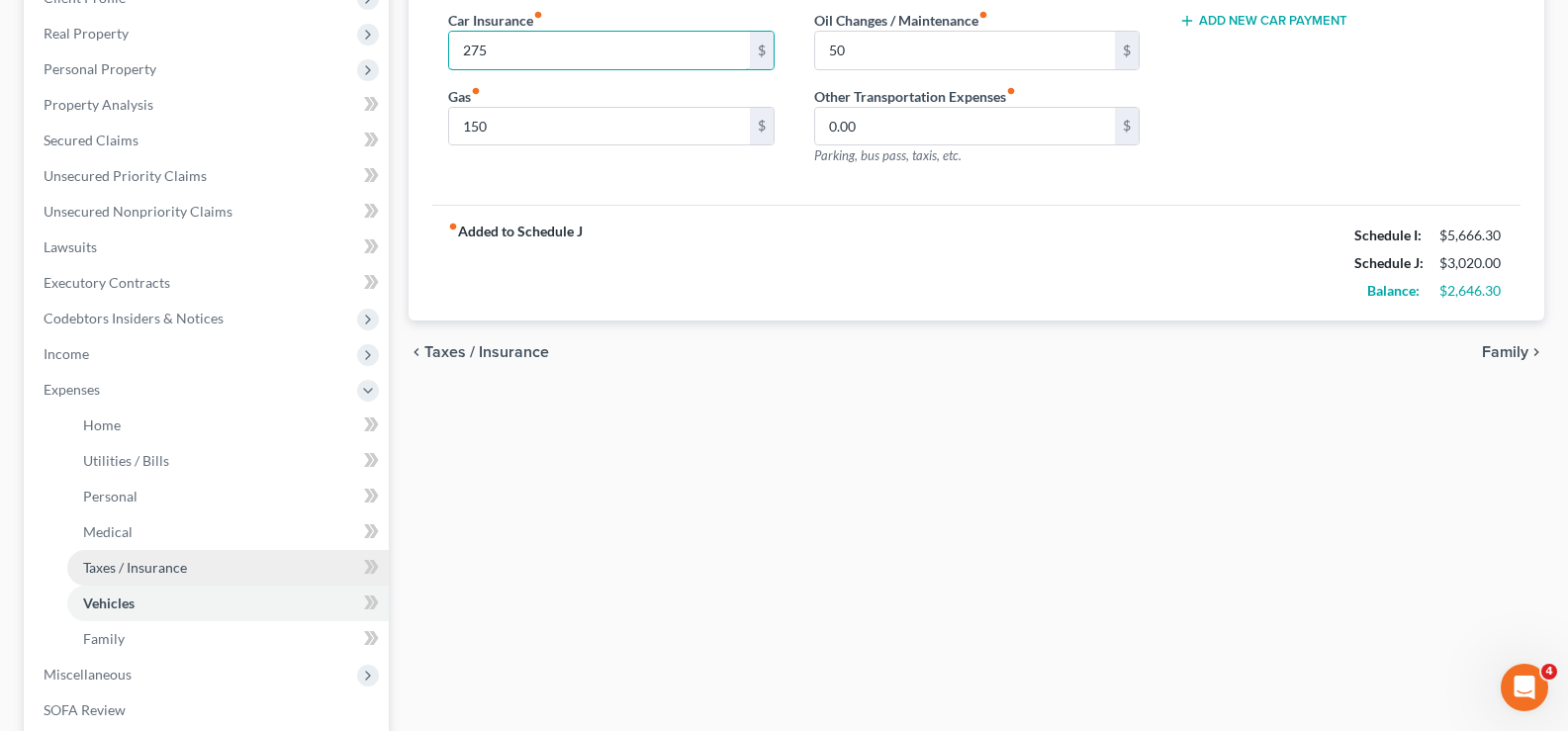
type input "275"
click at [182, 580] on link "Taxes / Insurance" at bounding box center [228, 569] width 322 height 36
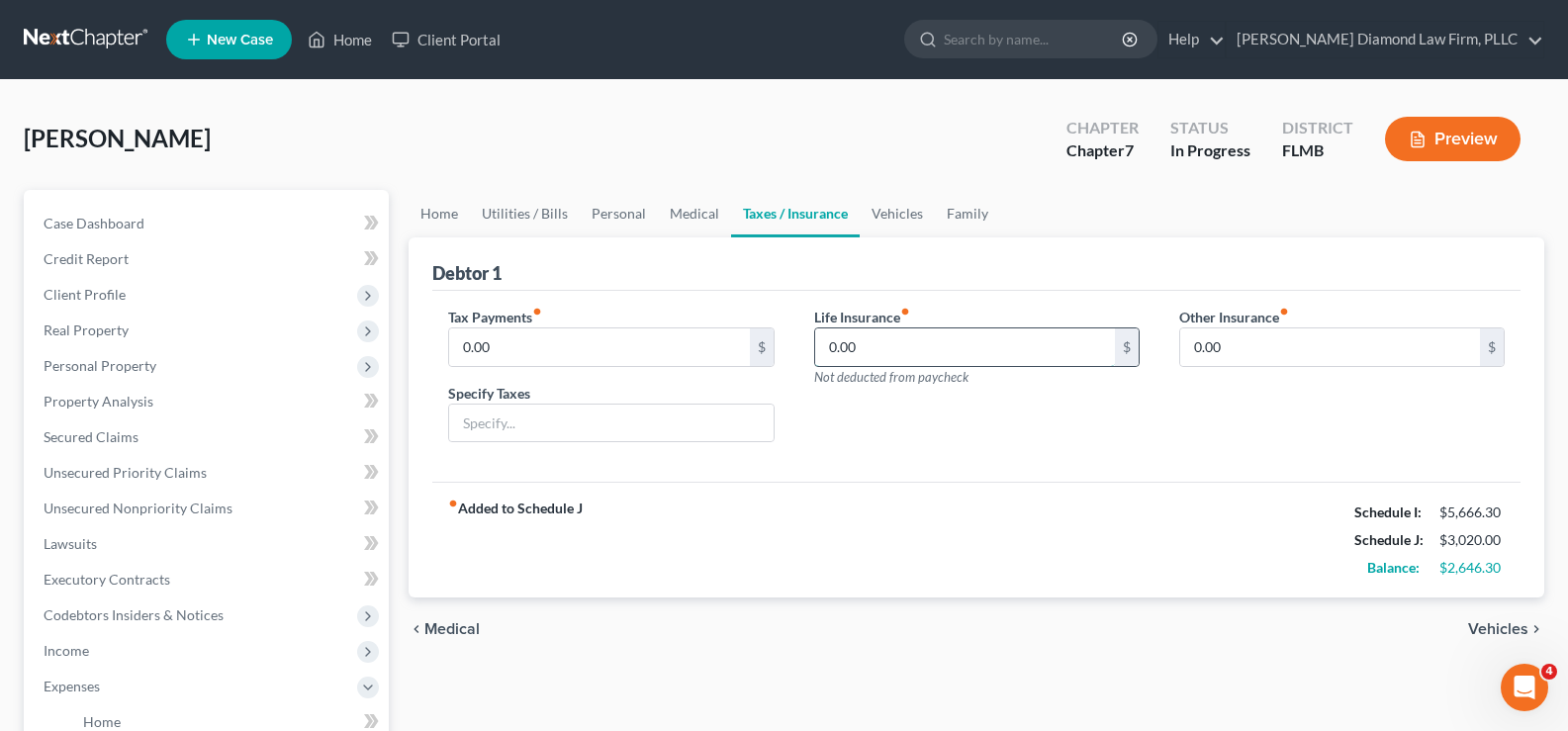
click at [866, 345] on input "0.00" at bounding box center [965, 348] width 300 height 38
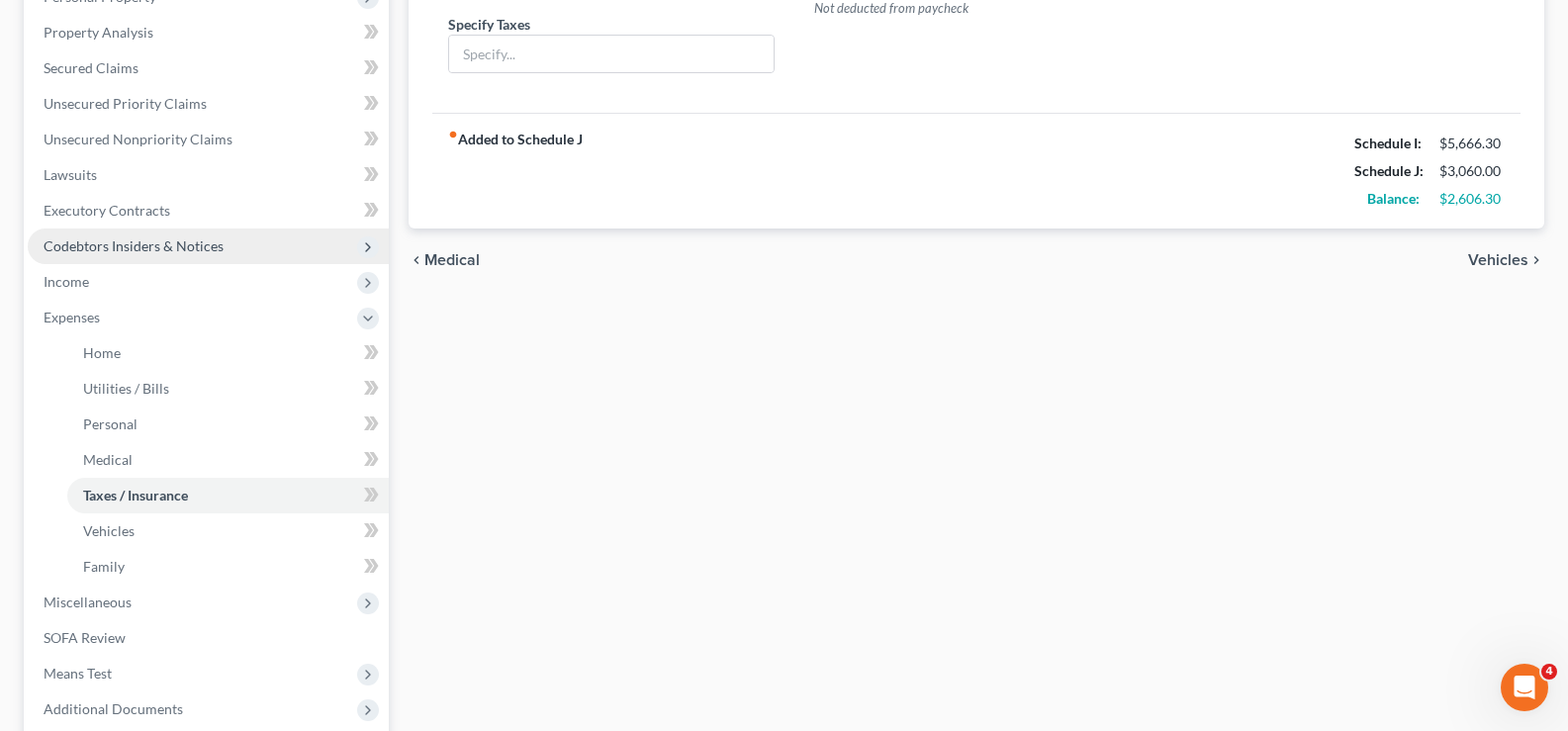
scroll to position [396, 0]
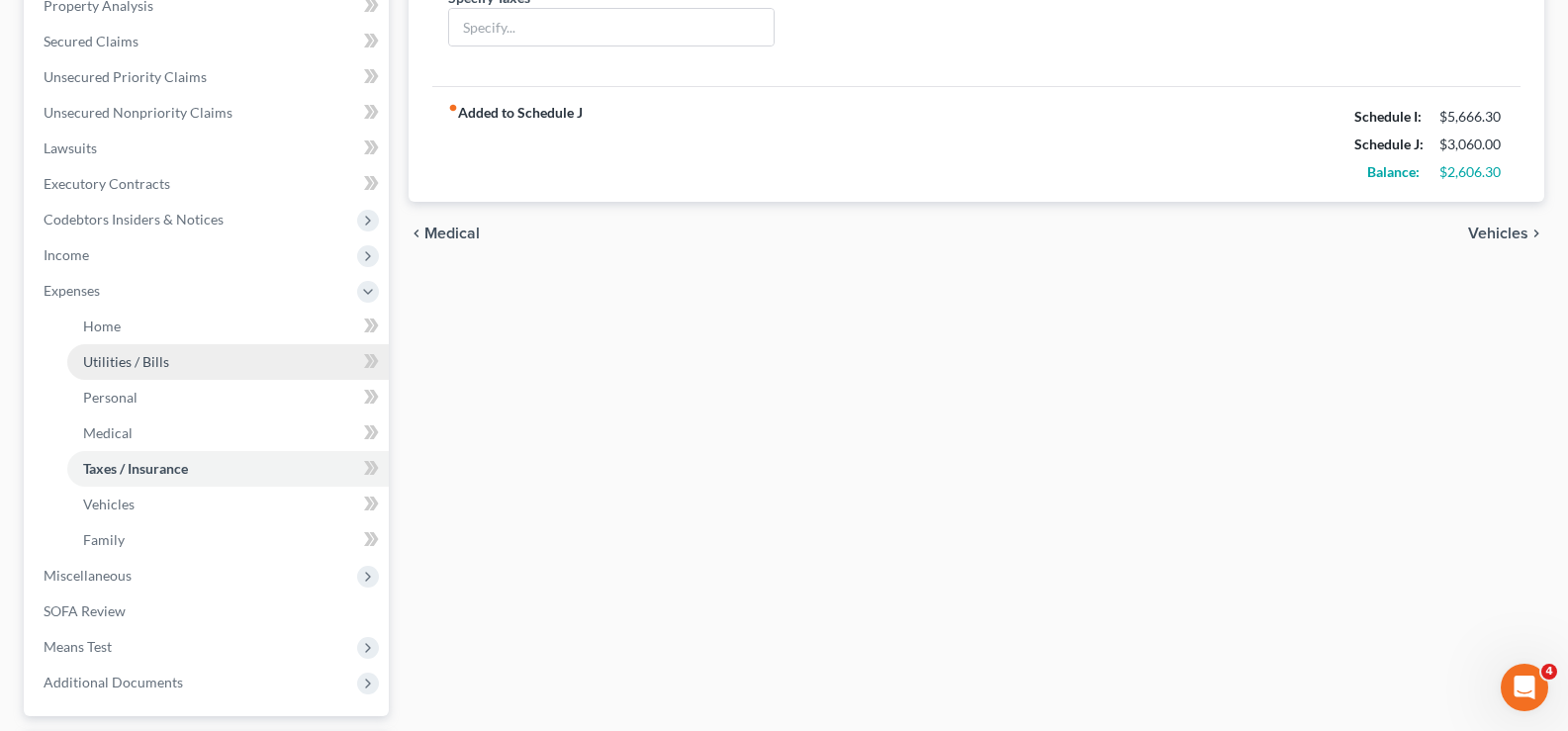
type input "40"
click at [184, 364] on link "Utilities / Bills" at bounding box center [228, 363] width 322 height 36
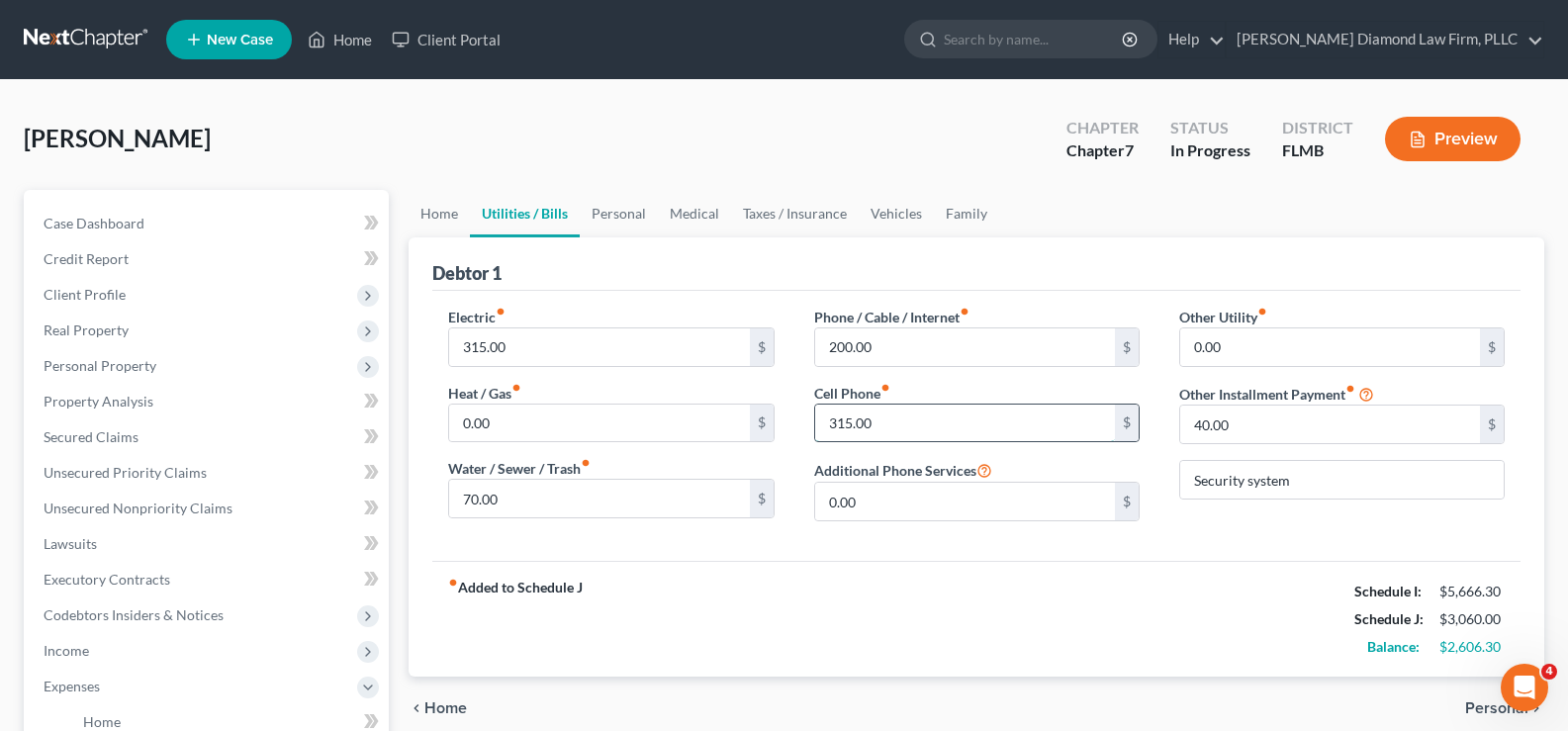
click at [901, 432] on input "315.00" at bounding box center [965, 423] width 300 height 38
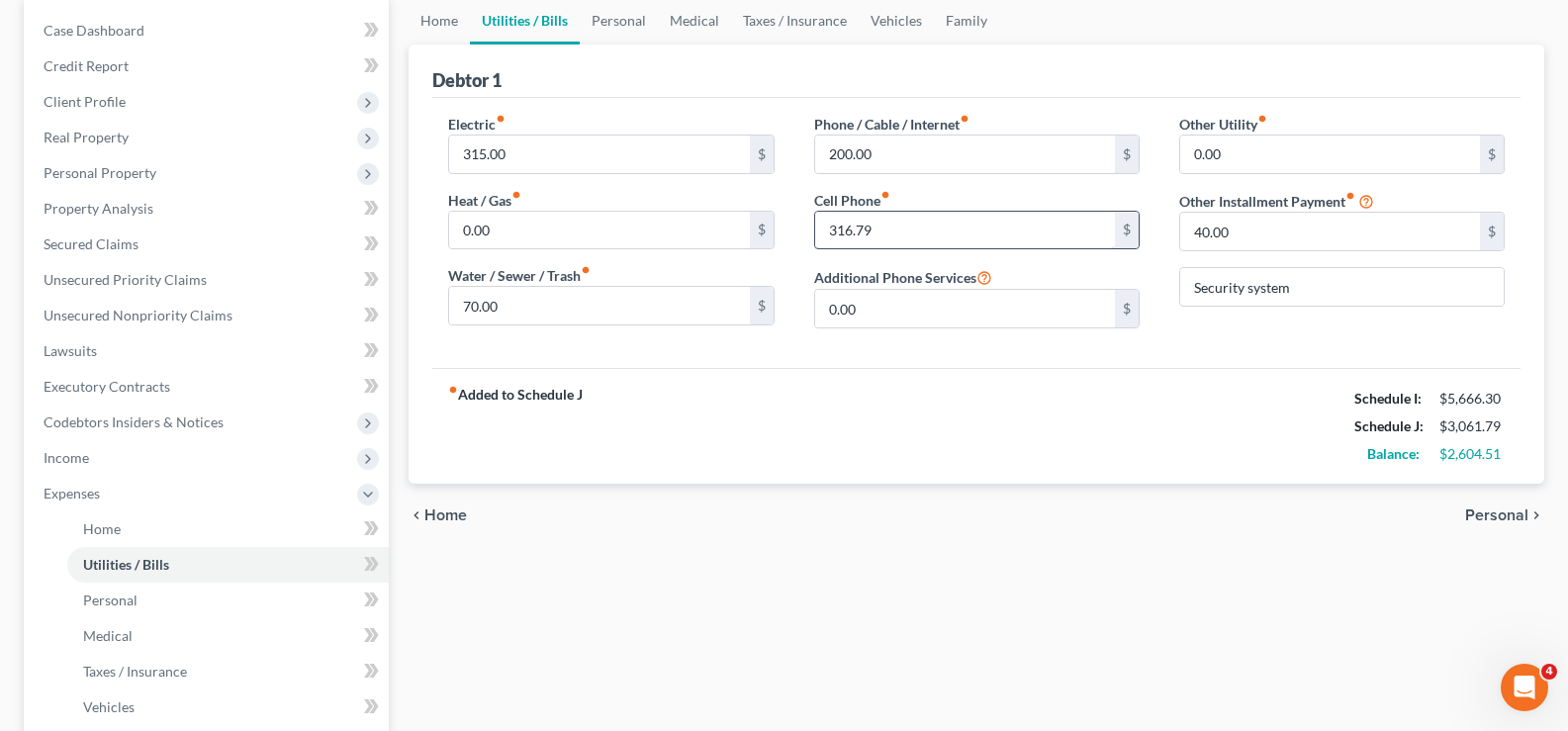
scroll to position [198, 0]
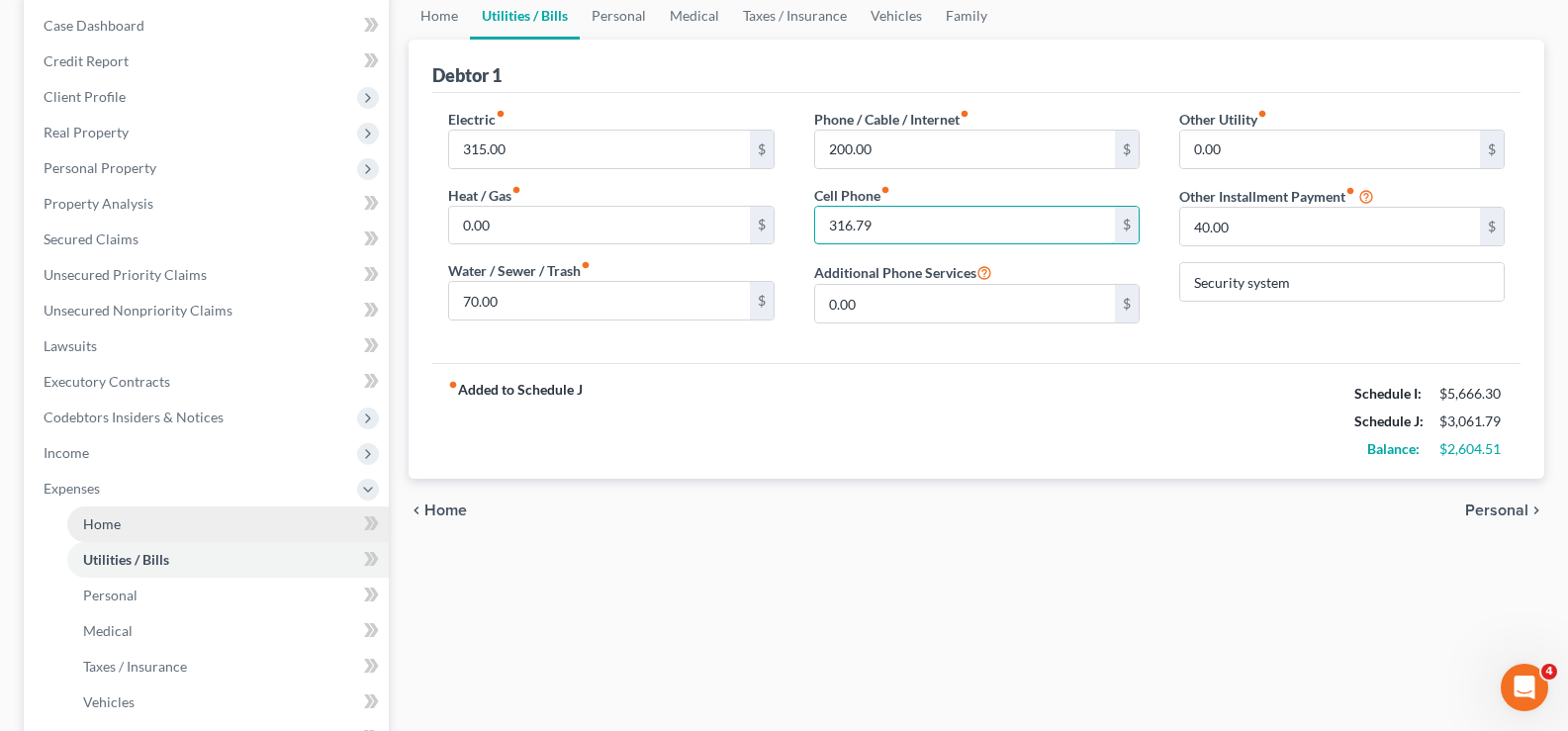
type input "316.79"
click at [145, 531] on link "Home" at bounding box center [228, 525] width 322 height 36
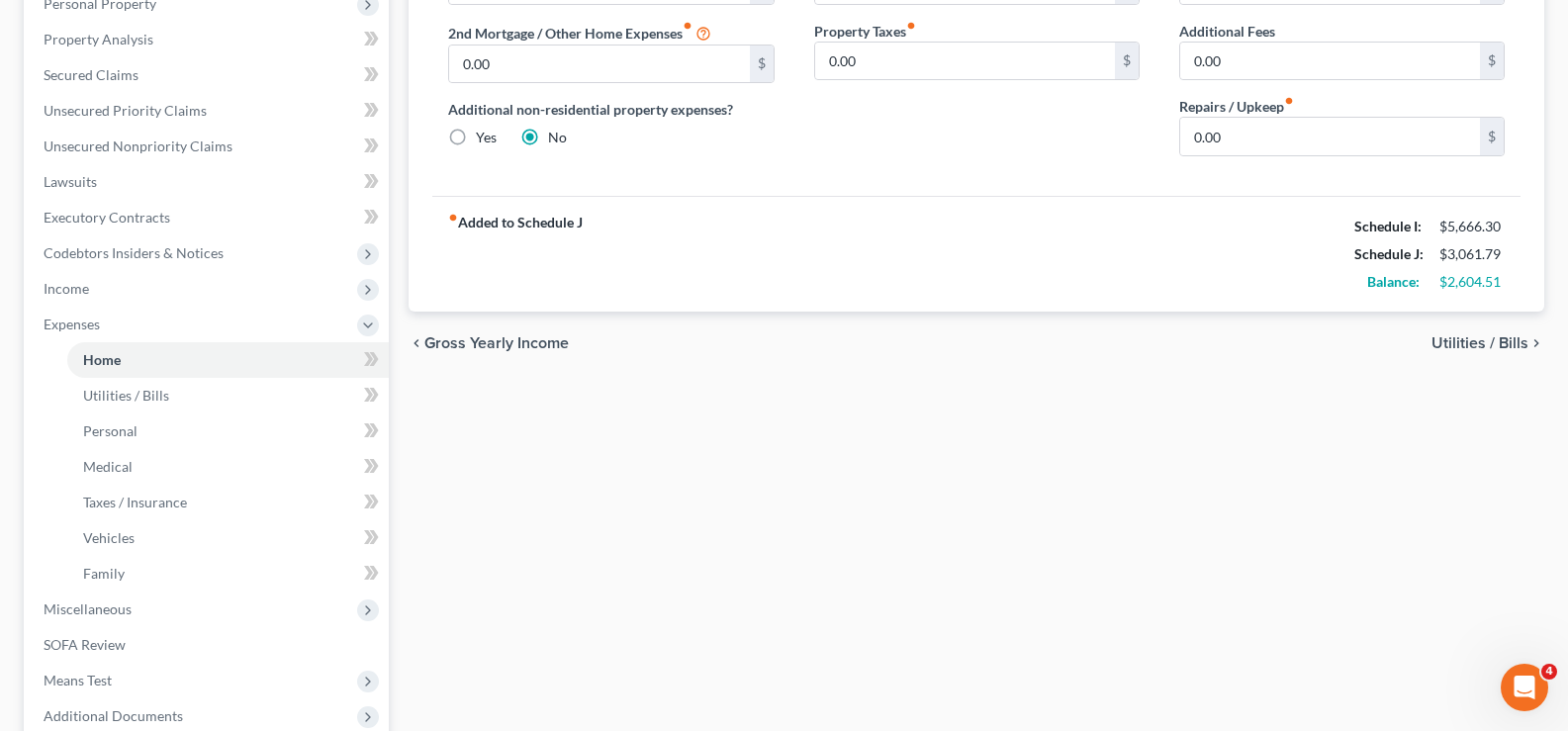
scroll to position [396, 0]
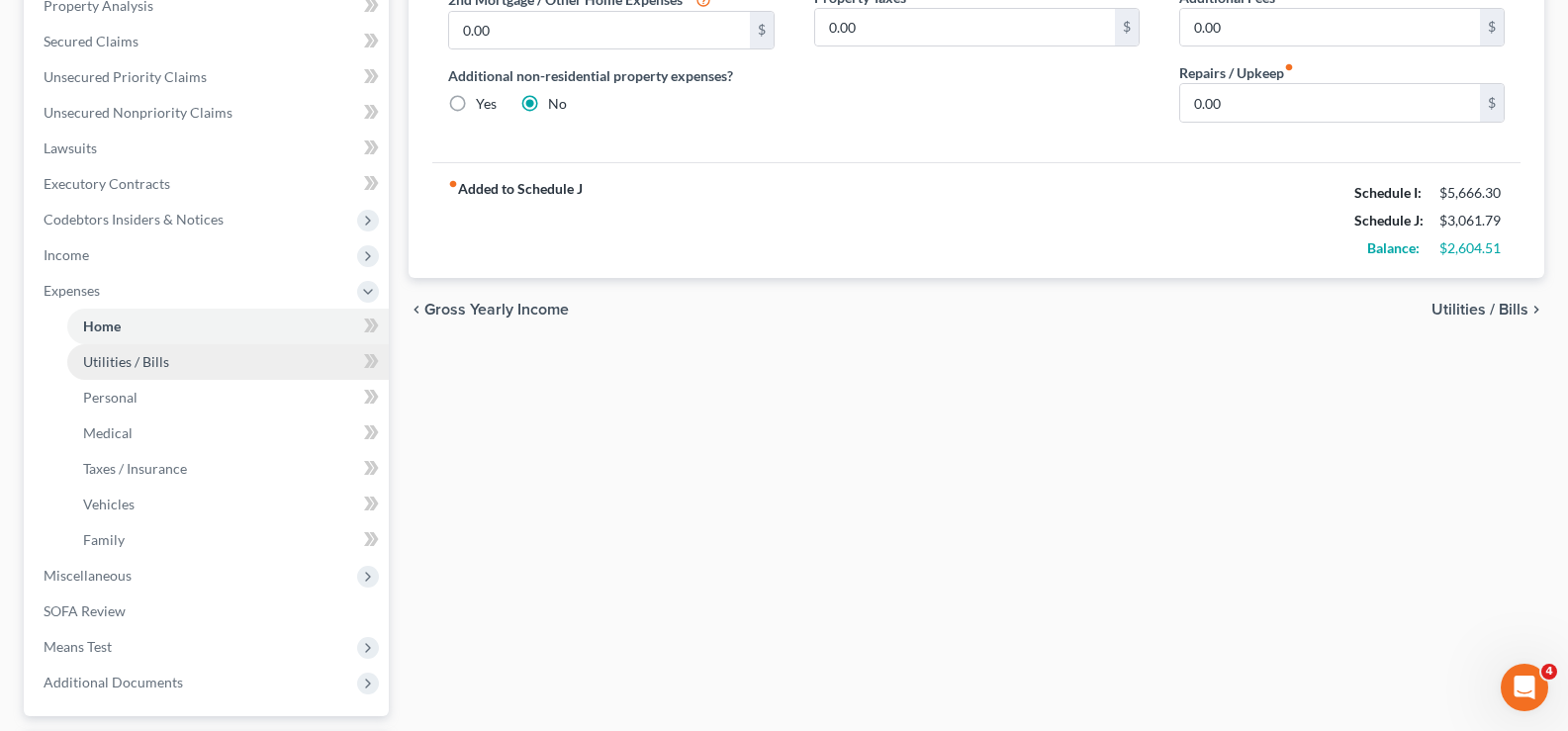
click at [176, 361] on link "Utilities / Bills" at bounding box center [228, 363] width 322 height 36
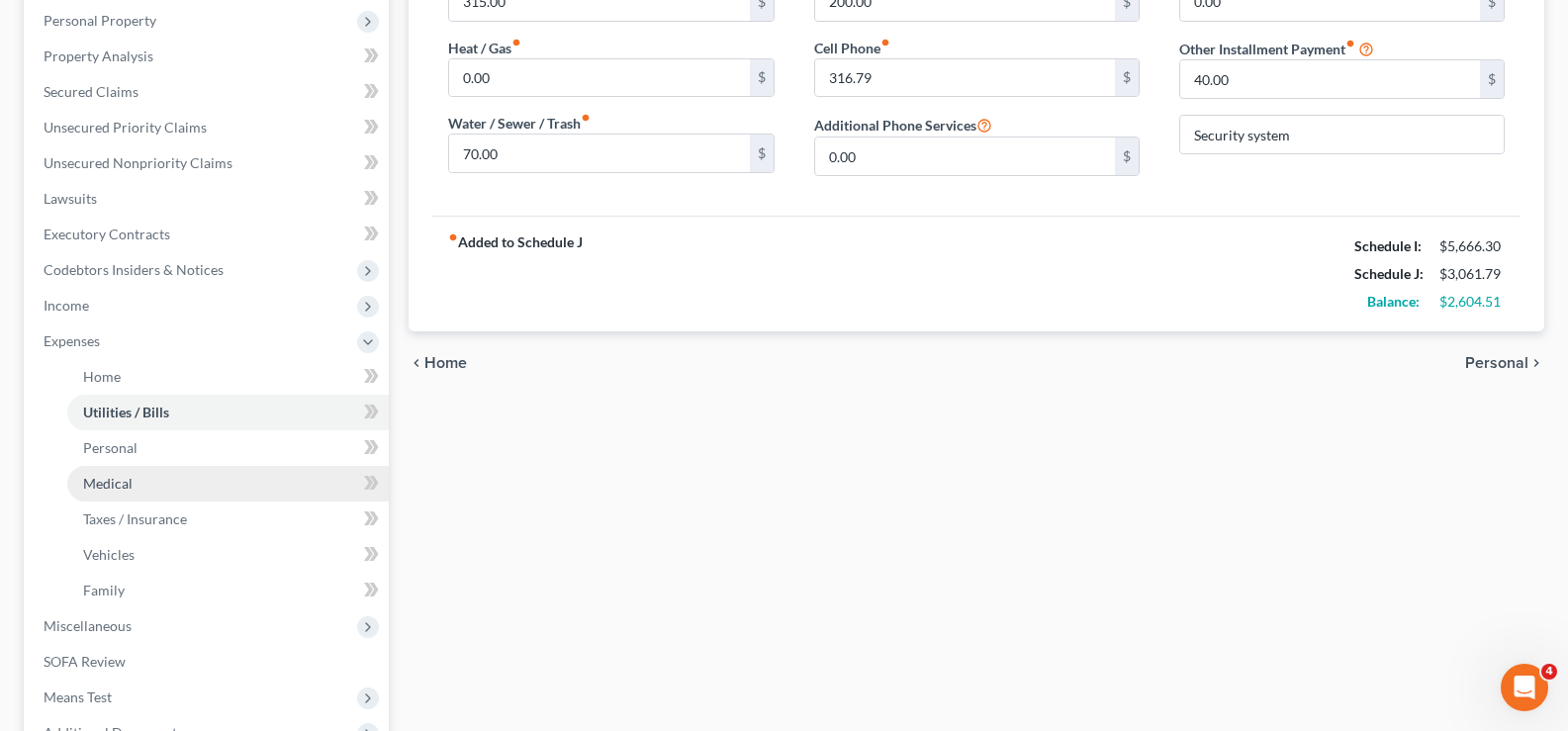
scroll to position [396, 0]
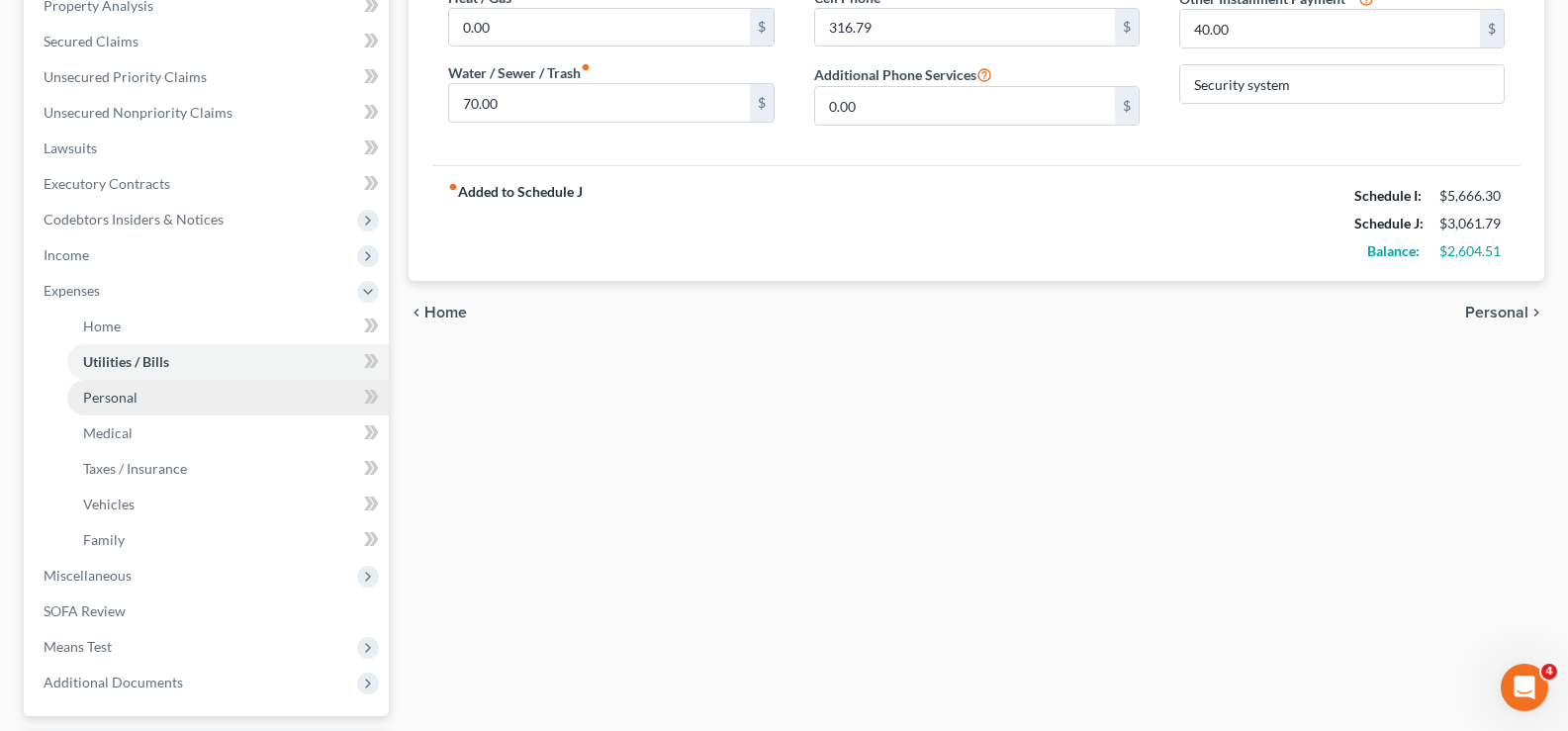
click at [153, 399] on link "Personal" at bounding box center [228, 398] width 322 height 36
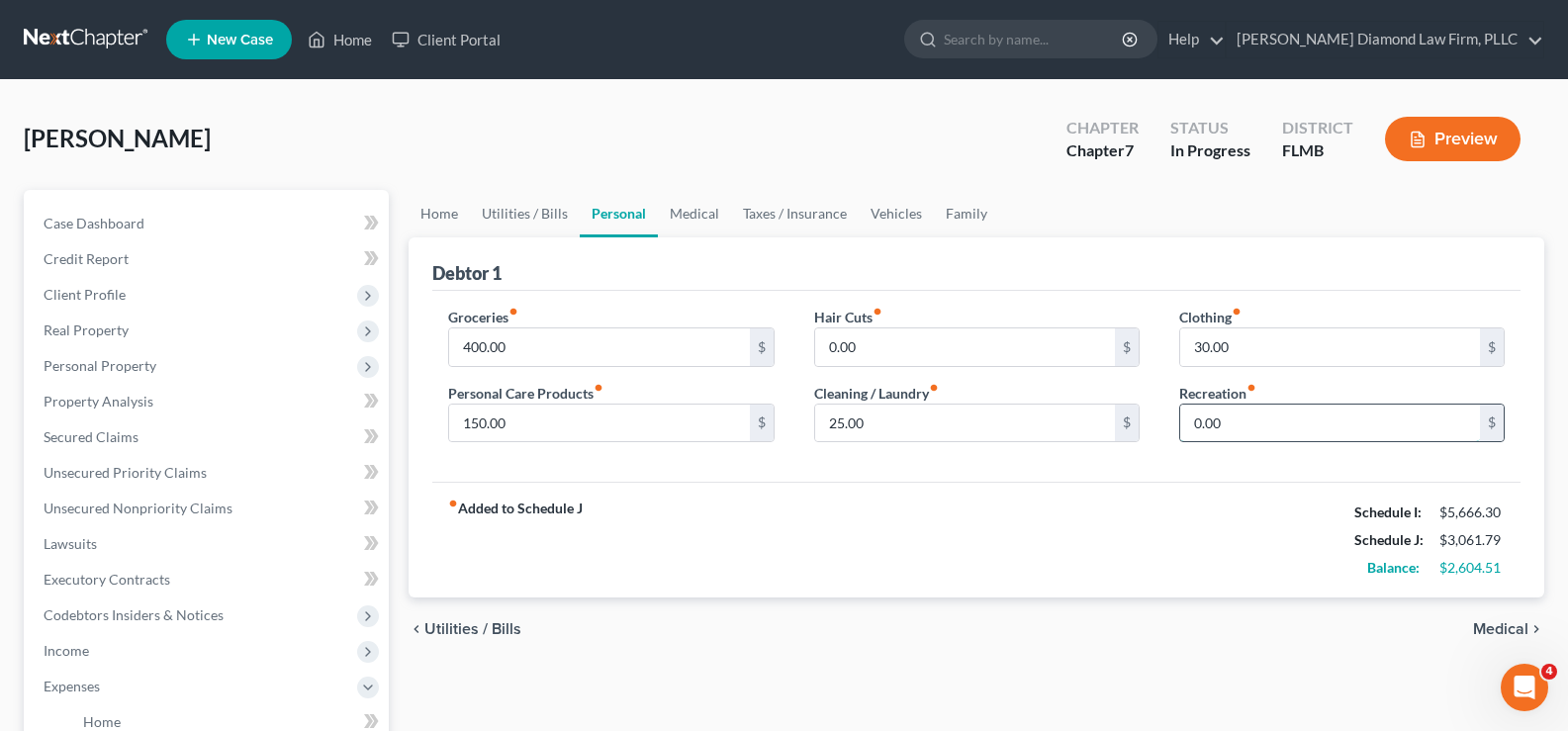
click at [1232, 430] on input "0.00" at bounding box center [1330, 423] width 300 height 38
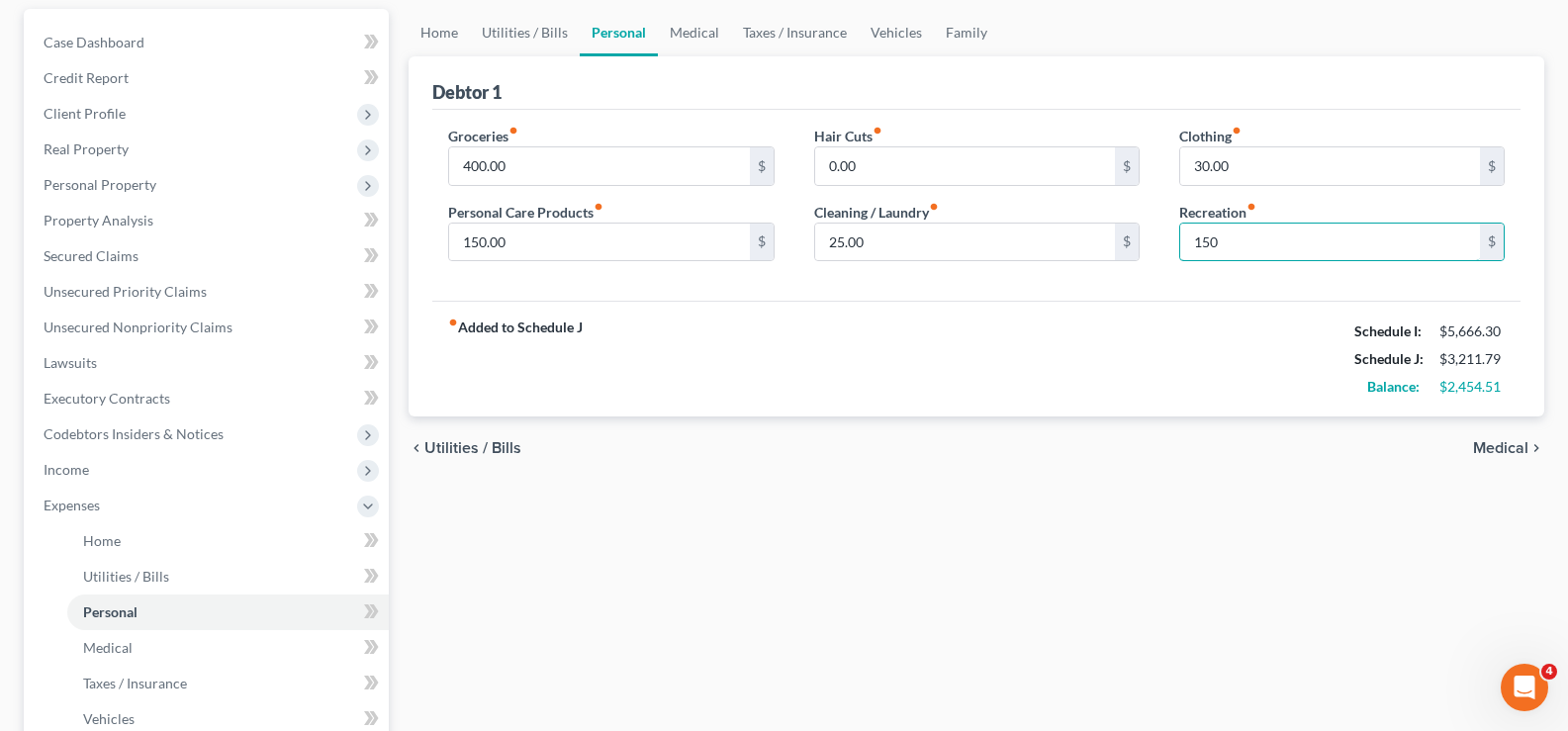
scroll to position [198, 0]
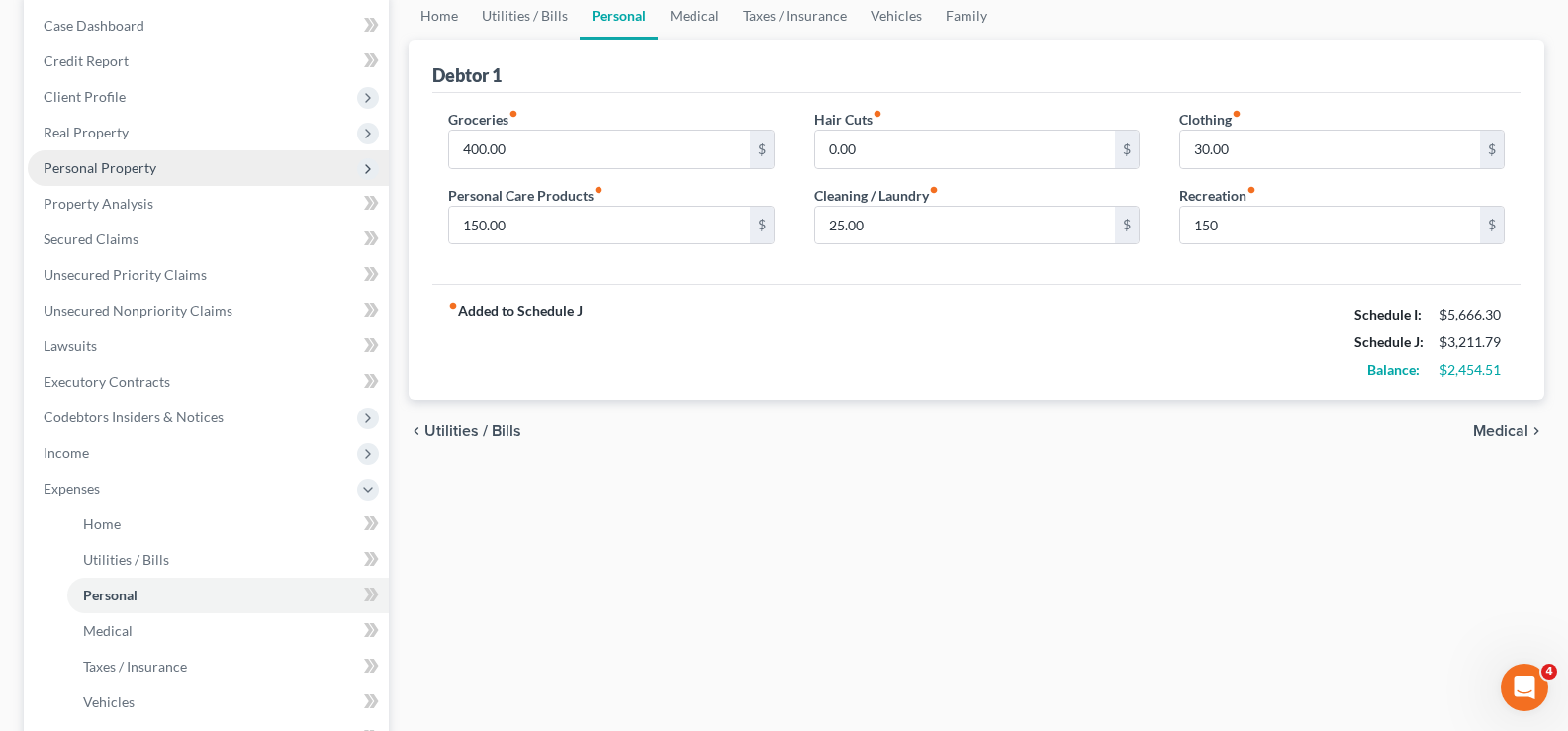
click at [114, 178] on span "Personal Property" at bounding box center [208, 168] width 361 height 36
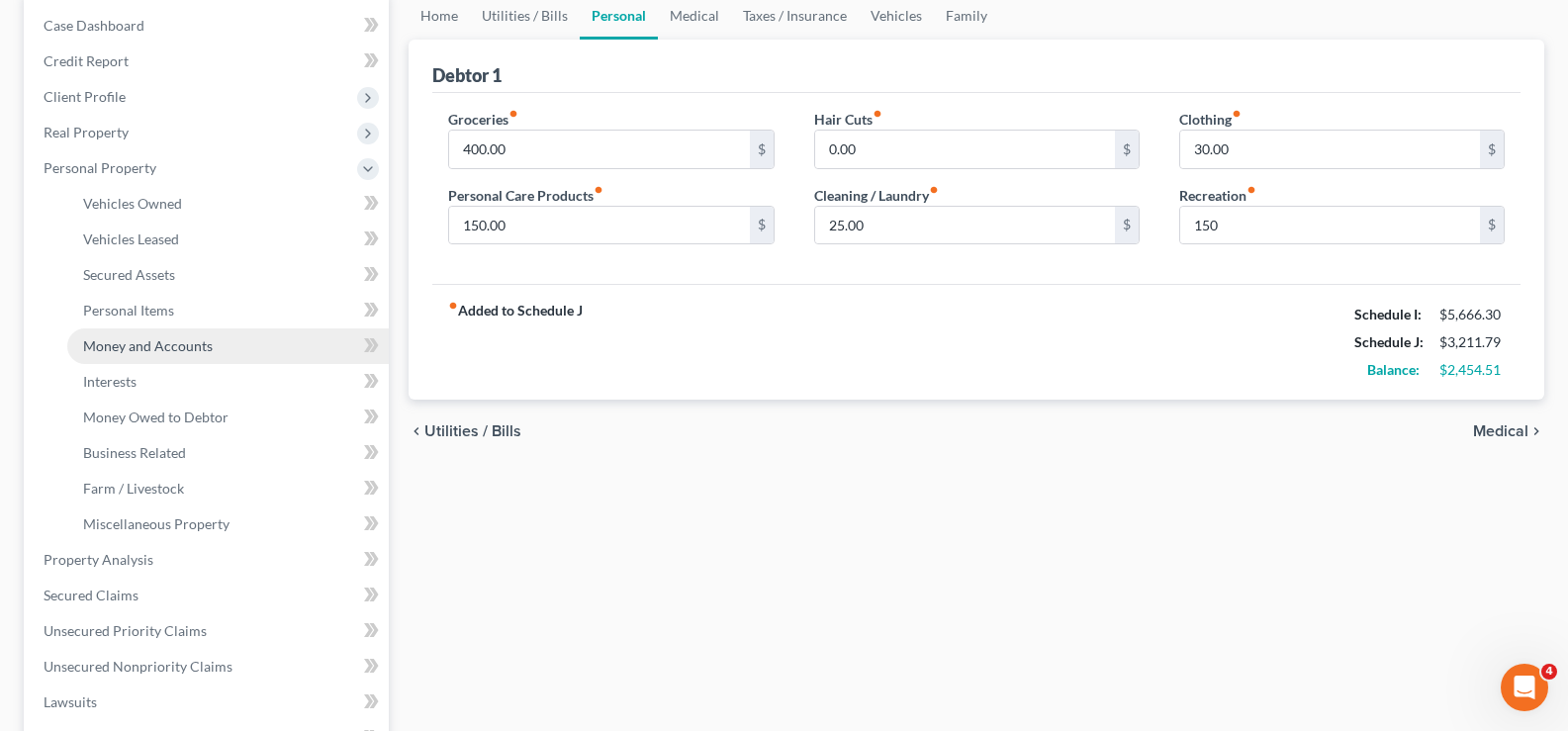
click at [203, 351] on span "Money and Accounts" at bounding box center [147, 346] width 129 height 17
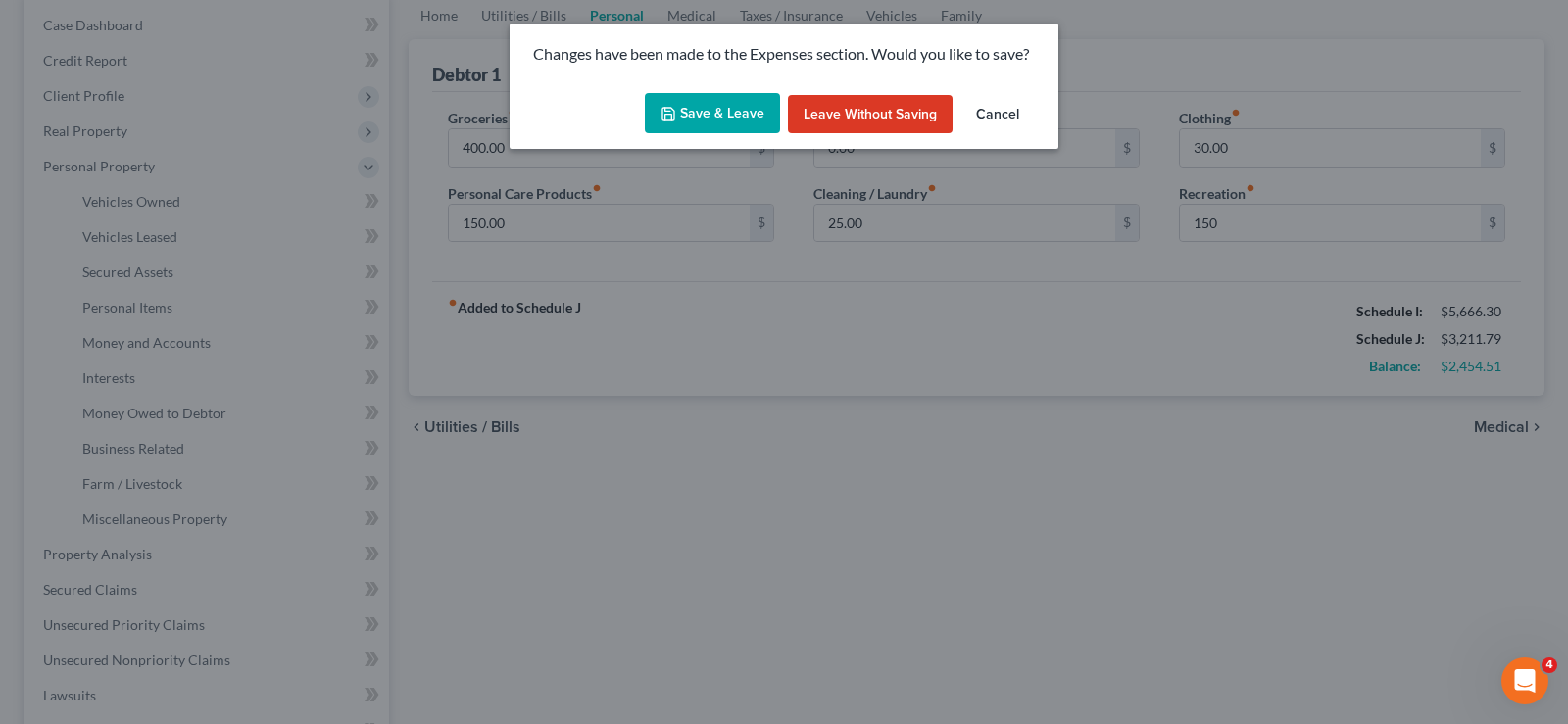
click at [737, 106] on button "Save & Leave" at bounding box center [712, 113] width 135 height 41
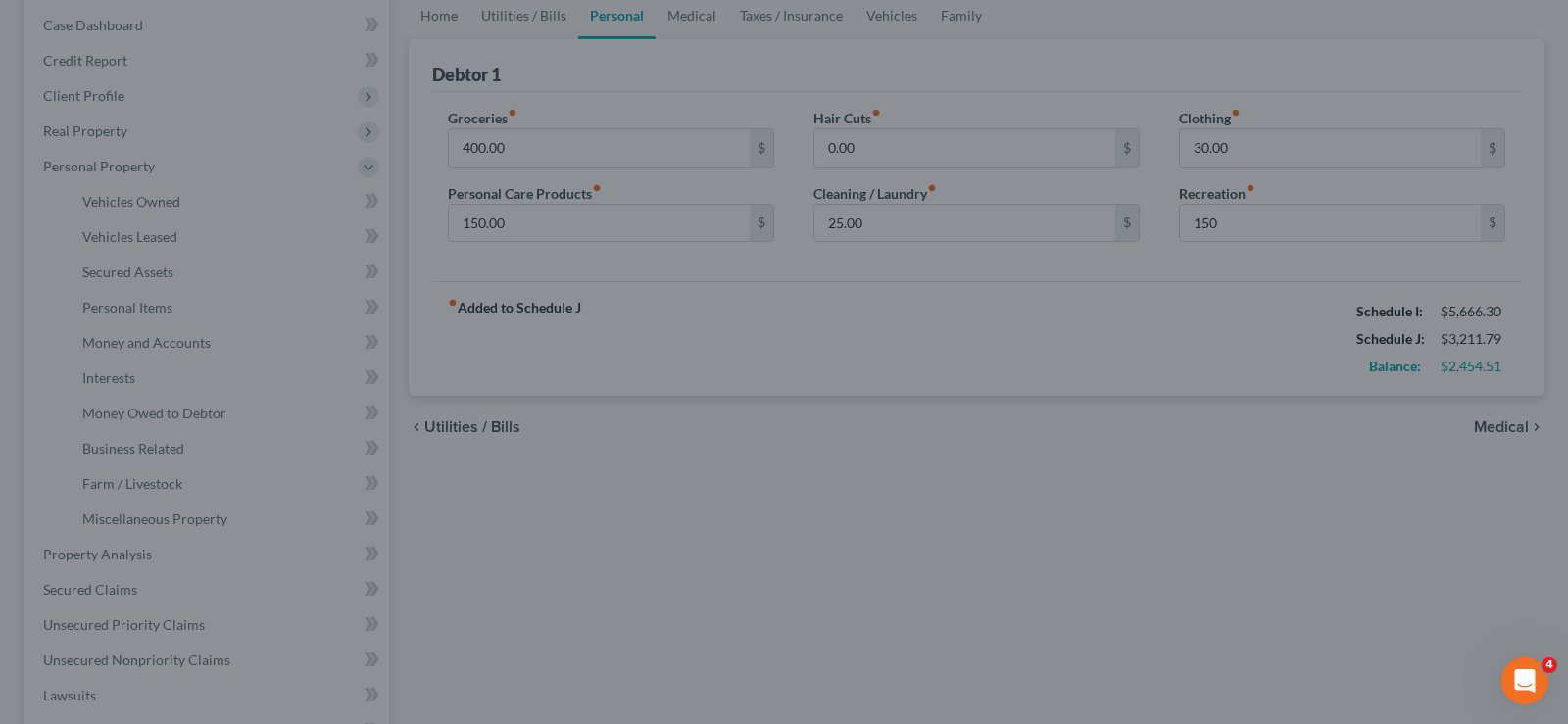
type input "150.00"
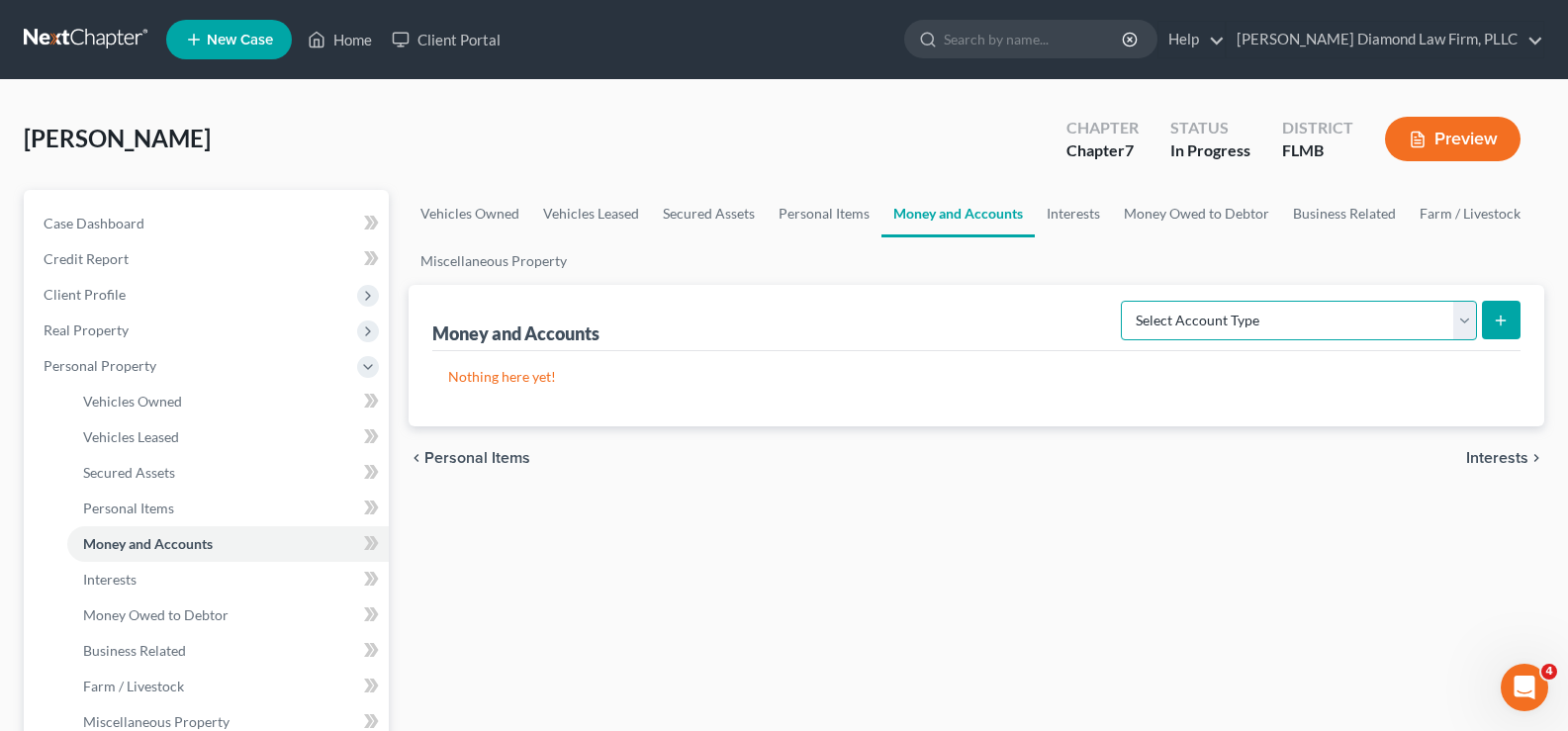
click at [1326, 312] on select "Select Account Type Brokerage Cash on Hand Certificates of Deposit Checking Acc…" at bounding box center [1299, 321] width 356 height 40
select select "checking"
click at [1125, 301] on select "Select Account Type Brokerage Cash on Hand Certificates of Deposit Checking Acc…" at bounding box center [1299, 321] width 356 height 40
click at [1497, 320] on icon "submit" at bounding box center [1501, 321] width 16 height 16
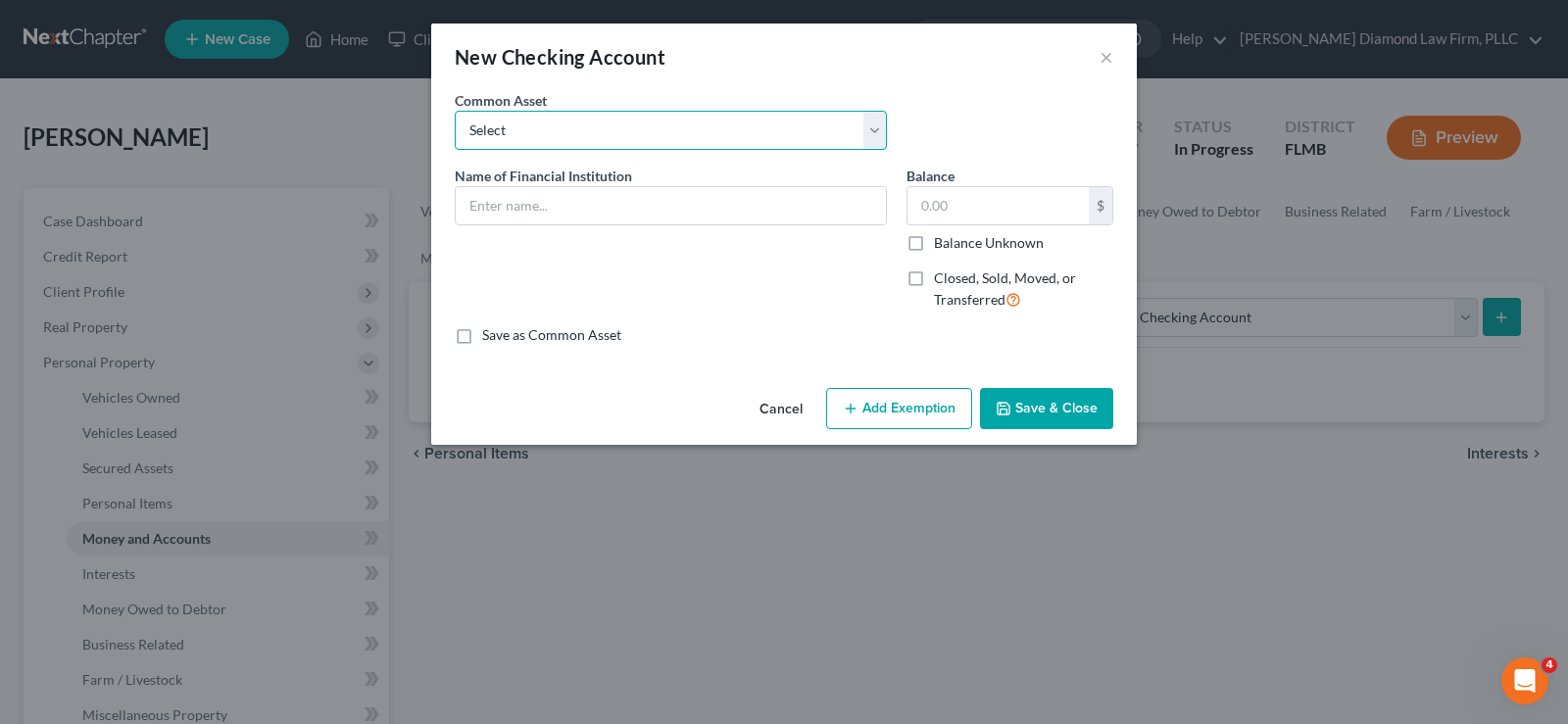
click at [681, 134] on select "Select Chase Bank Achieva Truist Regions Truist Navy Federal CU Bank of America…" at bounding box center [671, 130] width 432 height 39
select select "2"
click at [455, 110] on select "Select Chase Bank Achieva Truist Regions Truist Navy Federal CU Bank of America…" at bounding box center [671, 130] width 432 height 39
type input "Truist"
type input "0"
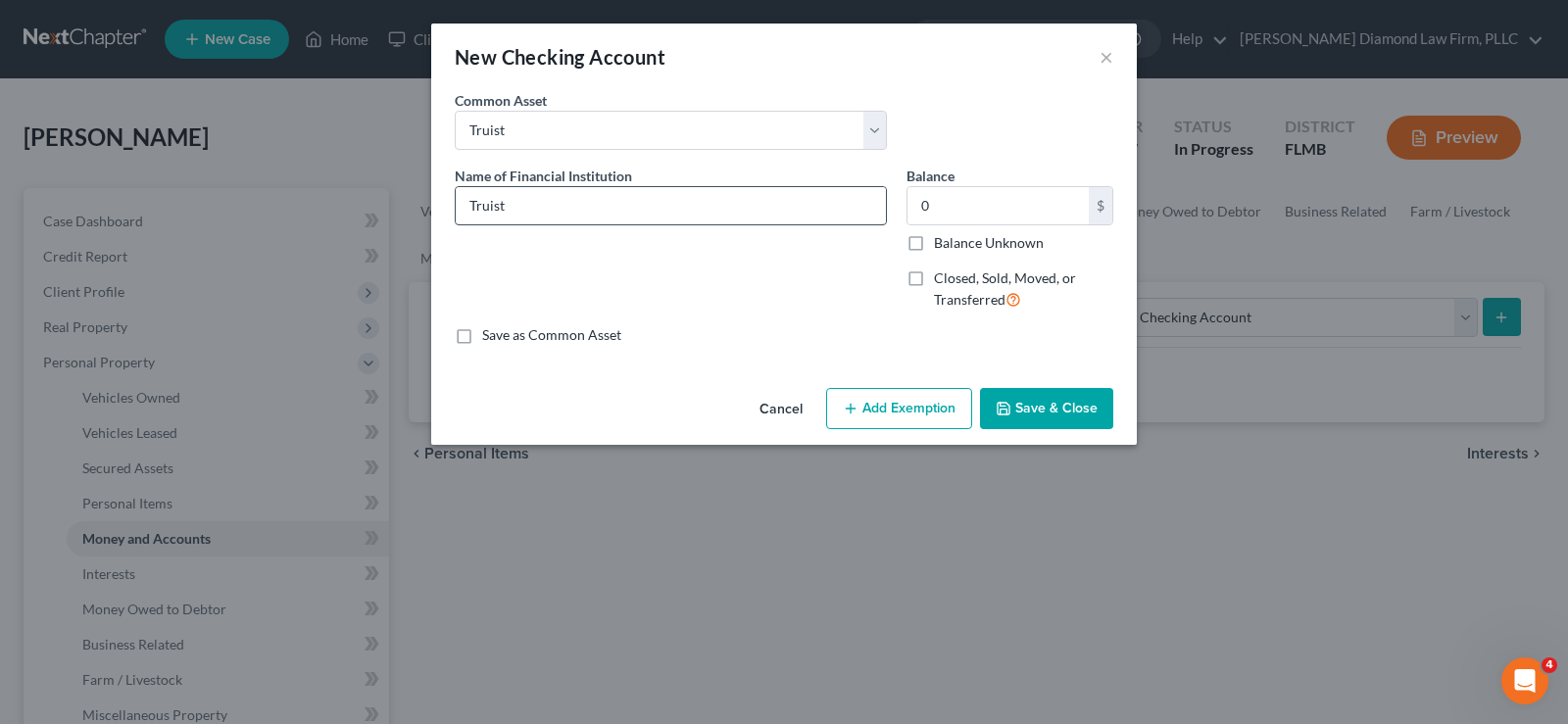
click at [596, 197] on input "Truist" at bounding box center [671, 206] width 430 height 37
type input "Truist 9172"
type input "4.54"
click at [920, 399] on button "Add Exemption" at bounding box center [899, 409] width 146 height 41
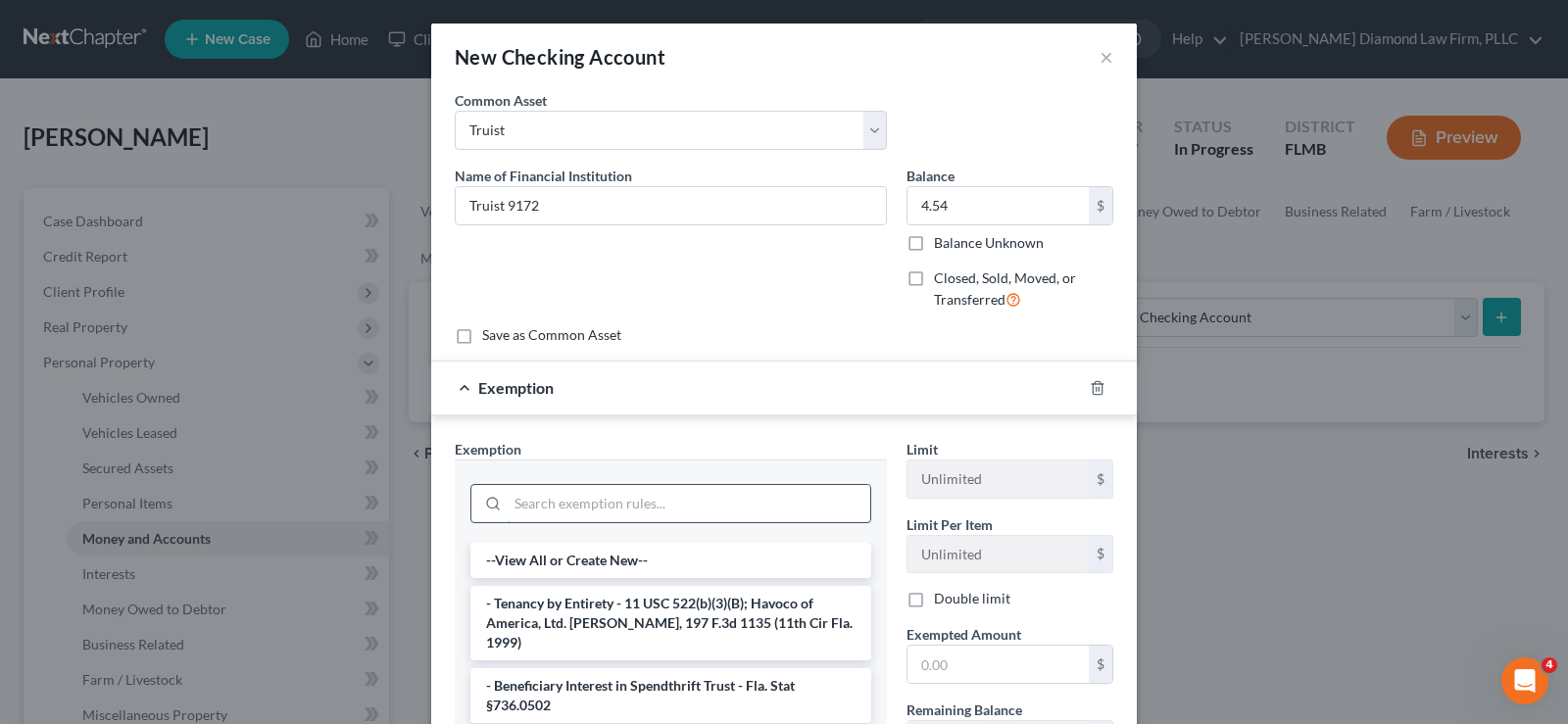
click at [593, 499] on input "search" at bounding box center [689, 504] width 363 height 37
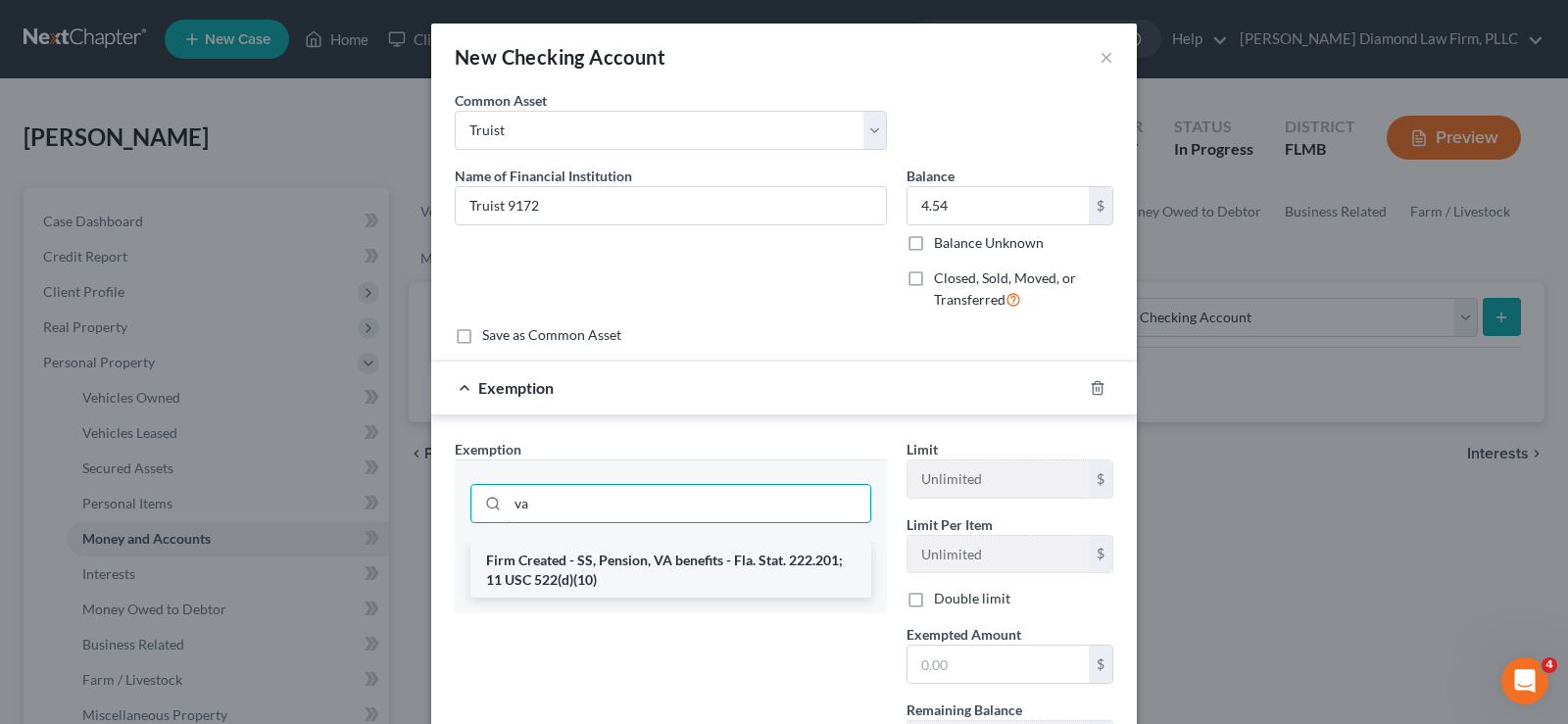
type input "va"
click at [627, 569] on li "Firm Created - SS, Pension, VA benefits - Fla. Stat. 222.201; 11 USC 522(d)(10)" at bounding box center [671, 571] width 400 height 55
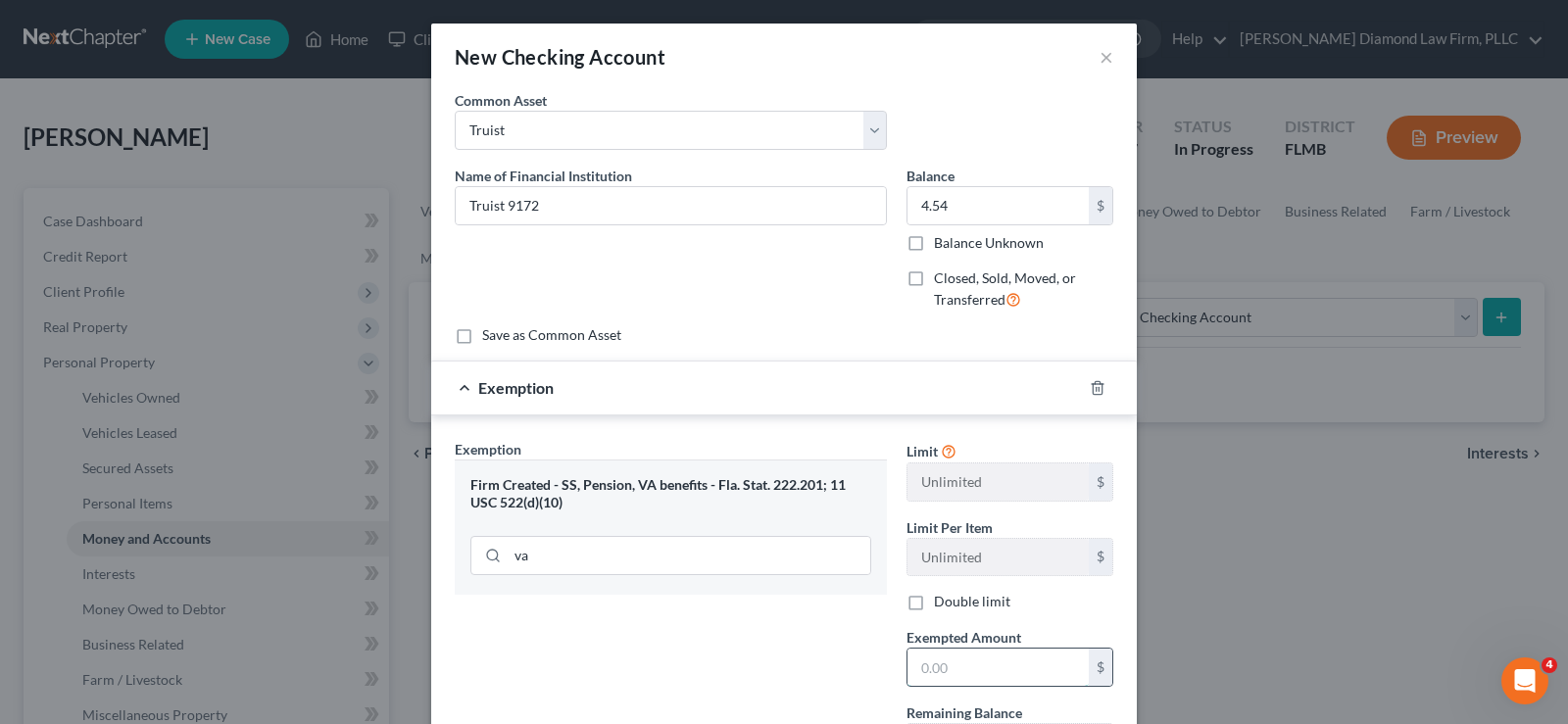
click at [978, 659] on input "text" at bounding box center [998, 668] width 181 height 37
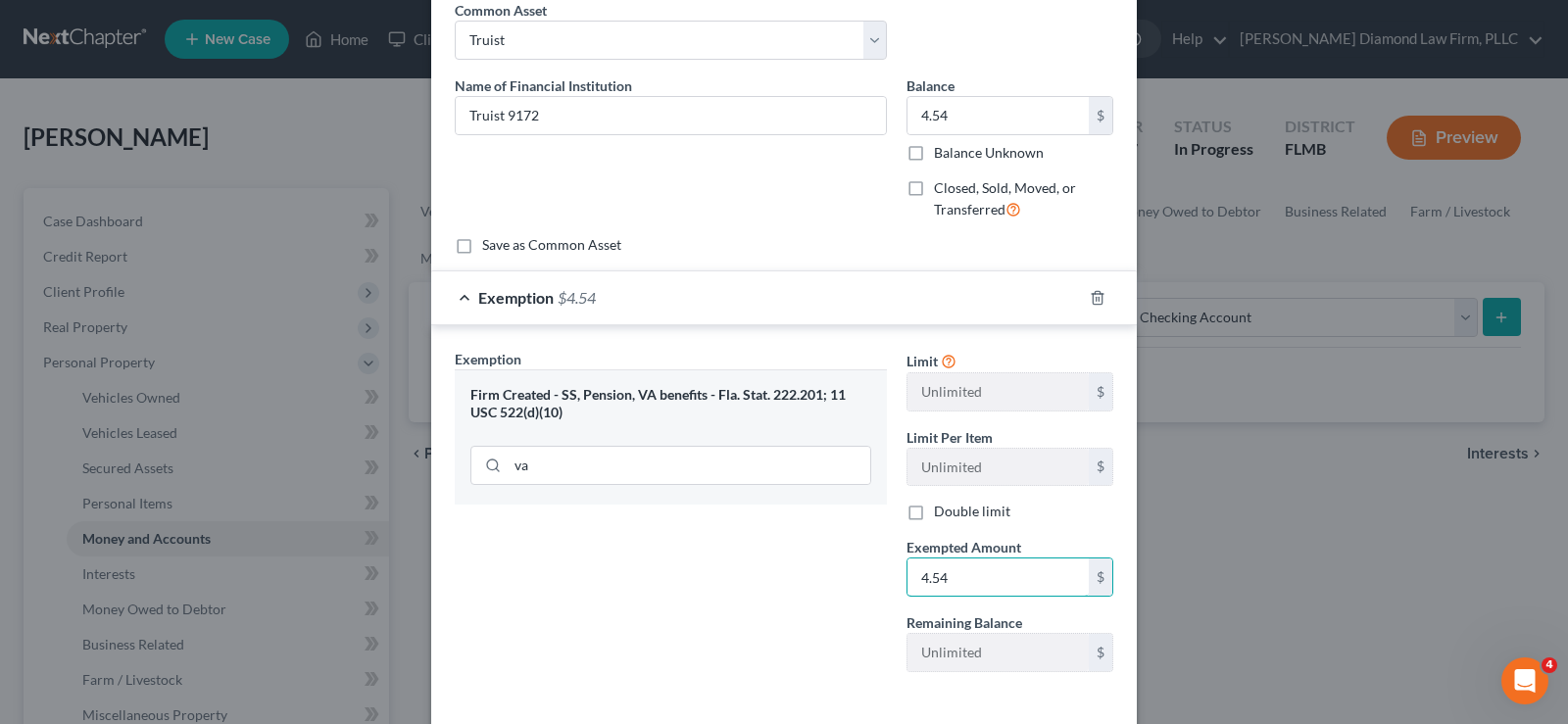
scroll to position [178, 0]
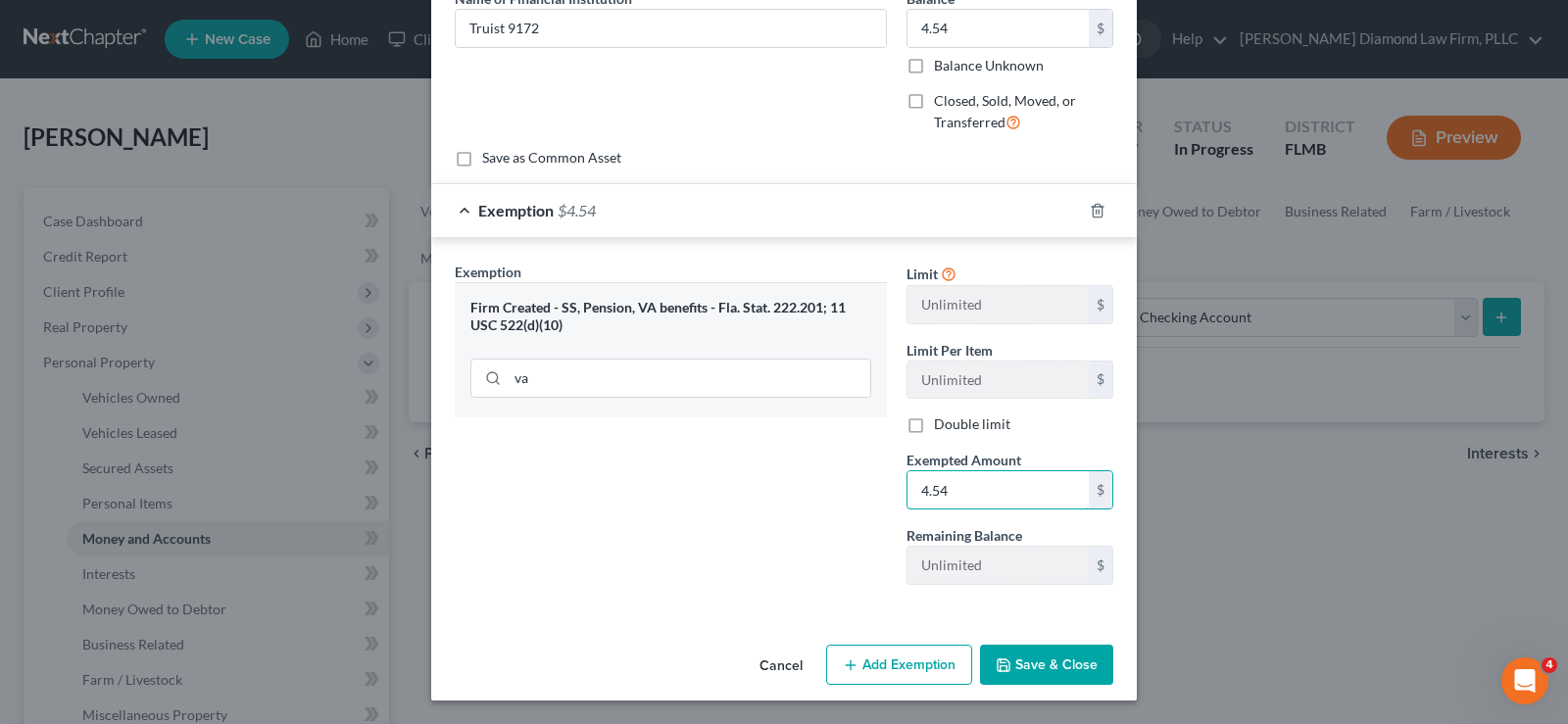
type input "4.54"
click at [1054, 651] on button "Save & Close" at bounding box center [1046, 666] width 133 height 41
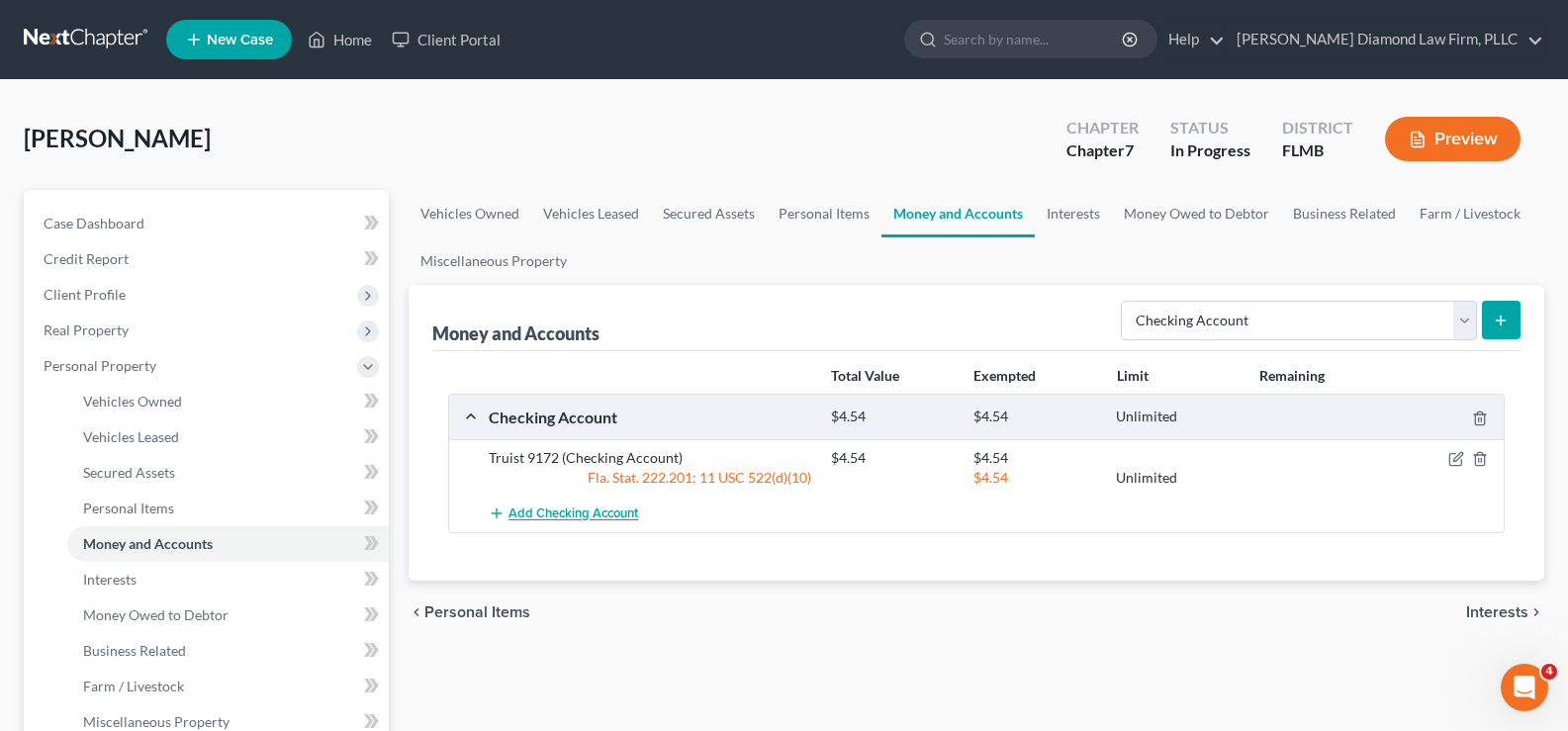
click at [544, 522] on span "Add Checking Account" at bounding box center [573, 515] width 129 height 16
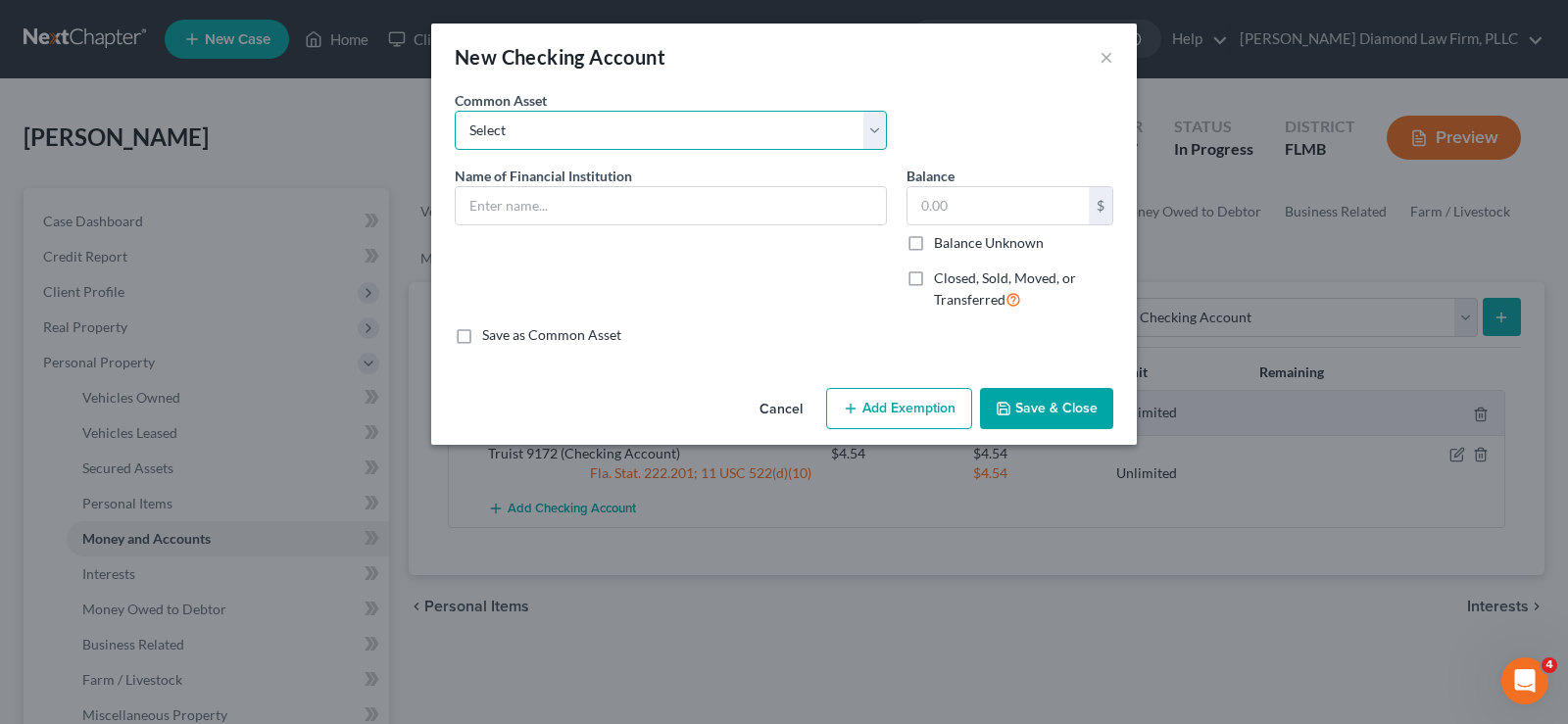
click at [592, 135] on select "Select Chase Bank Achieva Truist Regions Truist Navy Federal CU Bank of America…" at bounding box center [671, 130] width 432 height 39
select select "2"
click at [455, 110] on select "Select Chase Bank Achieva Truist Regions Truist Navy Federal CU Bank of America…" at bounding box center [671, 130] width 432 height 39
type input "Truist"
type input "0"
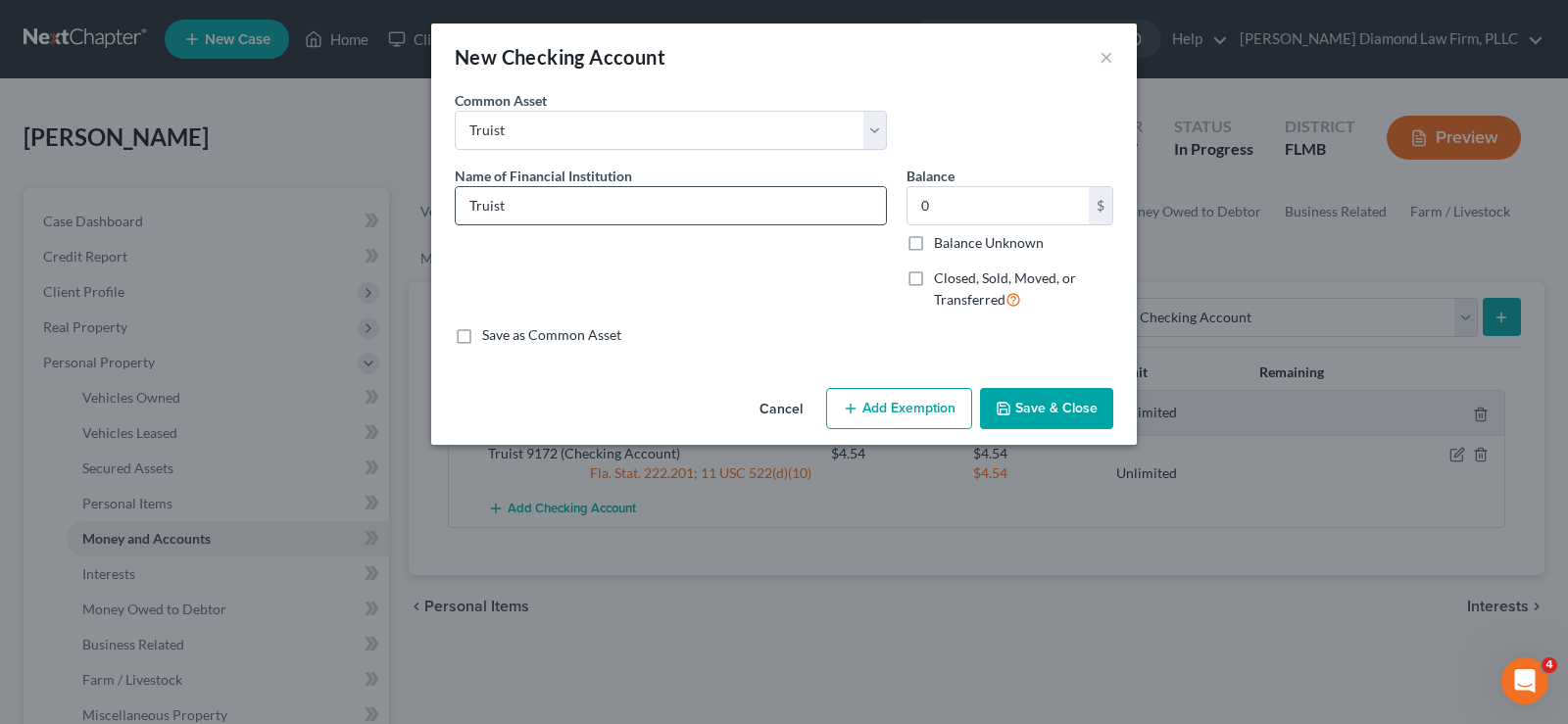
click at [531, 218] on input "Truist" at bounding box center [671, 206] width 430 height 37
type input "Truist 4095"
click at [1021, 212] on input "0" at bounding box center [998, 206] width 181 height 37
click at [960, 209] on input "0" at bounding box center [998, 206] width 181 height 37
drag, startPoint x: 960, startPoint y: 209, endPoint x: 915, endPoint y: 214, distance: 45.3
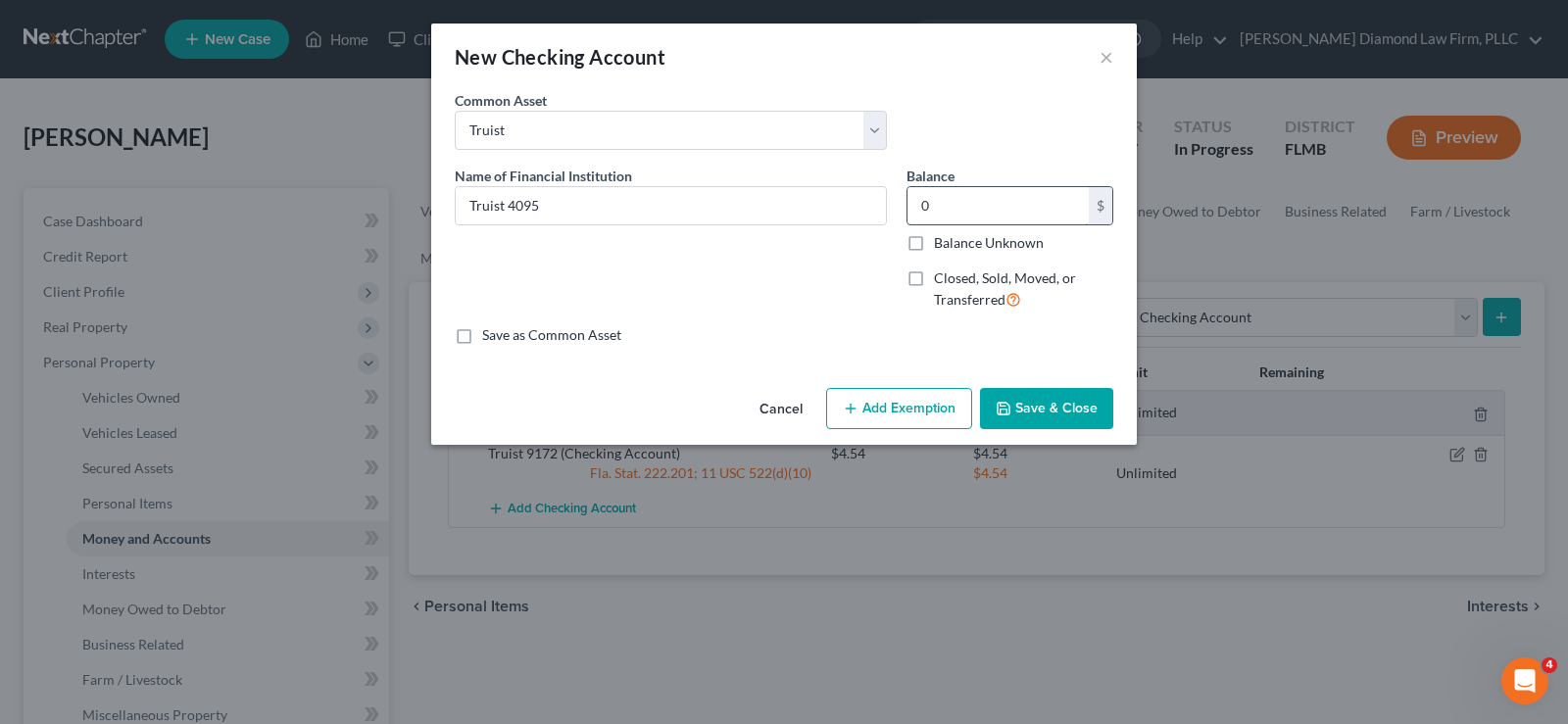
click at [915, 214] on input "0" at bounding box center [998, 206] width 181 height 37
type input "47.94"
click at [904, 396] on button "Add Exemption" at bounding box center [899, 409] width 146 height 41
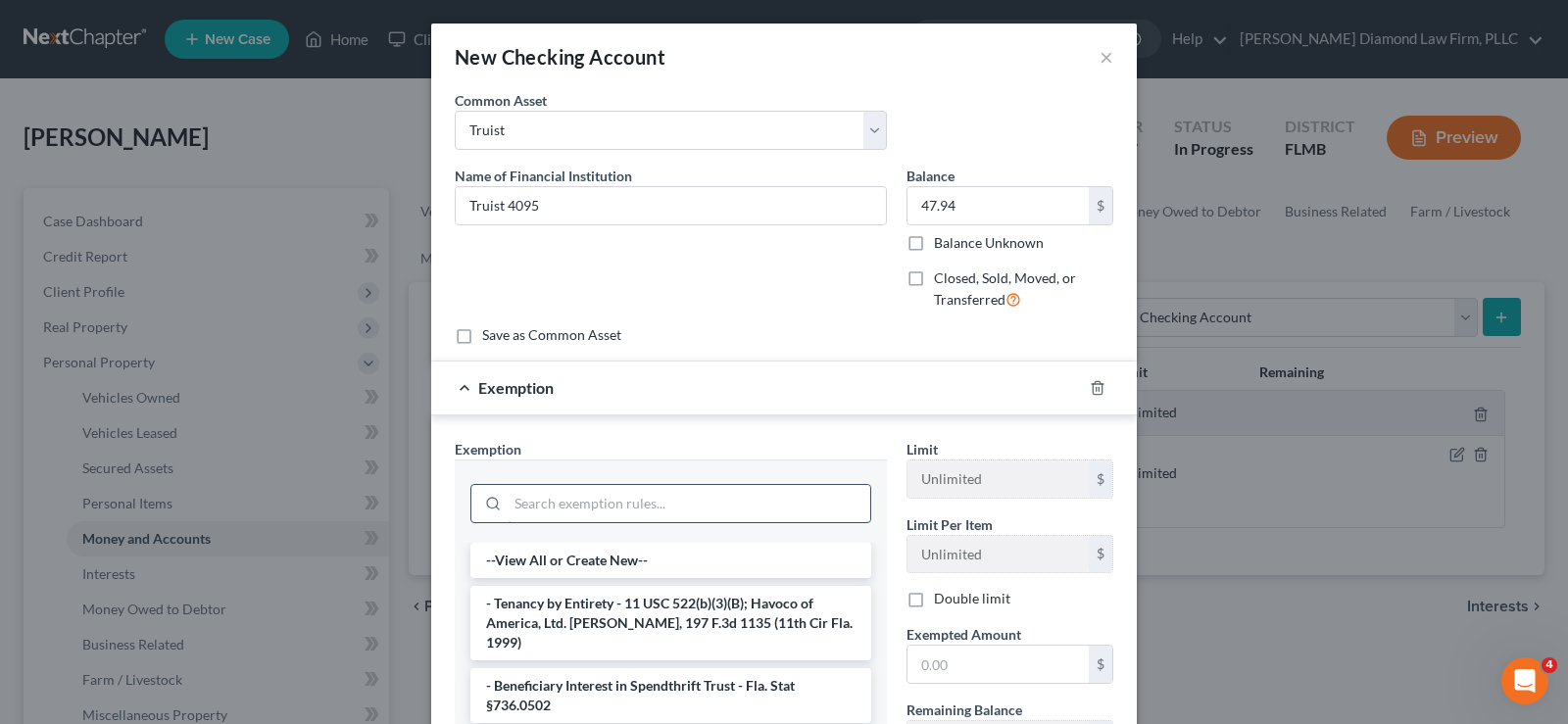
click at [543, 504] on input "search" at bounding box center [689, 504] width 363 height 37
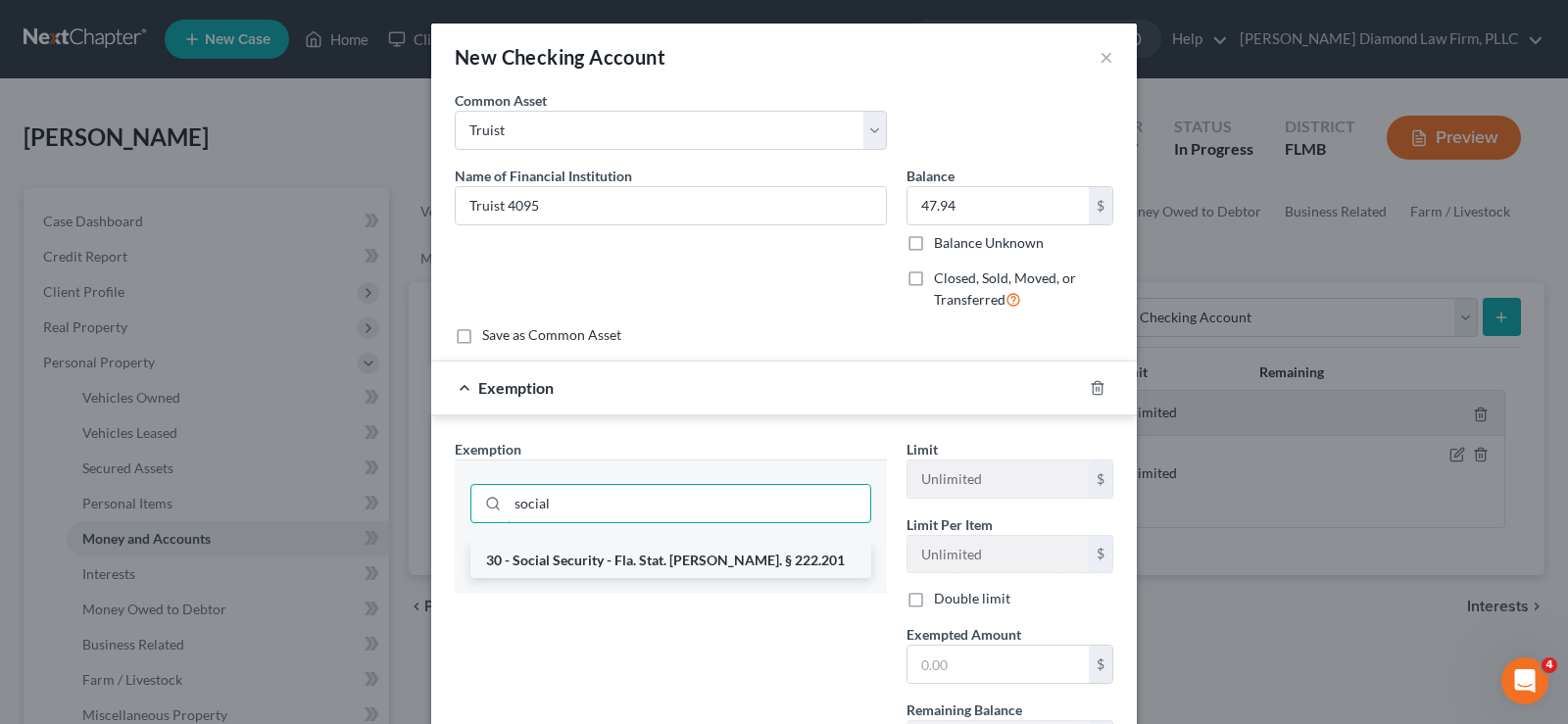
type input "social"
drag, startPoint x: 685, startPoint y: 545, endPoint x: 688, endPoint y: 557, distance: 12.4
click at [685, 546] on li "30 - Social Security - Fla. Stat. [PERSON_NAME]. § 222.201" at bounding box center [671, 561] width 400 height 36
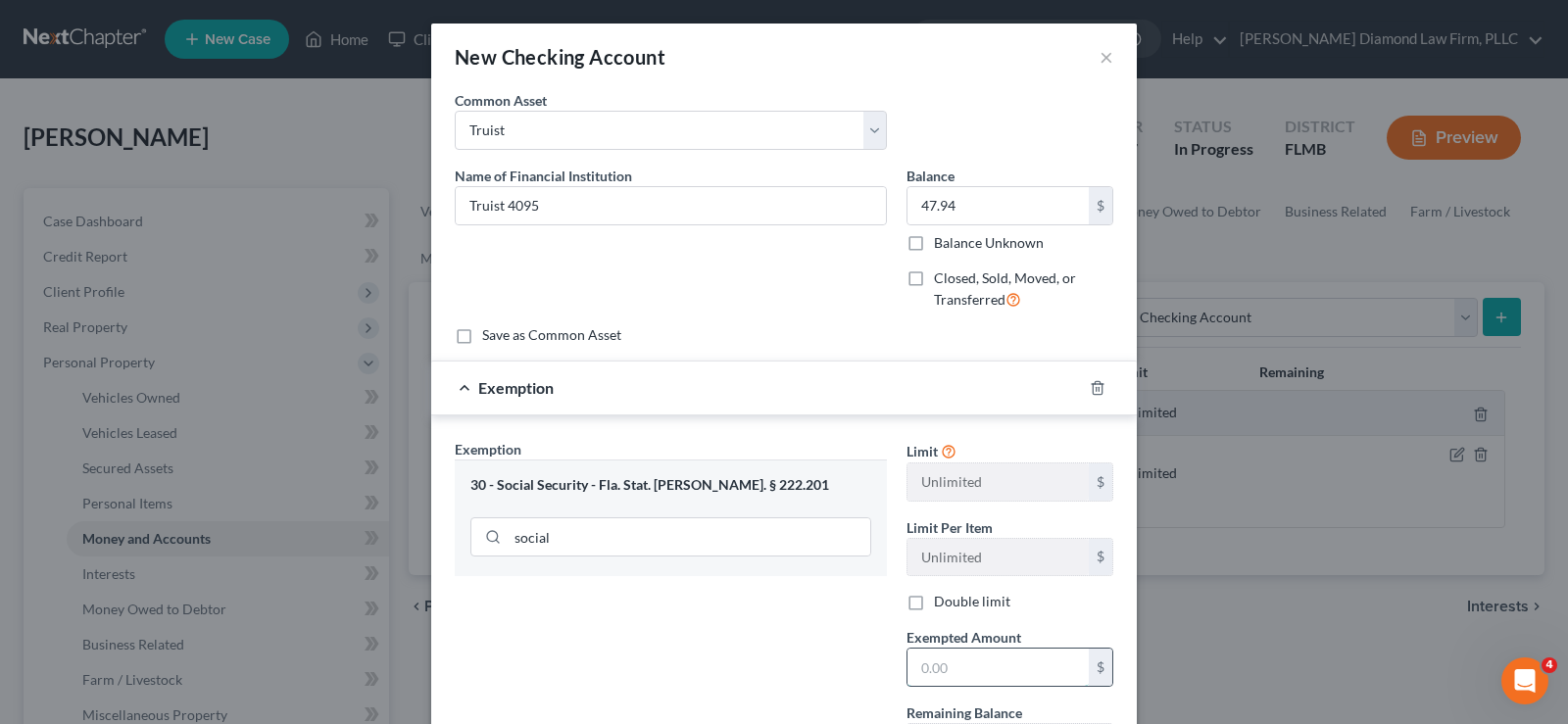
click at [959, 662] on input "text" at bounding box center [998, 668] width 181 height 37
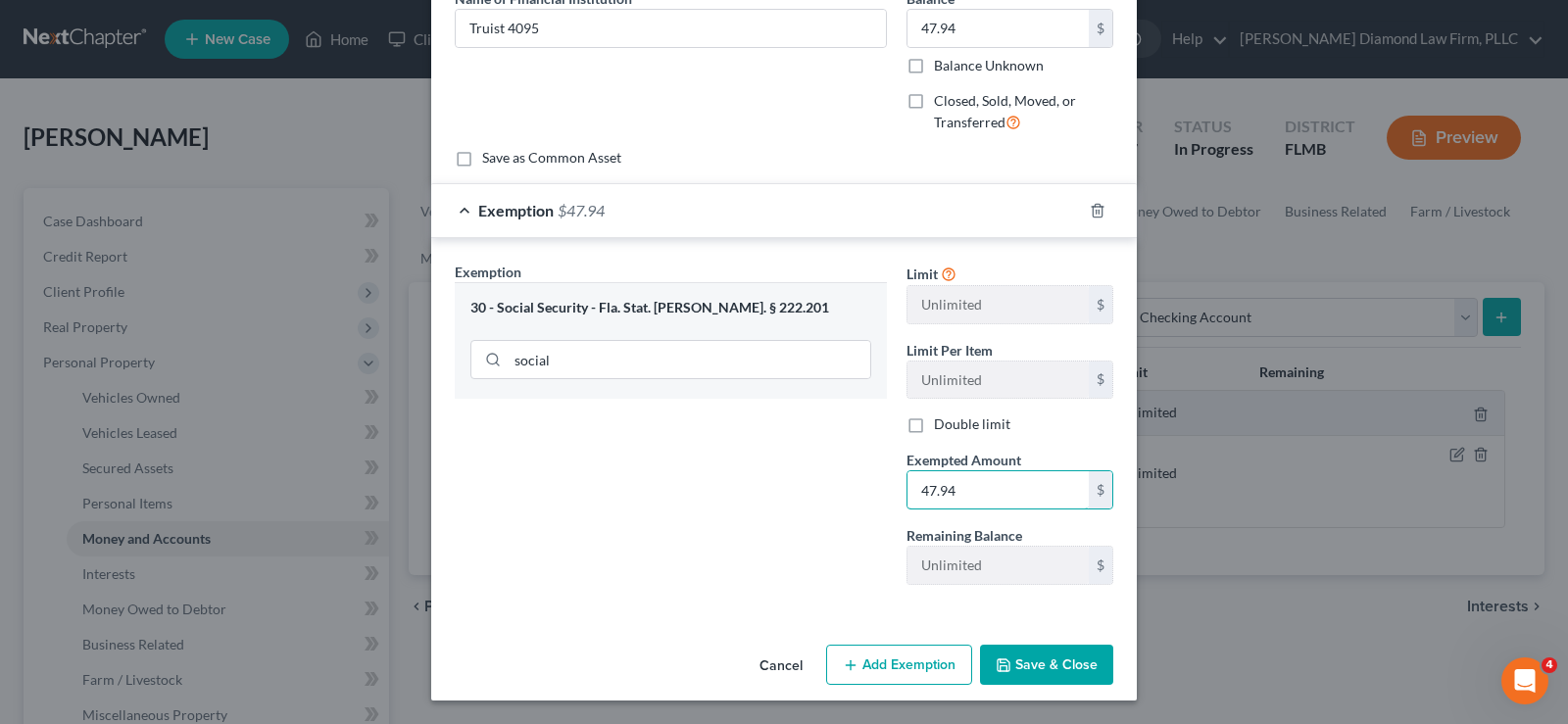
type input "47.94"
click at [1022, 660] on button "Save & Close" at bounding box center [1046, 666] width 133 height 41
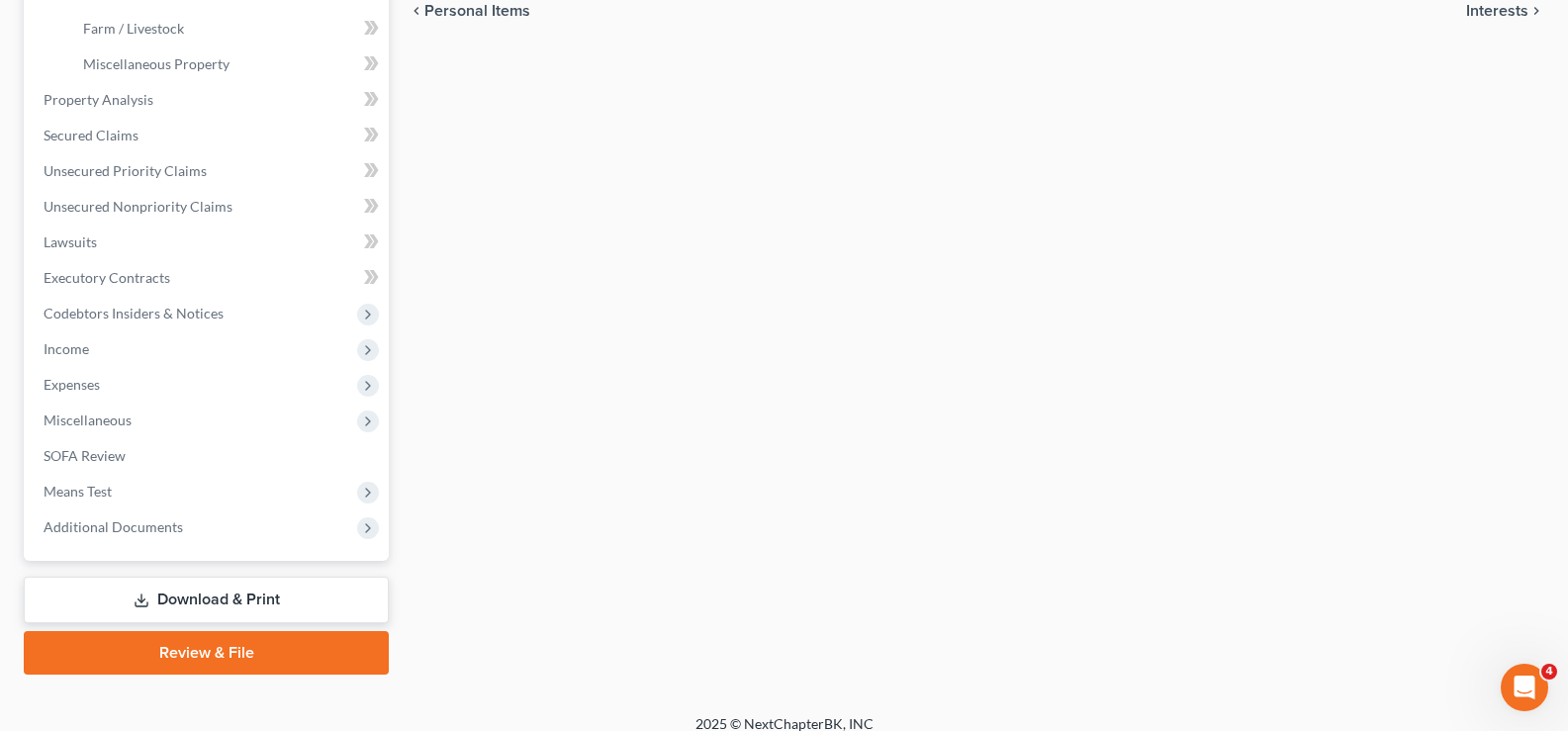
scroll to position [677, 0]
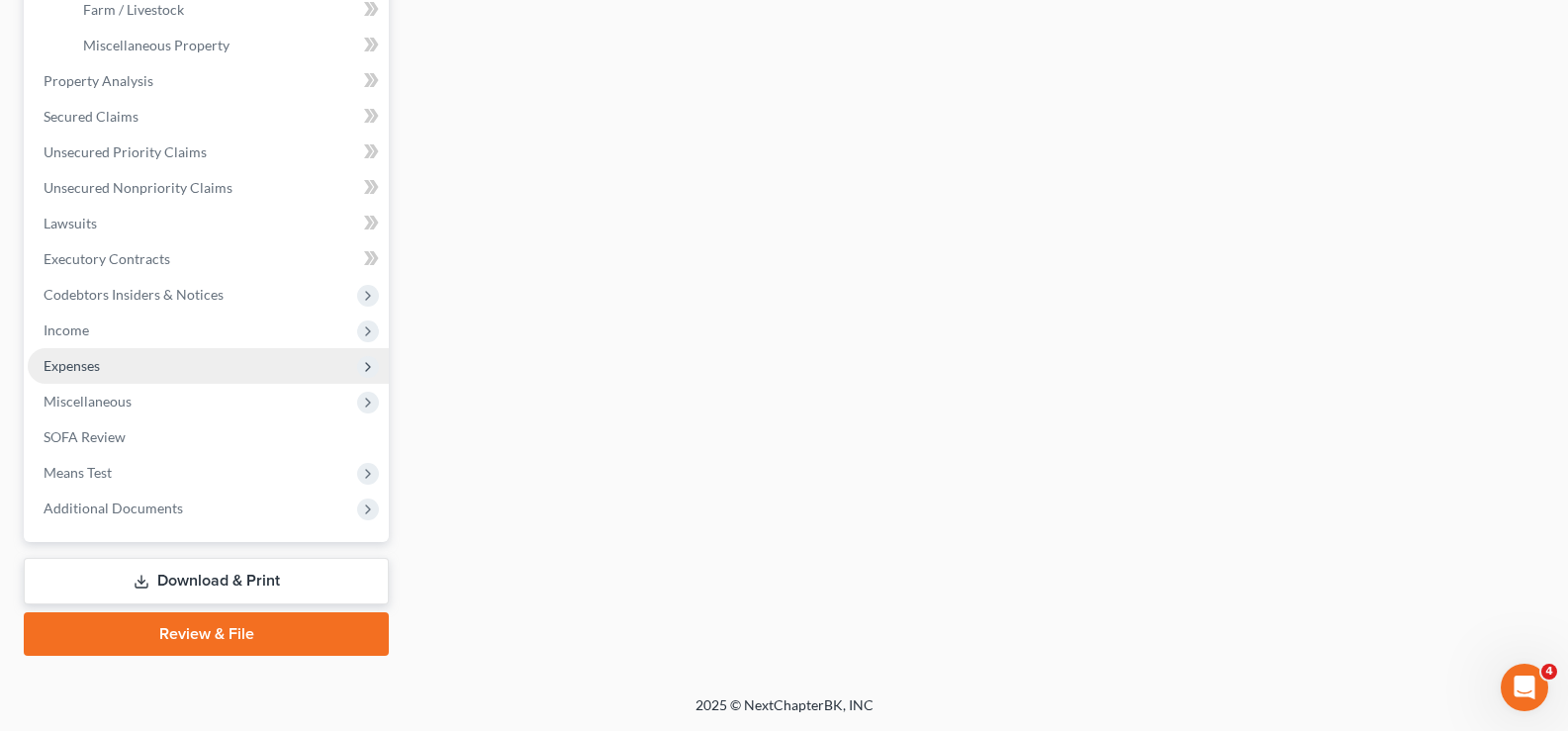
click at [118, 361] on span "Expenses" at bounding box center [208, 366] width 361 height 36
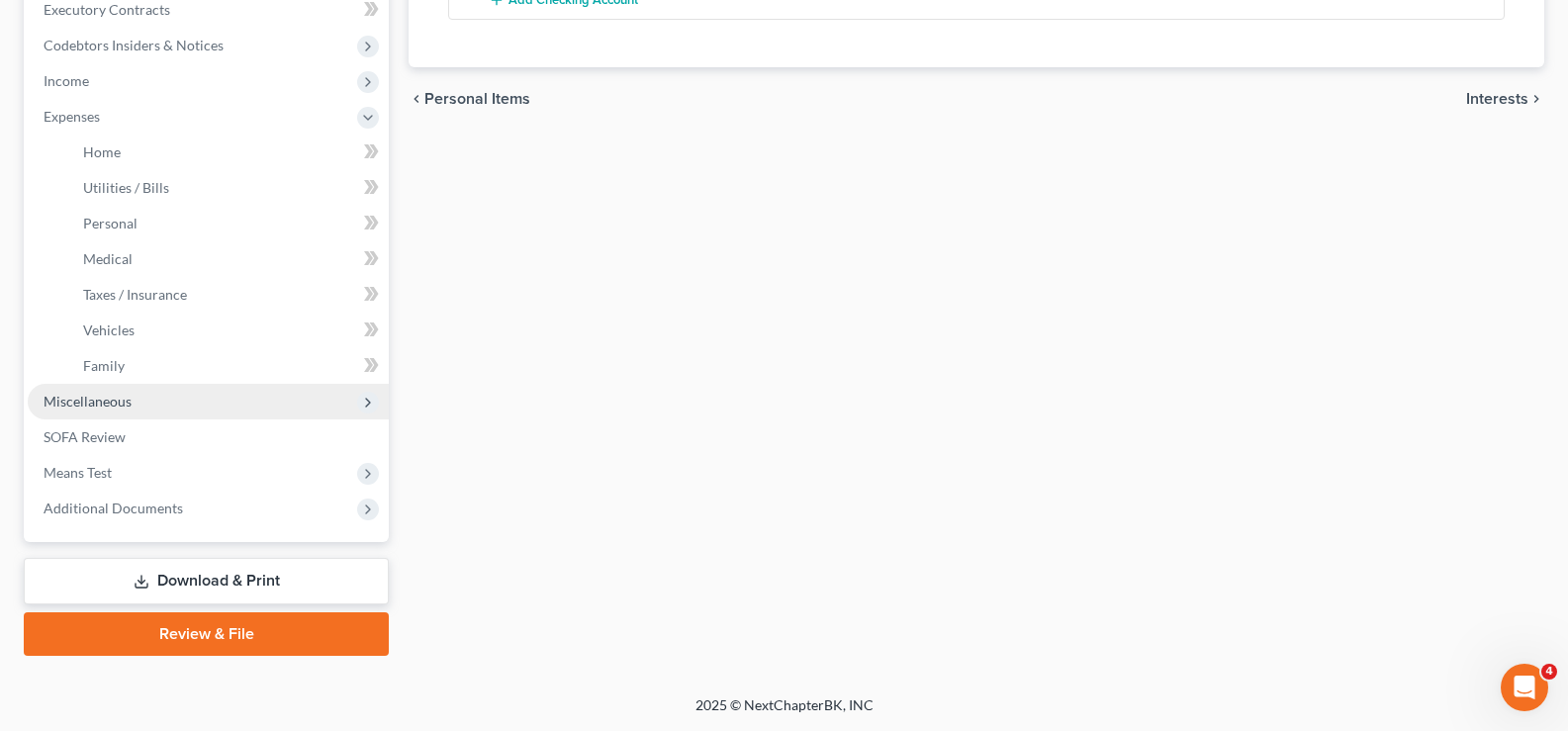
scroll to position [570, 0]
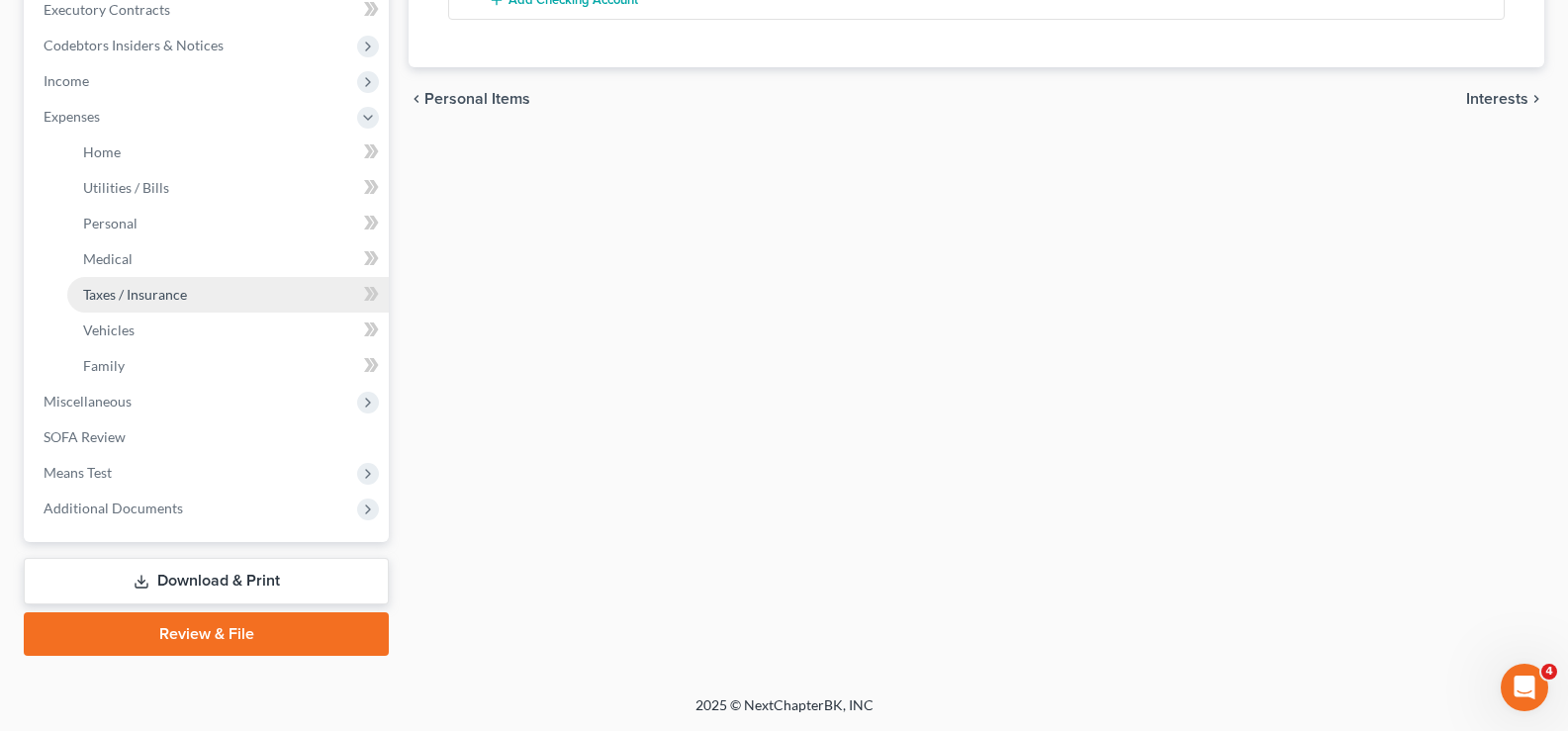
click at [179, 296] on span "Taxes / Insurance" at bounding box center [134, 294] width 104 height 17
type input "0.00"
type input "40.00"
type input "0.00"
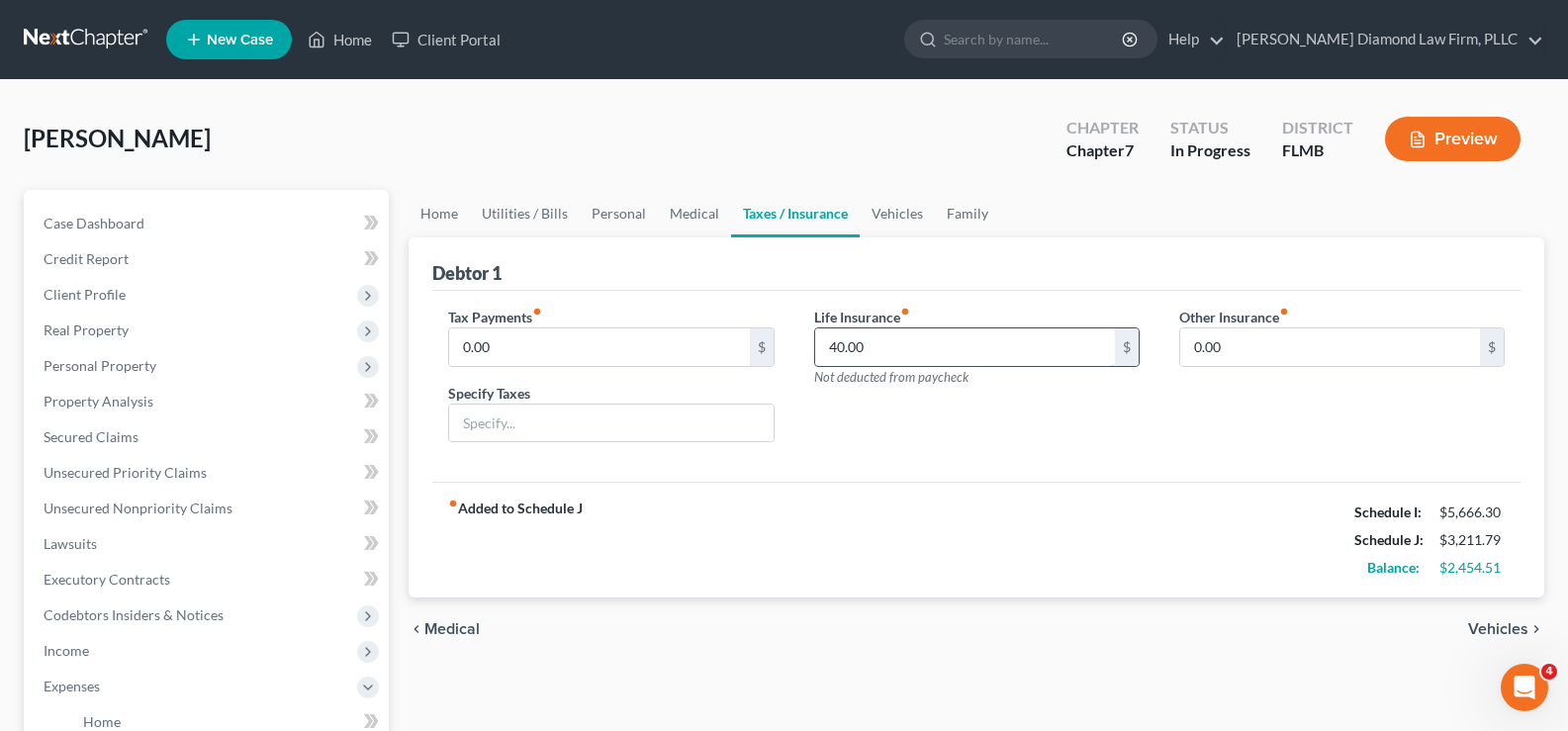
click at [888, 355] on input "40.00" at bounding box center [965, 348] width 300 height 38
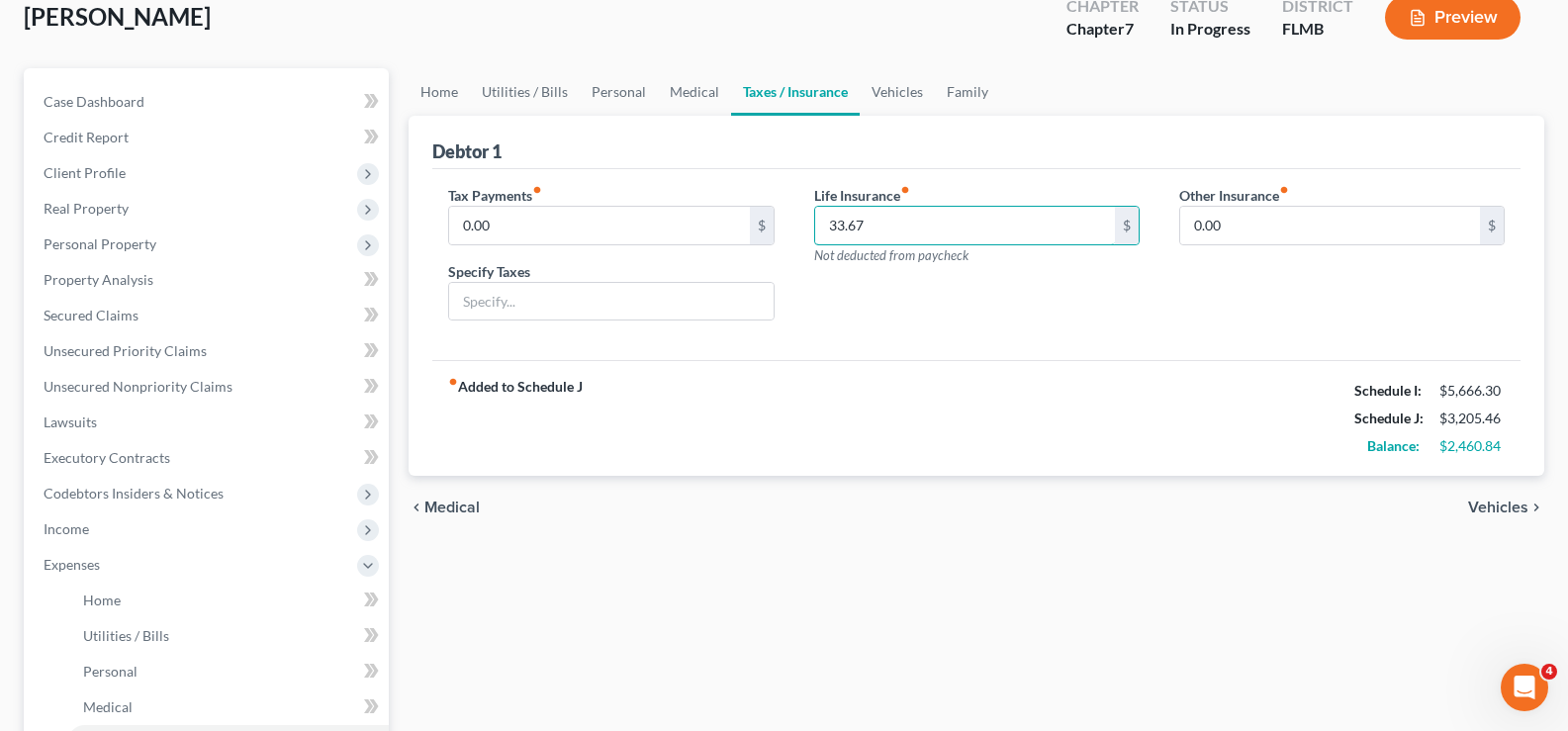
scroll to position [297, 0]
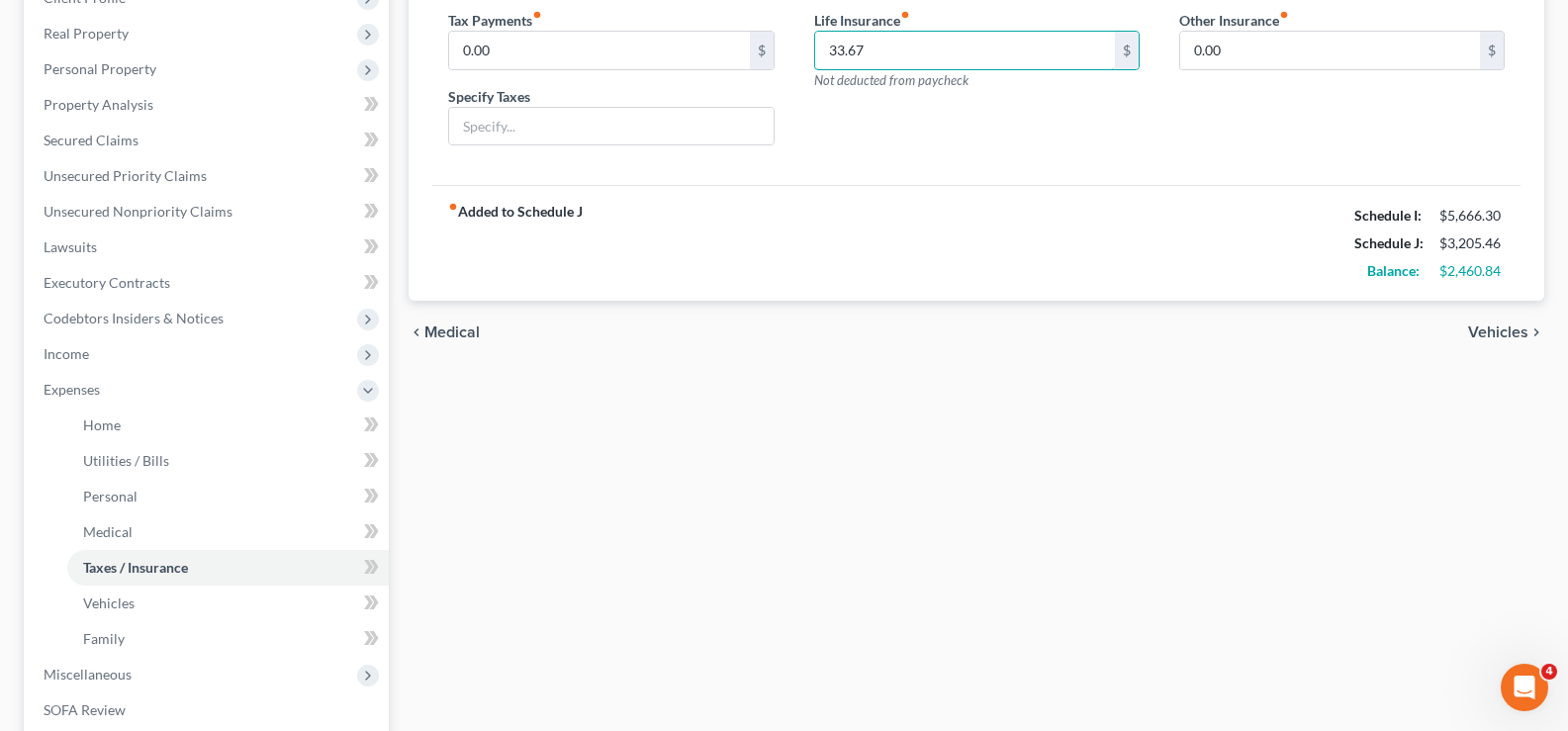
type input "33.67"
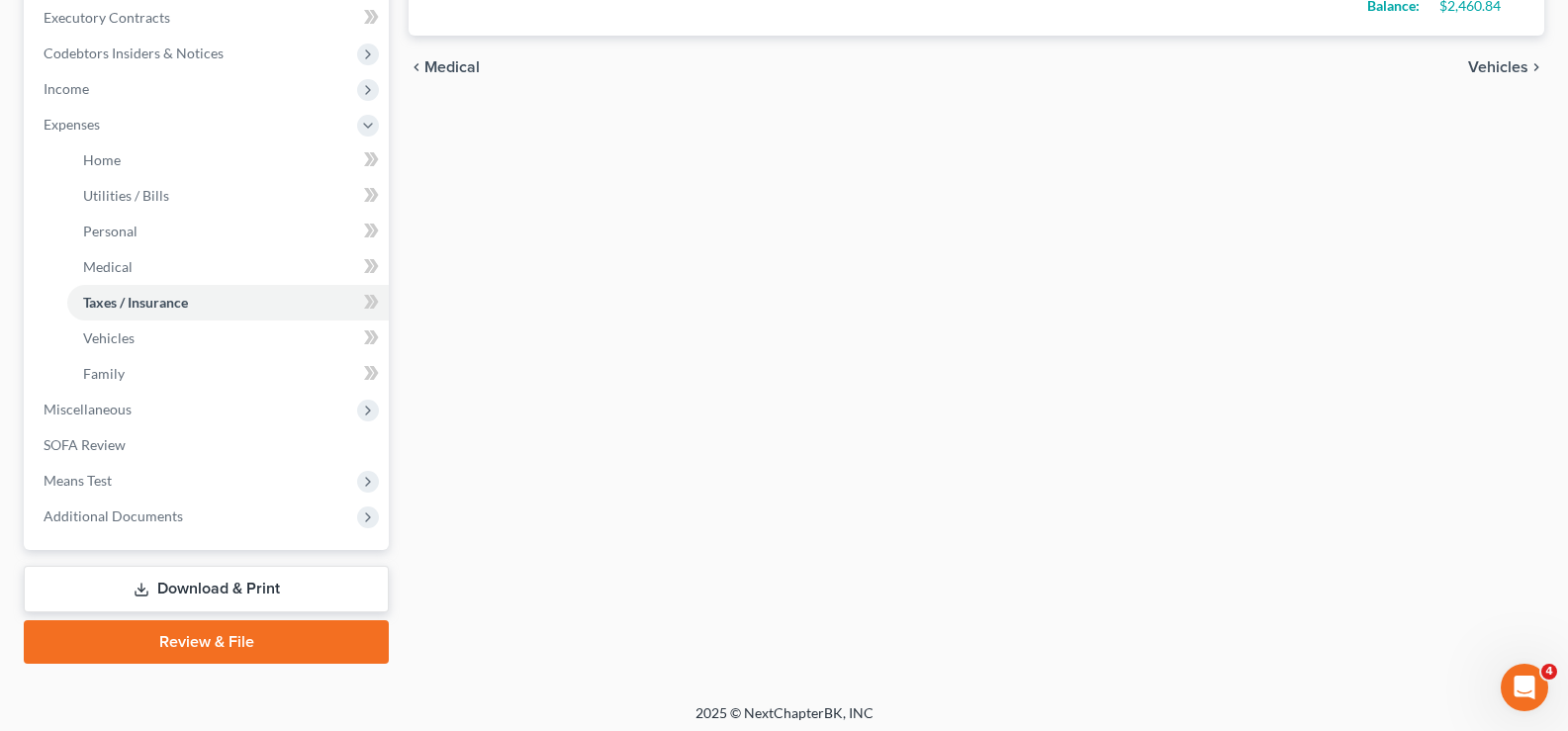
scroll to position [570, 0]
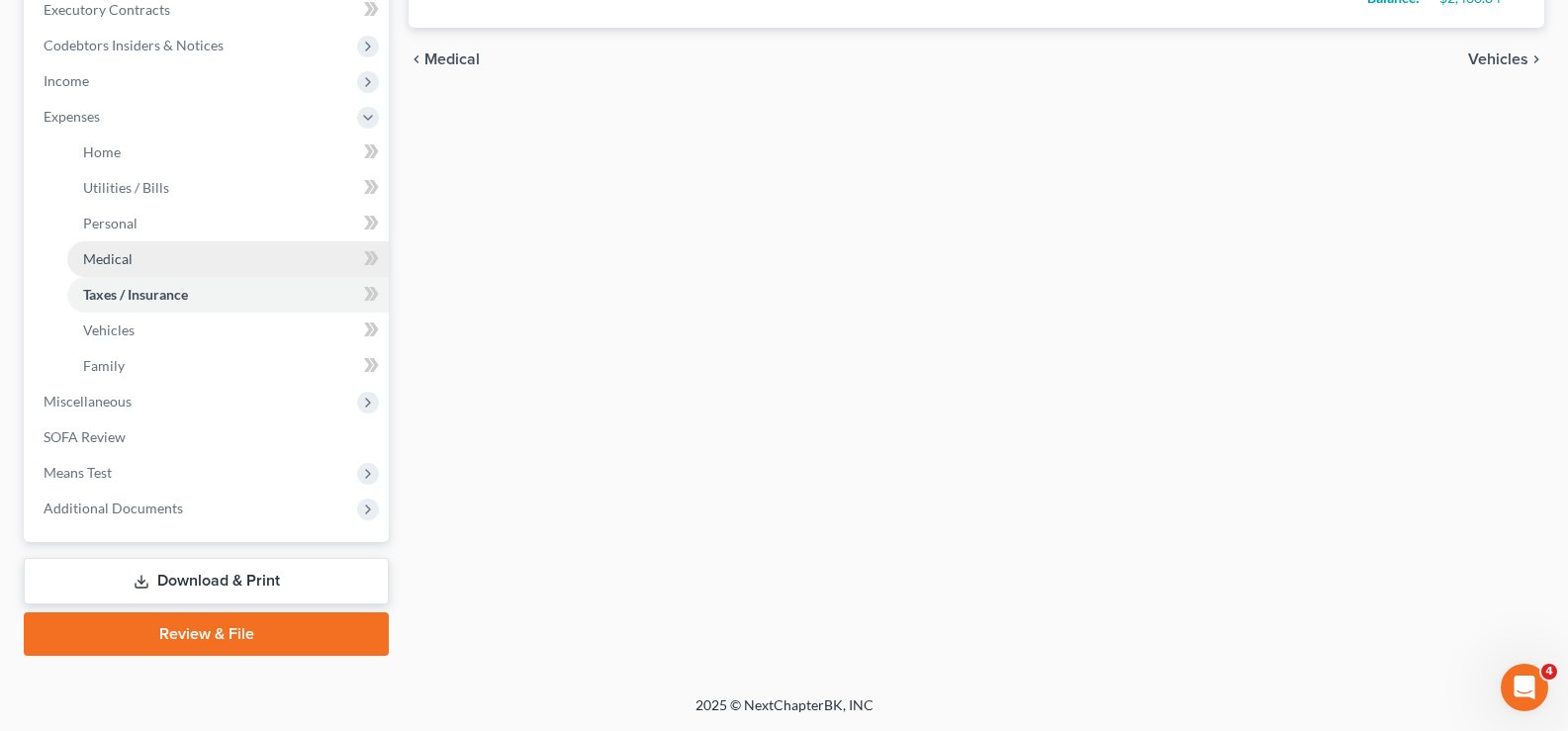
click at [139, 270] on link "Medical" at bounding box center [228, 259] width 322 height 36
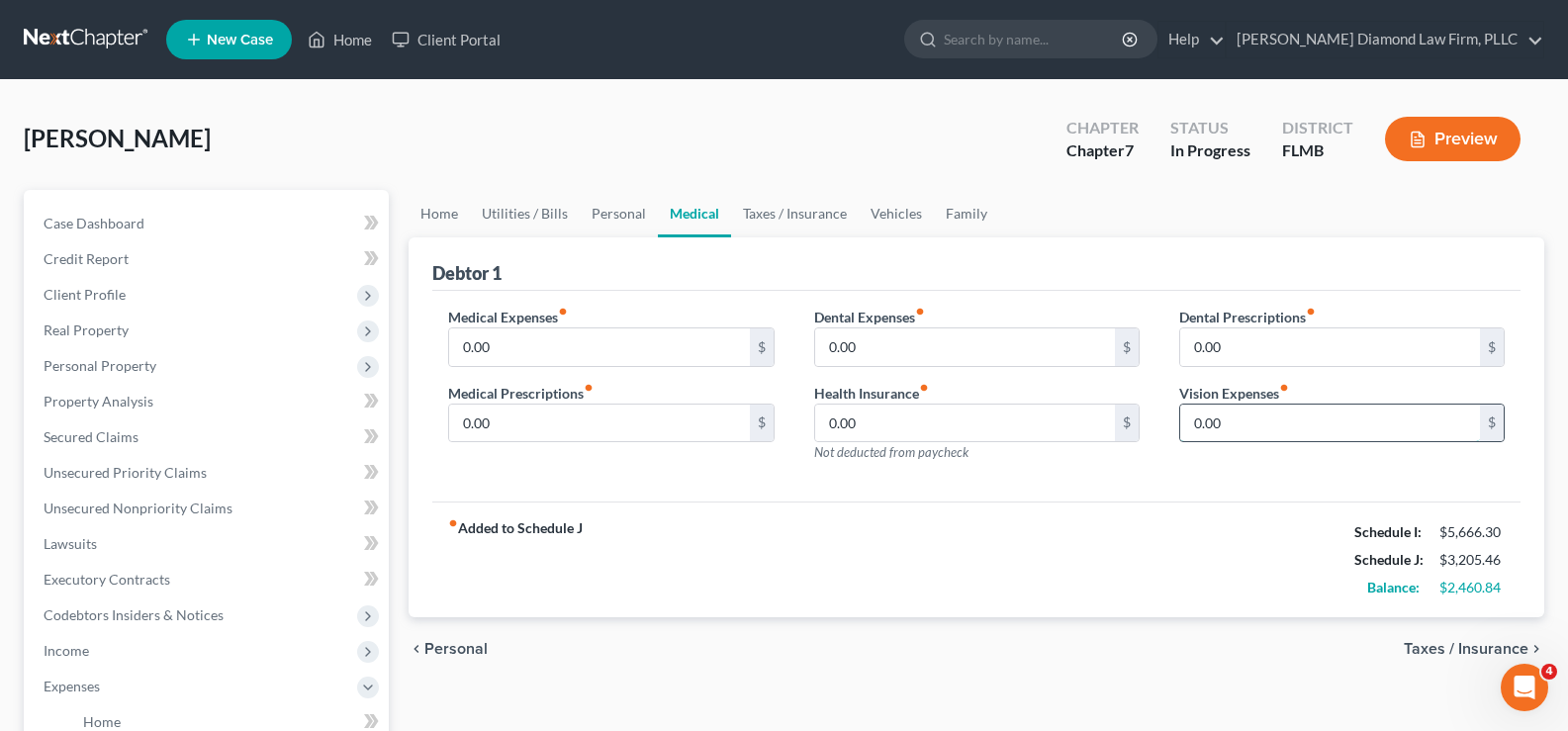
click at [1264, 416] on input "0.00" at bounding box center [1330, 423] width 300 height 38
click at [97, 442] on span "Secured Claims" at bounding box center [91, 436] width 95 height 17
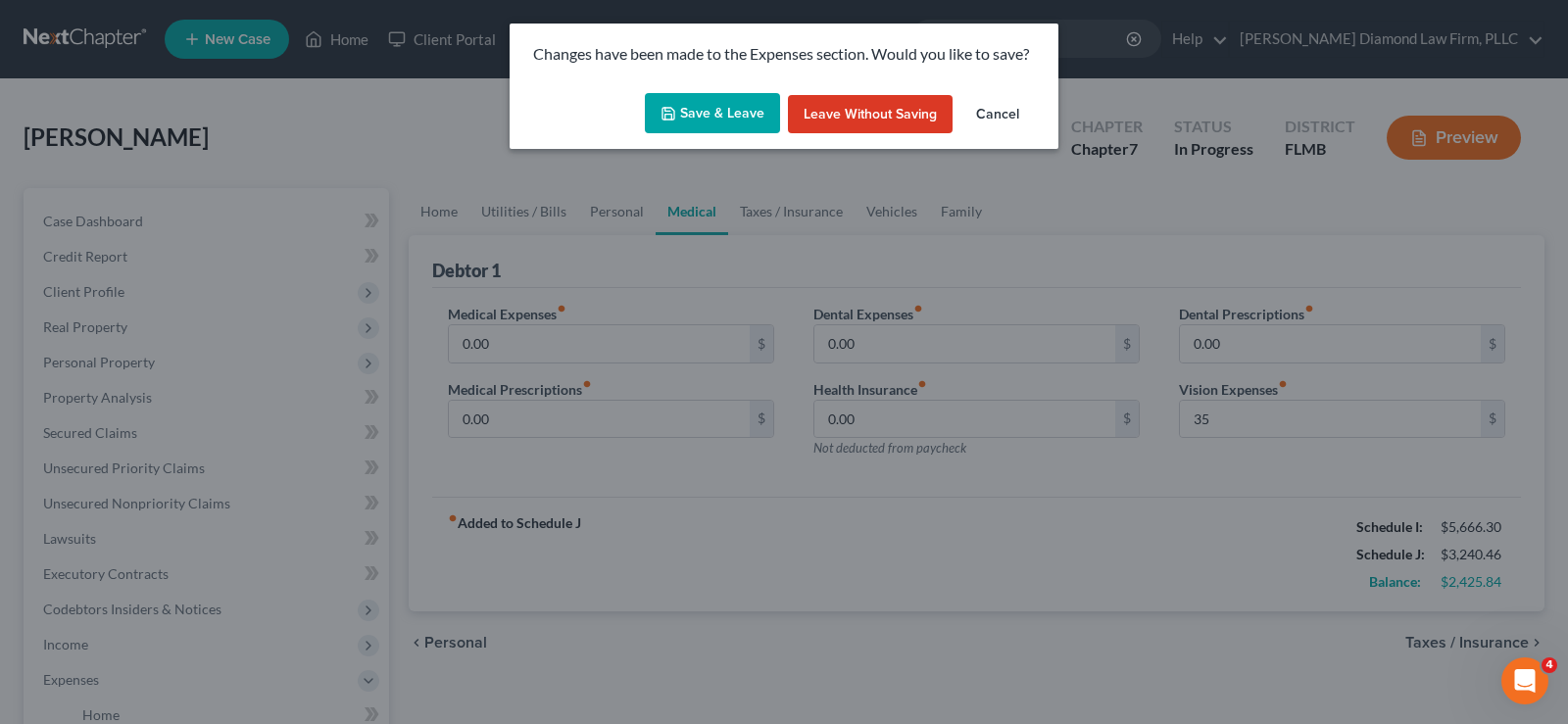
click at [718, 121] on button "Save & Leave" at bounding box center [712, 113] width 135 height 41
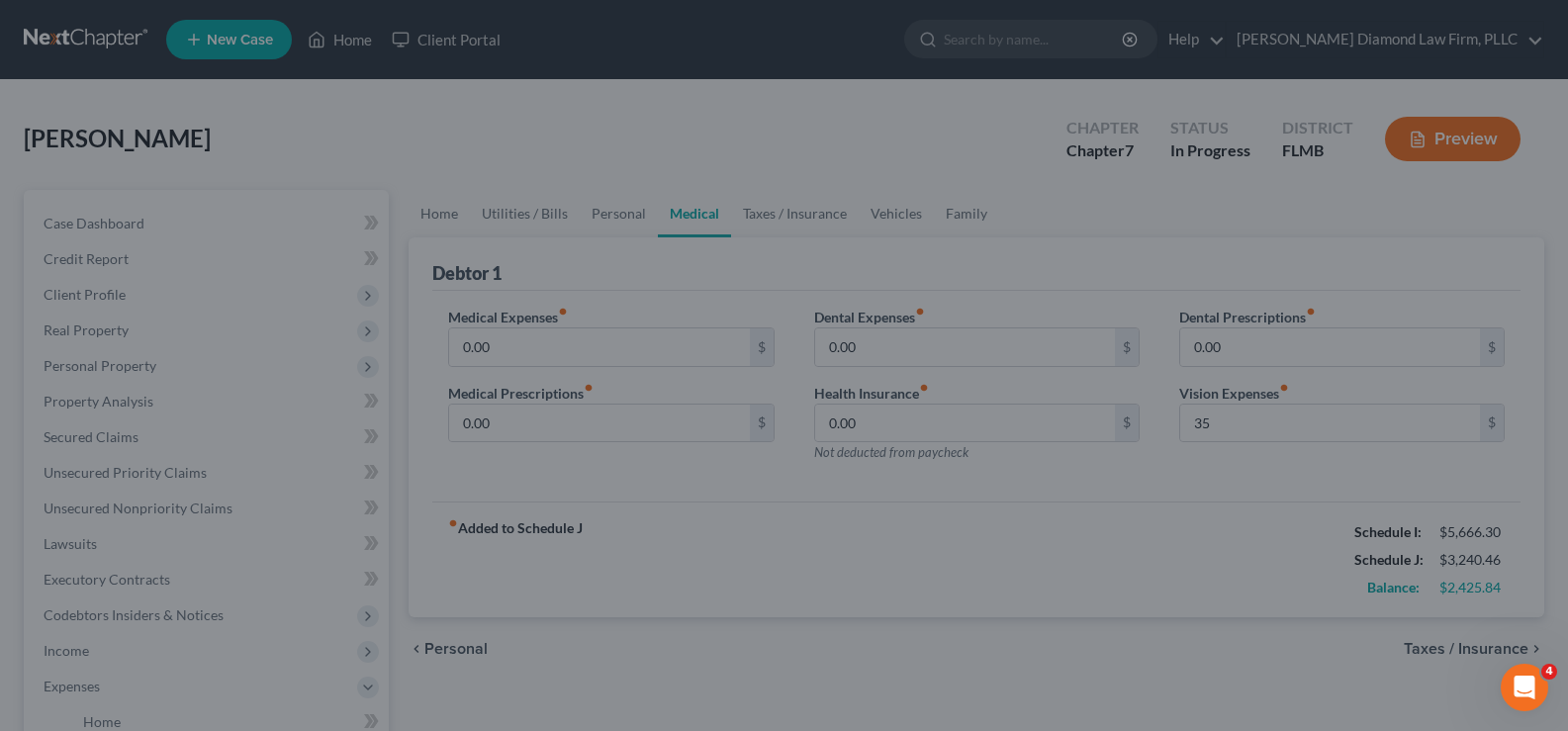
type input "35.00"
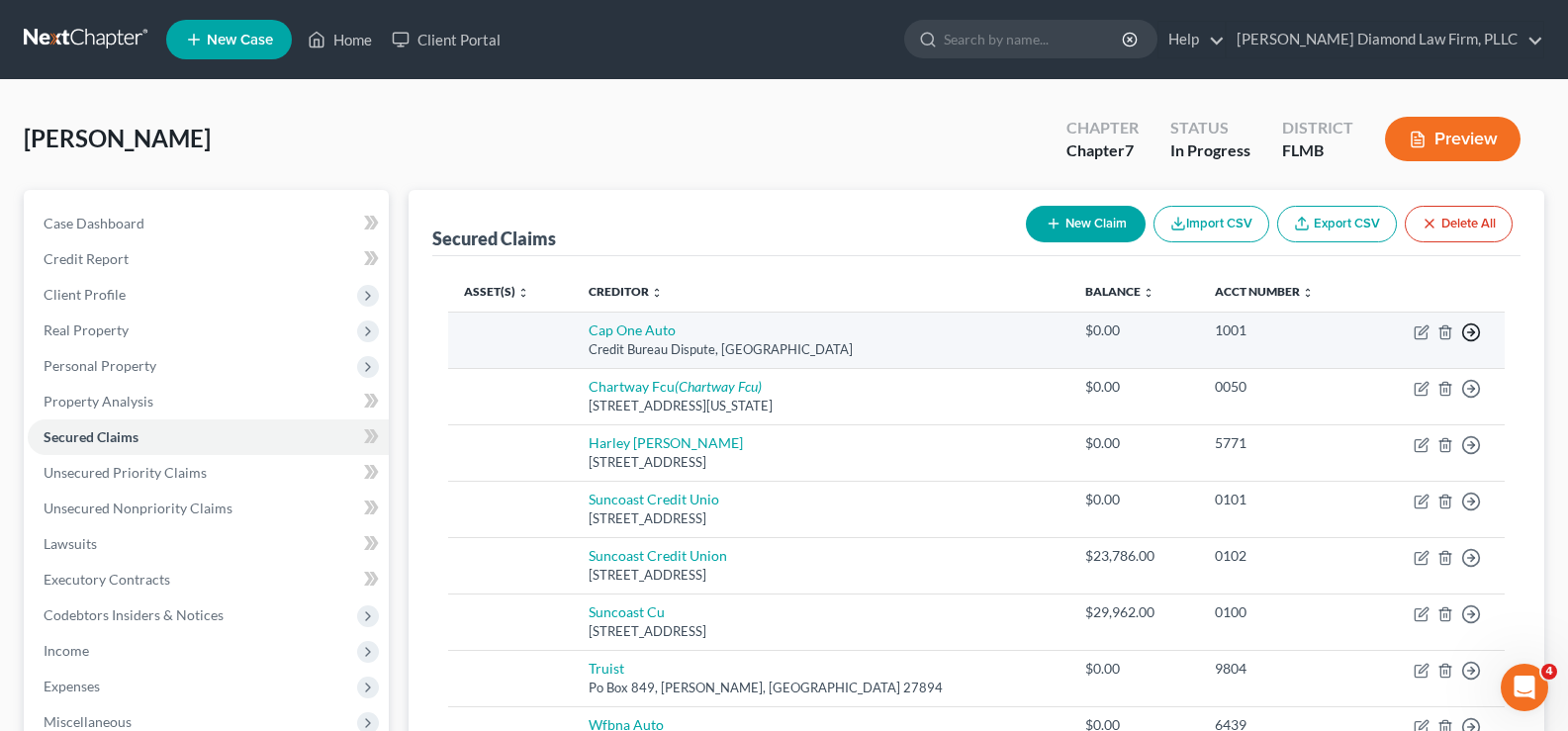
click at [1478, 335] on icon "button" at bounding box center [1471, 333] width 20 height 20
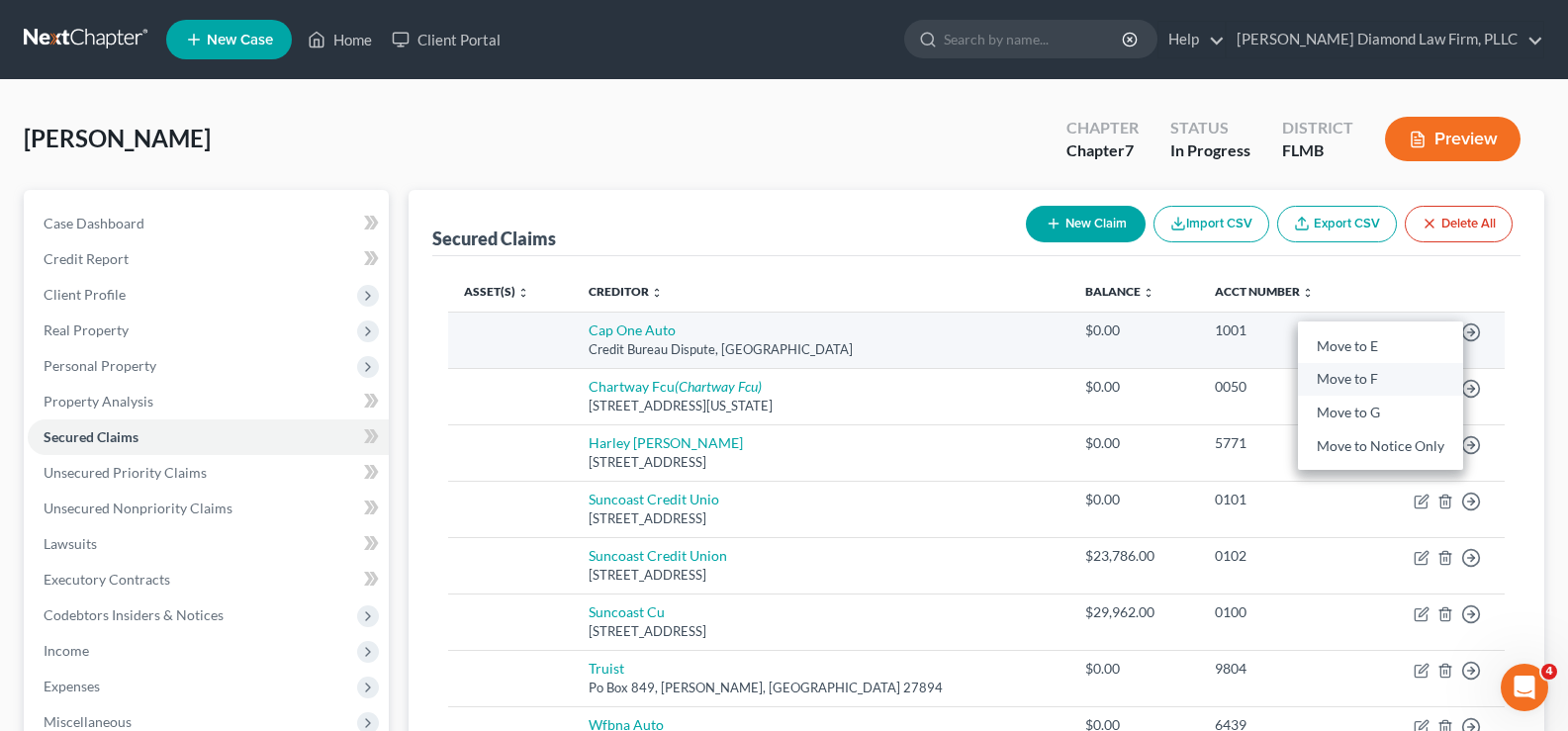
click at [1363, 377] on link "Move to F" at bounding box center [1381, 380] width 165 height 34
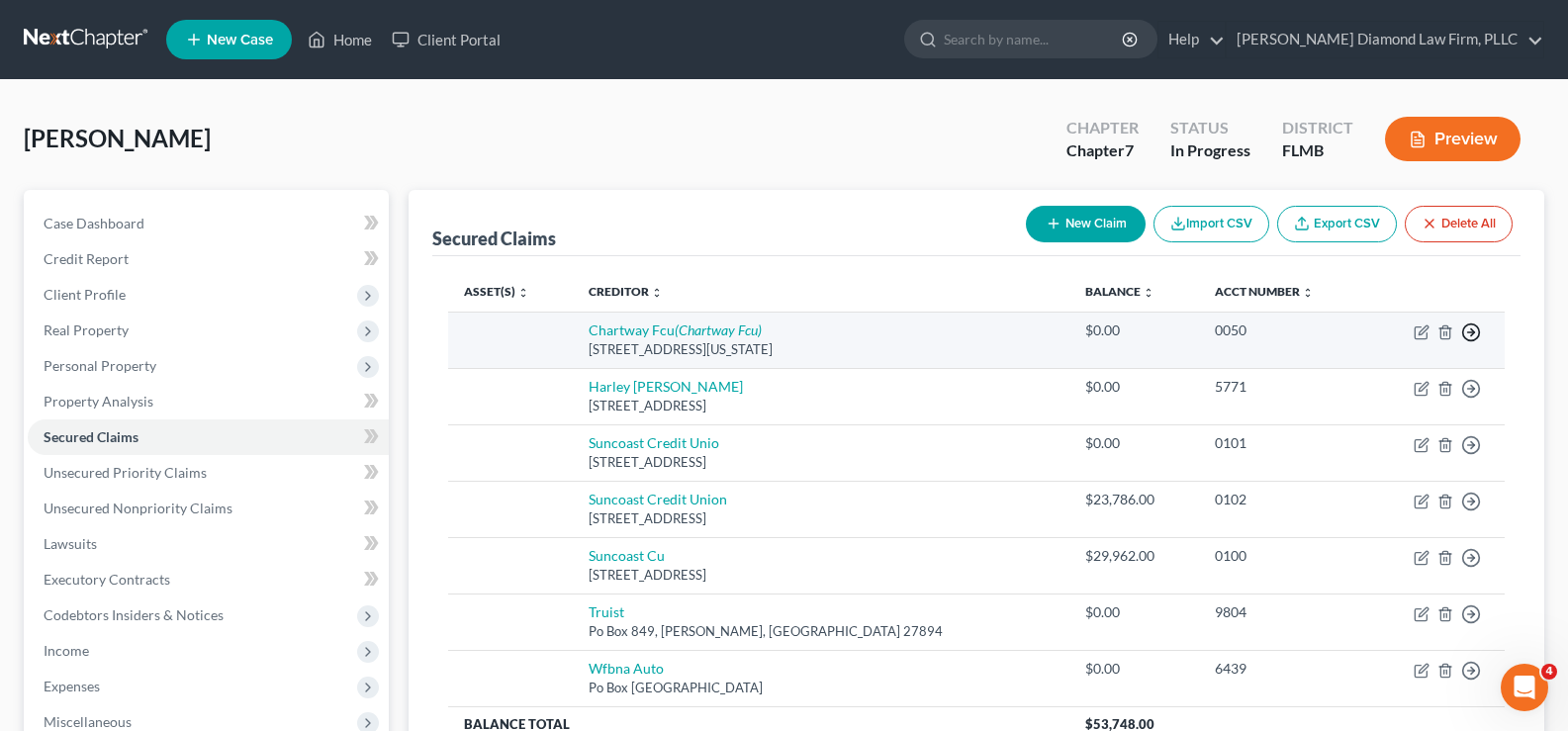
click at [1474, 328] on icon "button" at bounding box center [1471, 333] width 20 height 20
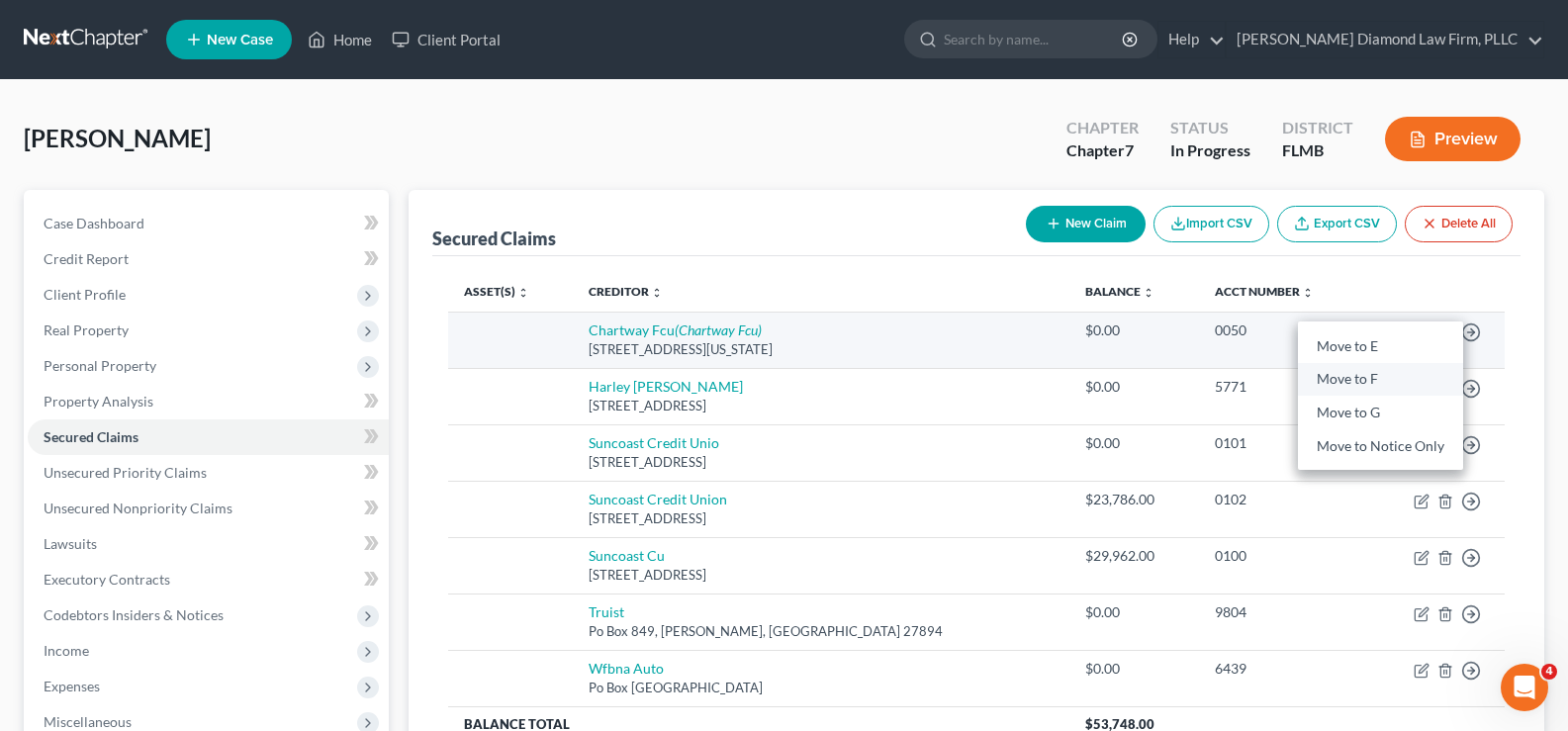
click at [1344, 377] on link "Move to F" at bounding box center [1381, 380] width 165 height 34
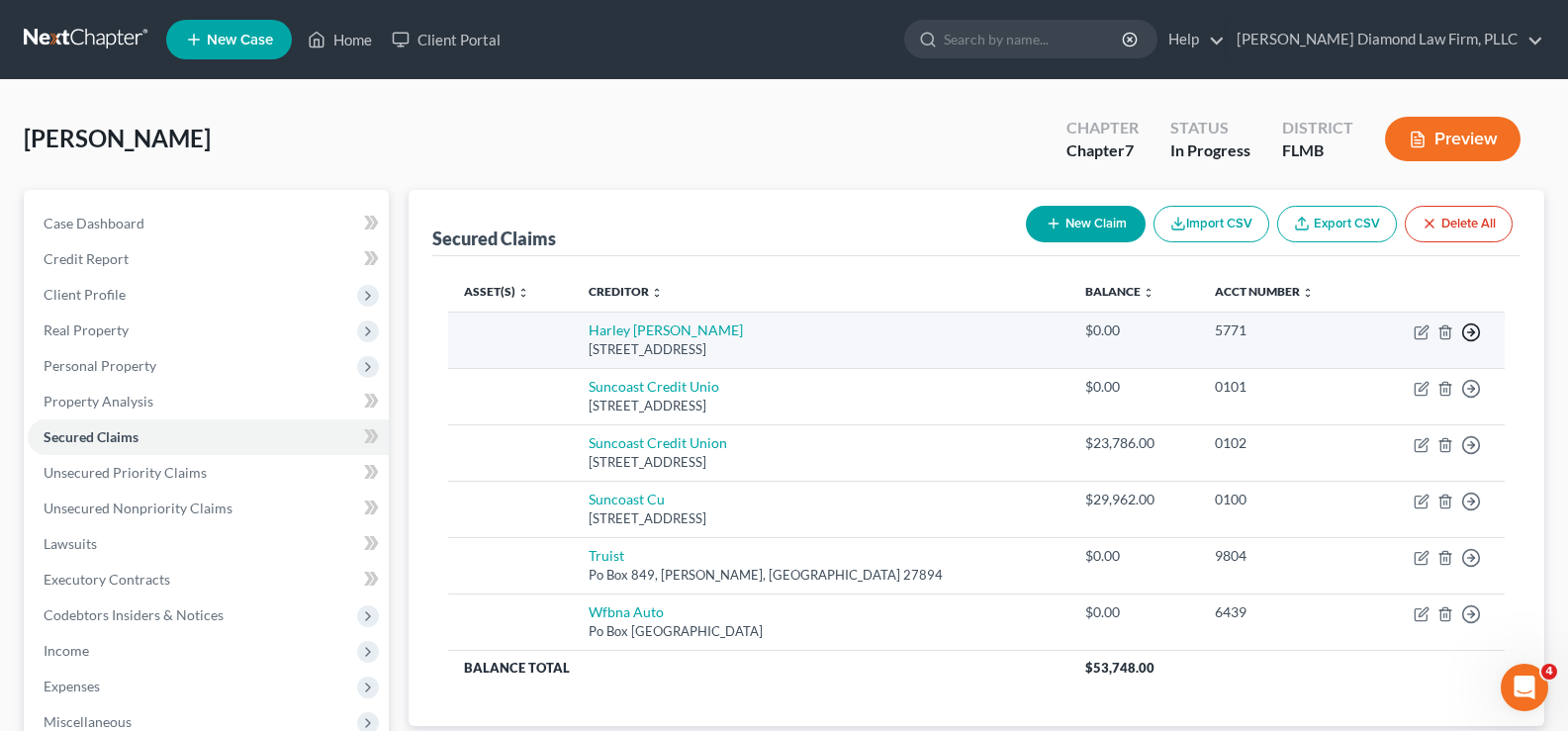
click at [1475, 333] on line "button" at bounding box center [1471, 333] width 7 height 0
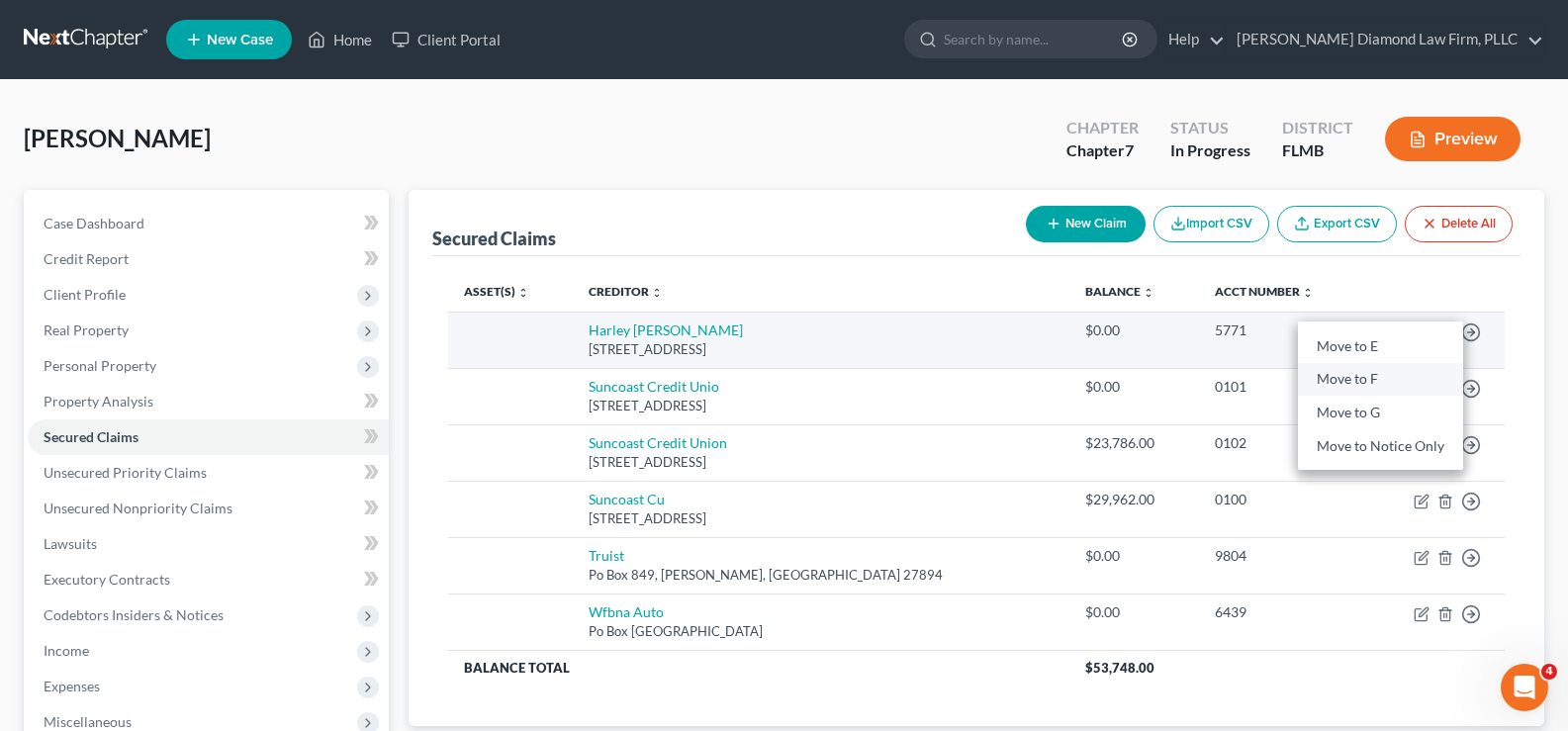
click at [1376, 380] on link "Move to F" at bounding box center [1381, 380] width 165 height 34
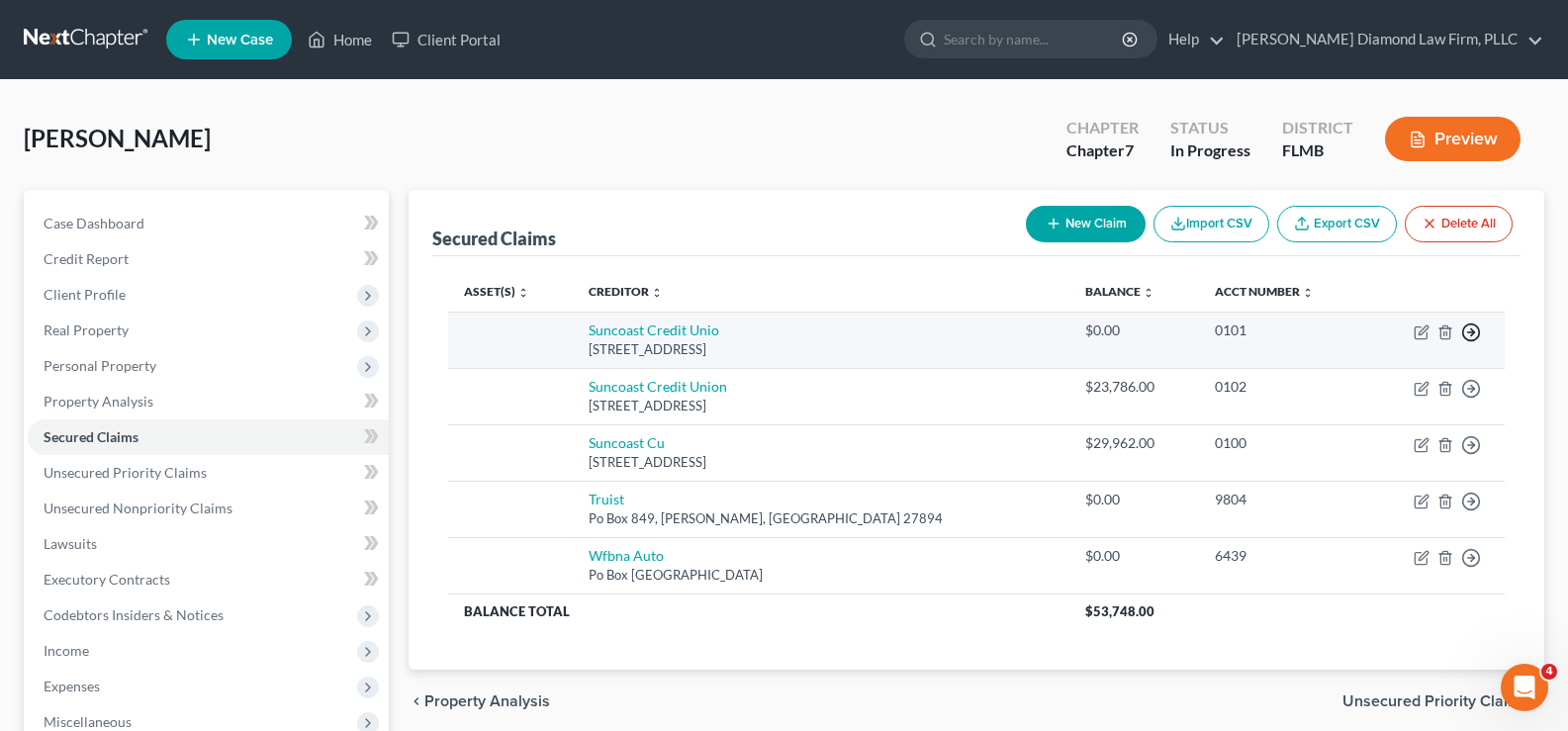
click at [1473, 335] on polyline "button" at bounding box center [1472, 333] width 3 height 7
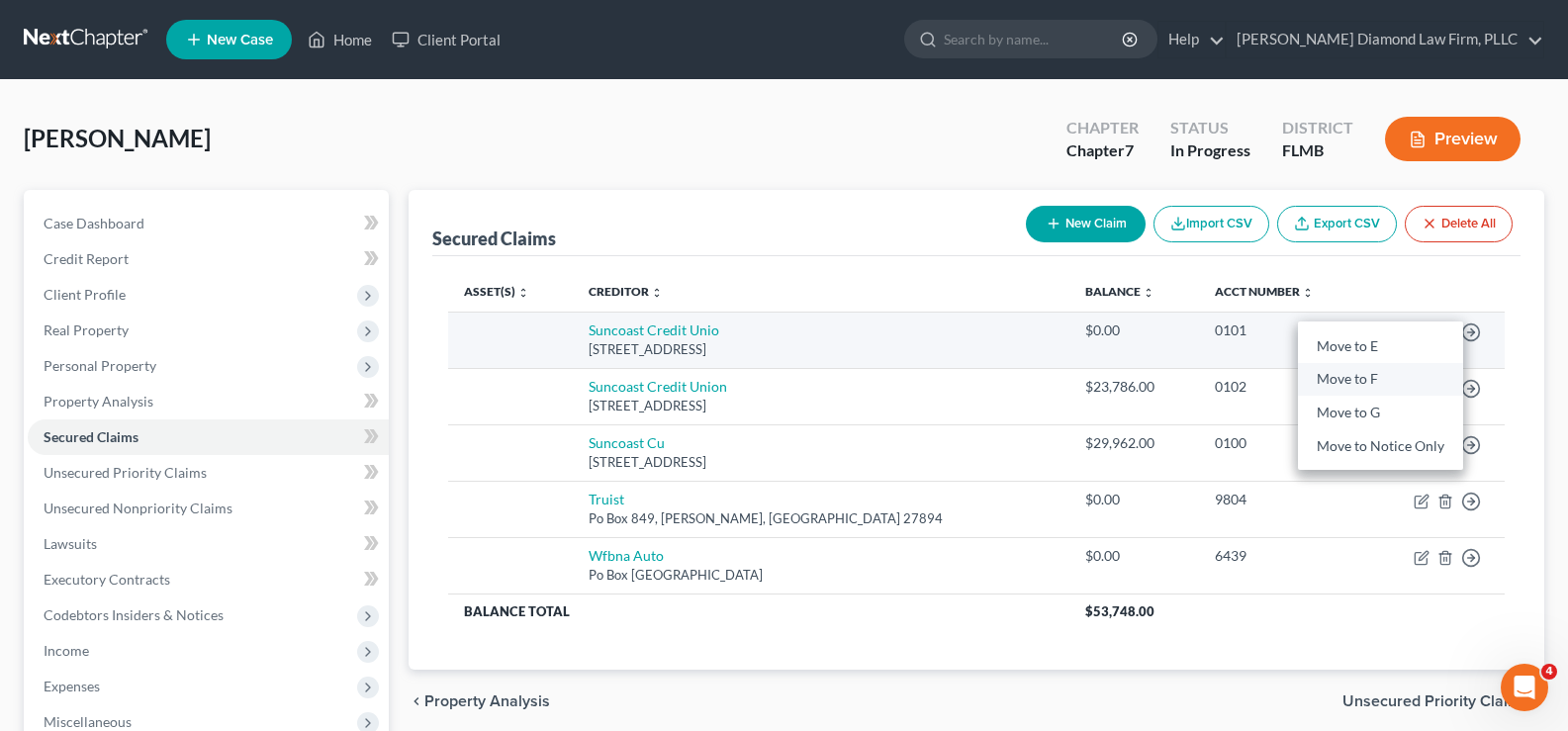
click at [1371, 384] on link "Move to F" at bounding box center [1381, 380] width 165 height 34
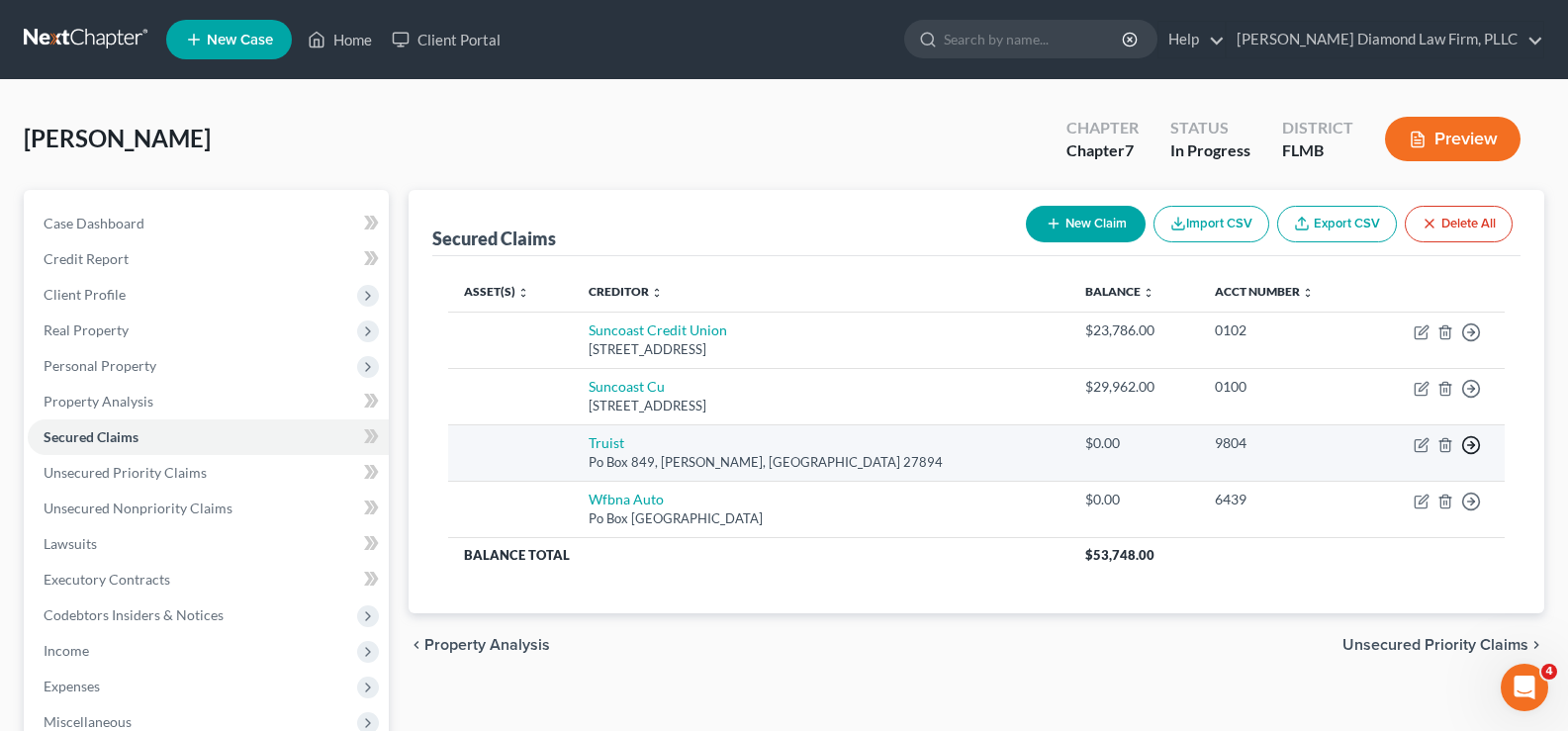
click at [1472, 449] on icon "button" at bounding box center [1471, 445] width 20 height 20
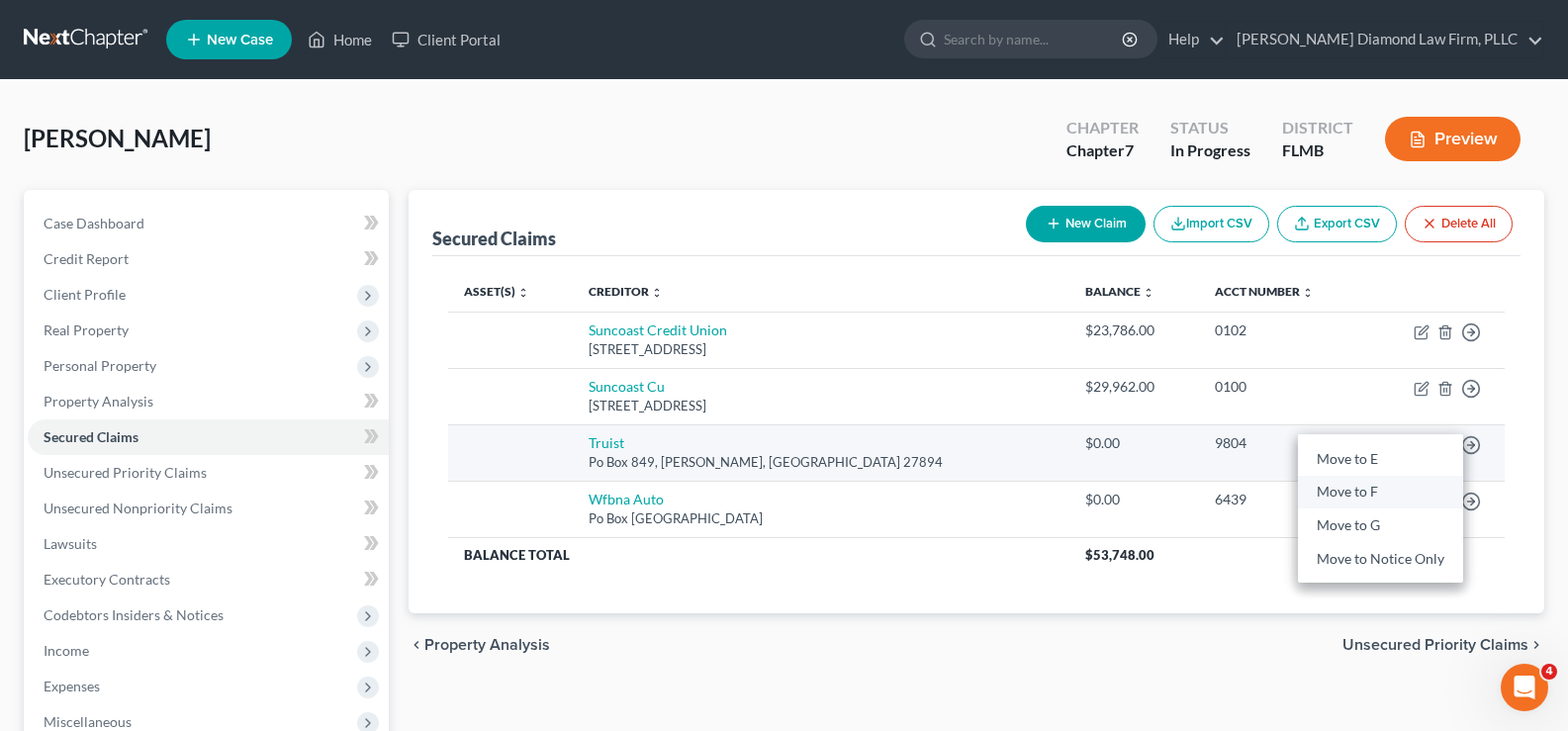
click at [1375, 490] on link "Move to F" at bounding box center [1381, 493] width 165 height 34
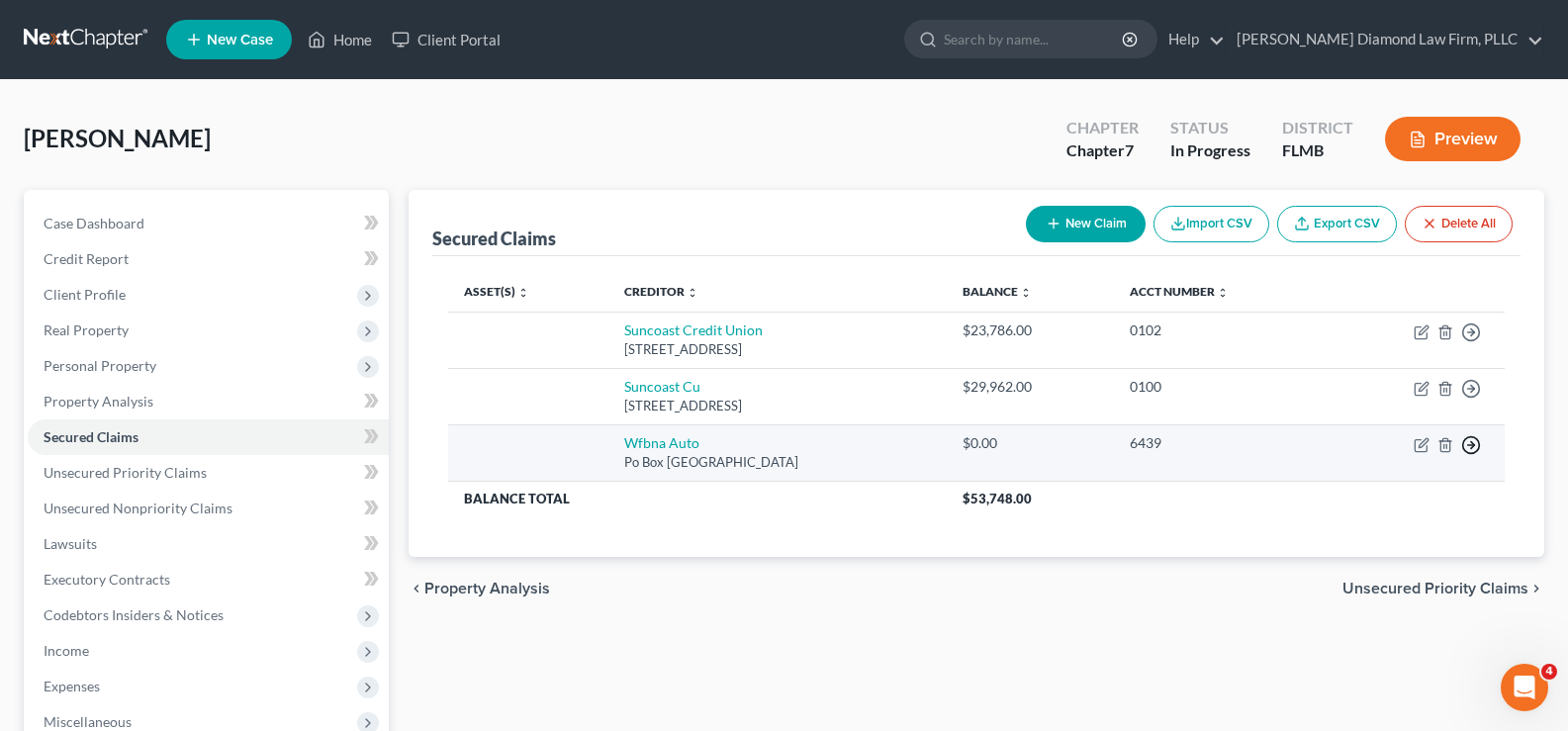
click at [1470, 445] on line "button" at bounding box center [1471, 445] width 7 height 0
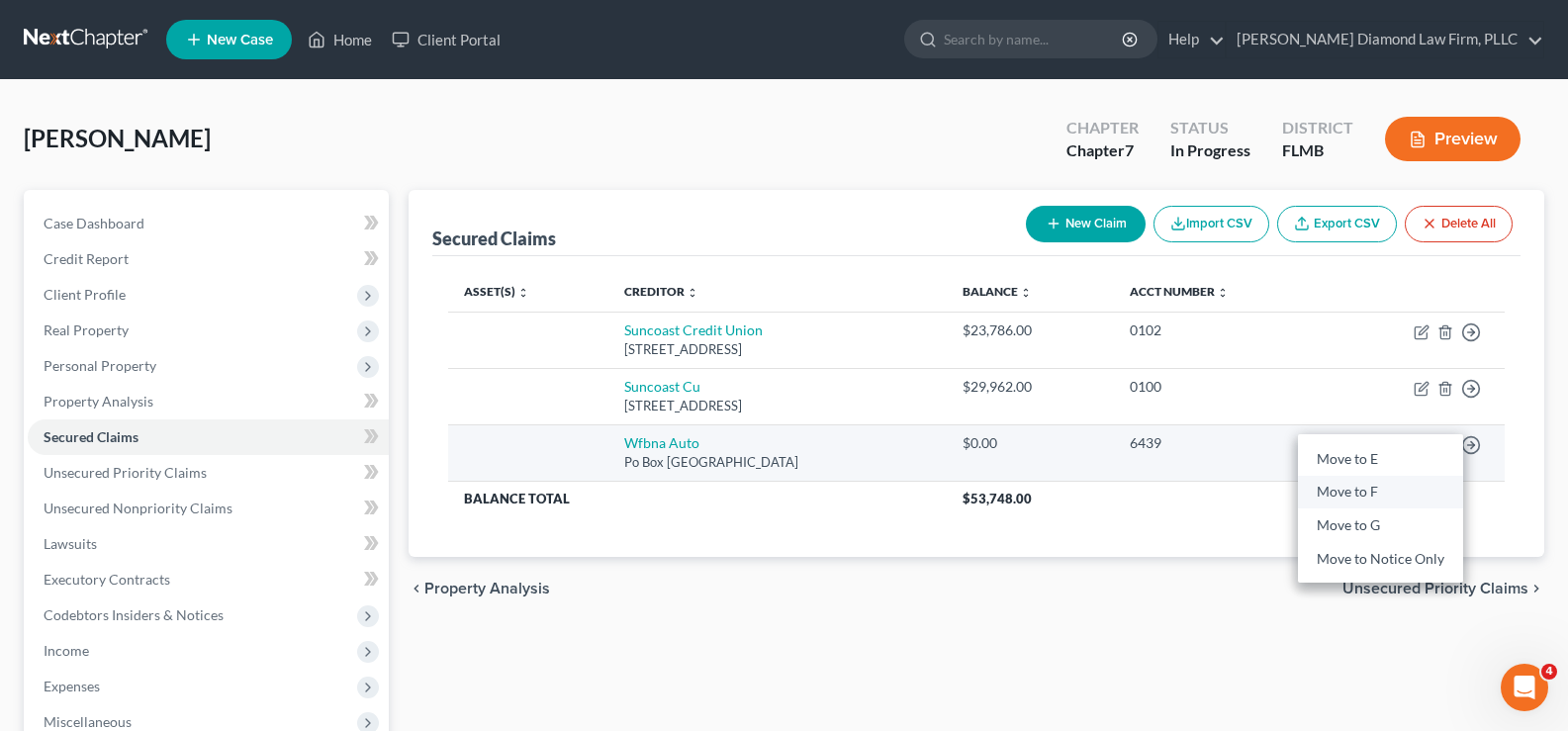
click at [1340, 492] on link "Move to F" at bounding box center [1381, 493] width 165 height 34
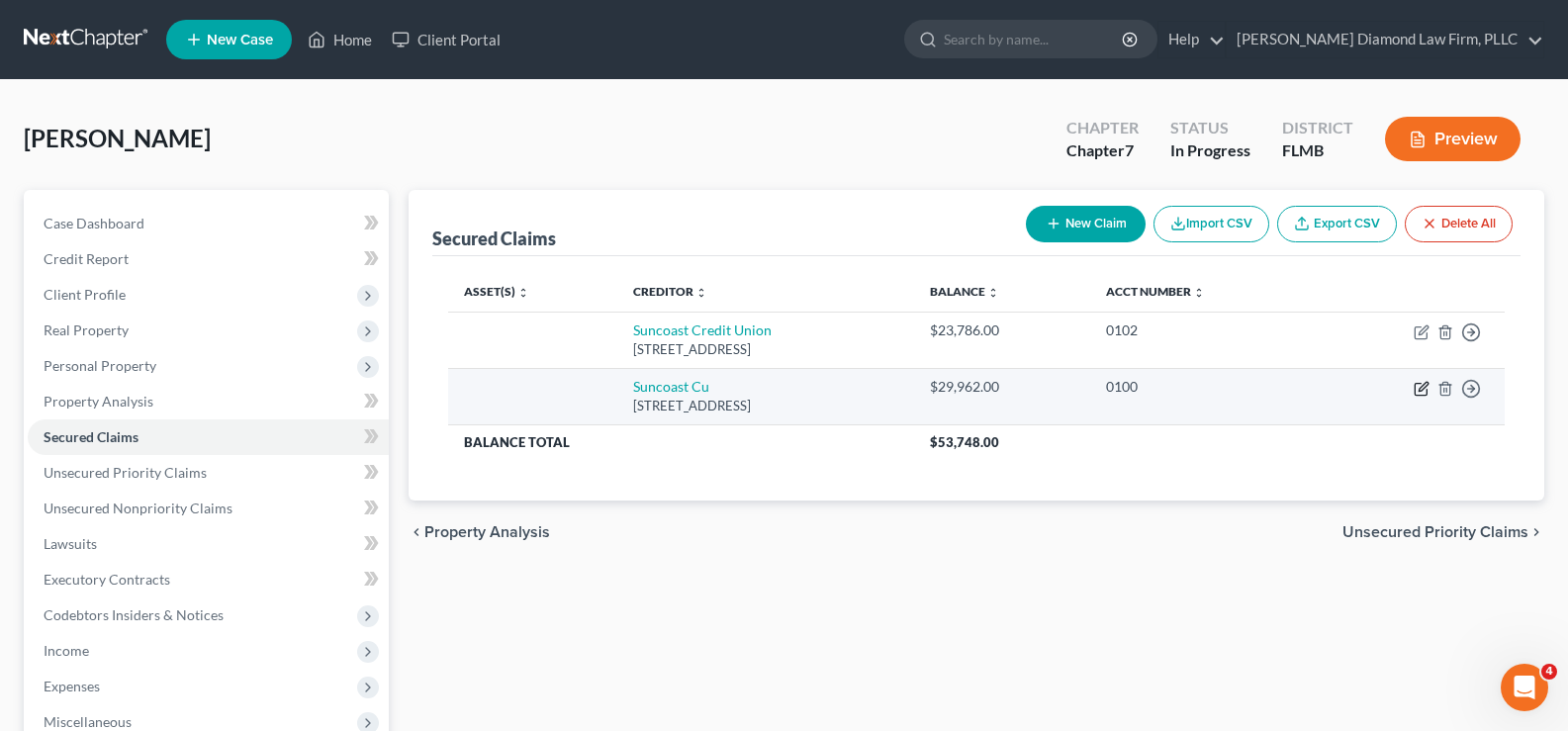
click at [1422, 389] on icon "button" at bounding box center [1422, 389] width 16 height 16
select select "9"
select select "0"
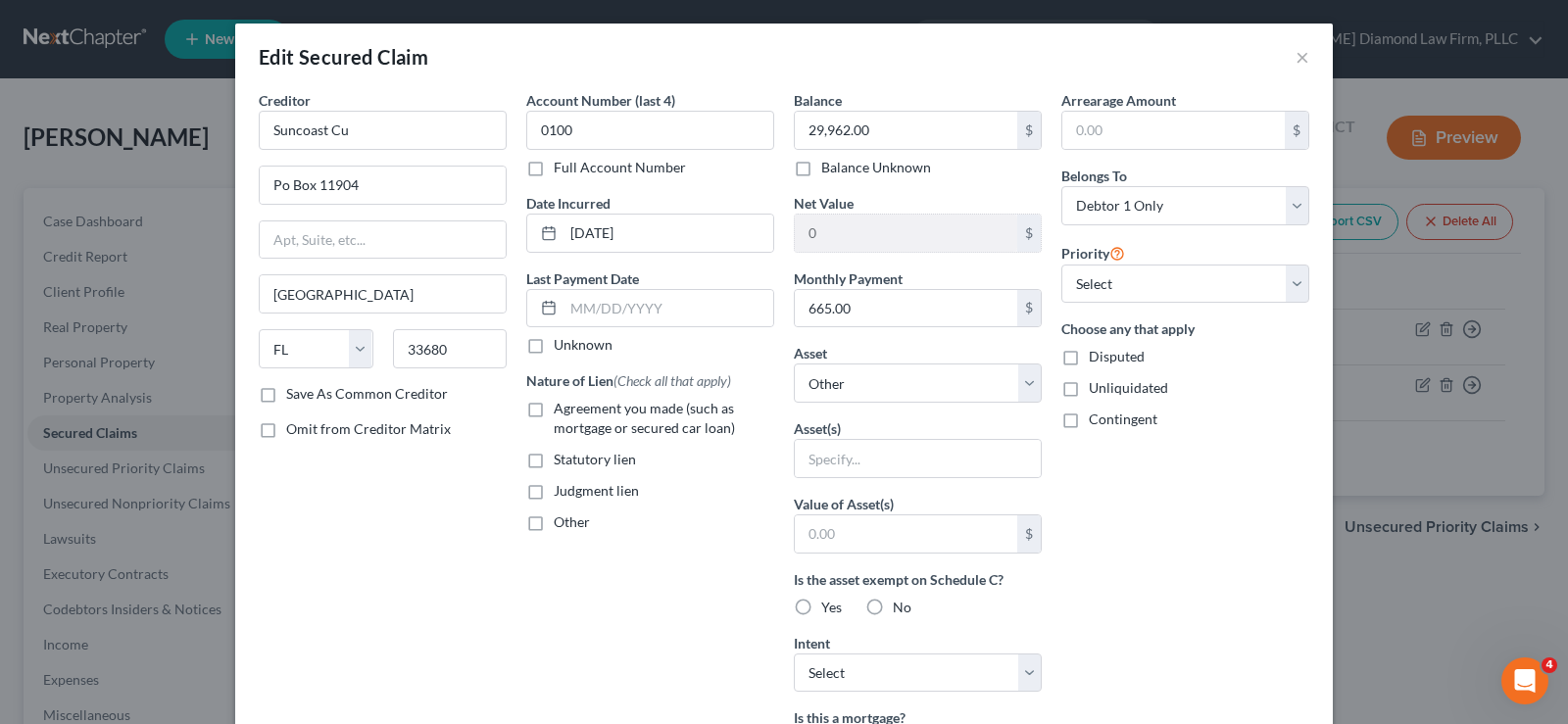
click at [554, 404] on label "Agreement you made (such as mortgage or secured car loan)" at bounding box center [665, 418] width 221 height 39
click at [561, 404] on input "Agreement you made (such as mortgage or secured car loan)" at bounding box center [567, 404] width 13 height 13
checkbox input "true"
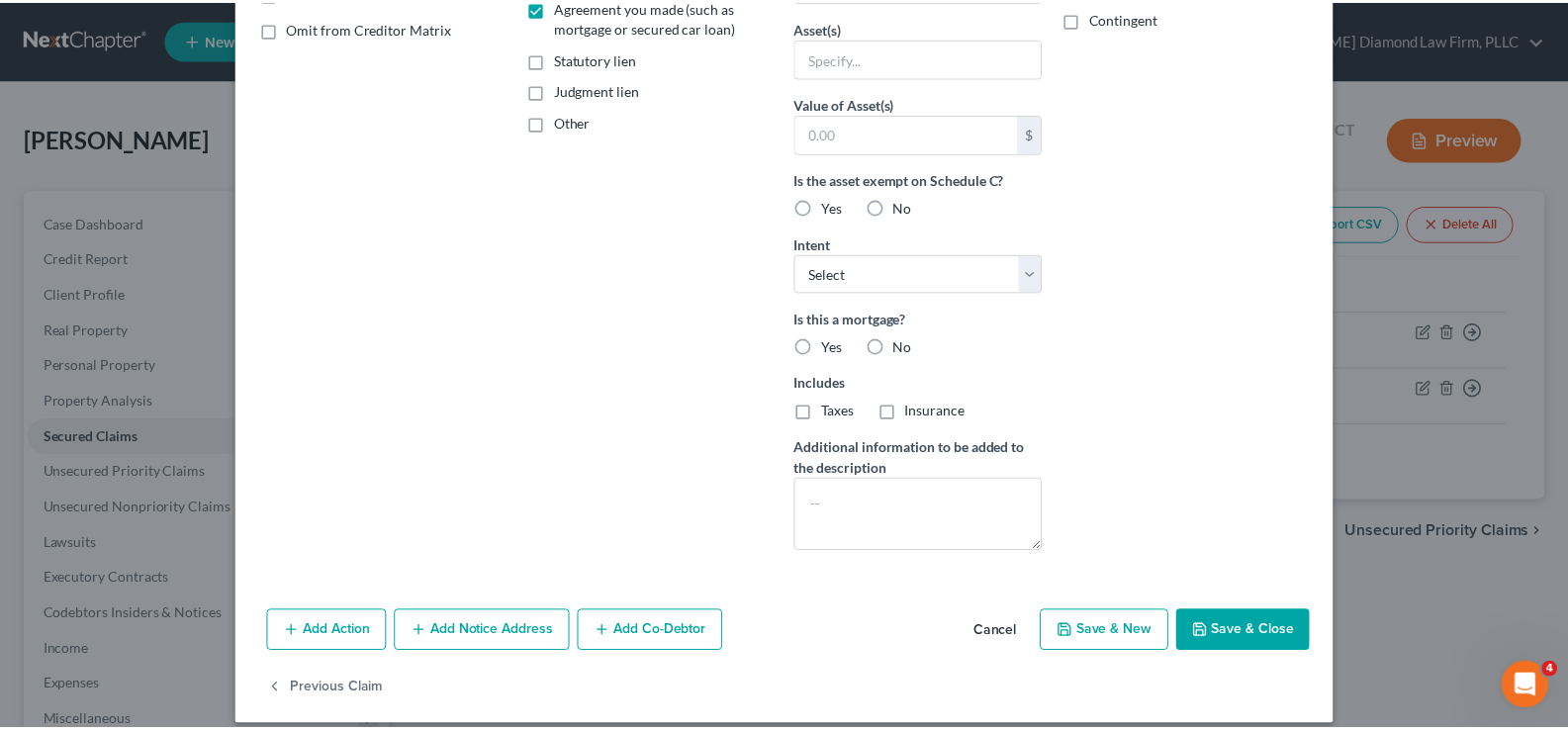
scroll to position [424, 0]
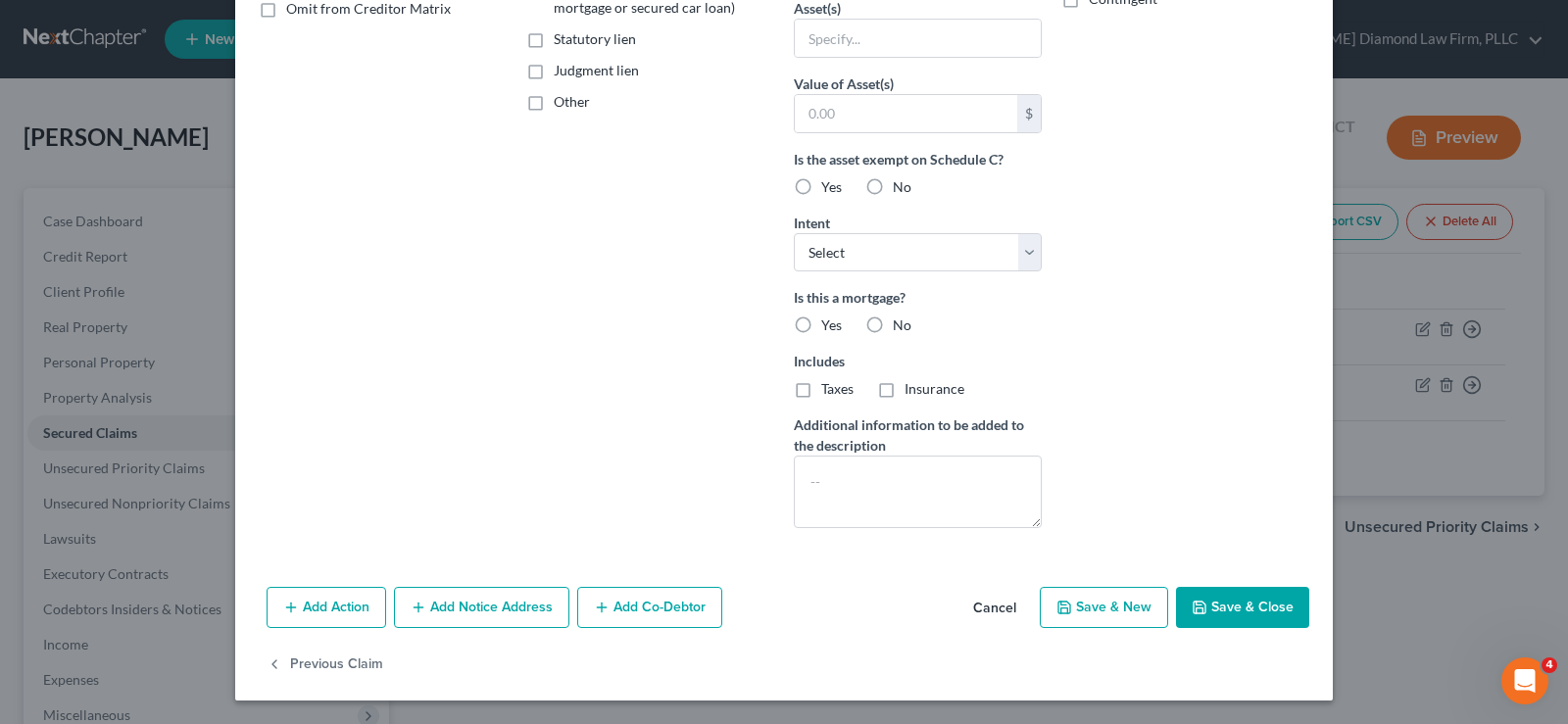
click at [1241, 614] on button "Save & Close" at bounding box center [1243, 608] width 133 height 41
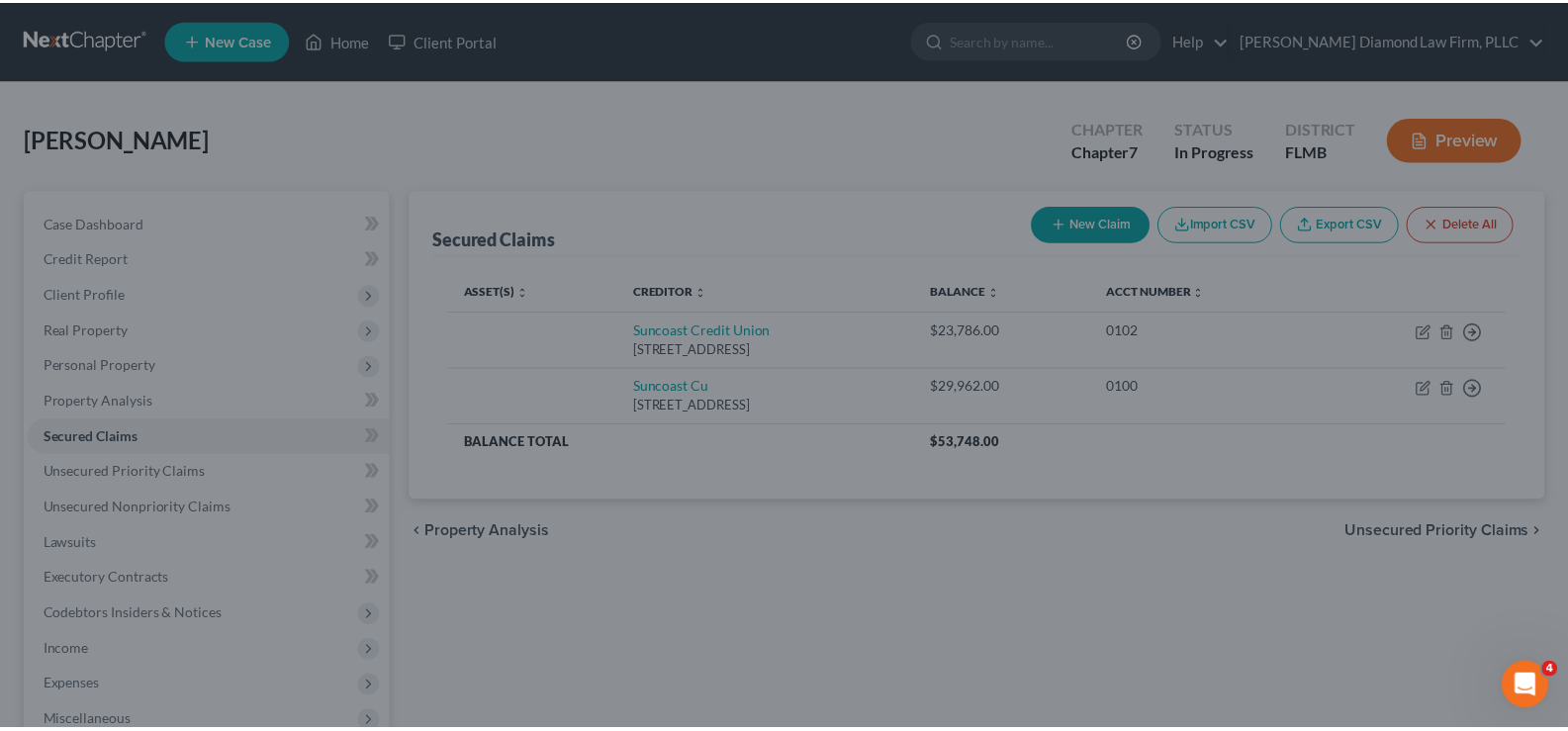
scroll to position [0, 0]
